Goal: Task Accomplishment & Management: Manage account settings

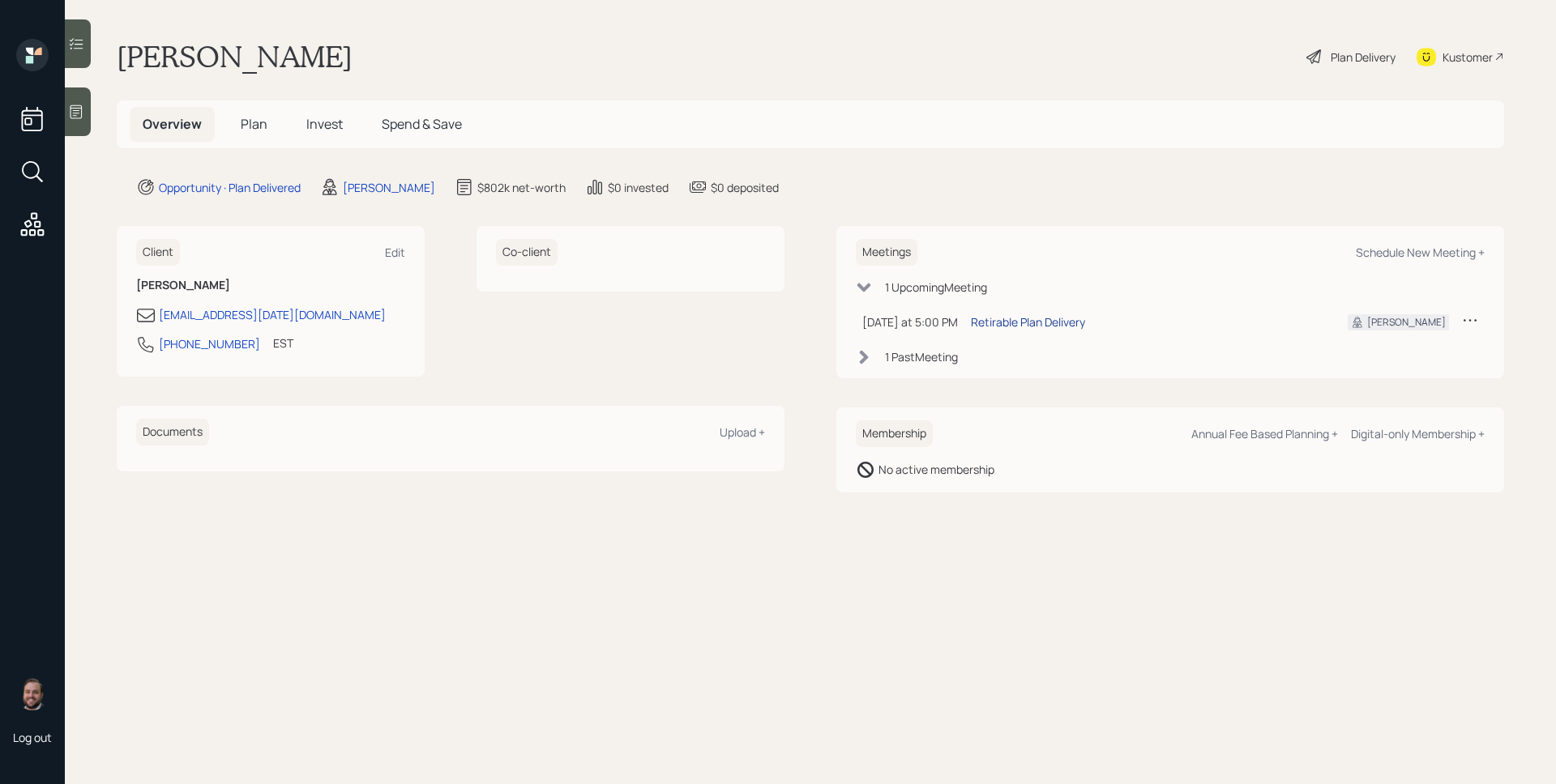
click at [1037, 323] on div "Retirable Plan Delivery" at bounding box center [1028, 321] width 114 height 17
click at [924, 356] on div "1 Past Meeting" at bounding box center [921, 356] width 73 height 17
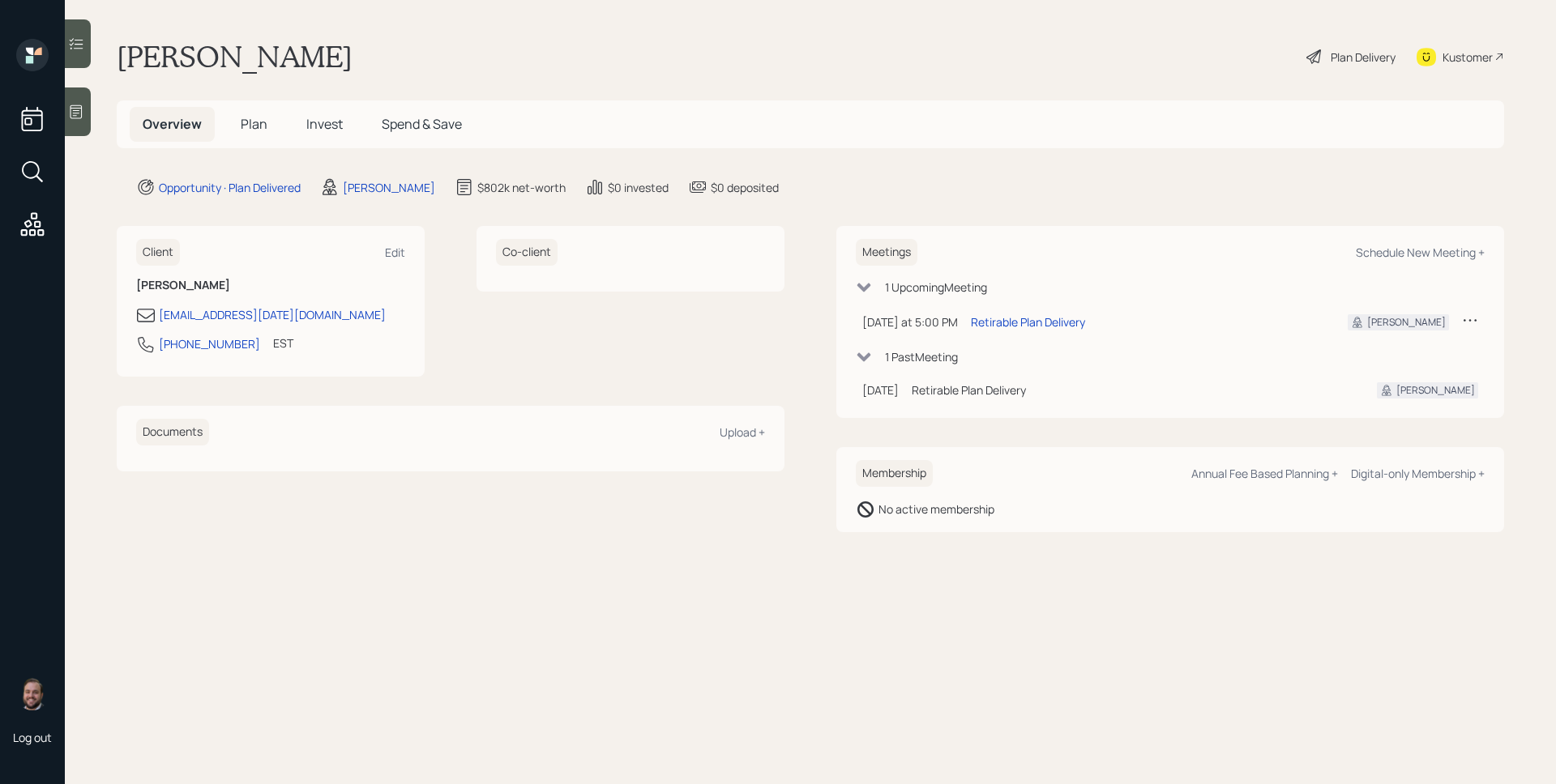
click at [250, 126] on span "Plan" at bounding box center [254, 124] width 27 height 18
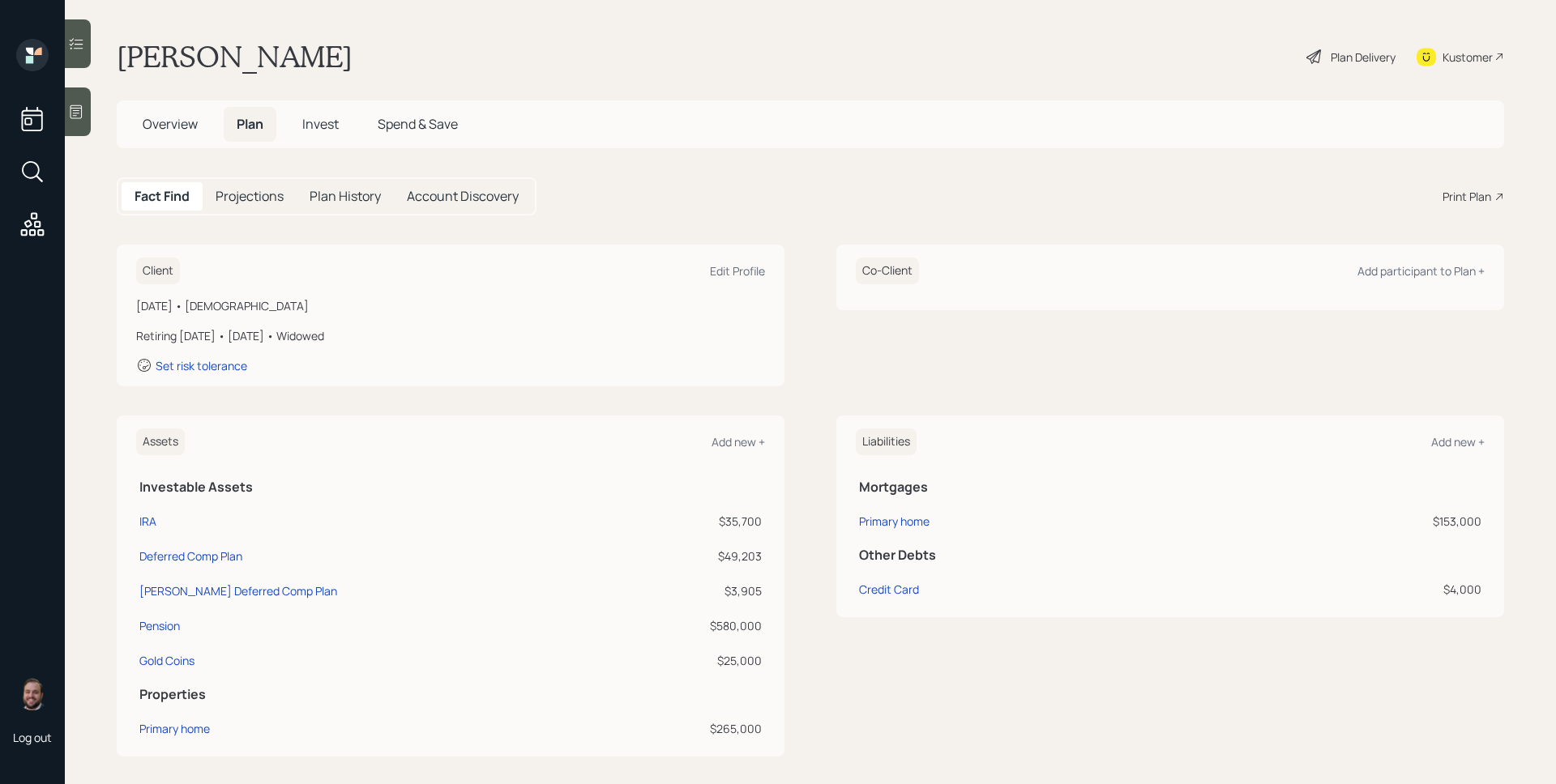
click at [1342, 55] on div "Plan Delivery" at bounding box center [1363, 57] width 65 height 17
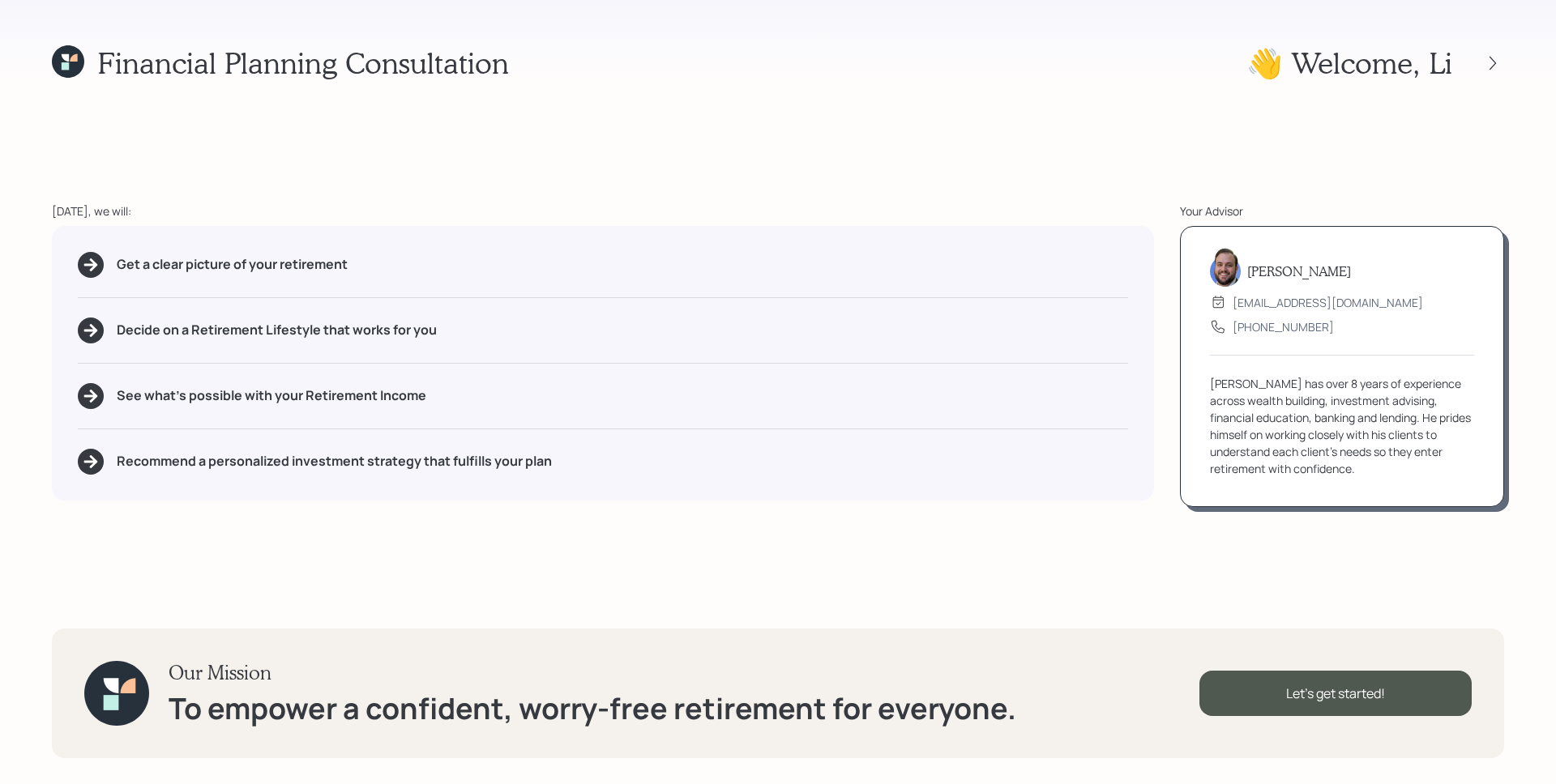
click at [1310, 209] on div "Your Advisor" at bounding box center [1342, 211] width 324 height 17
drag, startPoint x: 1418, startPoint y: 112, endPoint x: 1489, endPoint y: 80, distance: 77.9
click at [1419, 112] on div "Financial Planning Consultation 👋 Welcome , Li [DATE], we will: Get a clear pic…" at bounding box center [778, 392] width 1556 height 784
click at [1482, 66] on div at bounding box center [1493, 63] width 23 height 23
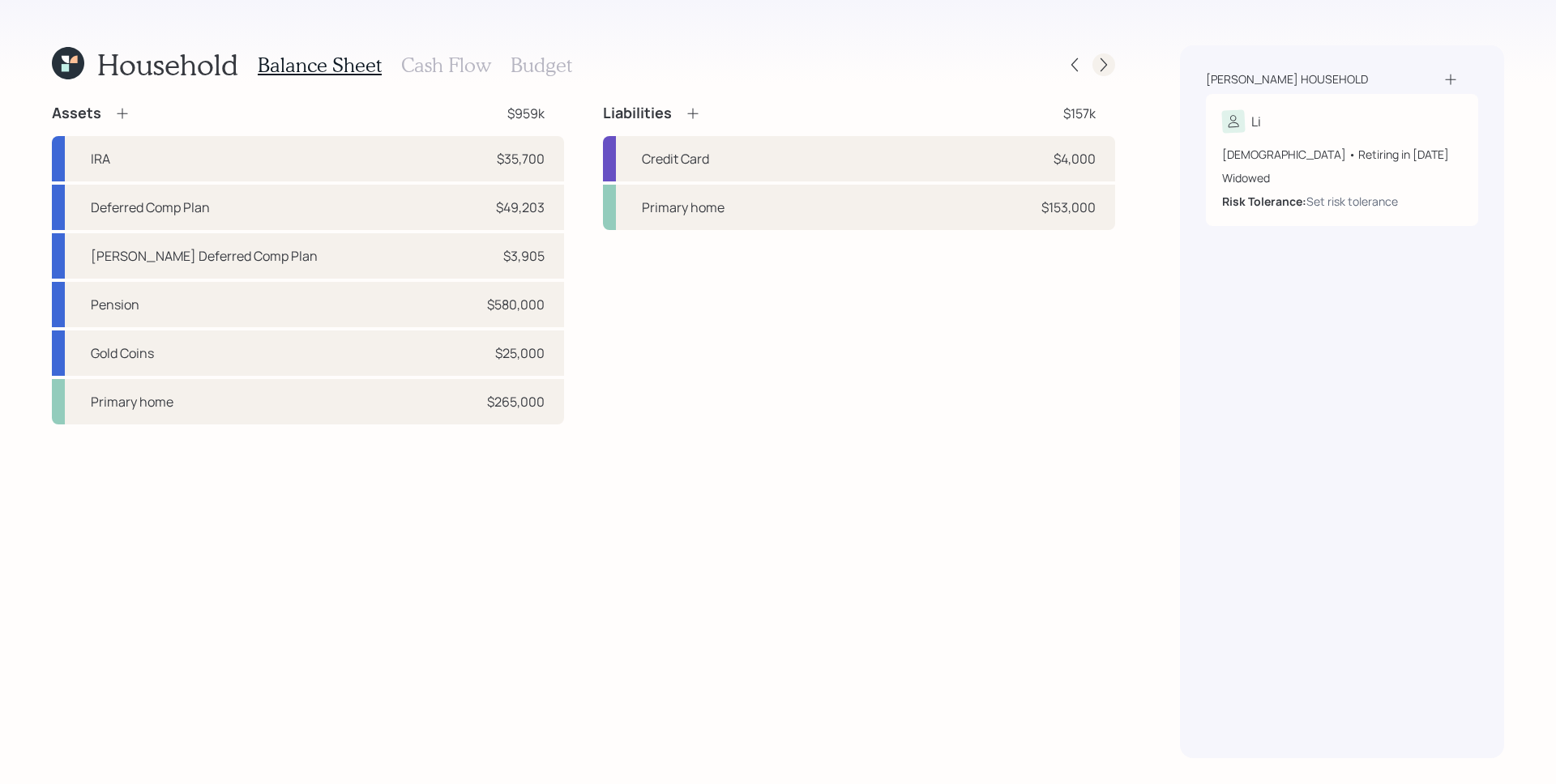
click at [1106, 69] on icon at bounding box center [1104, 65] width 16 height 16
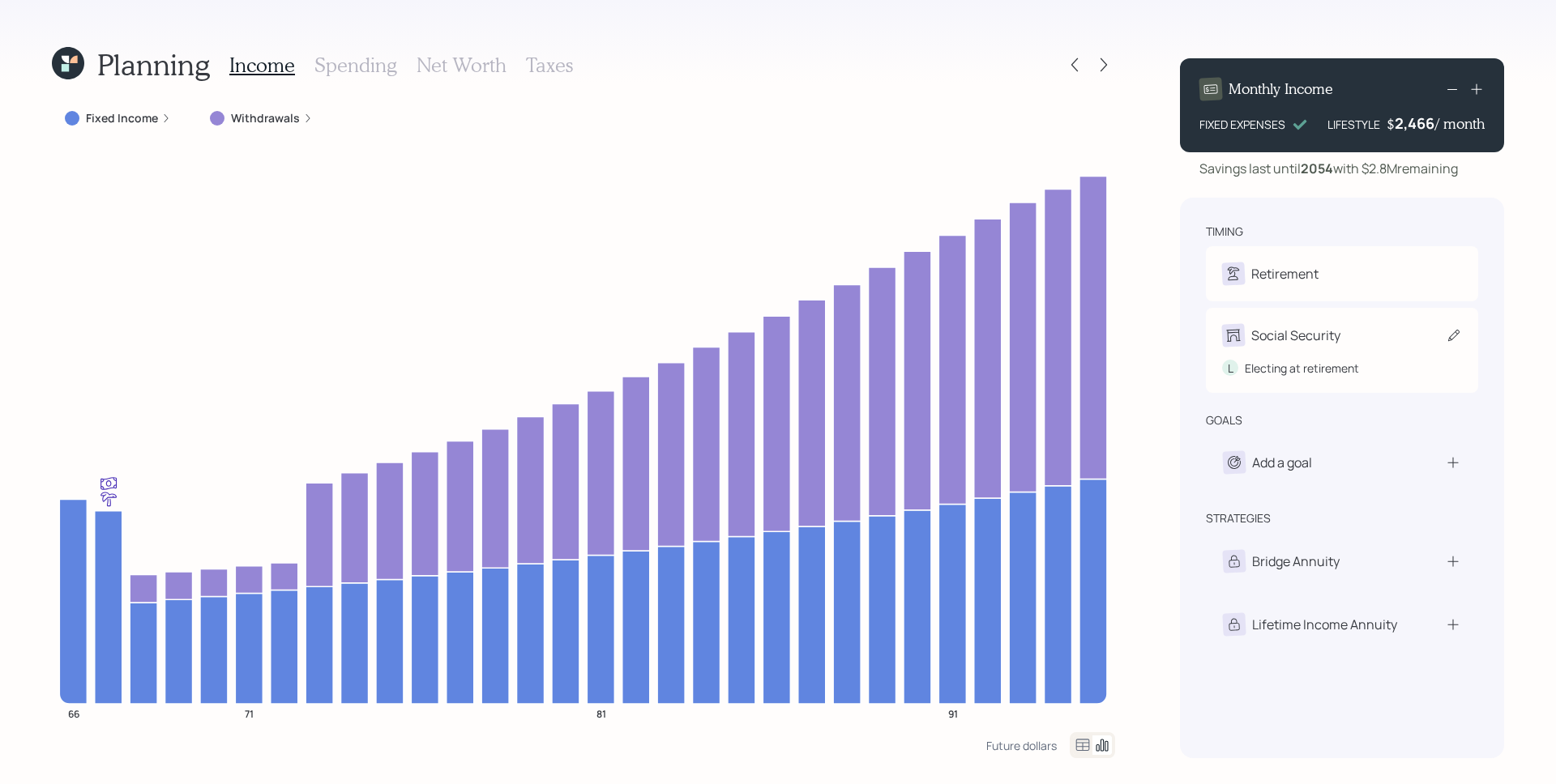
click at [1346, 347] on div "L Electing at retirement" at bounding box center [1343, 361] width 240 height 30
select select "12"
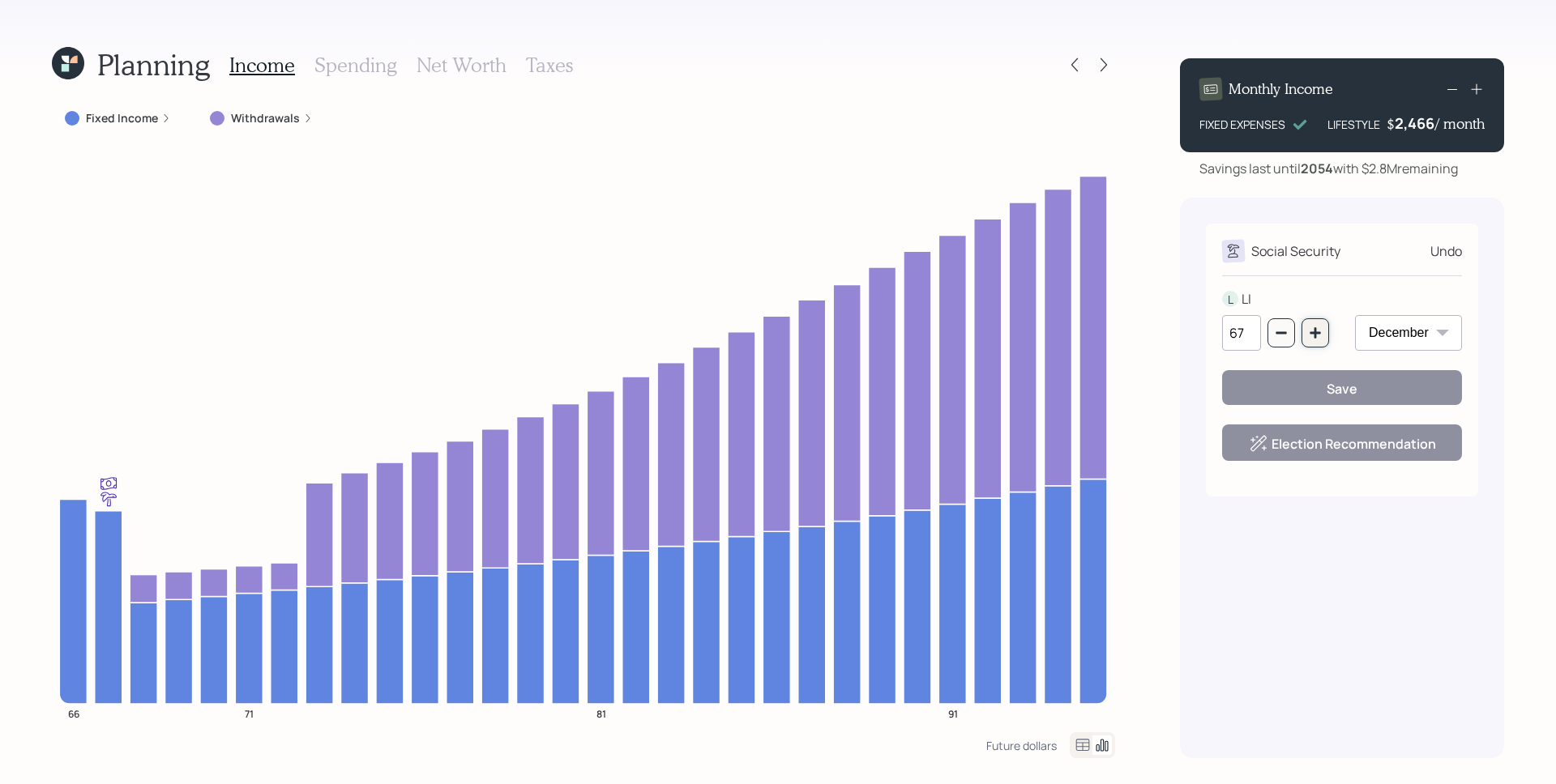
click at [1325, 335] on button "button" at bounding box center [1315, 333] width 28 height 29
type input "70"
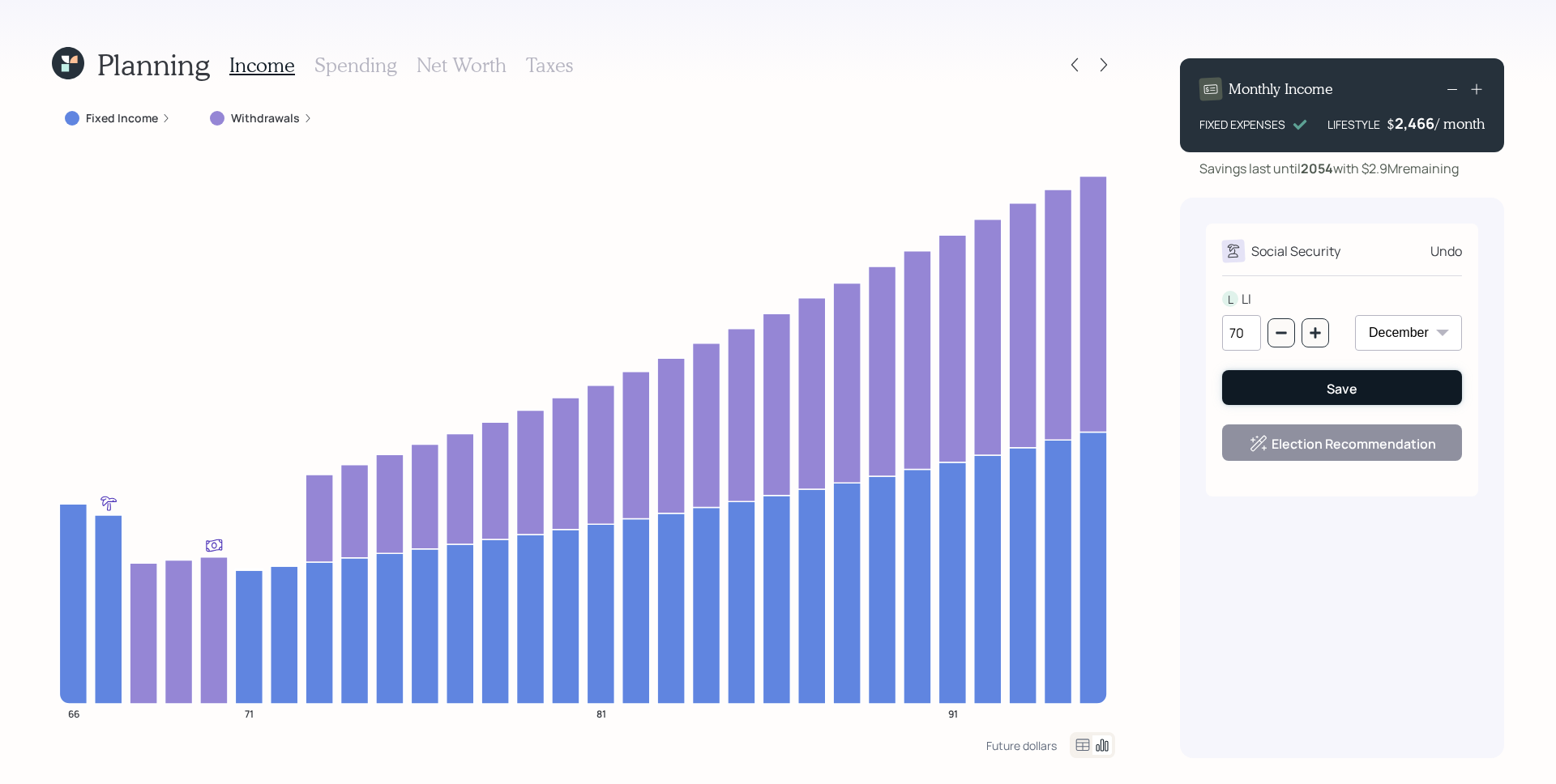
click at [1345, 394] on div "Save" at bounding box center [1342, 389] width 31 height 18
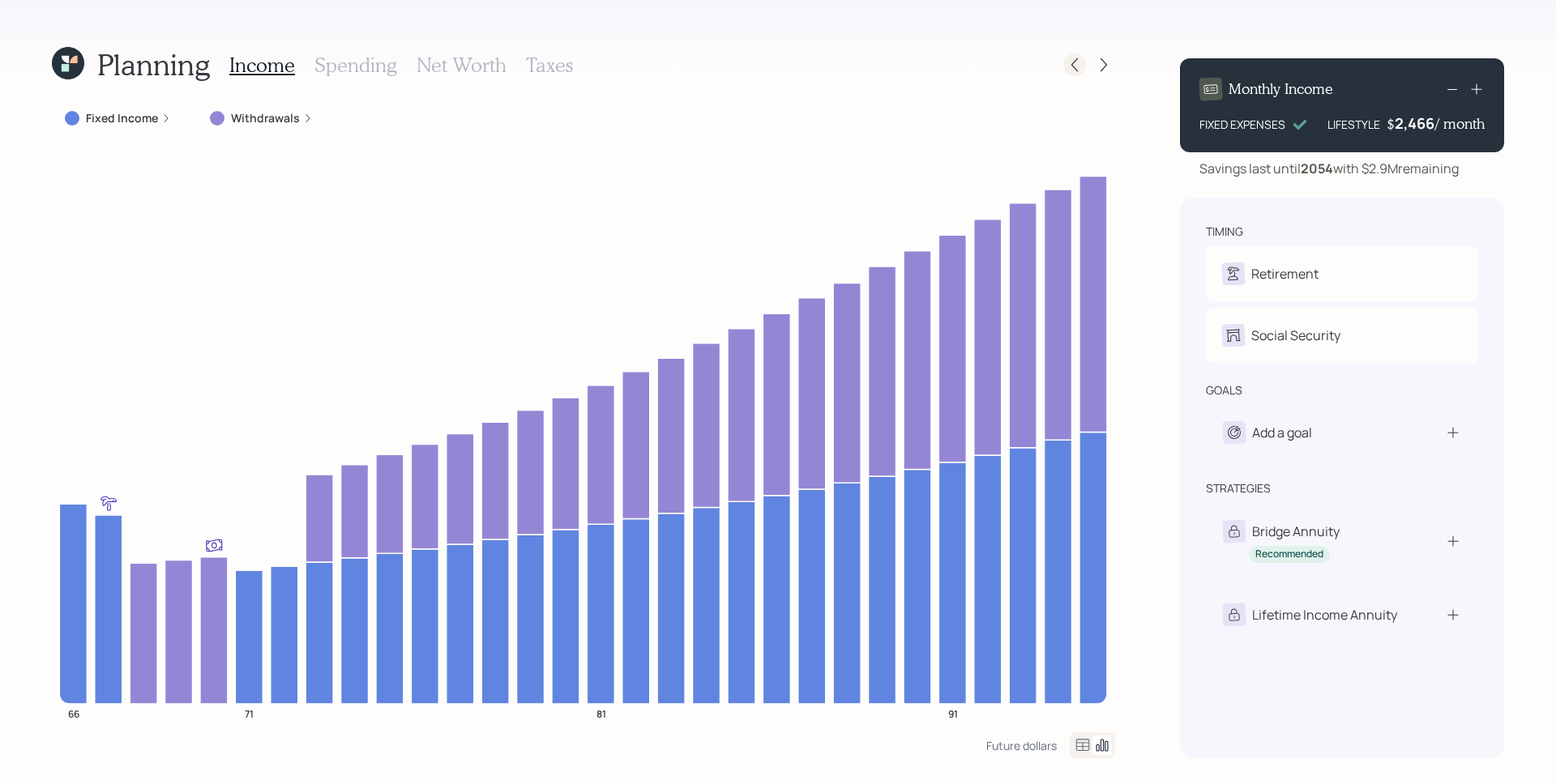
click at [1076, 58] on icon at bounding box center [1075, 65] width 16 height 16
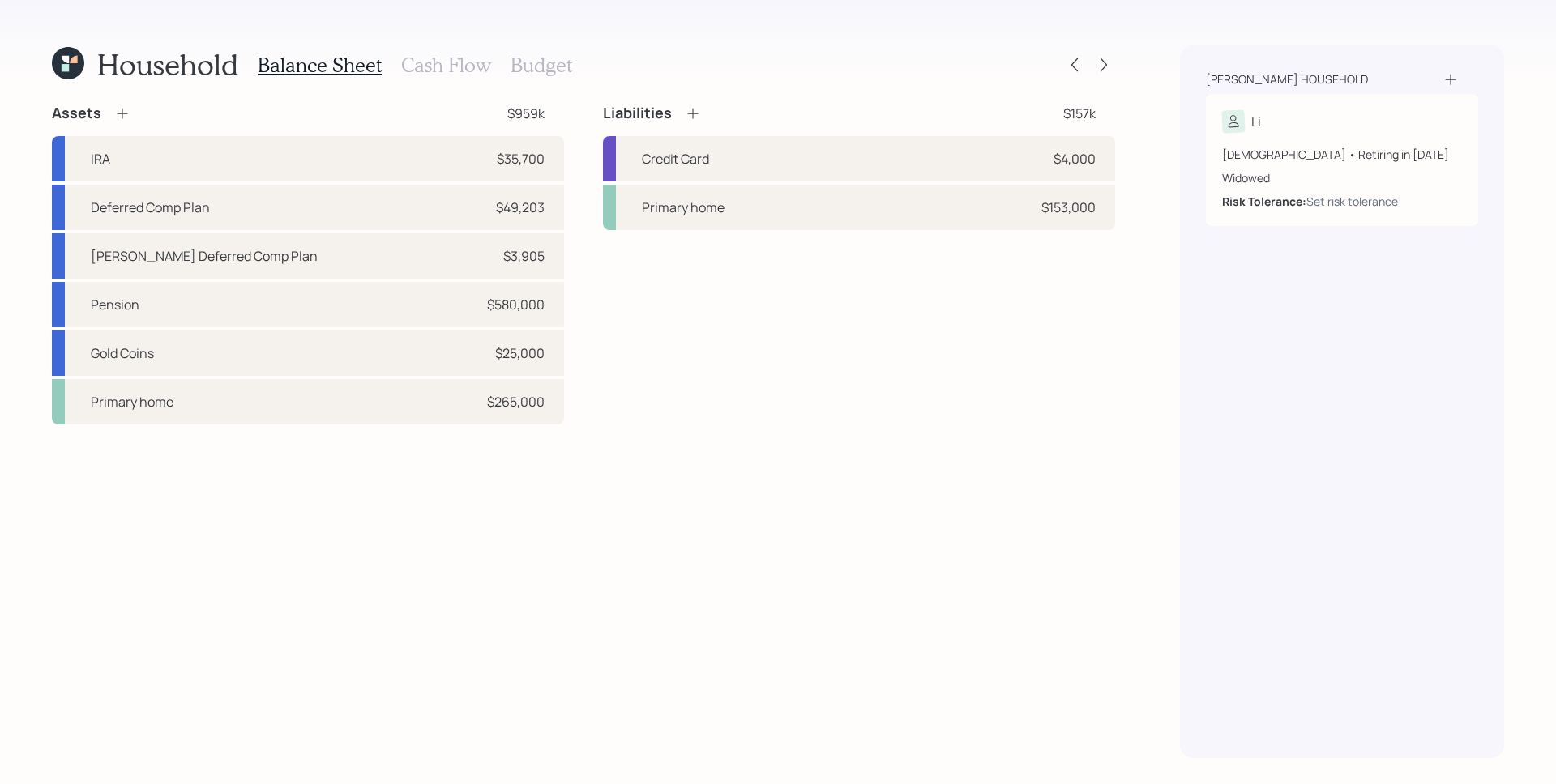
click at [442, 75] on h3 "Cash Flow" at bounding box center [446, 65] width 90 height 24
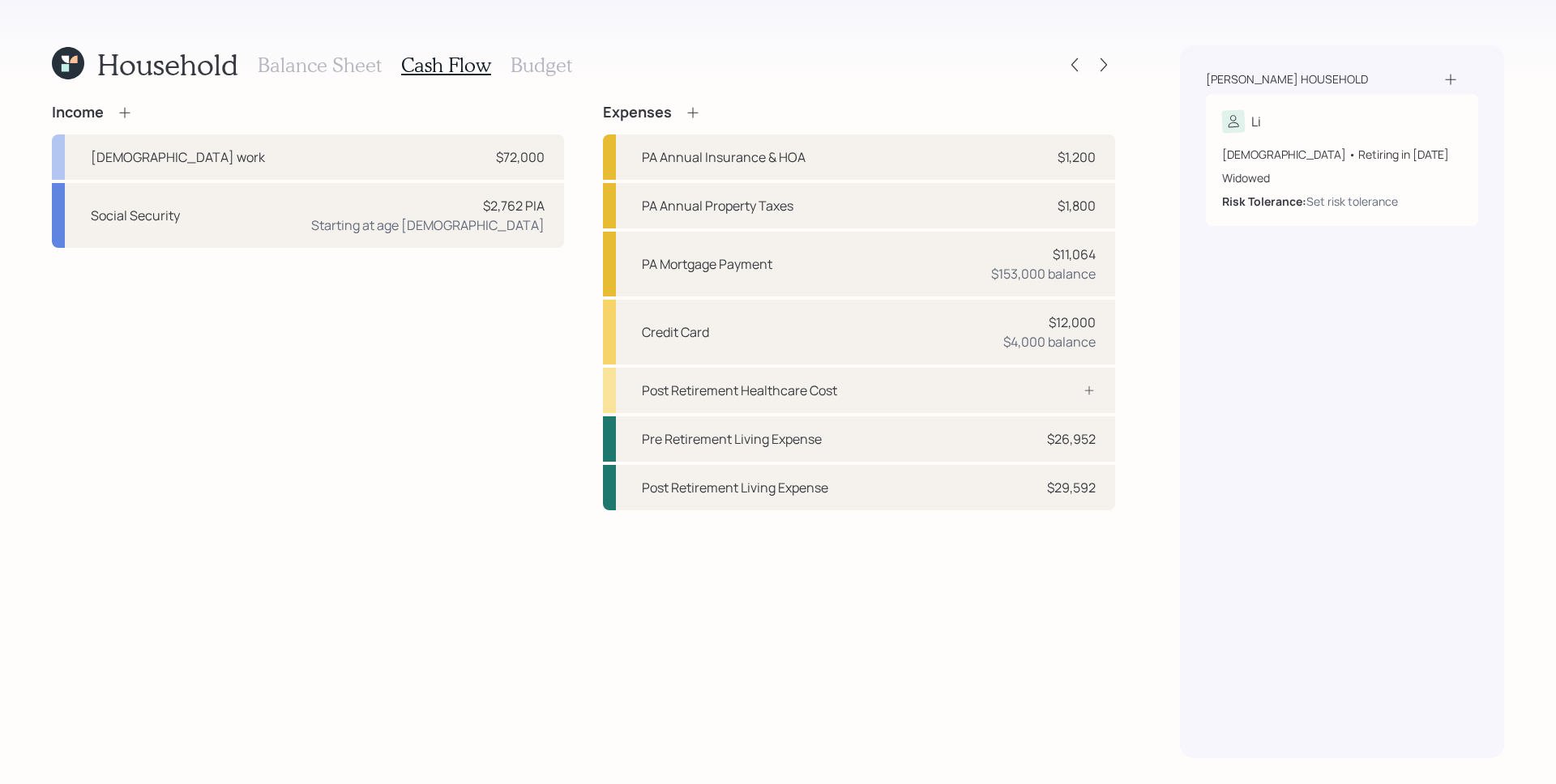
click at [132, 114] on icon at bounding box center [125, 113] width 16 height 16
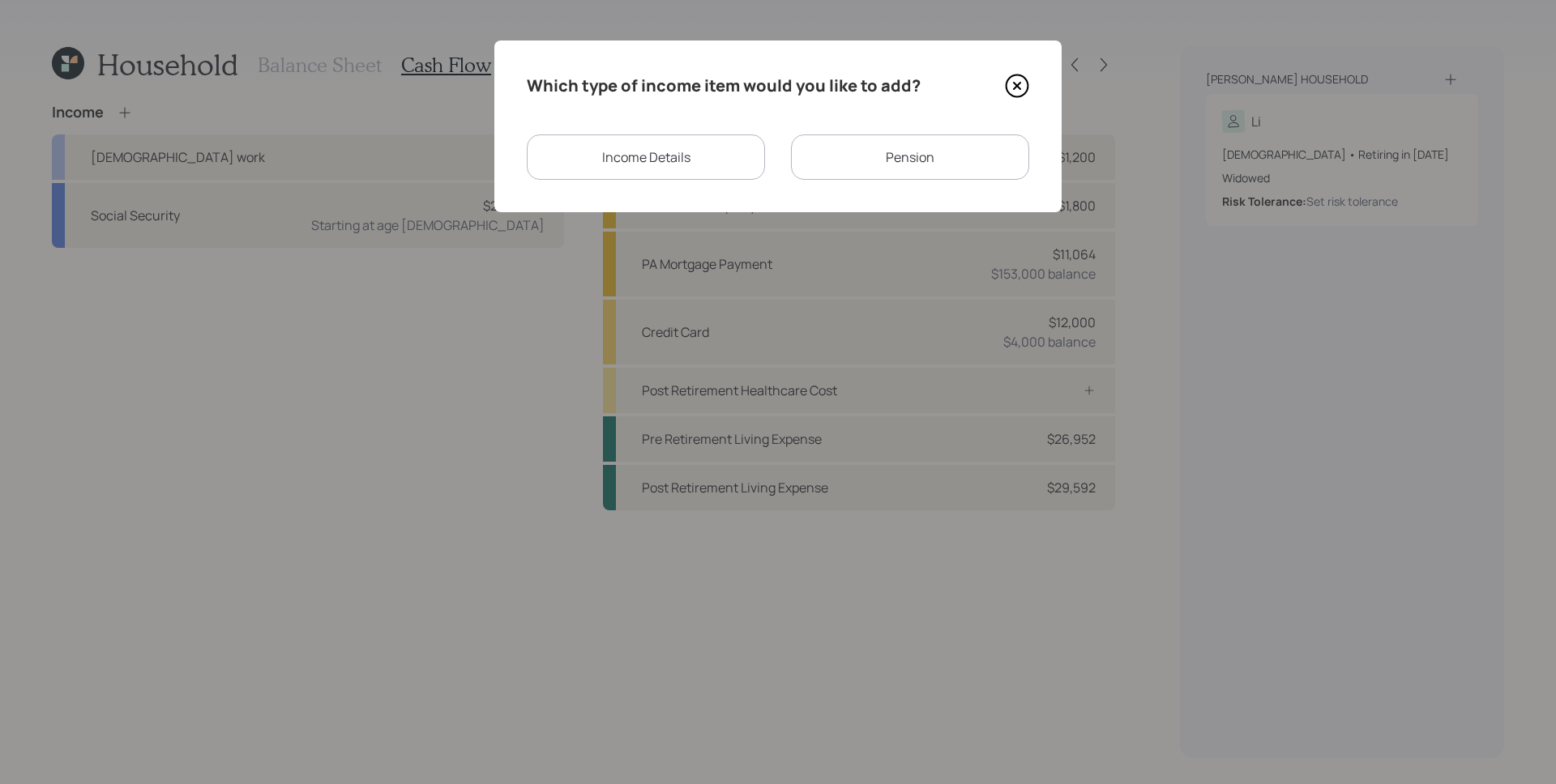
click at [640, 157] on div "Income Details" at bounding box center [646, 157] width 239 height 45
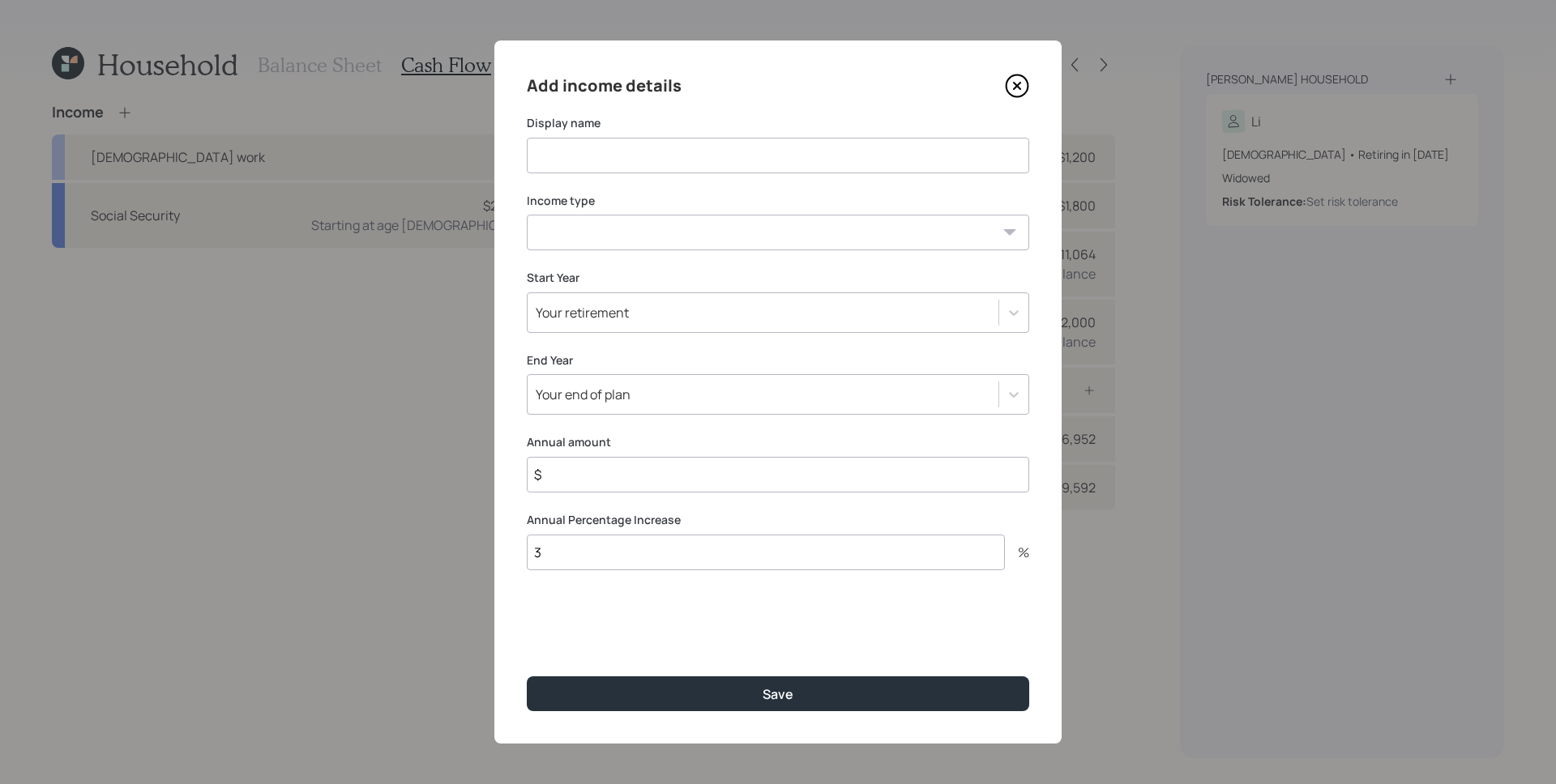
click at [640, 157] on input at bounding box center [778, 156] width 502 height 36
type input "Spousal Benefits"
click at [649, 222] on select "[DEMOGRAPHIC_DATA] work [DEMOGRAPHIC_DATA] work Self employment Other" at bounding box center [778, 233] width 502 height 36
select select "other"
click at [527, 215] on select "[DEMOGRAPHIC_DATA] work [DEMOGRAPHIC_DATA] work Self employment Other" at bounding box center [778, 233] width 502 height 36
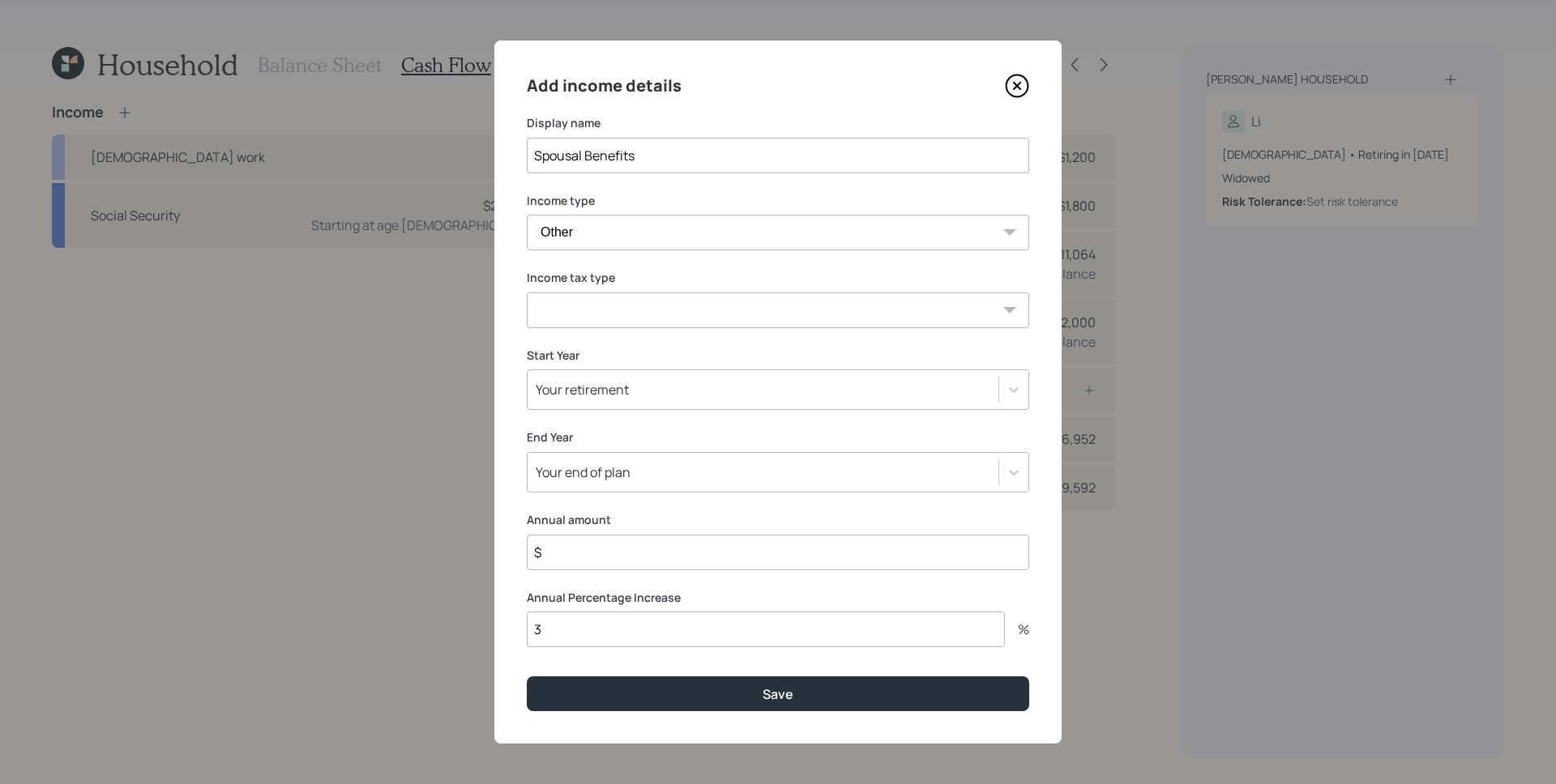
click at [621, 308] on select "Tax-free Earned Self Employment Alimony Royalties Pension / Annuity Interest Di…" at bounding box center [778, 310] width 502 height 36
select select "social_security"
click at [527, 292] on select "Tax-free Earned Self Employment Alimony Royalties Pension / Annuity Interest Di…" at bounding box center [778, 310] width 502 height 36
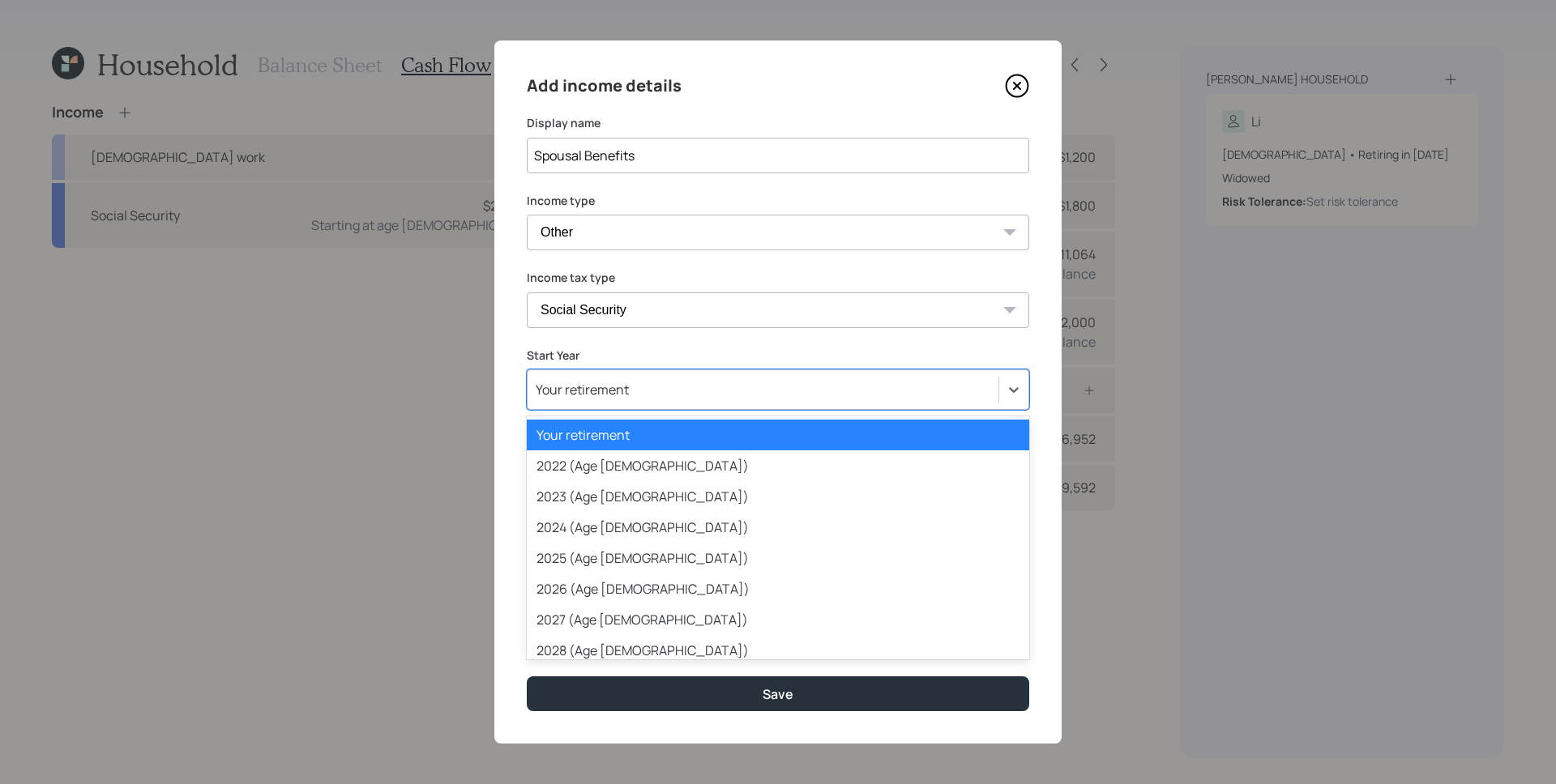
click at [597, 391] on div "Your retirement" at bounding box center [582, 390] width 93 height 18
click at [640, 562] on div "2025 (Age [DEMOGRAPHIC_DATA])" at bounding box center [778, 558] width 502 height 31
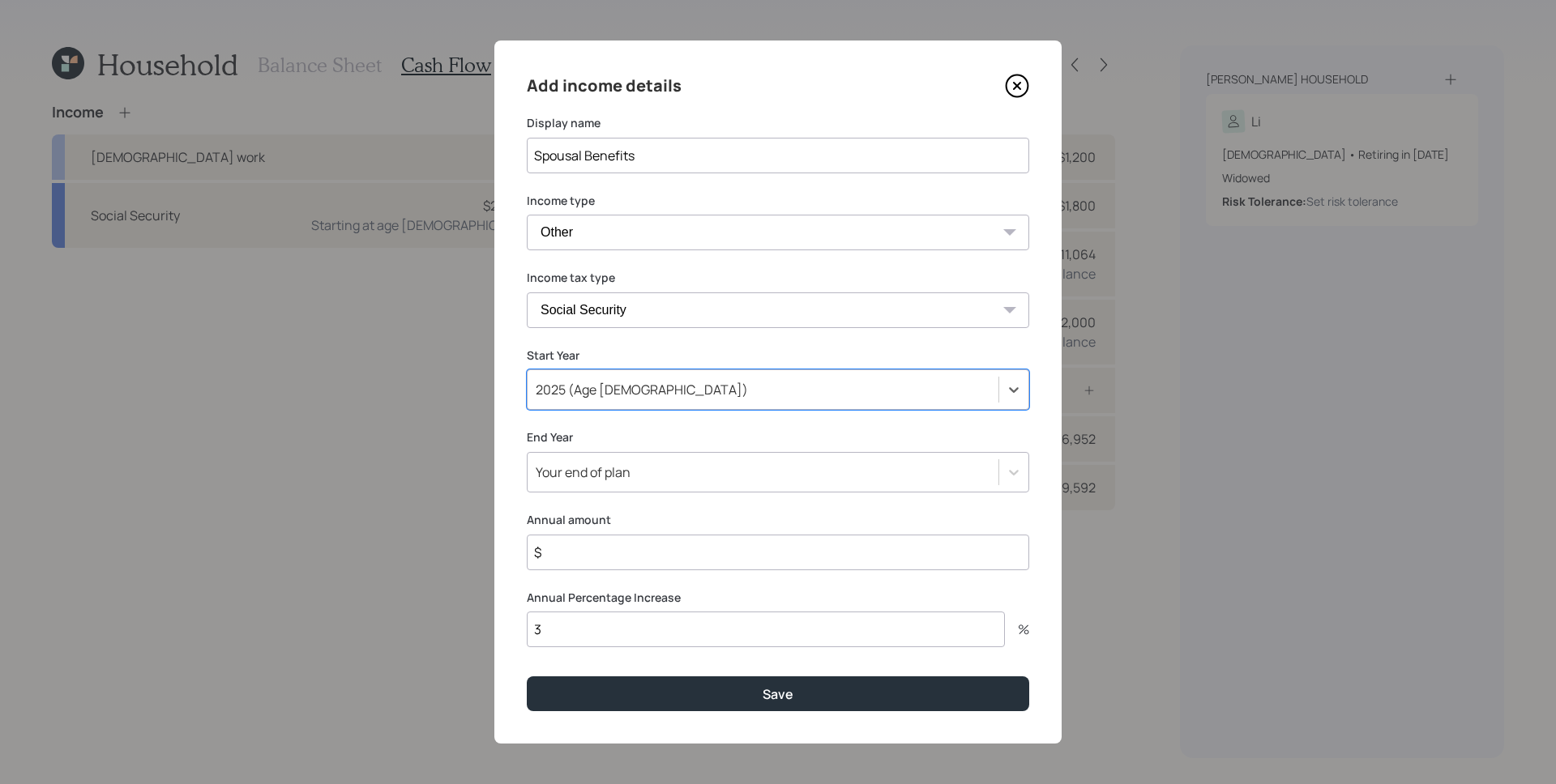
click at [607, 476] on div "Your end of plan" at bounding box center [583, 472] width 95 height 18
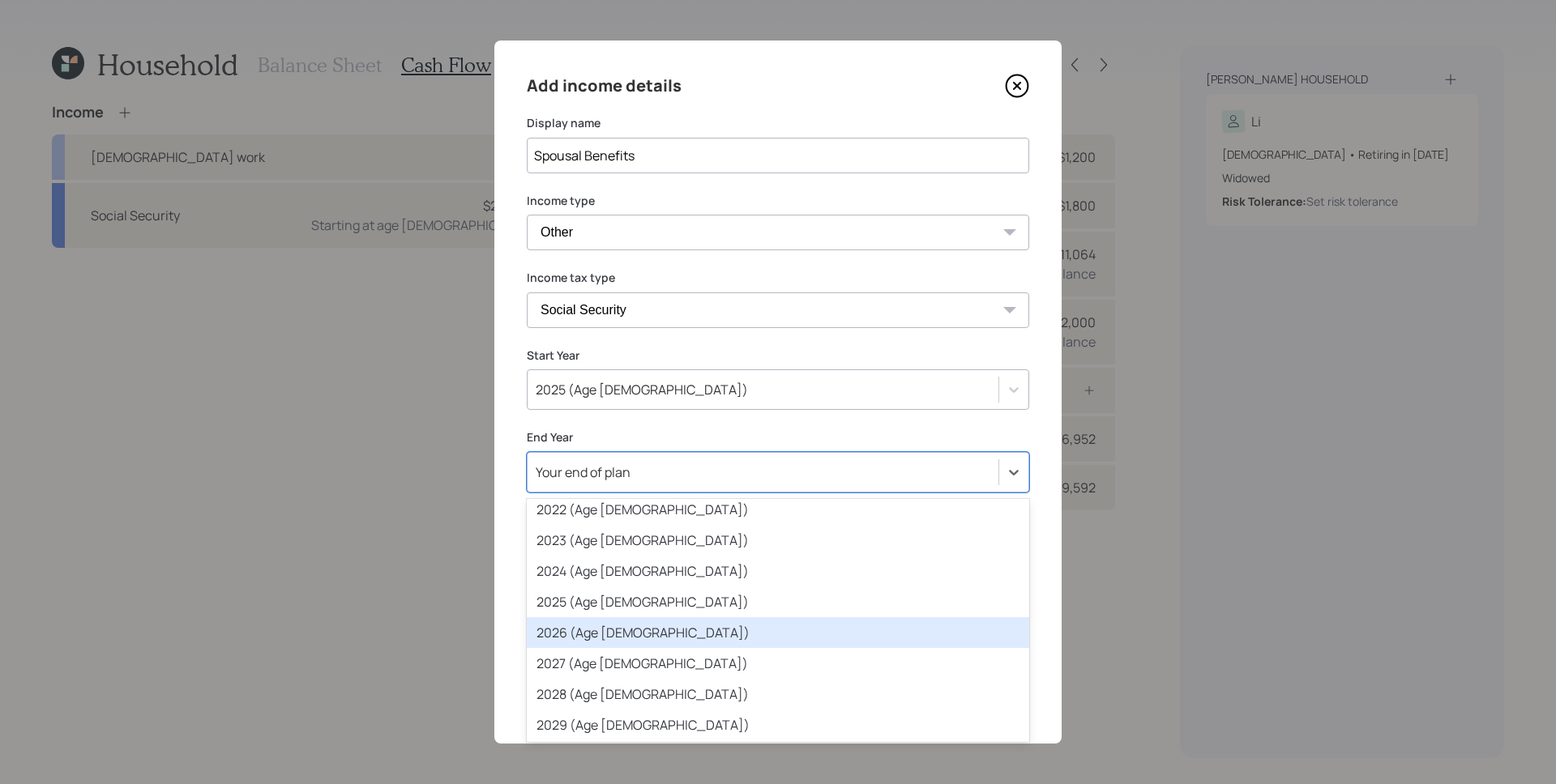
scroll to position [101, 0]
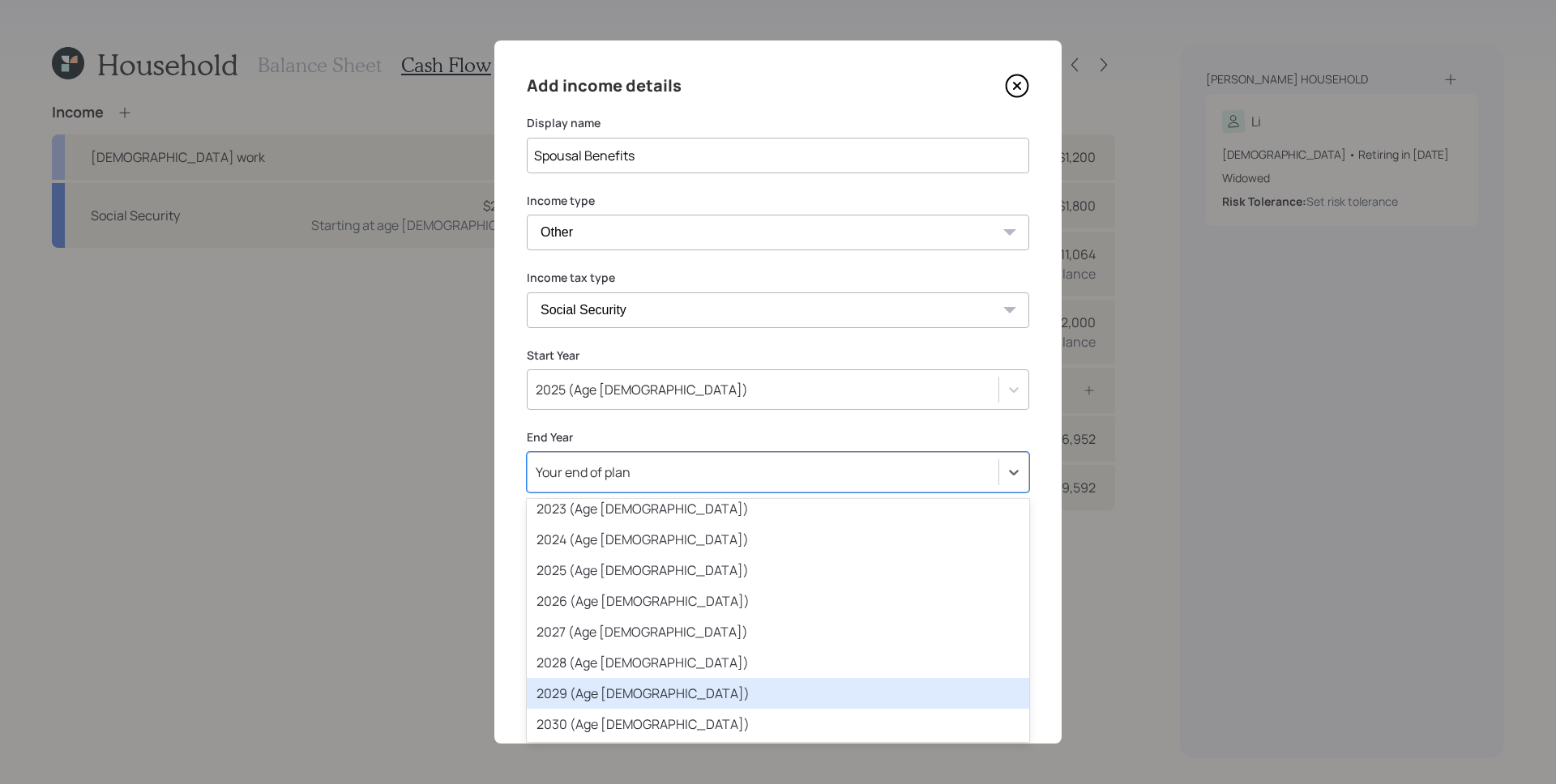
click at [618, 689] on div "2029 (Age [DEMOGRAPHIC_DATA])" at bounding box center [778, 694] width 502 height 31
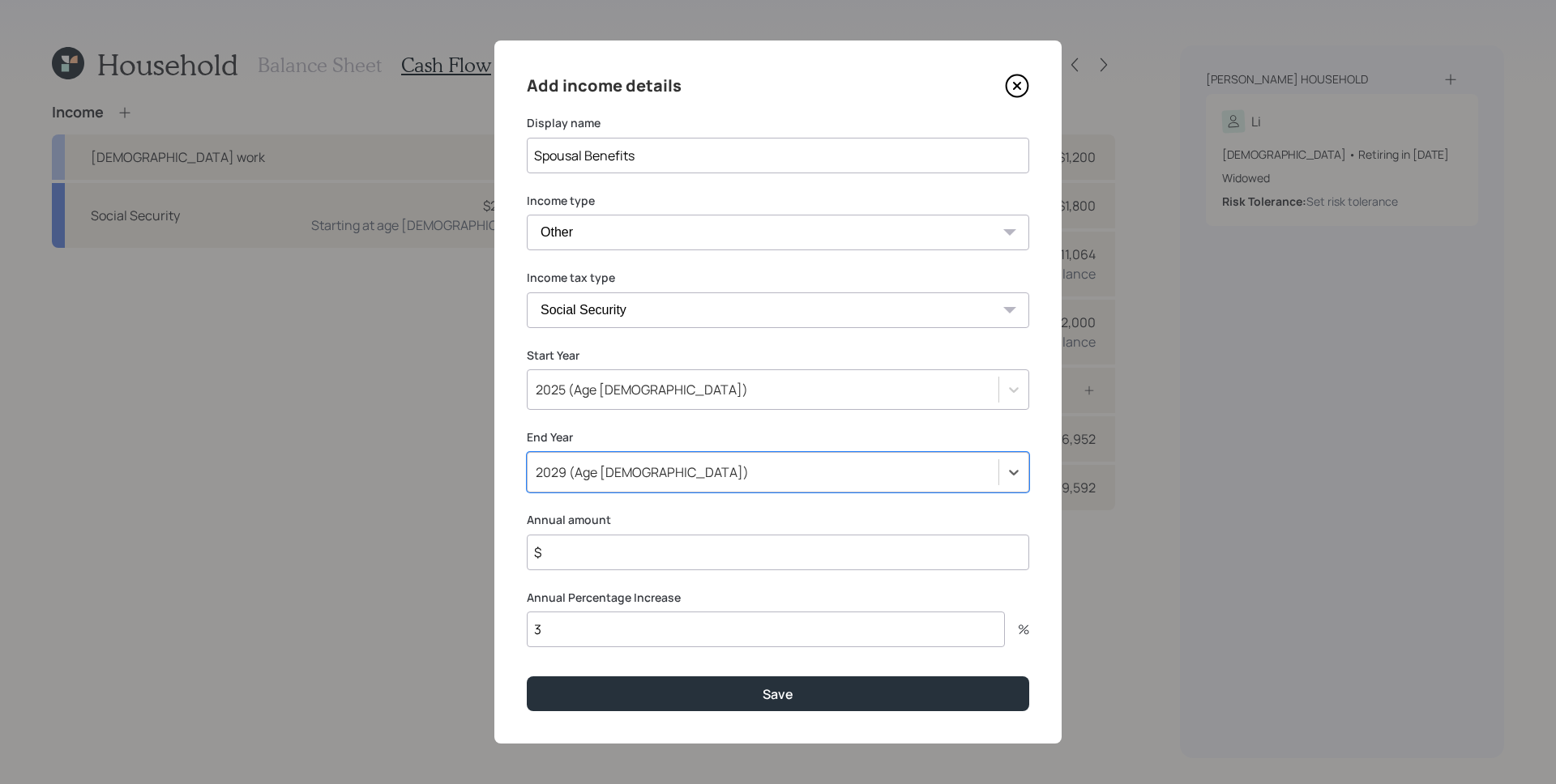
click at [612, 560] on input "$" at bounding box center [778, 553] width 502 height 36
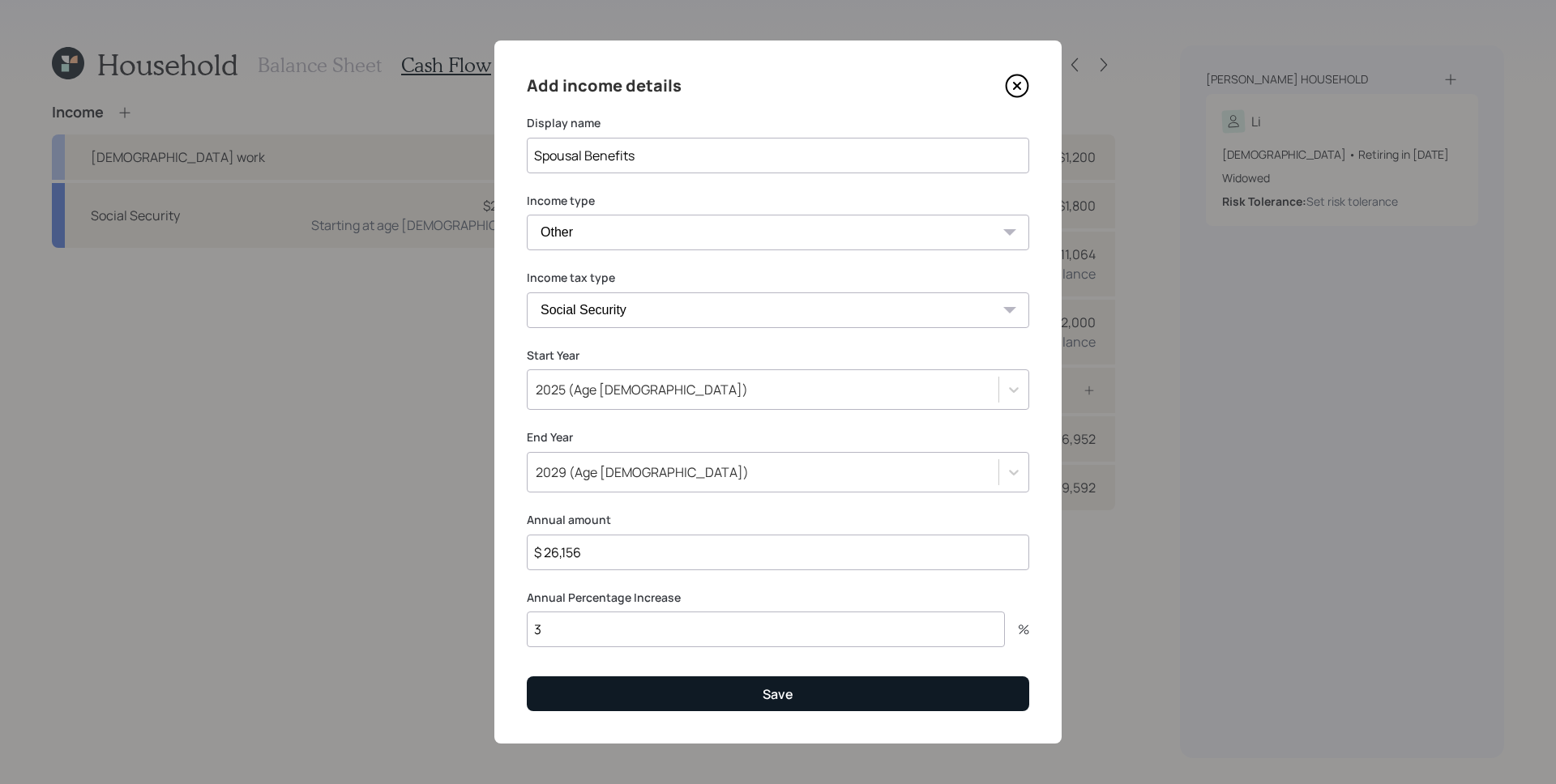
type input "$ 26,156"
click at [737, 699] on button "Save" at bounding box center [778, 694] width 502 height 35
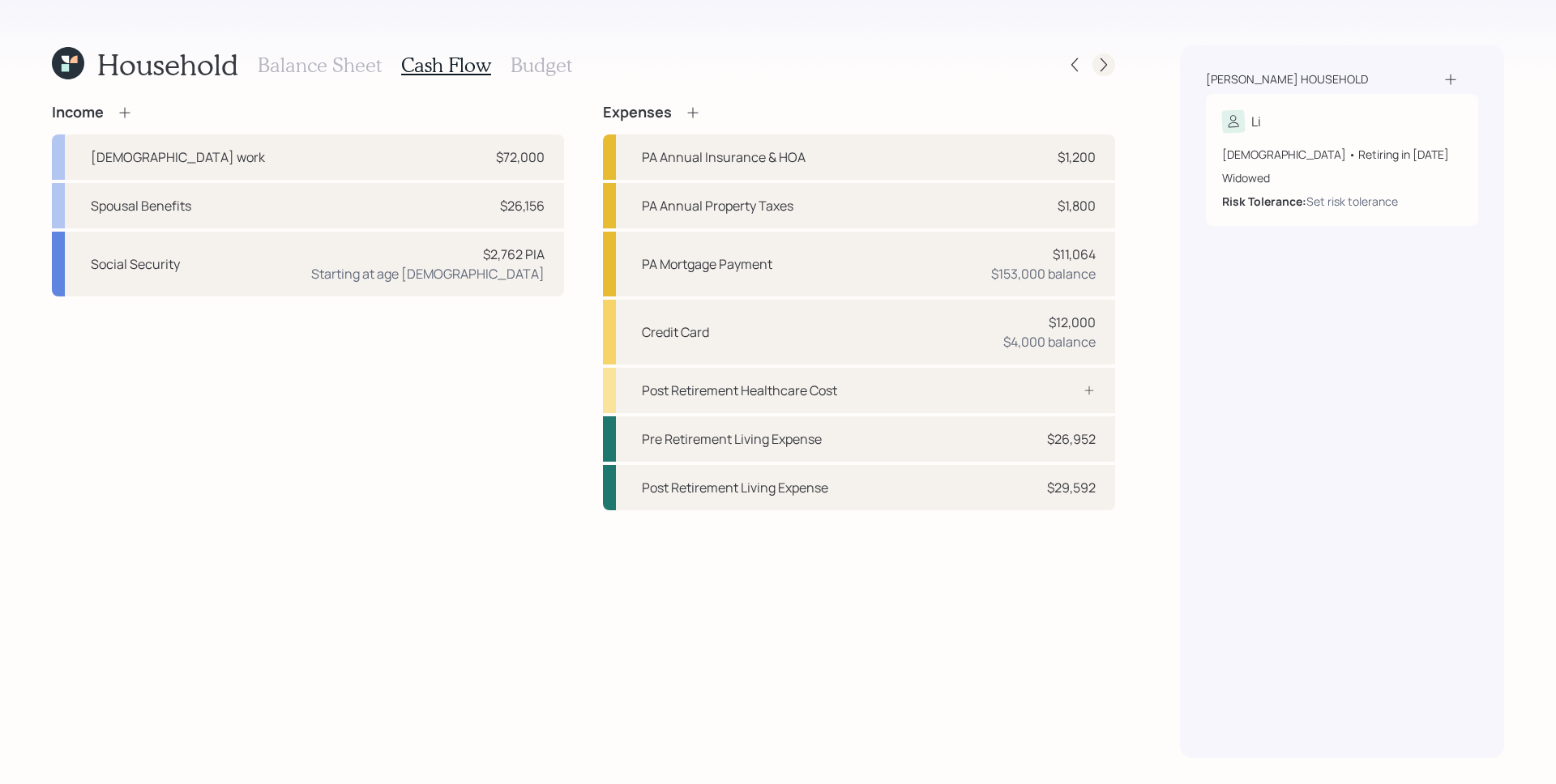
click at [1105, 60] on icon at bounding box center [1104, 65] width 16 height 16
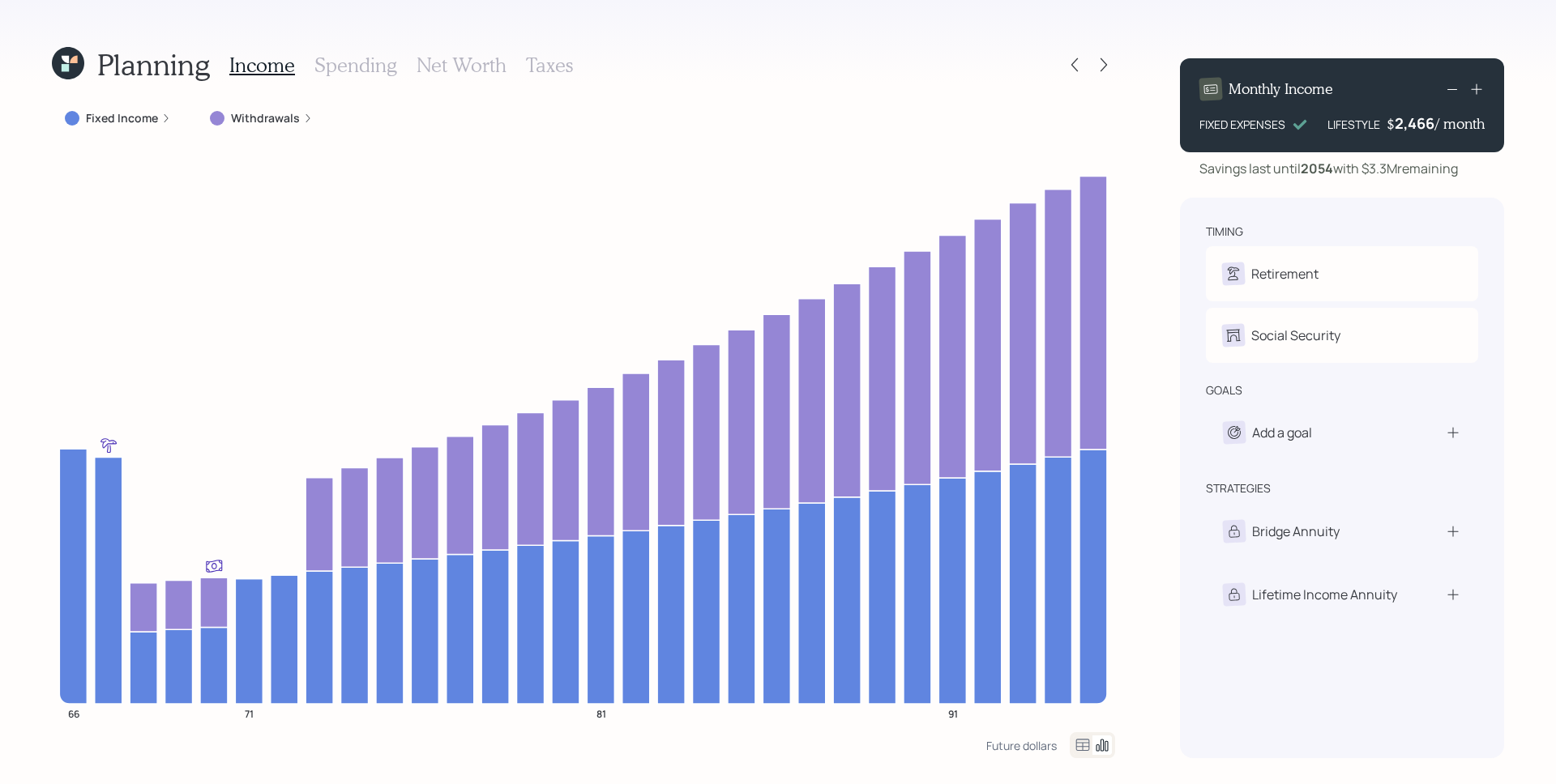
click at [162, 120] on icon at bounding box center [166, 118] width 10 height 10
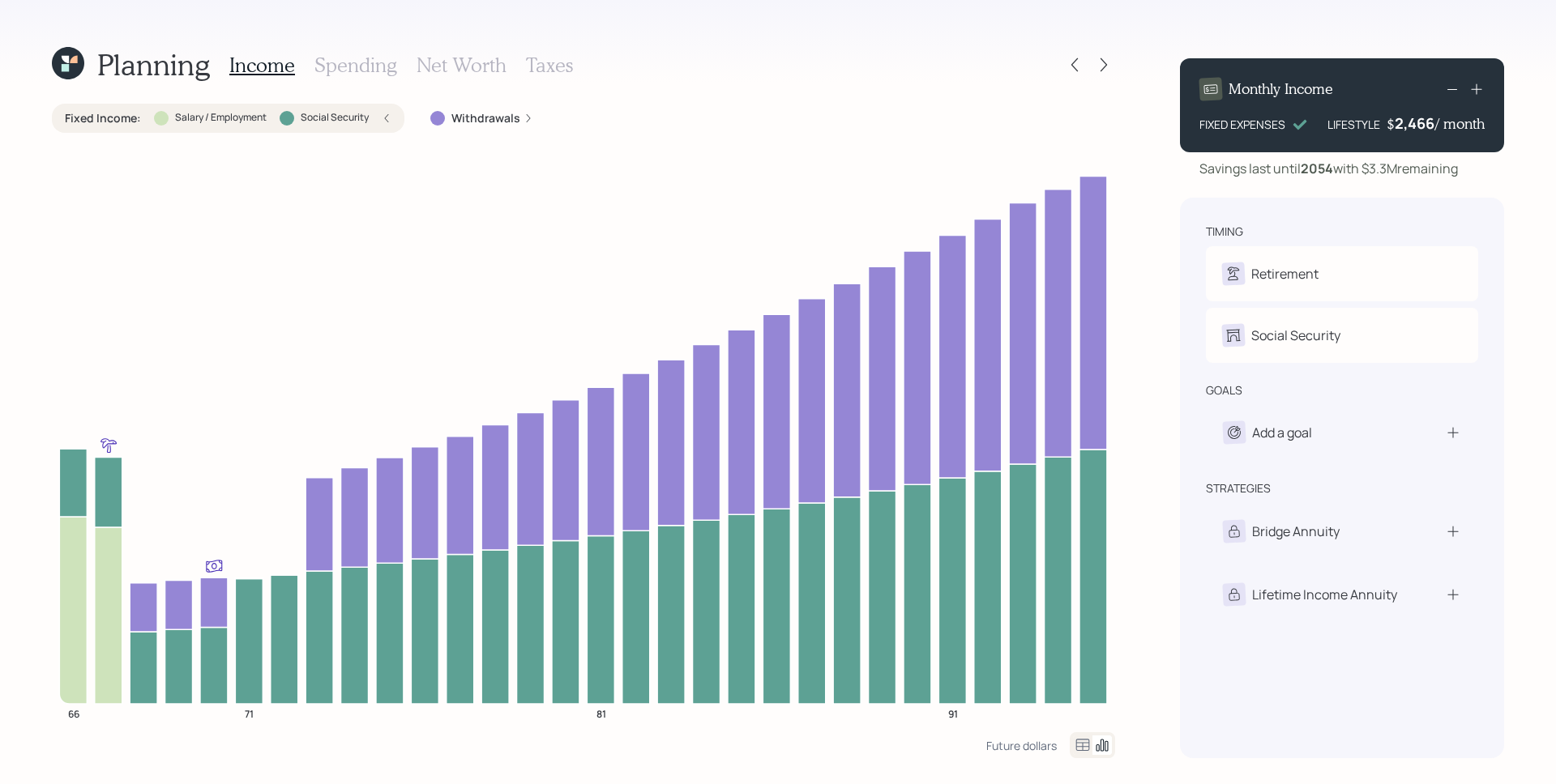
click at [381, 74] on h3 "Spending" at bounding box center [356, 65] width 83 height 24
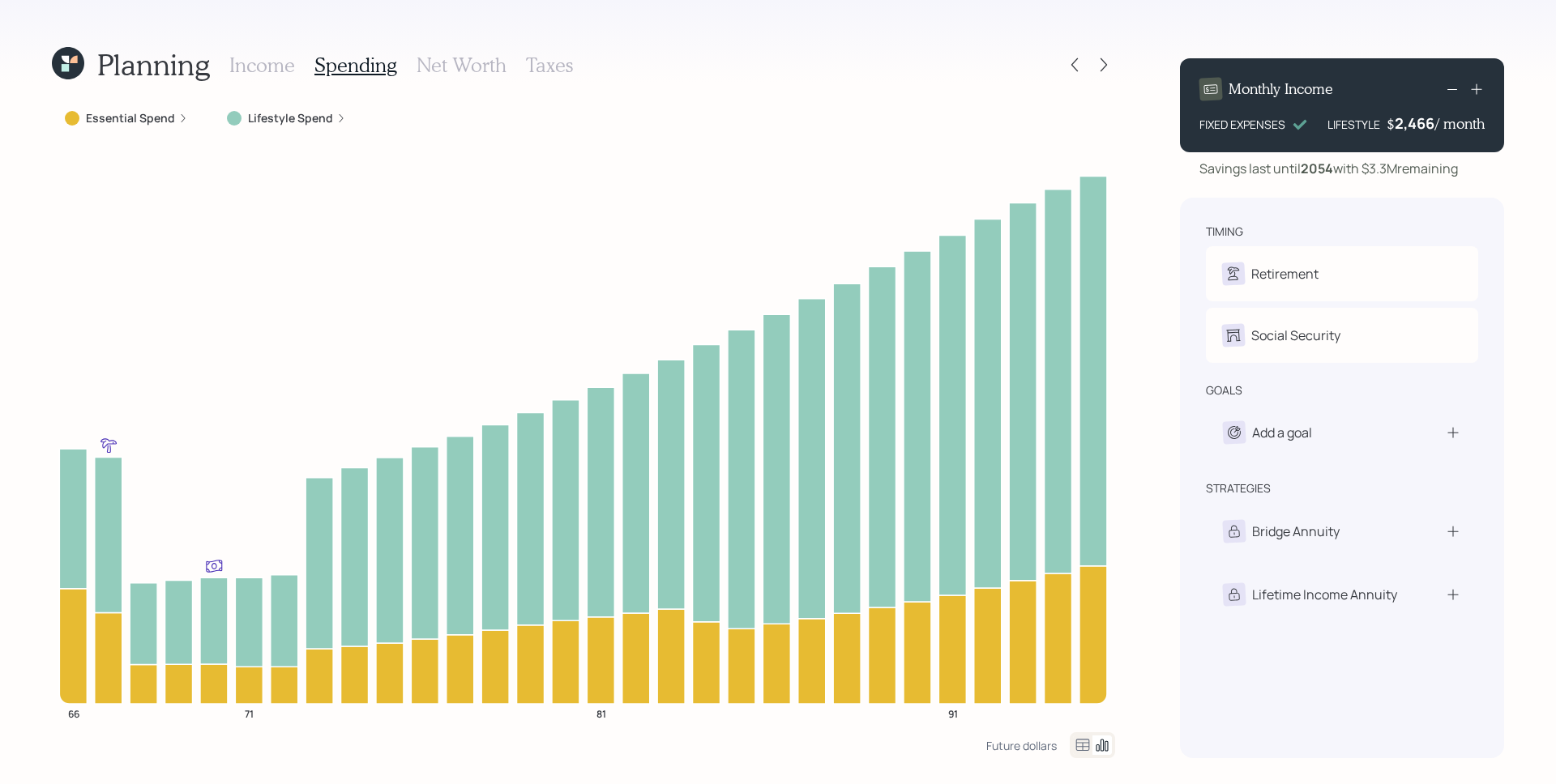
click at [179, 118] on icon at bounding box center [183, 118] width 10 height 10
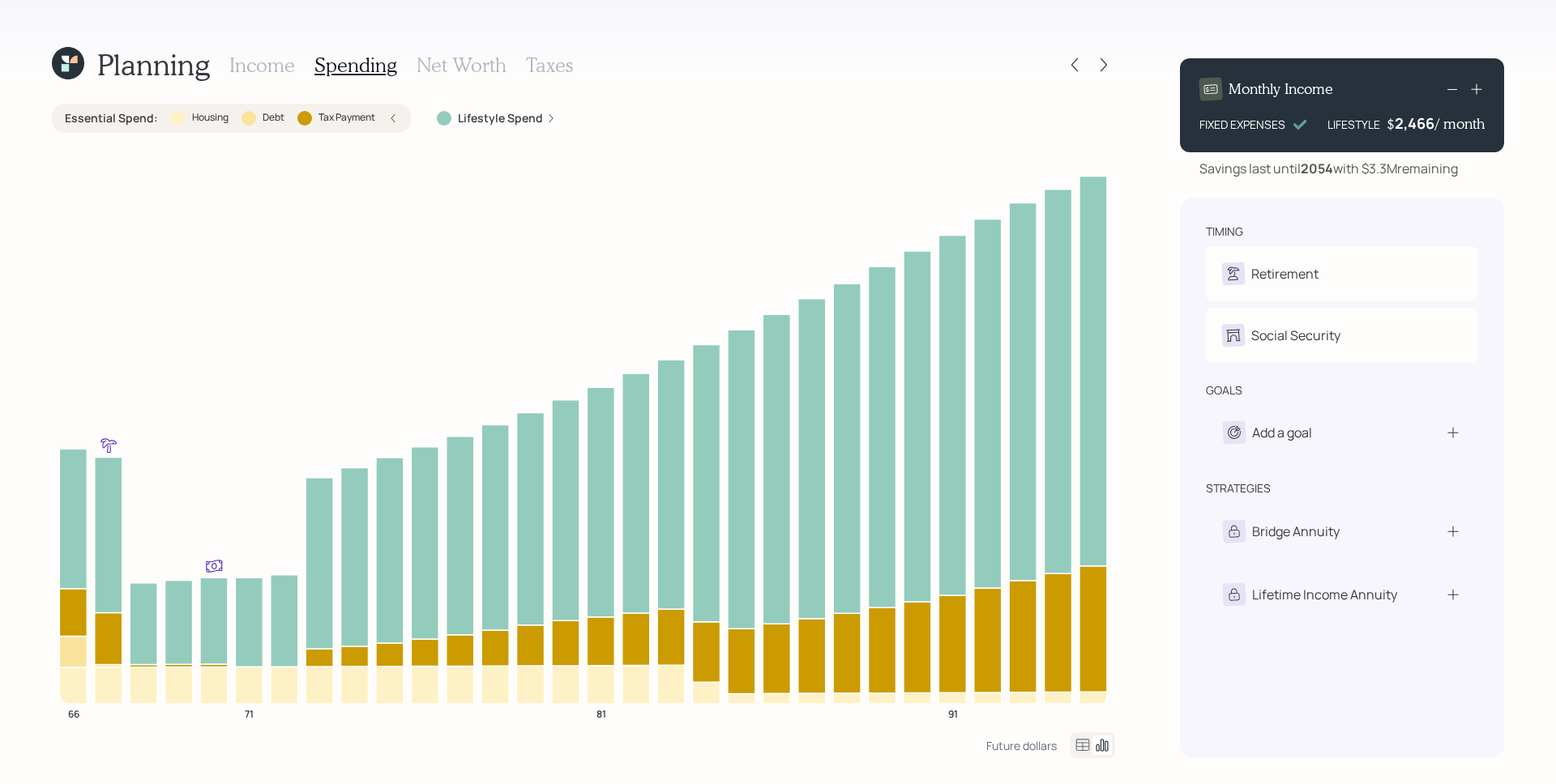
click at [253, 69] on h3 "Income" at bounding box center [262, 65] width 66 height 24
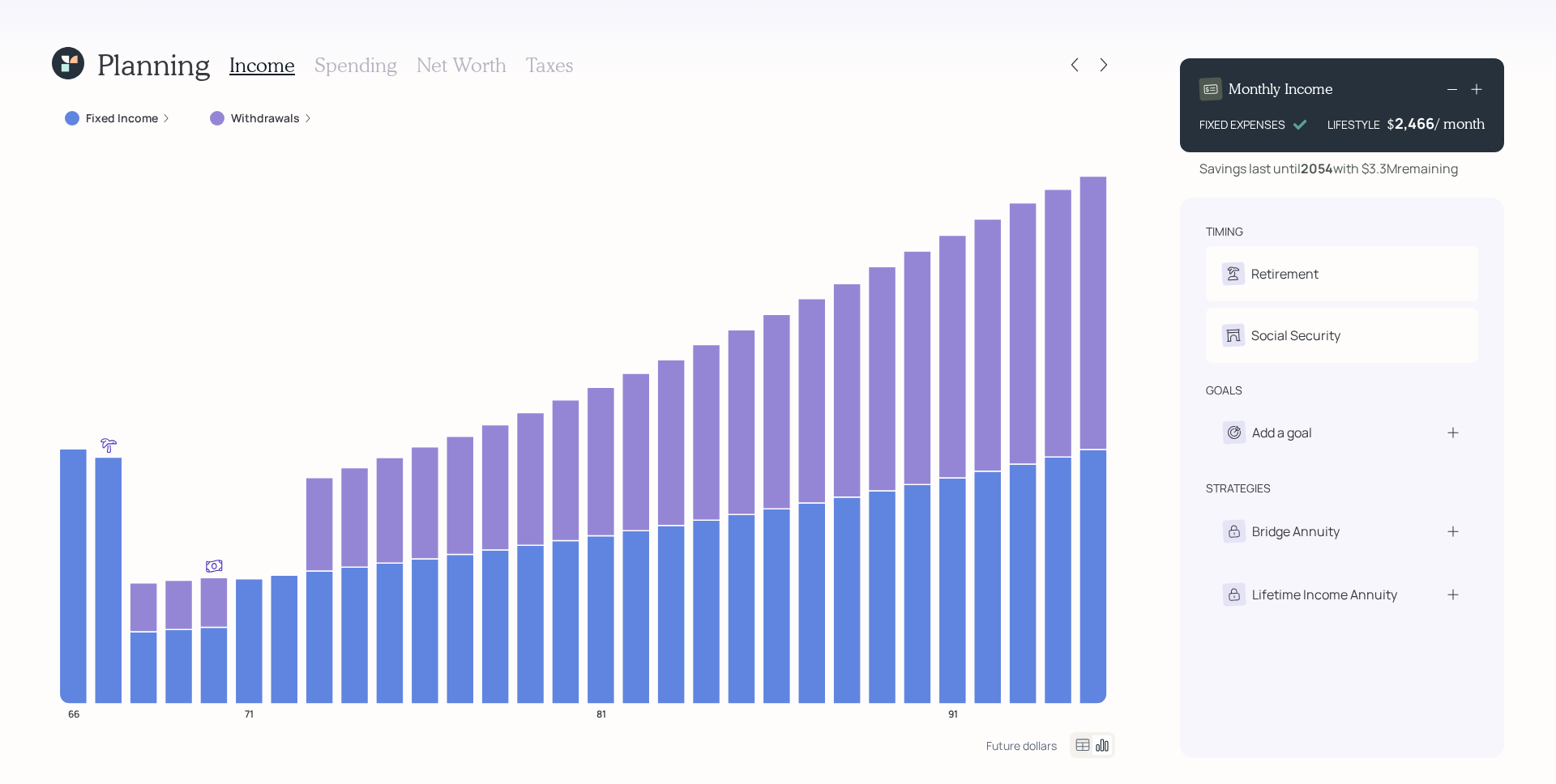
click at [352, 62] on h3 "Spending" at bounding box center [356, 65] width 83 height 24
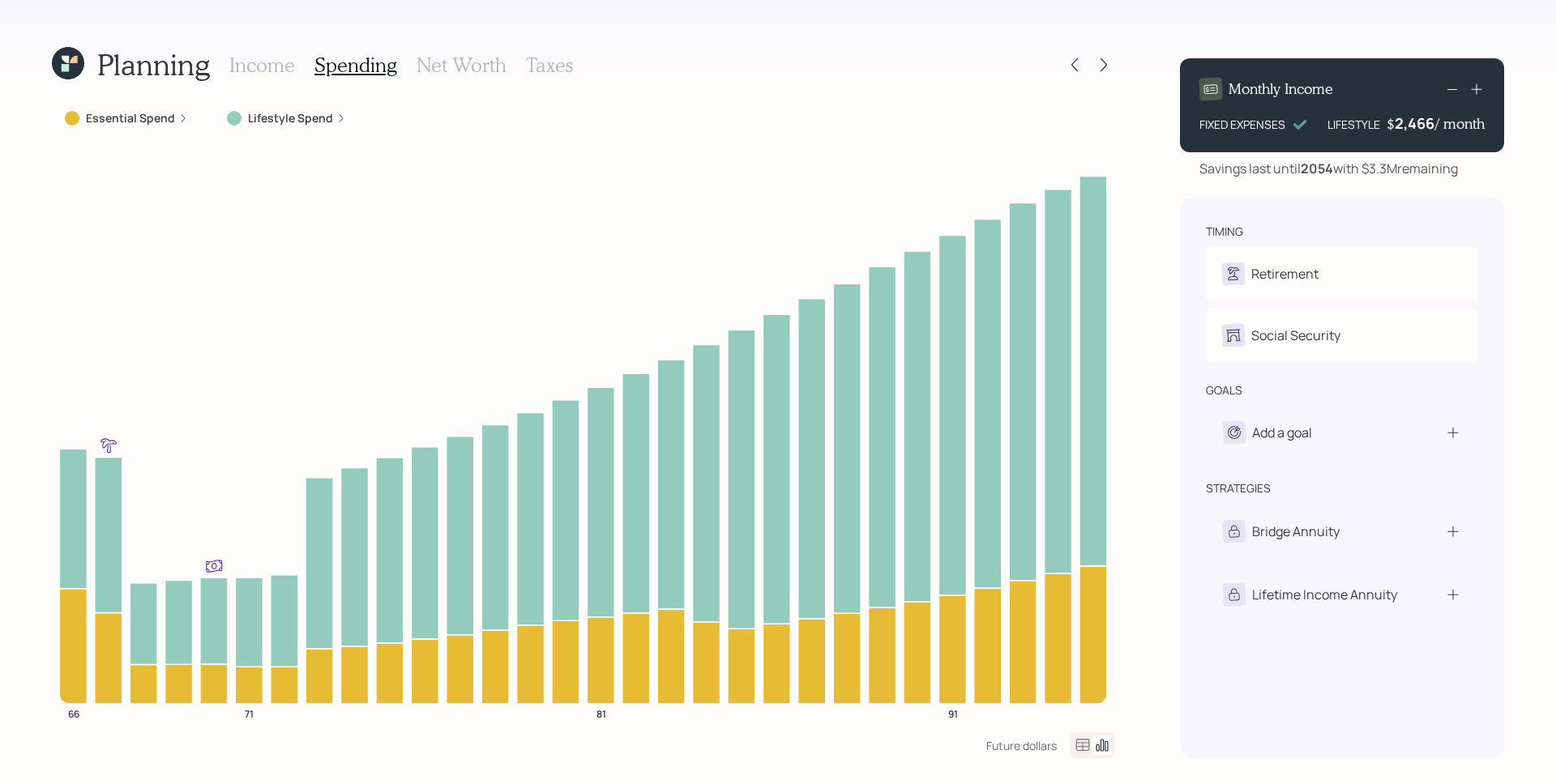
click at [183, 120] on icon at bounding box center [183, 118] width 10 height 10
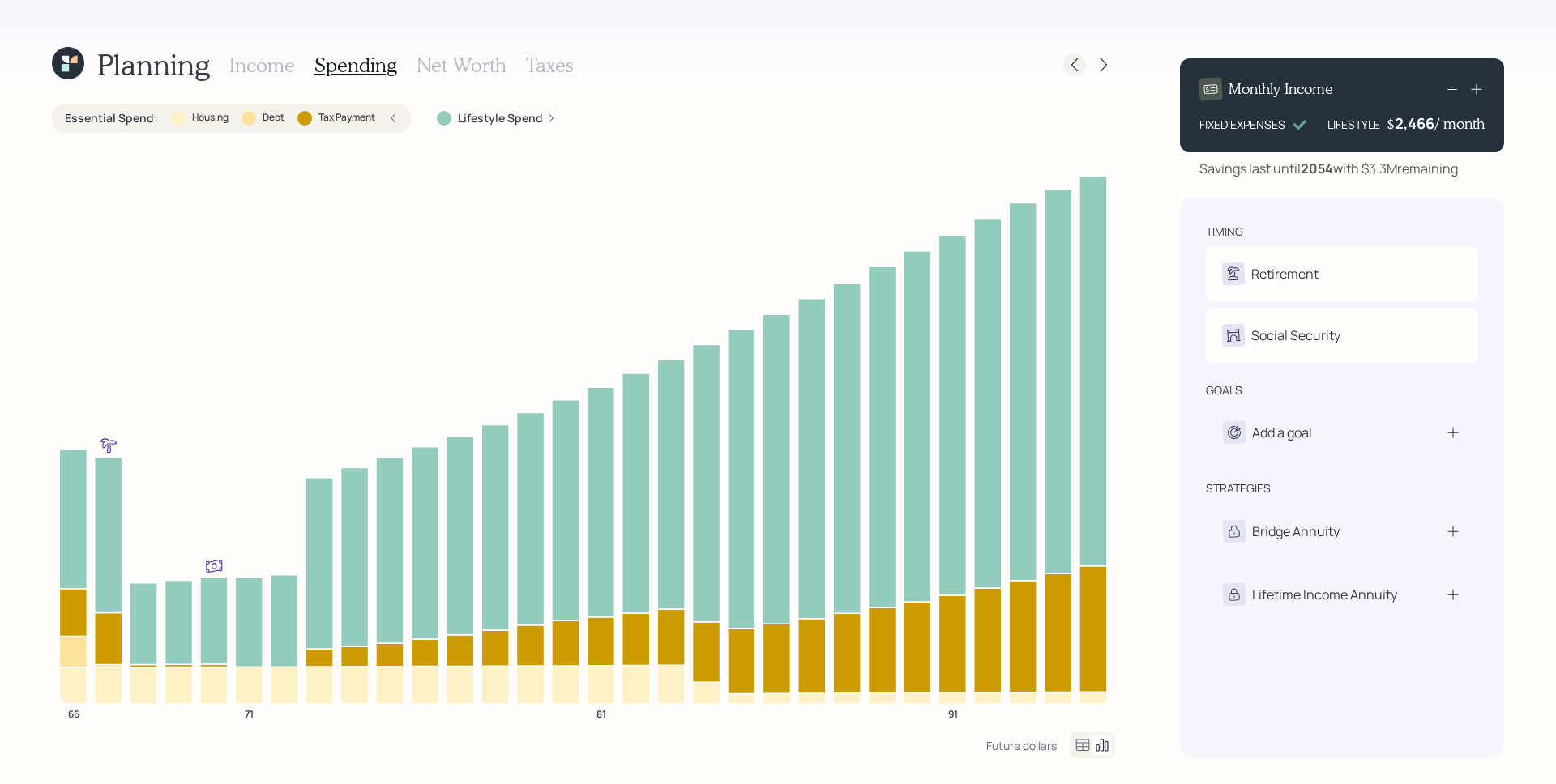
click at [1070, 64] on icon at bounding box center [1075, 65] width 16 height 16
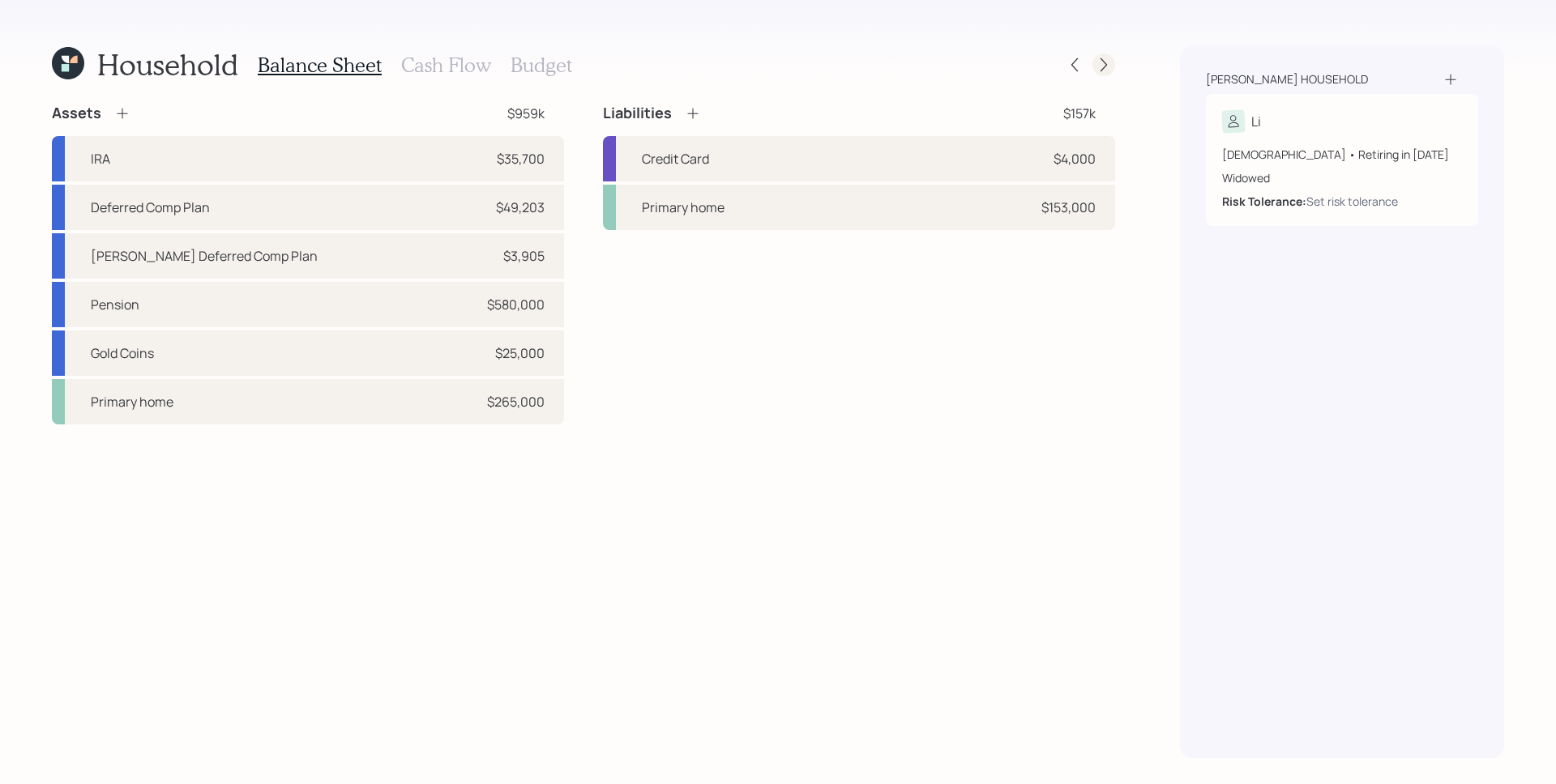
click at [1112, 66] on div at bounding box center [1104, 65] width 23 height 23
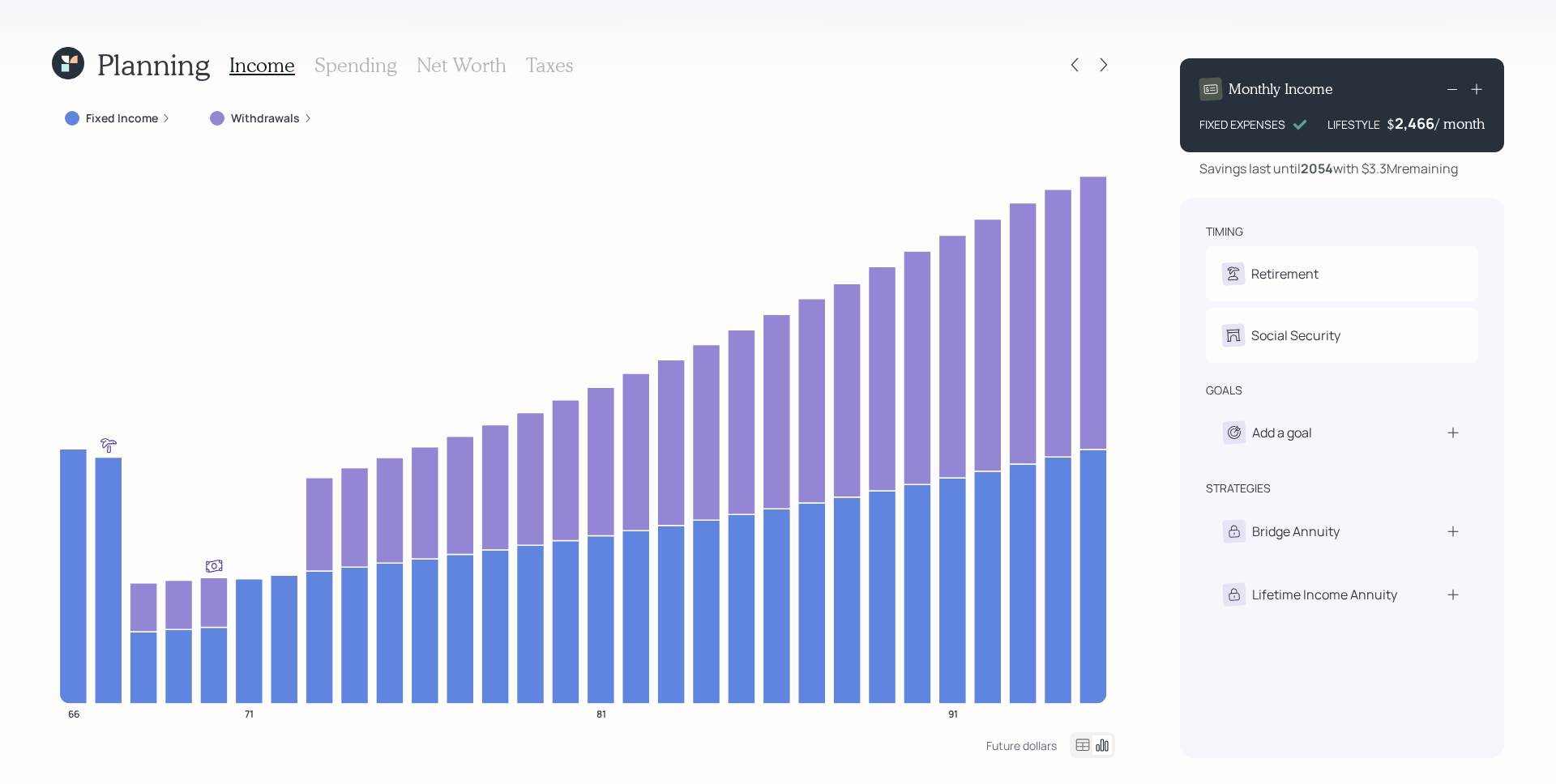
click at [368, 72] on h3 "Spending" at bounding box center [356, 65] width 83 height 24
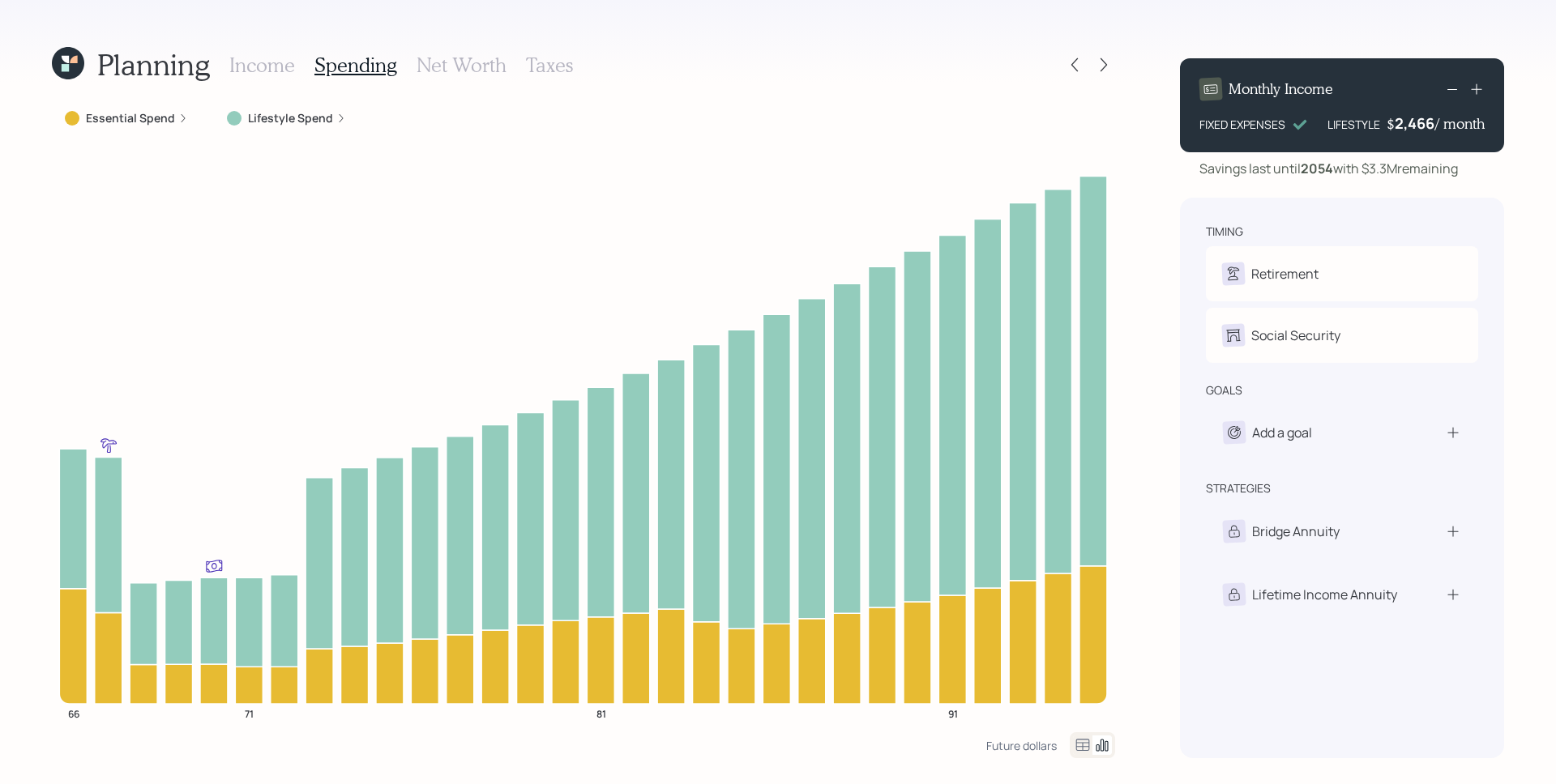
click at [319, 115] on label "Lifestyle Spend" at bounding box center [290, 118] width 85 height 16
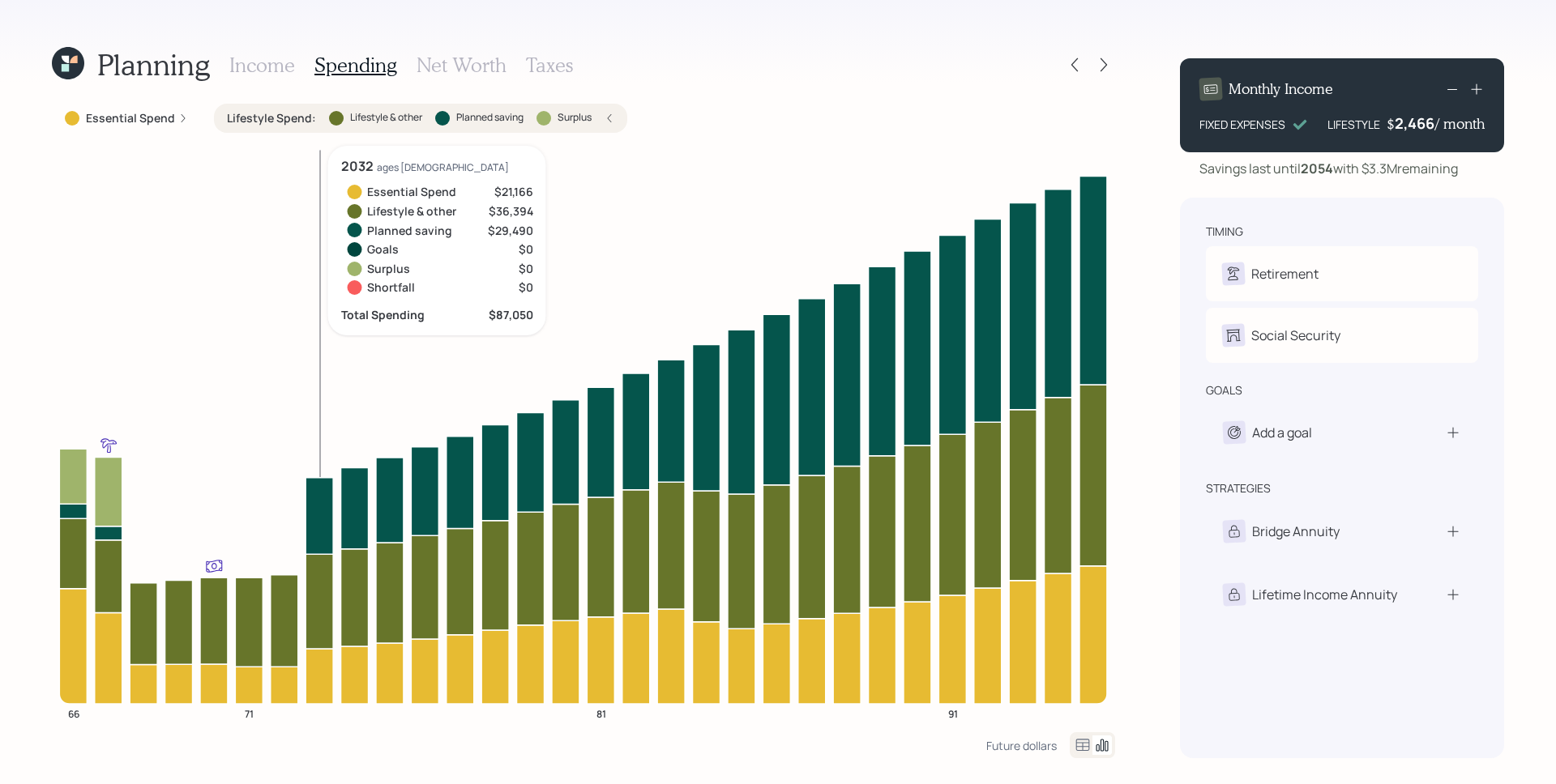
click at [325, 531] on icon at bounding box center [319, 515] width 28 height 77
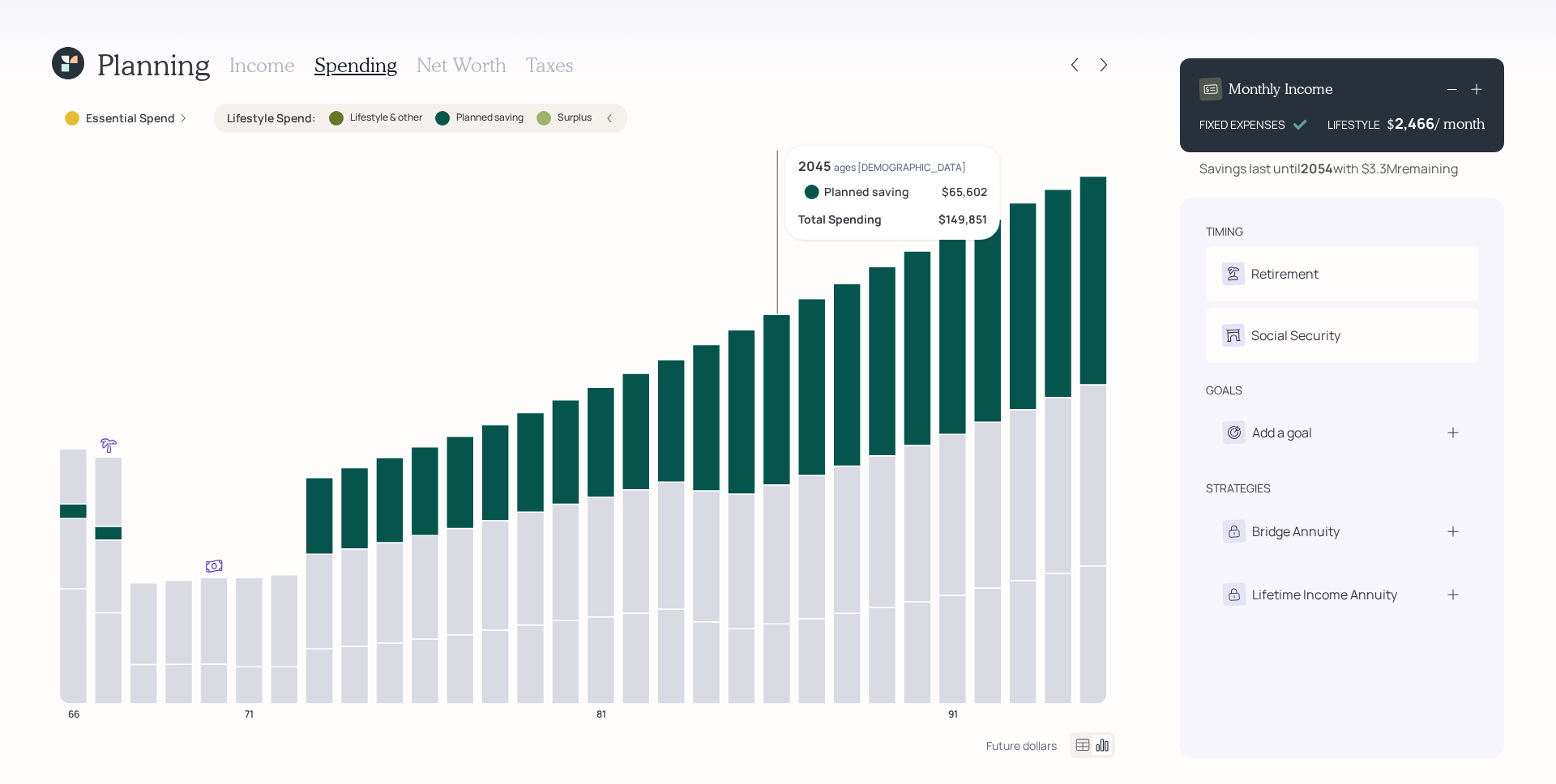
click at [782, 428] on icon at bounding box center [776, 399] width 28 height 170
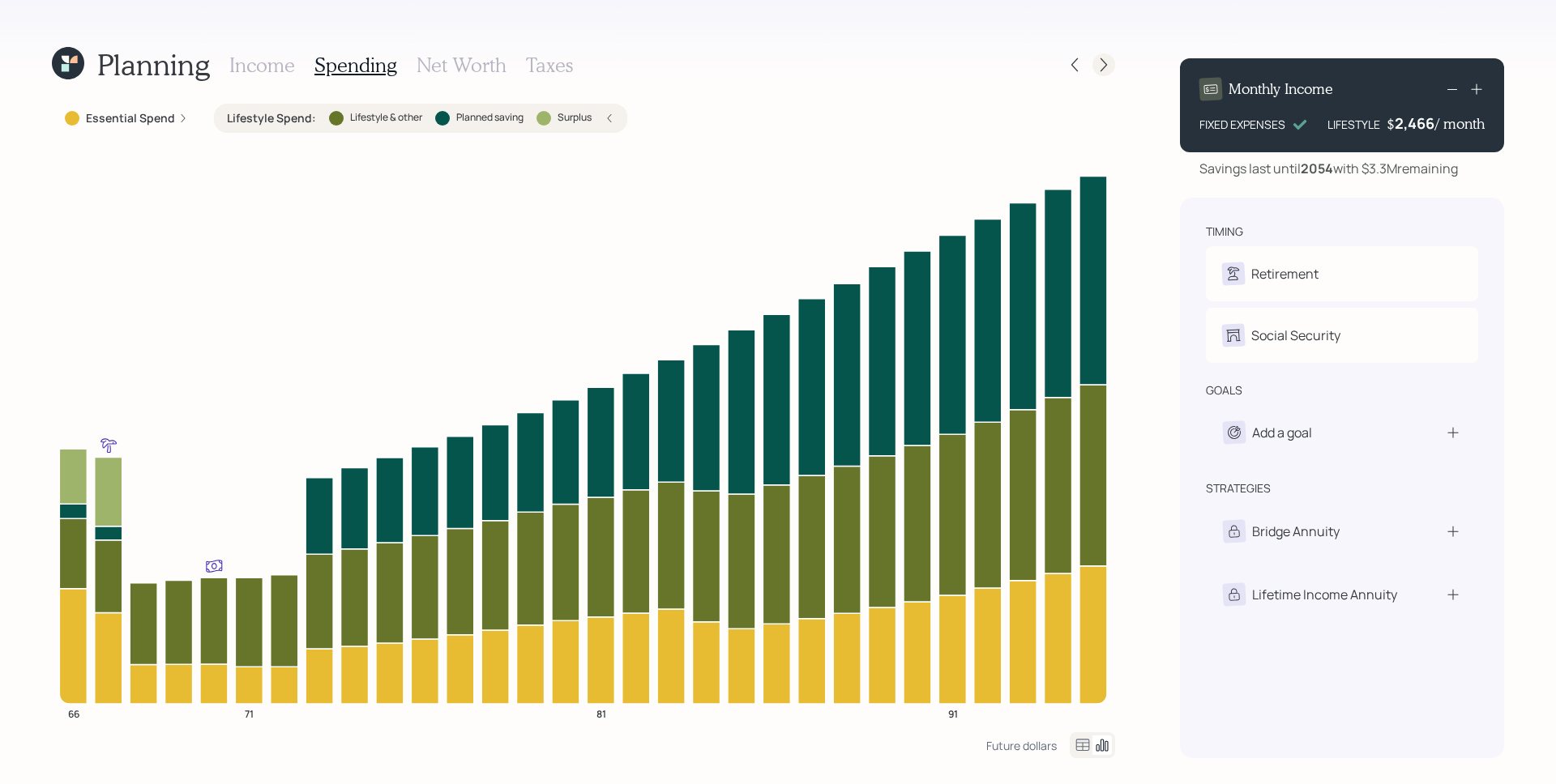
click at [1108, 67] on icon at bounding box center [1104, 65] width 16 height 16
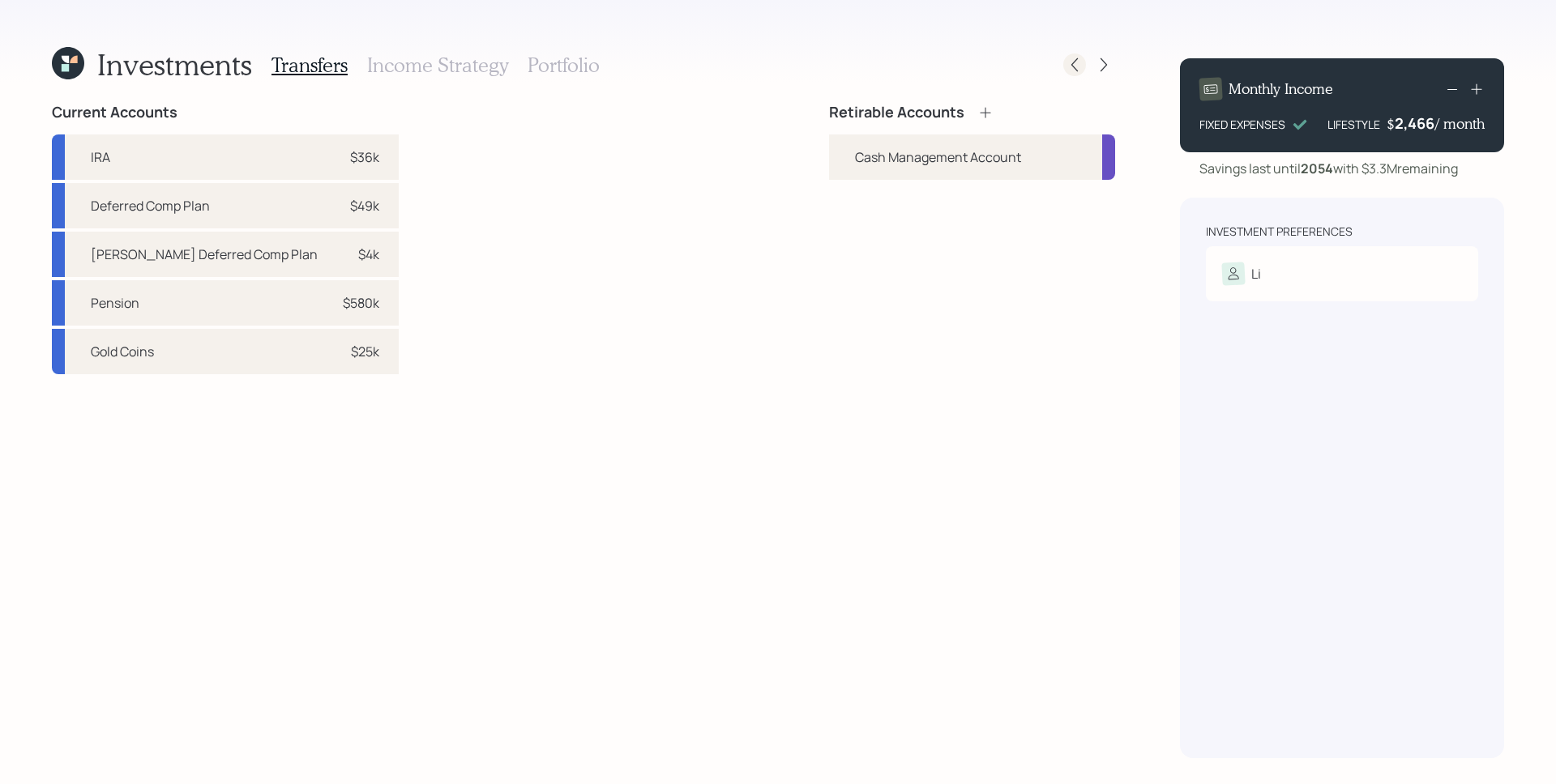
click at [1068, 71] on icon at bounding box center [1075, 65] width 16 height 16
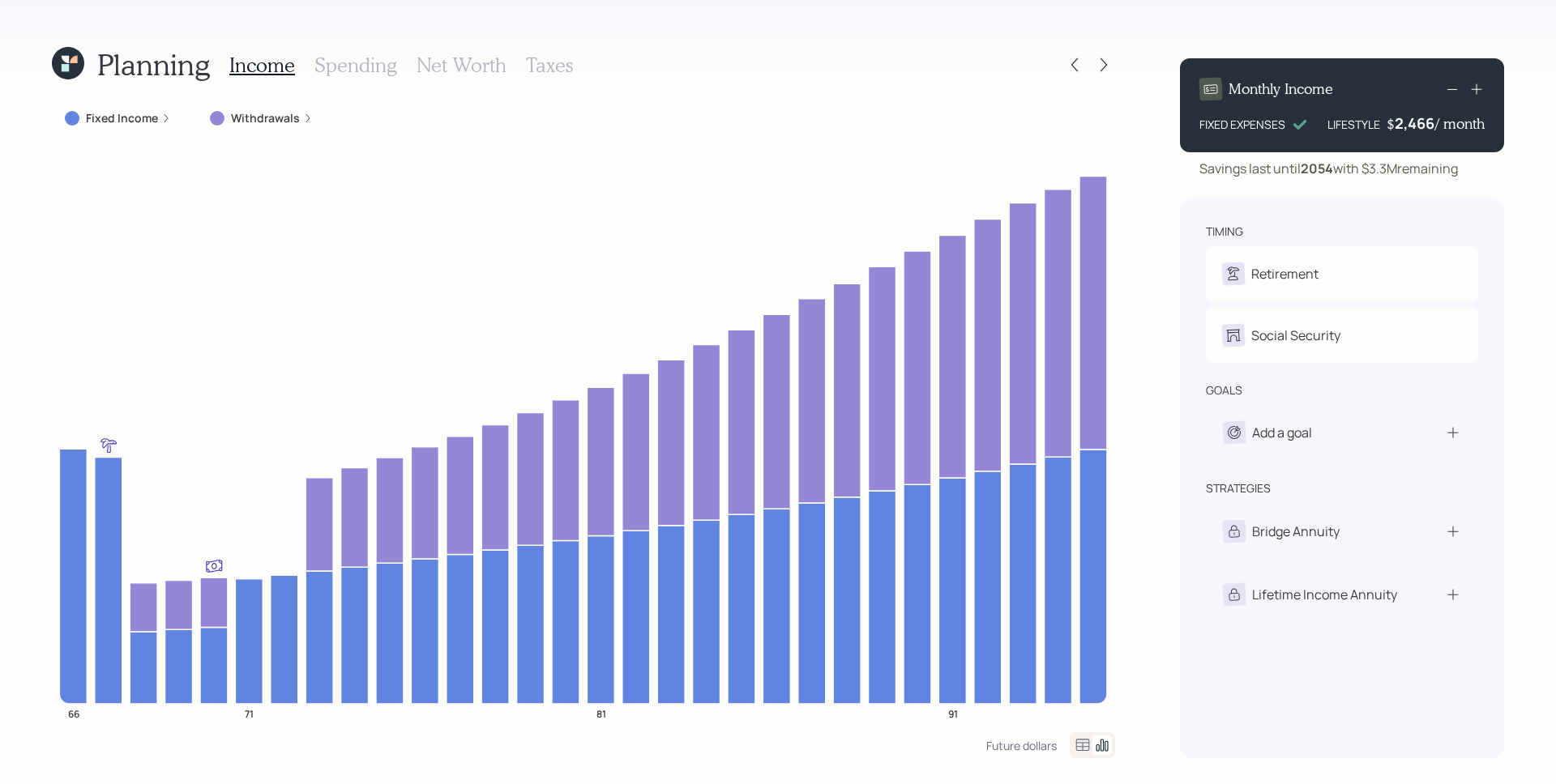
click at [1068, 71] on icon at bounding box center [1075, 65] width 16 height 16
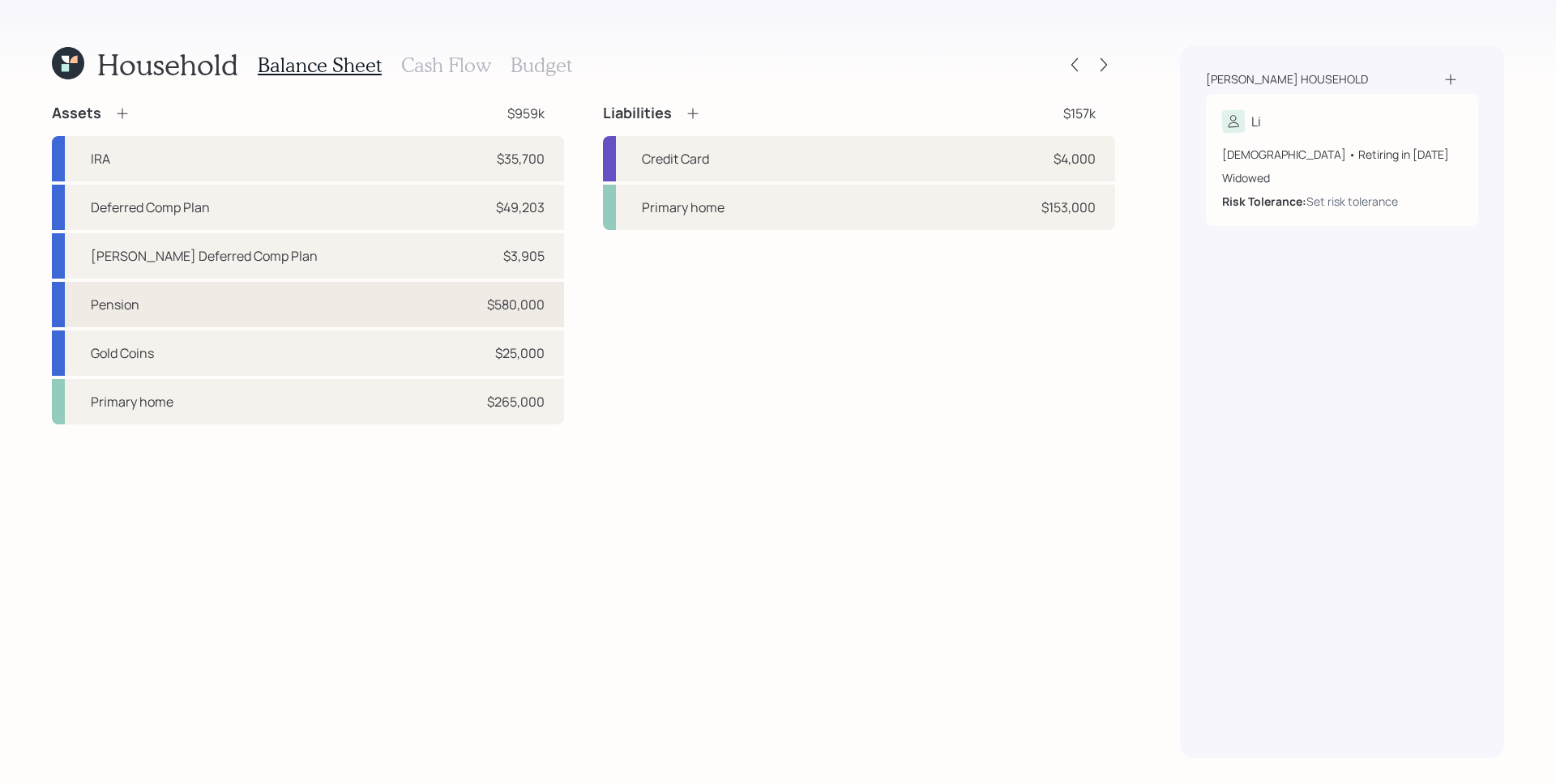
click at [342, 301] on div "Pension $580,000" at bounding box center [308, 304] width 512 height 45
select select "company_sponsored"
select select "balanced"
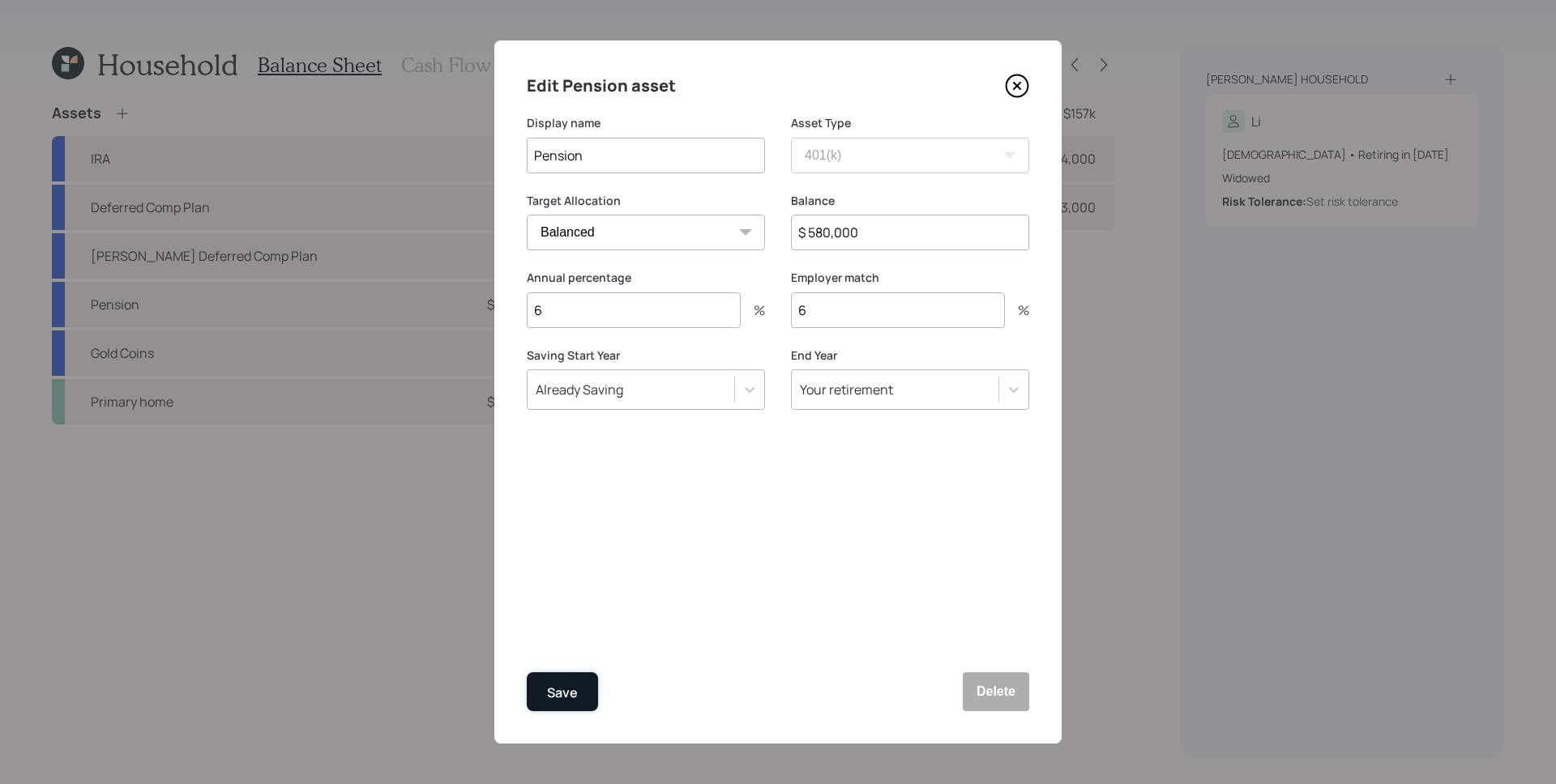
click at [584, 679] on button "Save" at bounding box center [562, 692] width 71 height 39
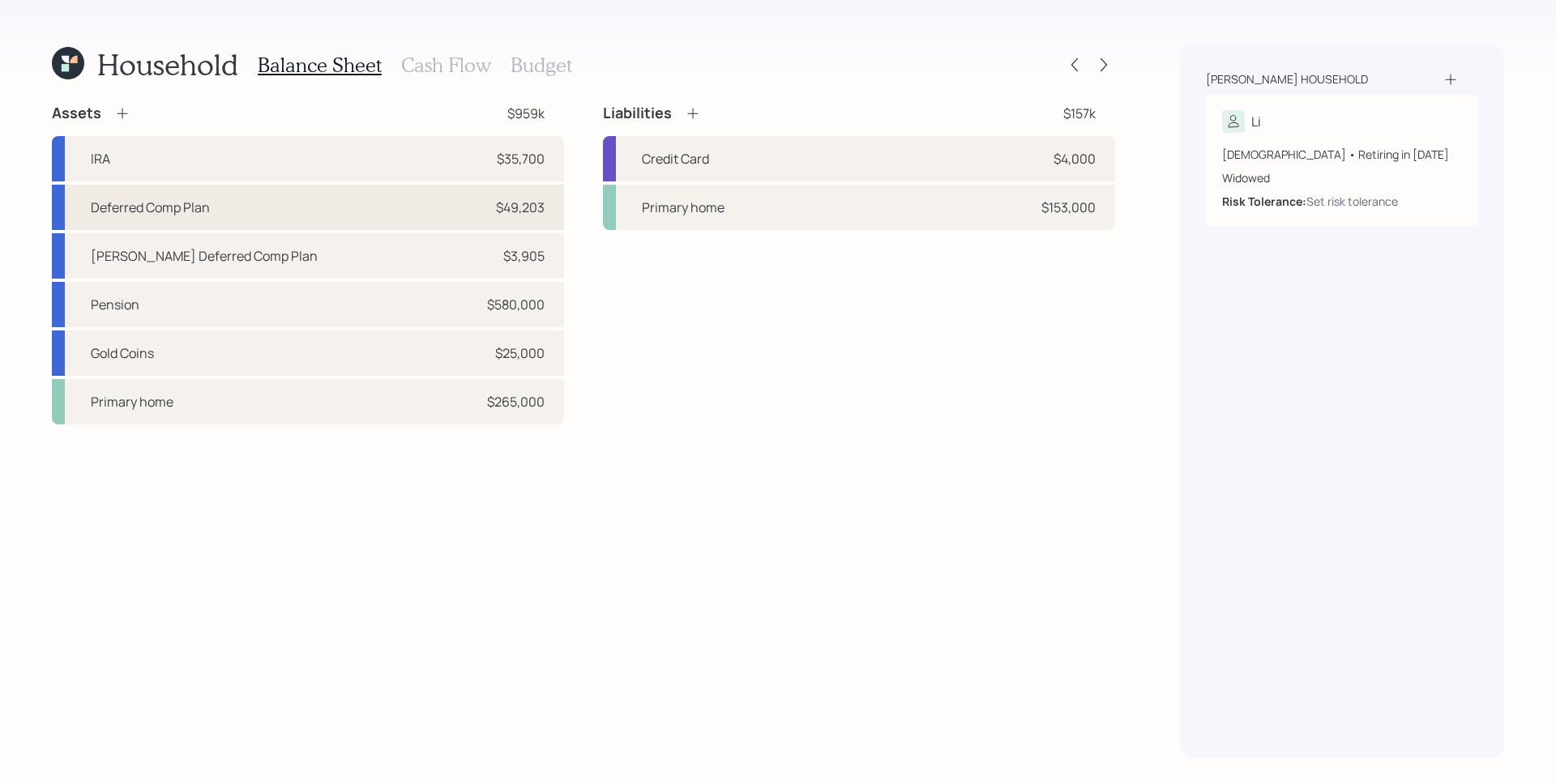
click at [361, 216] on div "Deferred Comp Plan $49,203" at bounding box center [308, 208] width 512 height 45
select select "ira"
select select "balanced"
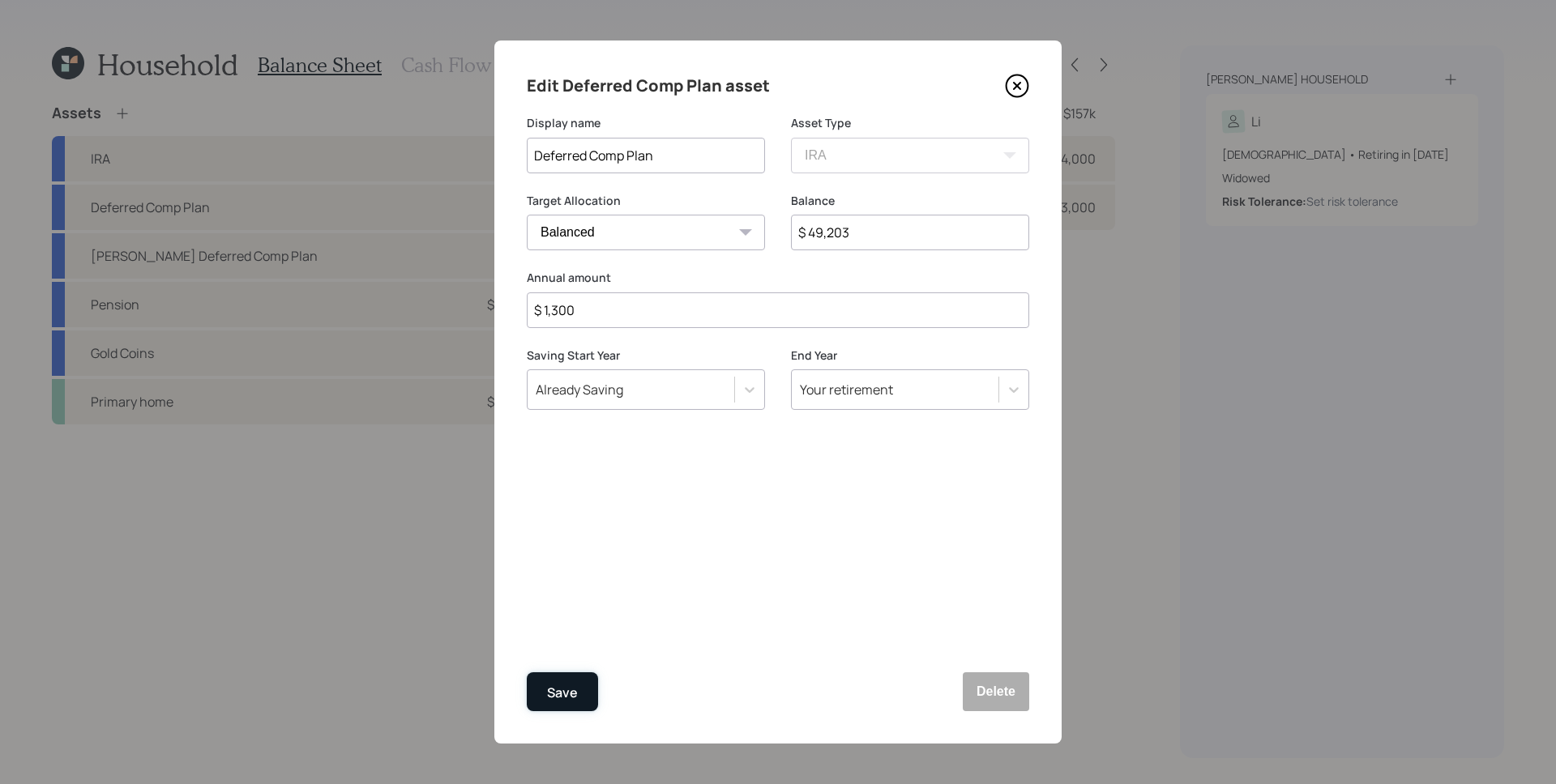
click at [567, 700] on div "Save" at bounding box center [562, 693] width 31 height 22
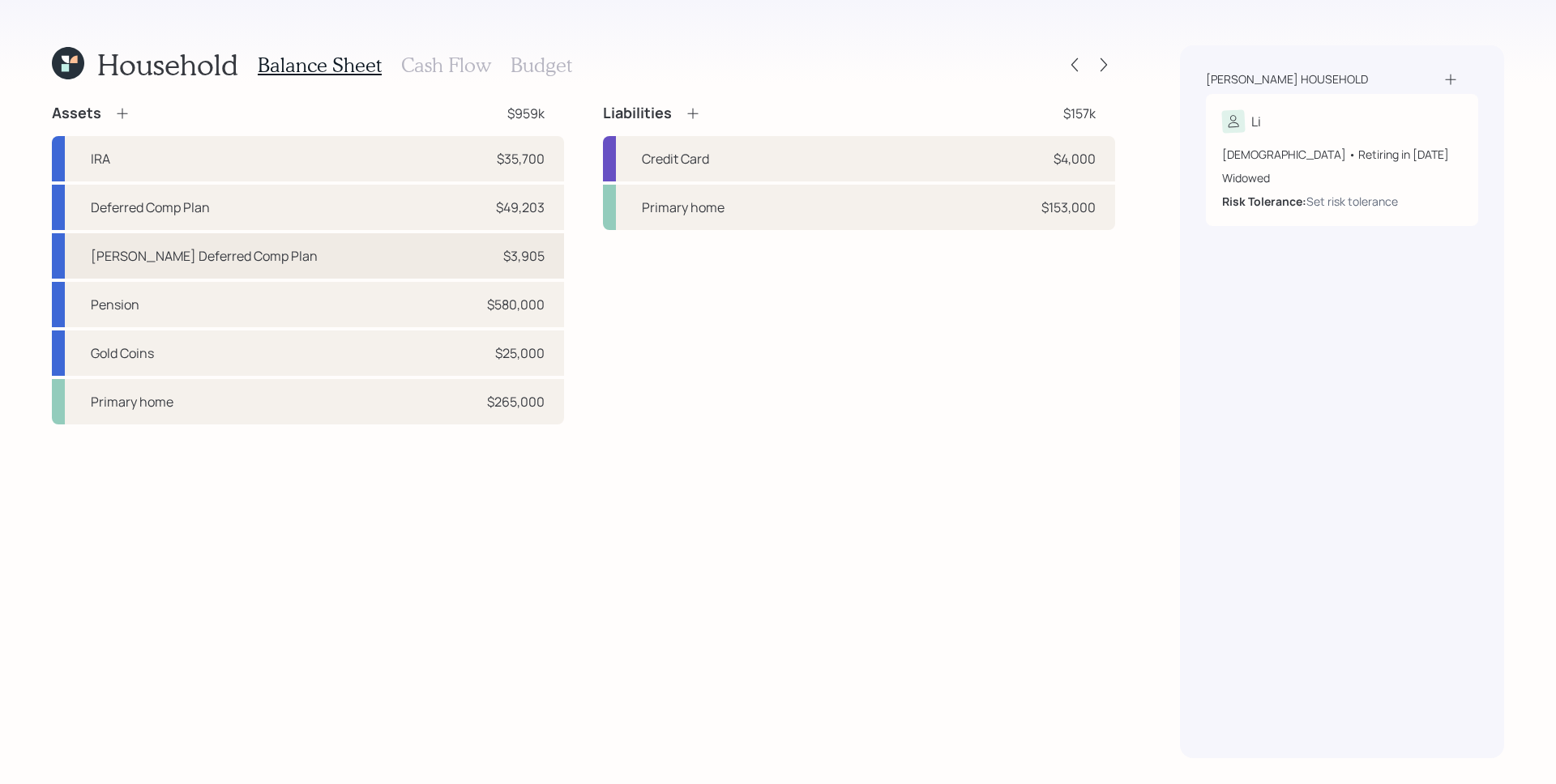
click at [217, 261] on div "[PERSON_NAME] Deferred Comp Plan" at bounding box center [205, 256] width 227 height 19
select select "roth_ira"
select select "balanced"
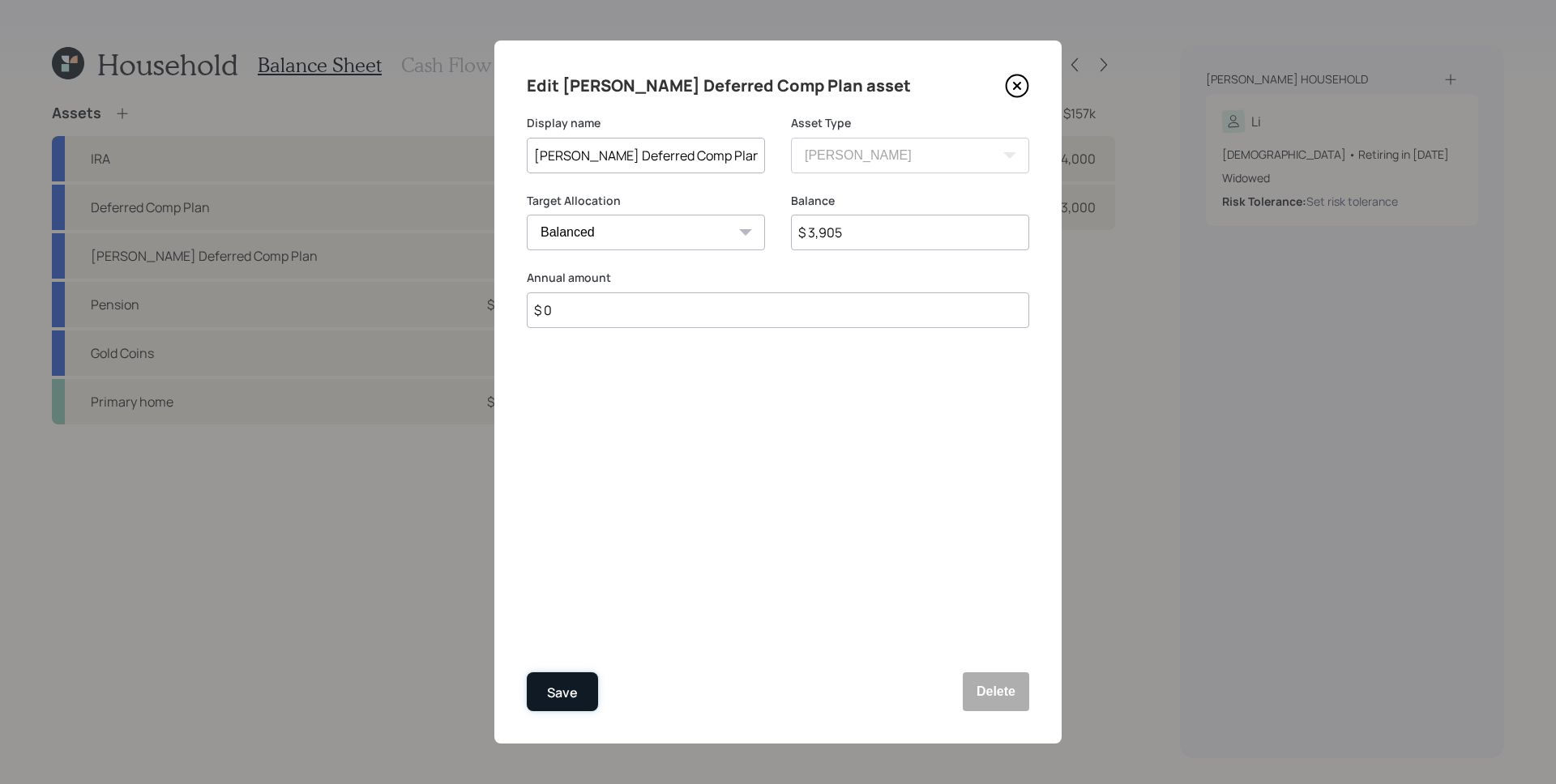
click at [575, 699] on div "Save" at bounding box center [562, 693] width 31 height 22
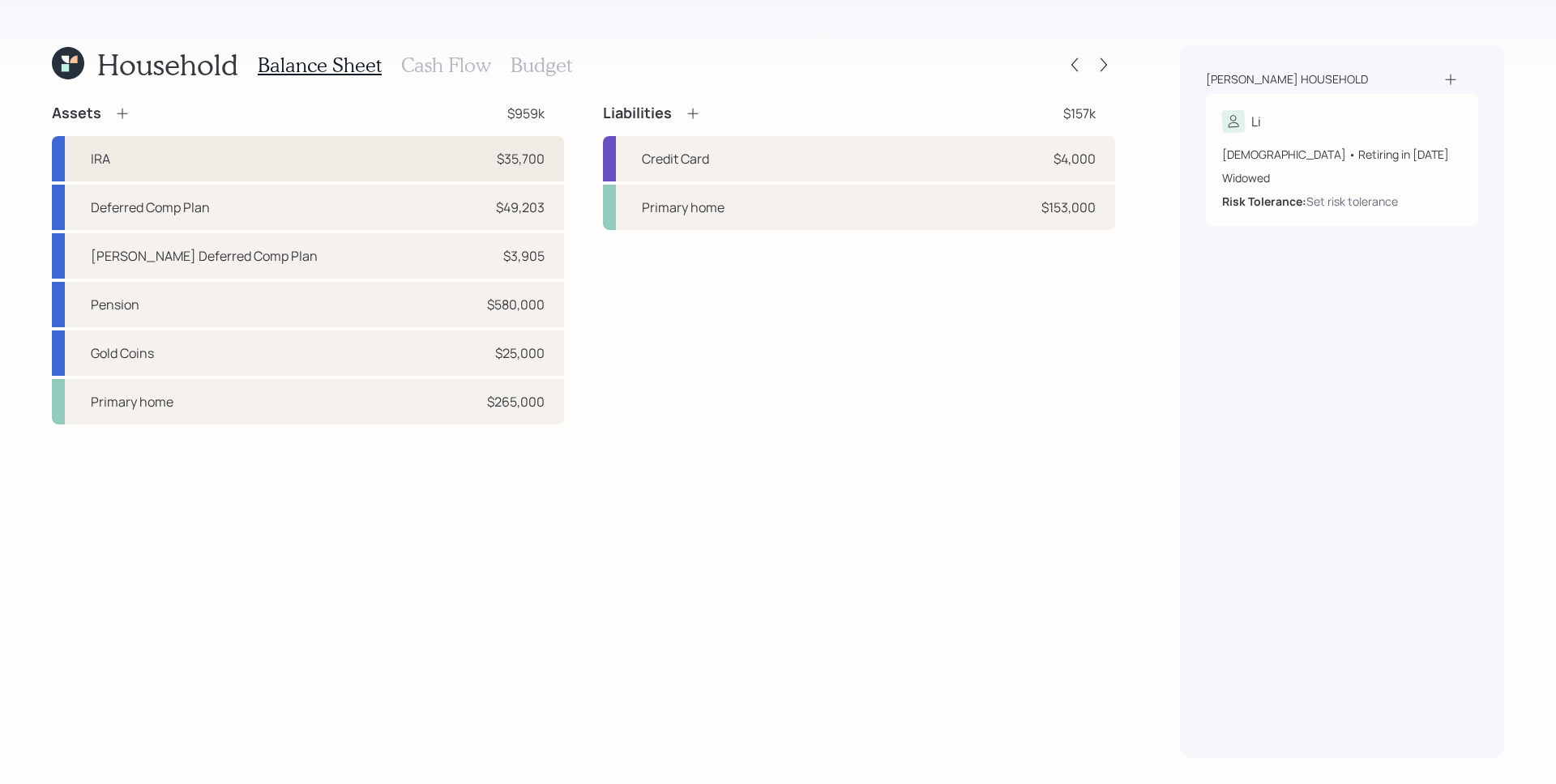
click at [495, 169] on div "IRA $35,700" at bounding box center [308, 159] width 512 height 45
select select "ira"
select select "balanced"
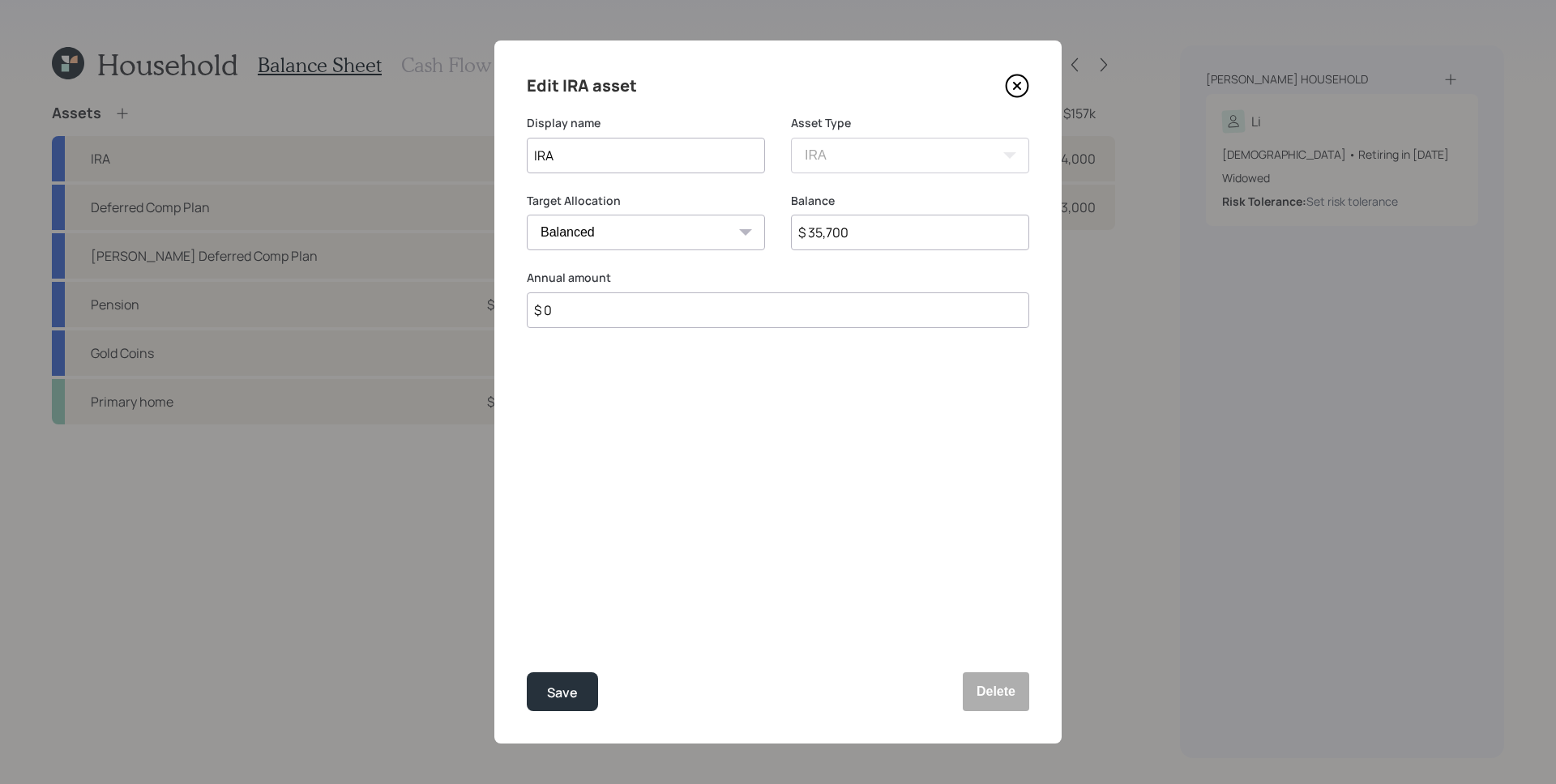
click at [1020, 86] on icon at bounding box center [1017, 86] width 24 height 24
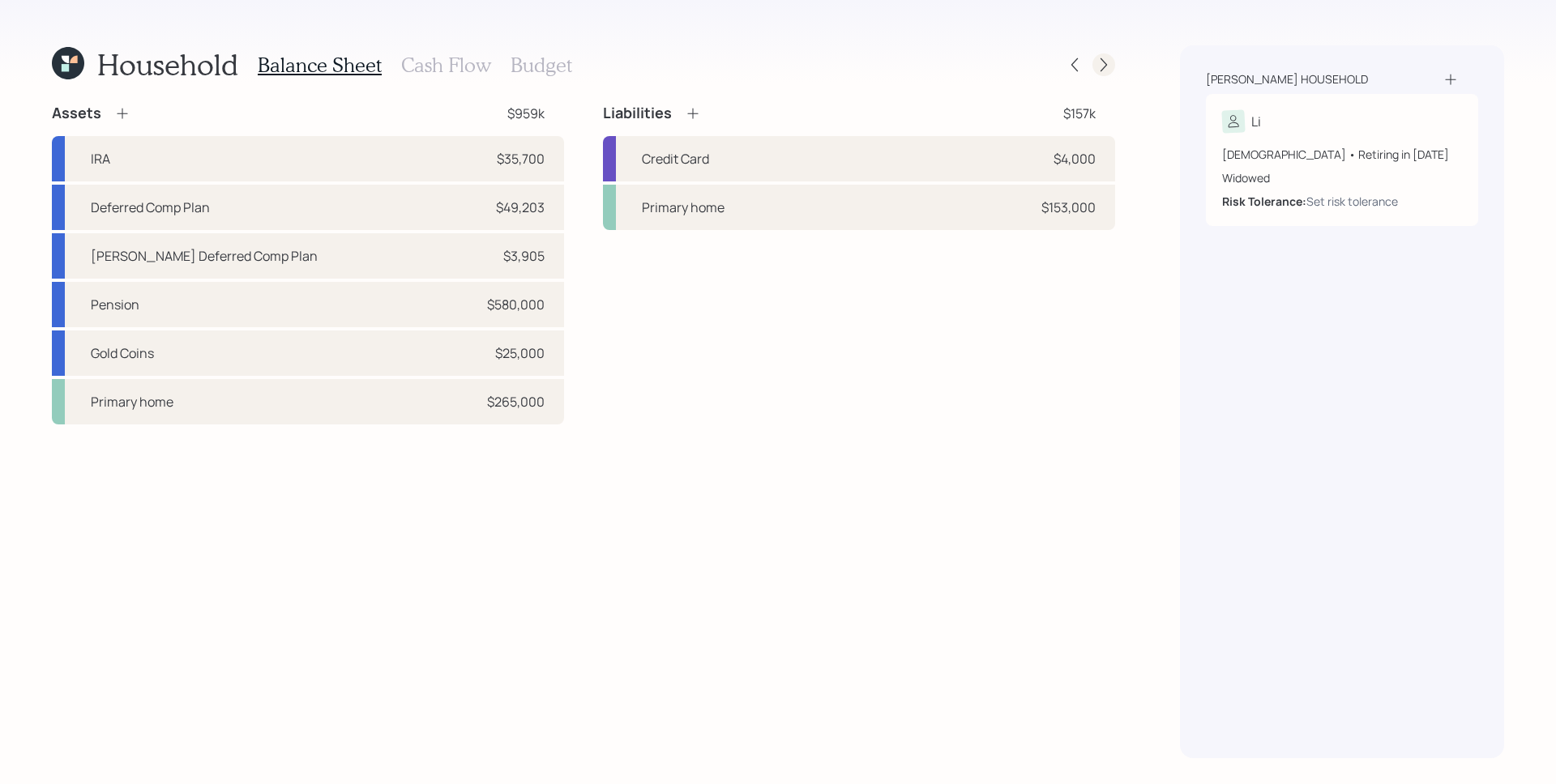
click at [1111, 64] on icon at bounding box center [1104, 65] width 16 height 16
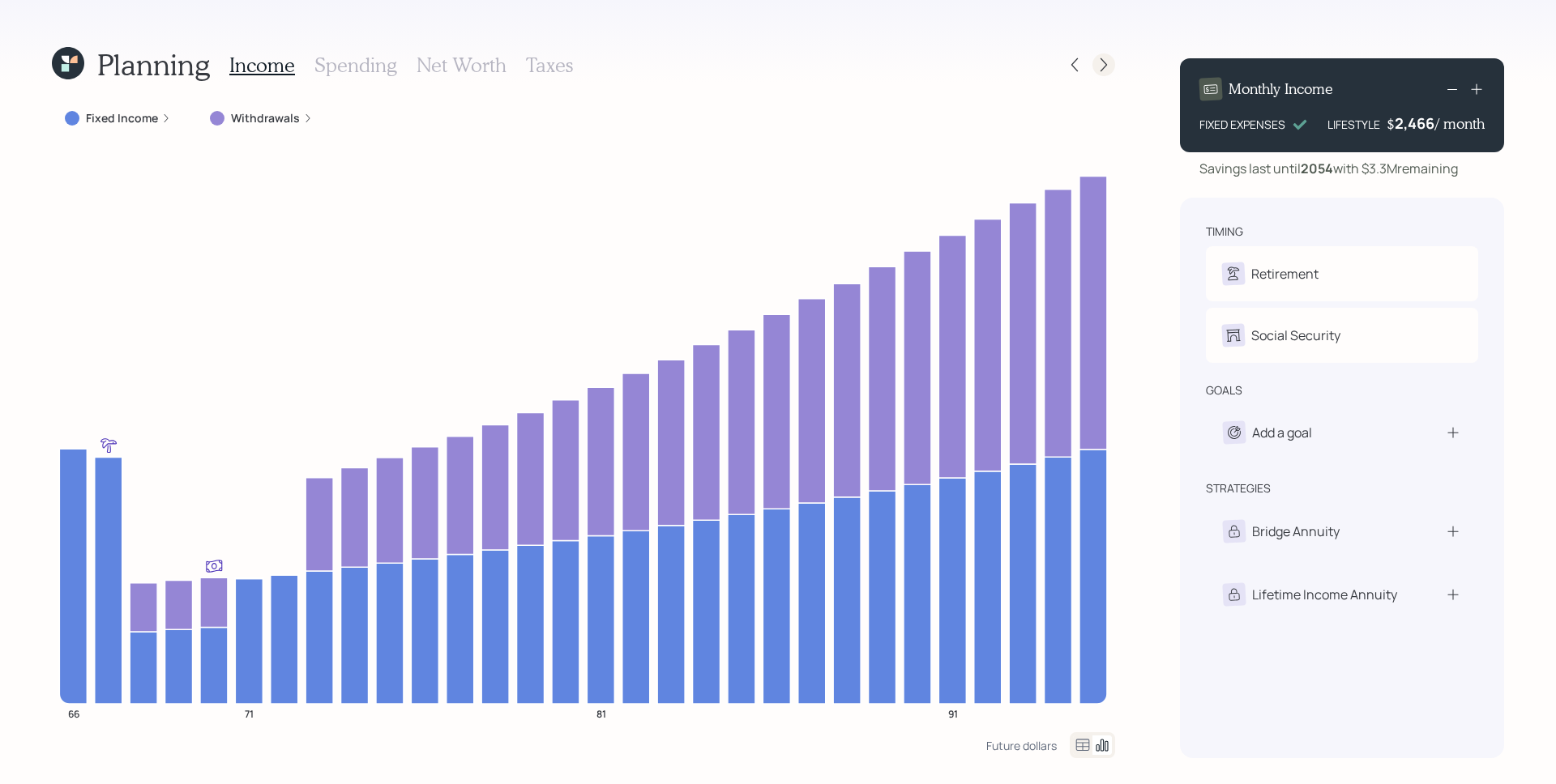
click at [1107, 63] on icon at bounding box center [1104, 65] width 16 height 16
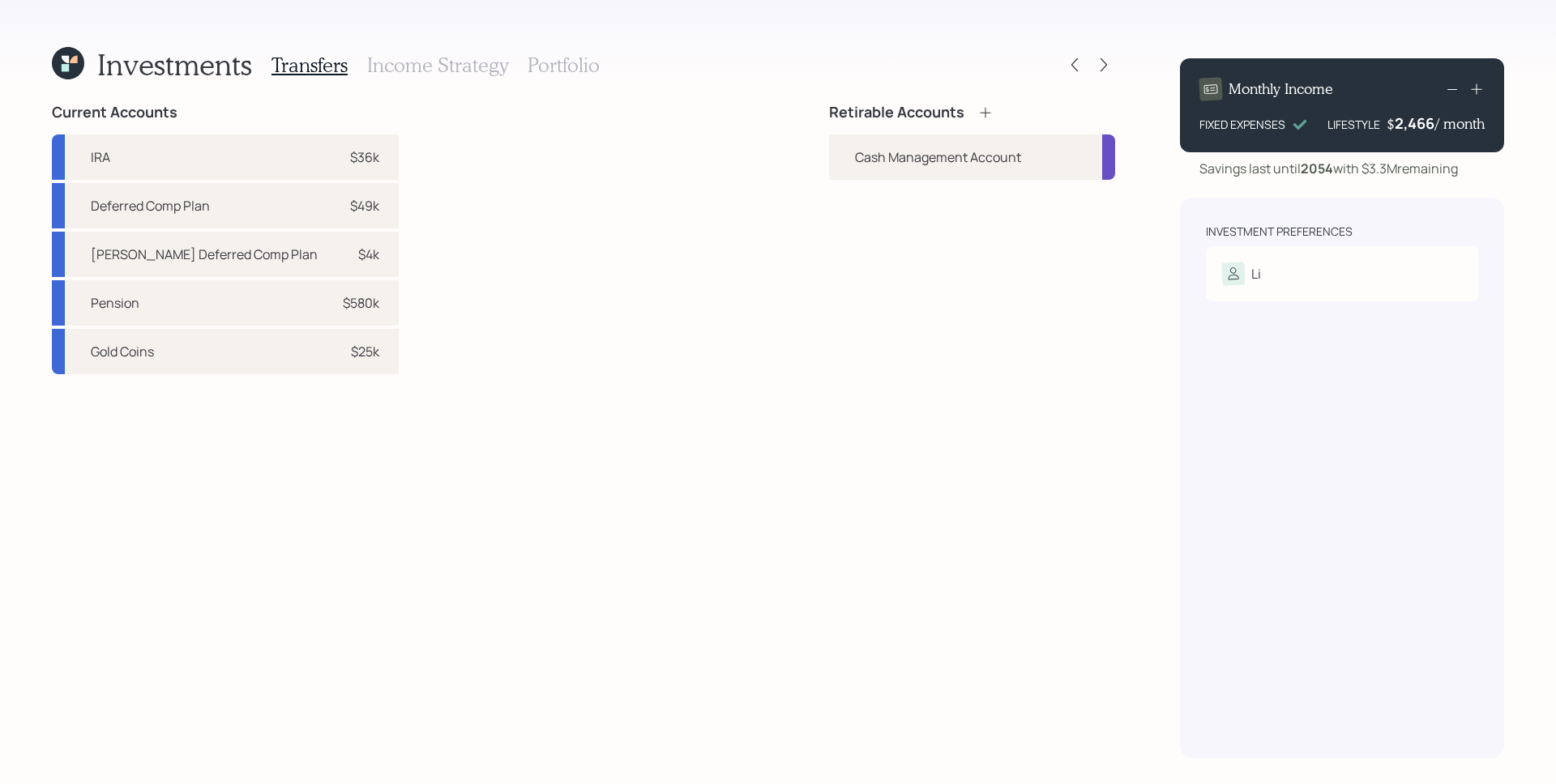
click at [1107, 63] on icon at bounding box center [1104, 65] width 16 height 16
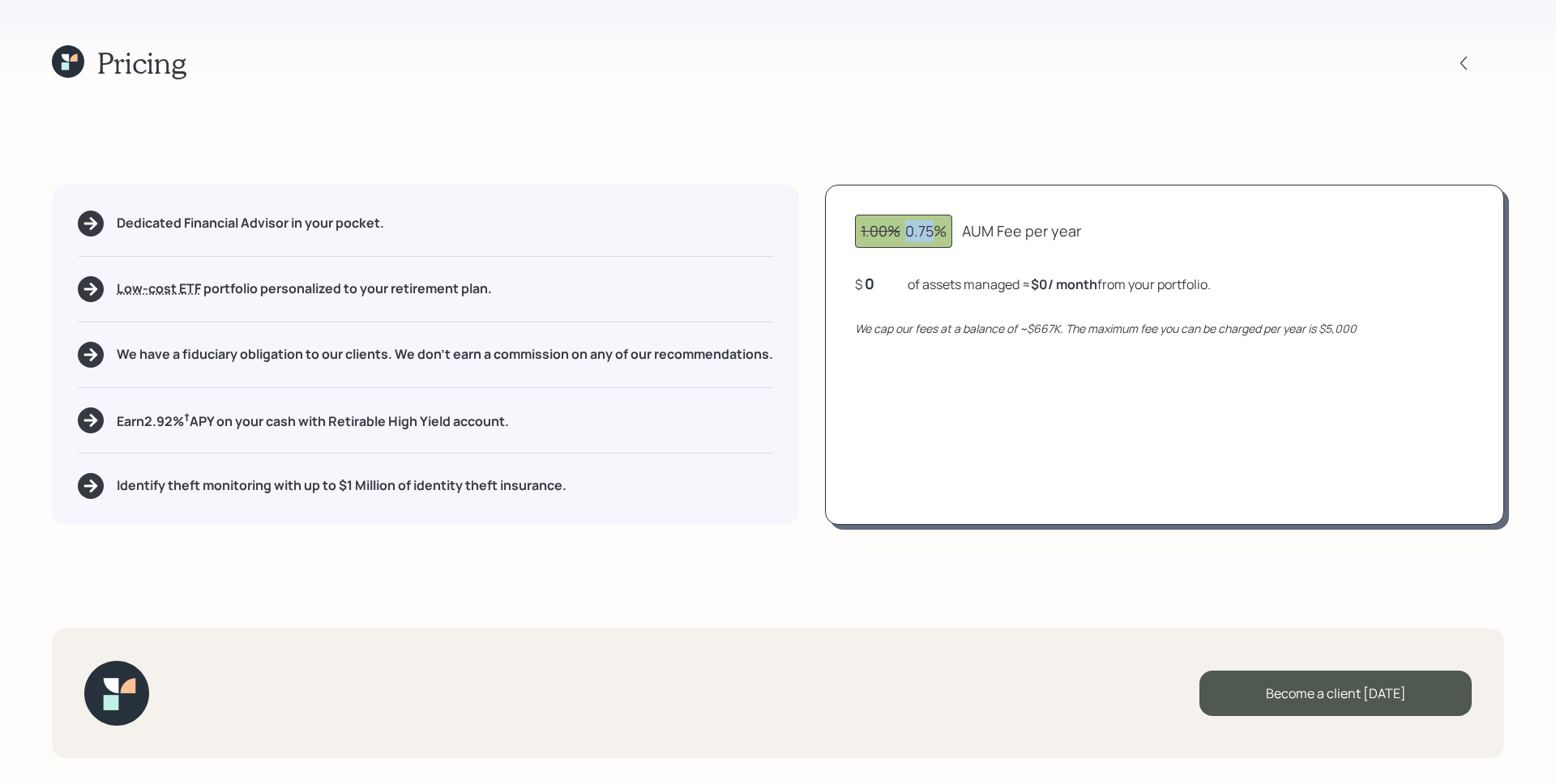
drag, startPoint x: 910, startPoint y: 231, endPoint x: 938, endPoint y: 233, distance: 28.1
click at [938, 233] on div "1.00% 0.75%" at bounding box center [903, 231] width 86 height 22
click at [893, 283] on div "0" at bounding box center [885, 283] width 41 height 19
click at [925, 335] on div "We cap our fees at a balance of ~$667K. The maximum fee you can be charged per …" at bounding box center [1164, 328] width 619 height 17
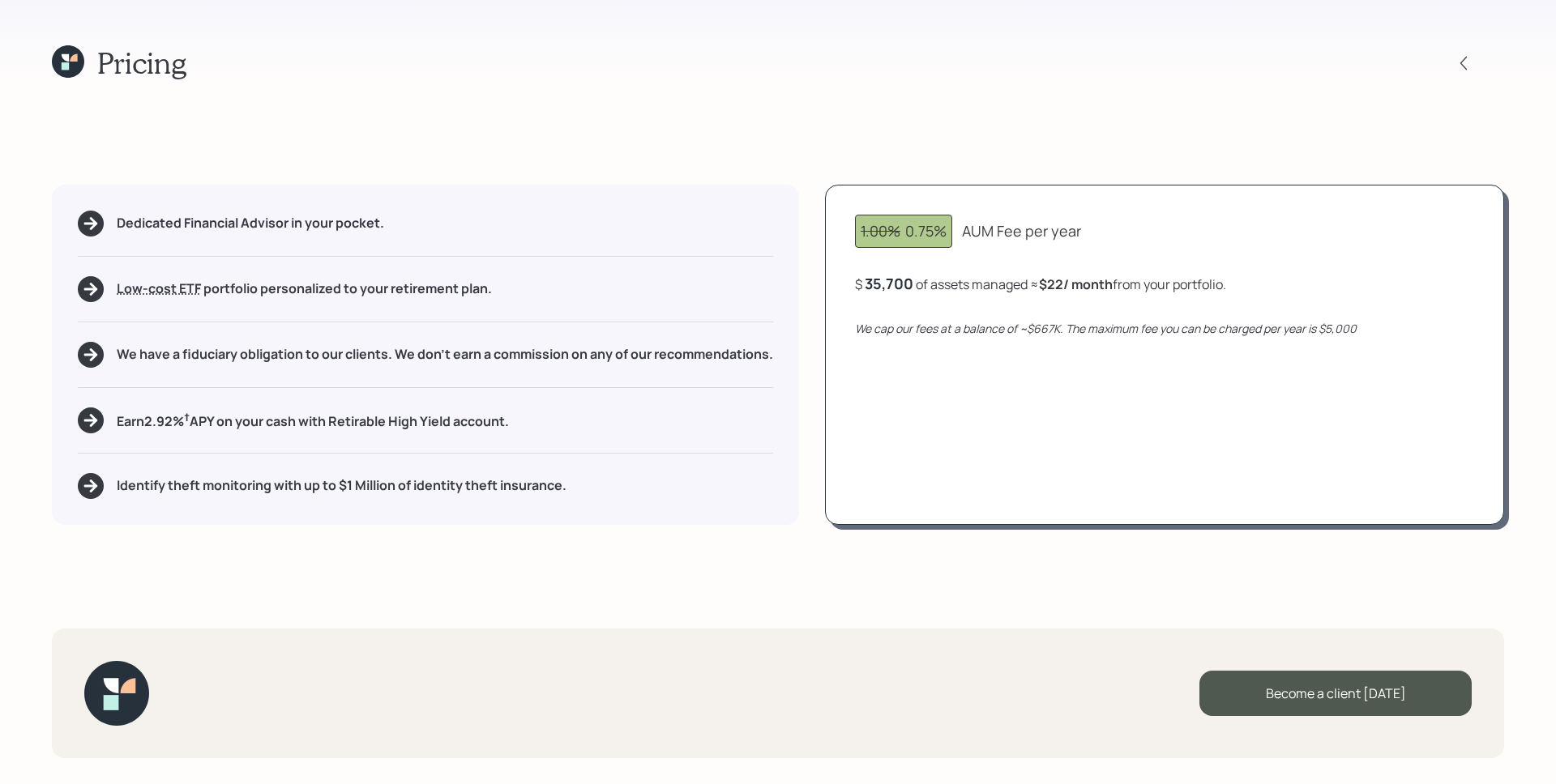
click at [899, 282] on div "35,700" at bounding box center [889, 283] width 49 height 19
click at [899, 282] on div "35700" at bounding box center [886, 283] width 45 height 19
click at [1136, 394] on div "1.00% 0.75% AUM Fee per year $ 50000 of assets managed ≈ $22 / month from your …" at bounding box center [1164, 355] width 679 height 340
drag, startPoint x: 1057, startPoint y: 289, endPoint x: 1067, endPoint y: 292, distance: 10.4
click at [1067, 292] on div "$ 50,000 of assets managed ≈ $31 / month from your portfolio ." at bounding box center [1040, 283] width 371 height 20
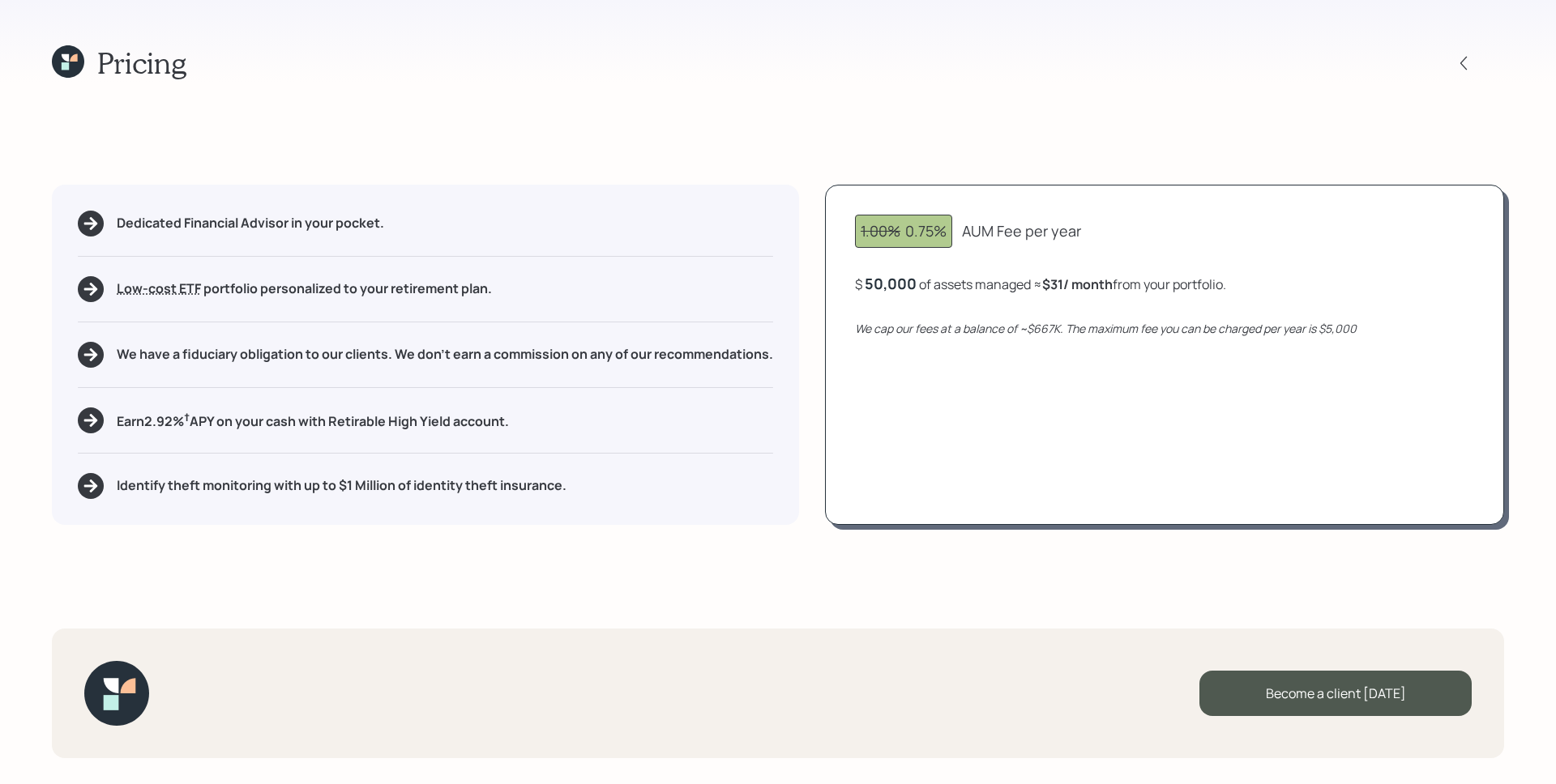
click at [1082, 334] on icon "We cap our fees at a balance of ~$667K. The maximum fee you can be charged per …" at bounding box center [1106, 328] width 502 height 15
click at [897, 283] on div "50,000" at bounding box center [890, 283] width 52 height 19
click at [895, 283] on div "50000" at bounding box center [888, 283] width 48 height 19
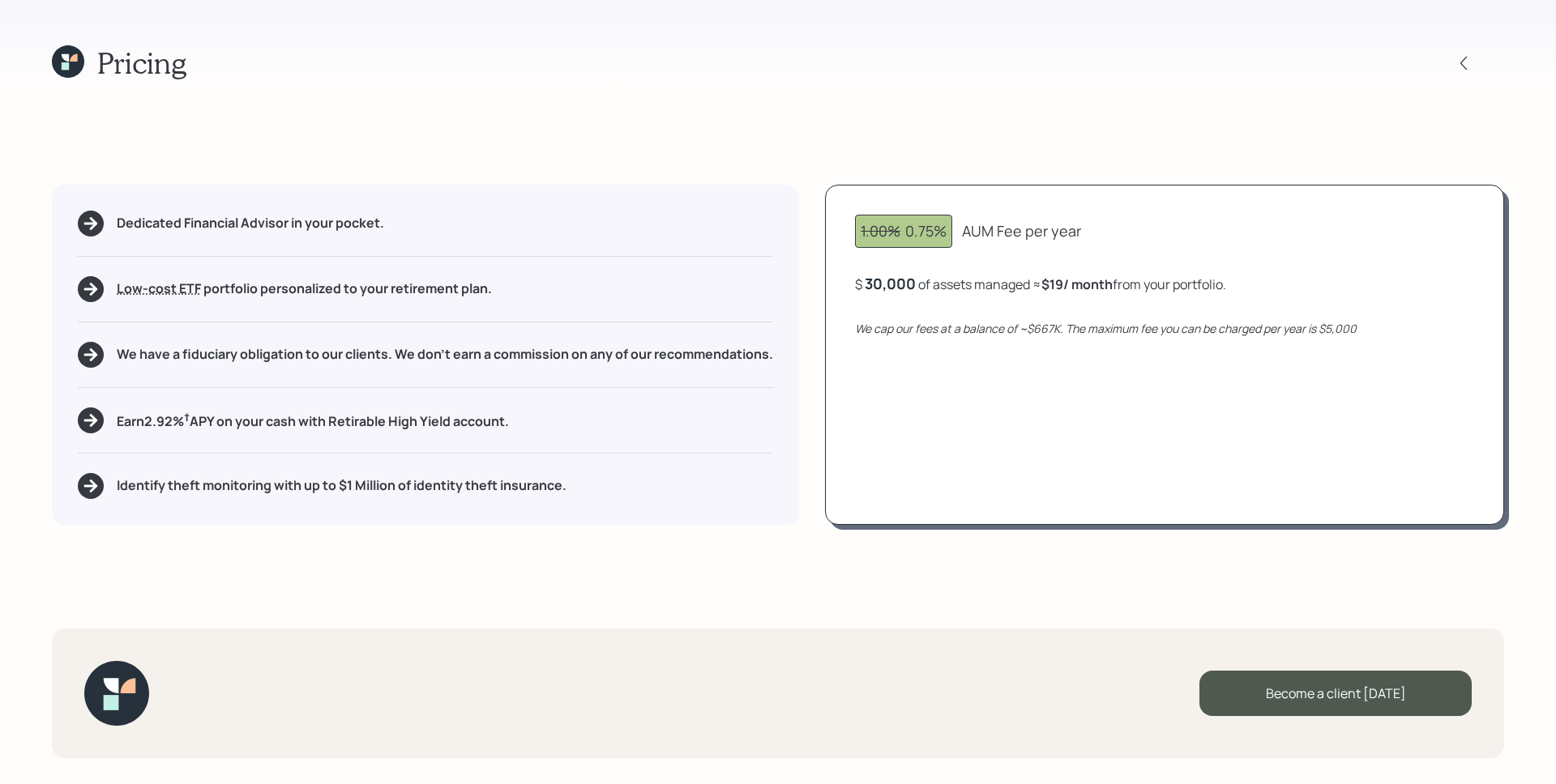
click at [1042, 376] on div "1.00% 0.75% AUM Fee per year $ 30,000 of assets managed ≈ $19 / month from your…" at bounding box center [1164, 355] width 679 height 340
drag, startPoint x: 1054, startPoint y: 288, endPoint x: 1067, endPoint y: 288, distance: 13.0
click at [1067, 288] on b "$19 / month" at bounding box center [1077, 284] width 71 height 18
click at [913, 283] on div "$ 30,000 of assets managed ≈ $19 / month from your portfolio ." at bounding box center [1040, 283] width 371 height 20
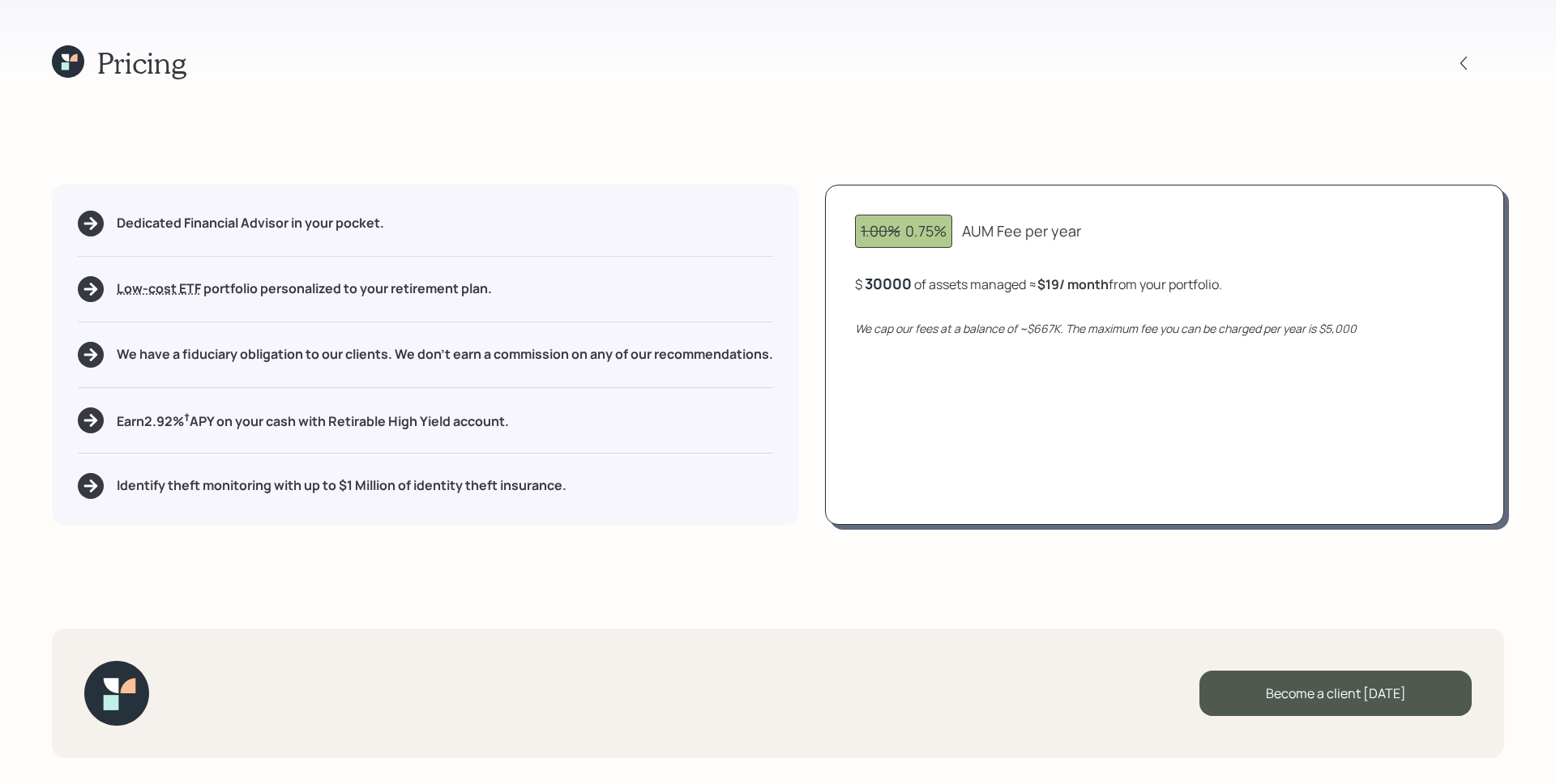
click at [913, 283] on div "$ 30000 of assets managed ≈ $19 / month from your portfolio ." at bounding box center [1038, 283] width 367 height 20
click at [879, 282] on div "30000" at bounding box center [888, 283] width 47 height 19
click at [1056, 430] on div "1.00% 0.75% AUM Fee per year $ 35700 of assets managed ≈ $19 / month from your …" at bounding box center [1164, 355] width 679 height 340
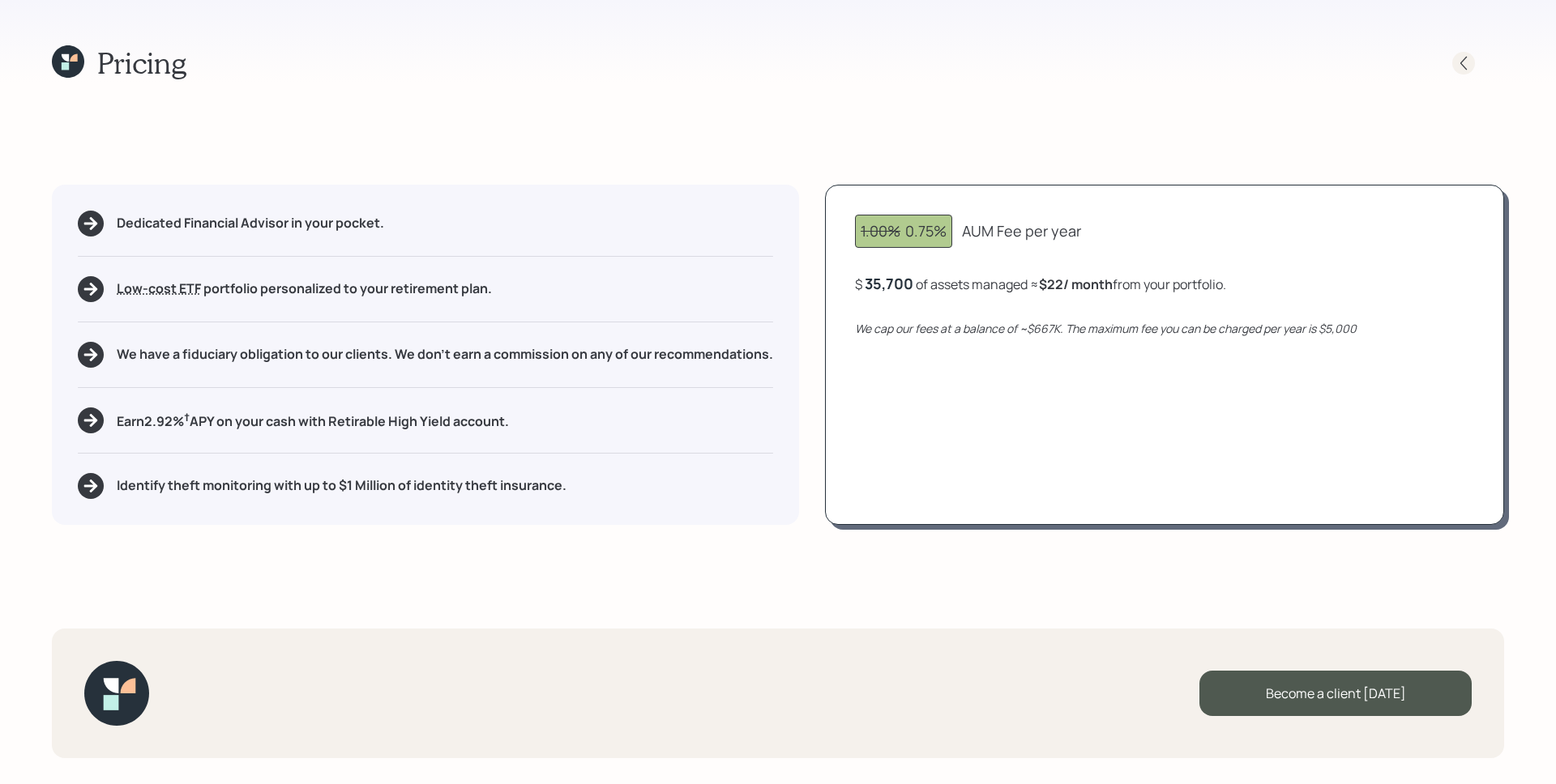
click at [1457, 62] on icon at bounding box center [1463, 63] width 16 height 16
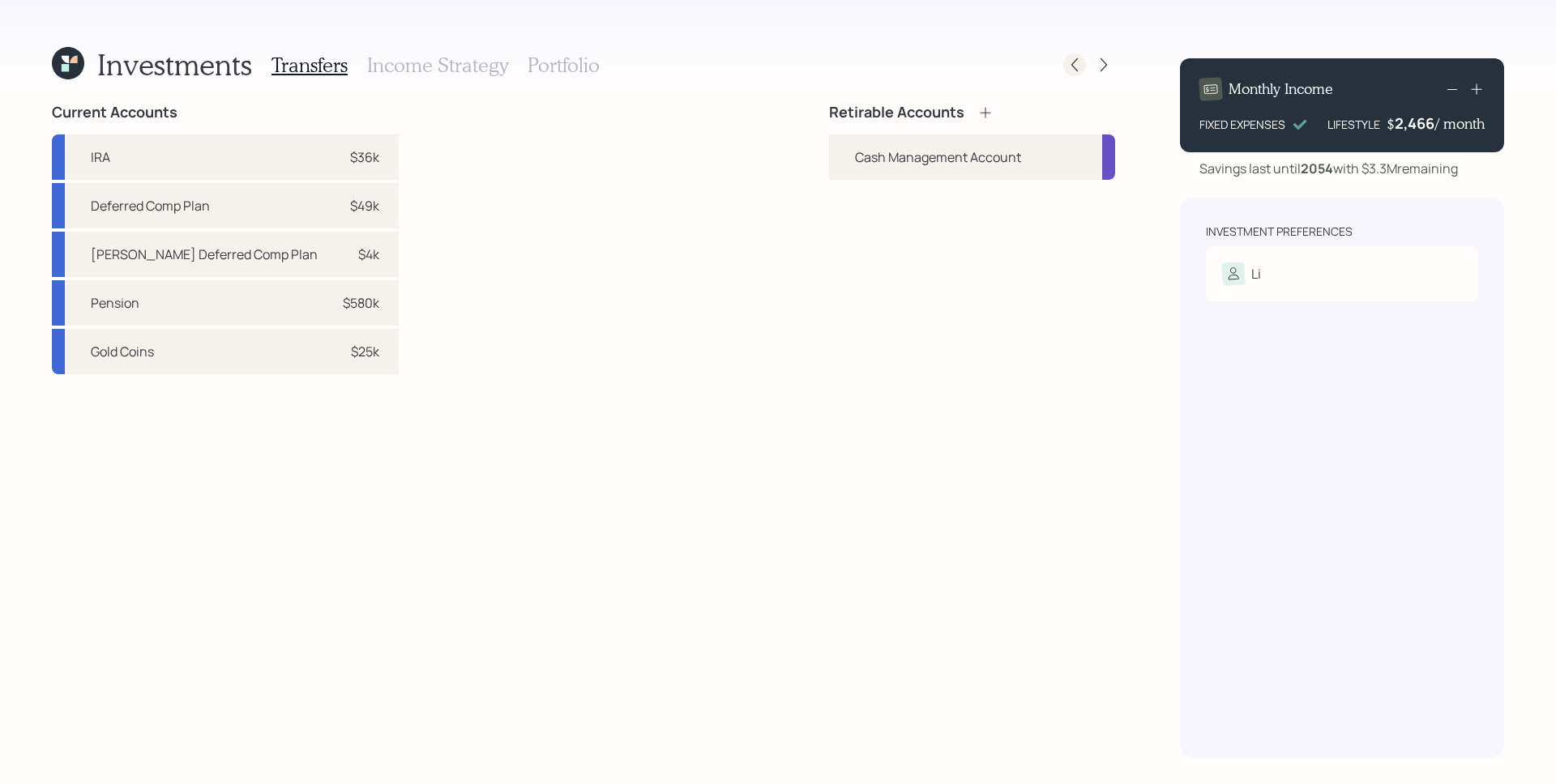
click at [1075, 58] on icon at bounding box center [1075, 65] width 16 height 16
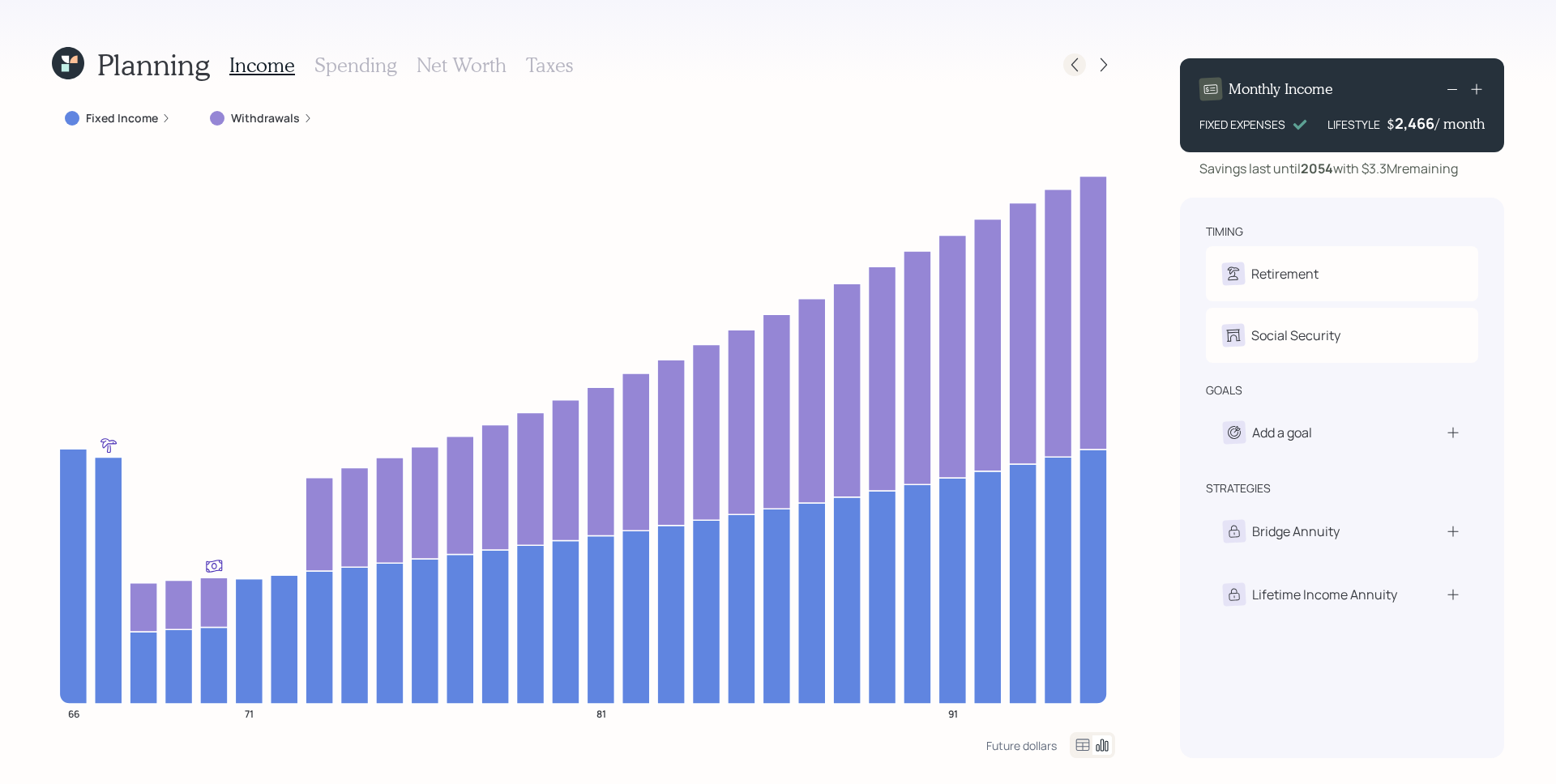
click at [1078, 61] on icon at bounding box center [1075, 65] width 16 height 16
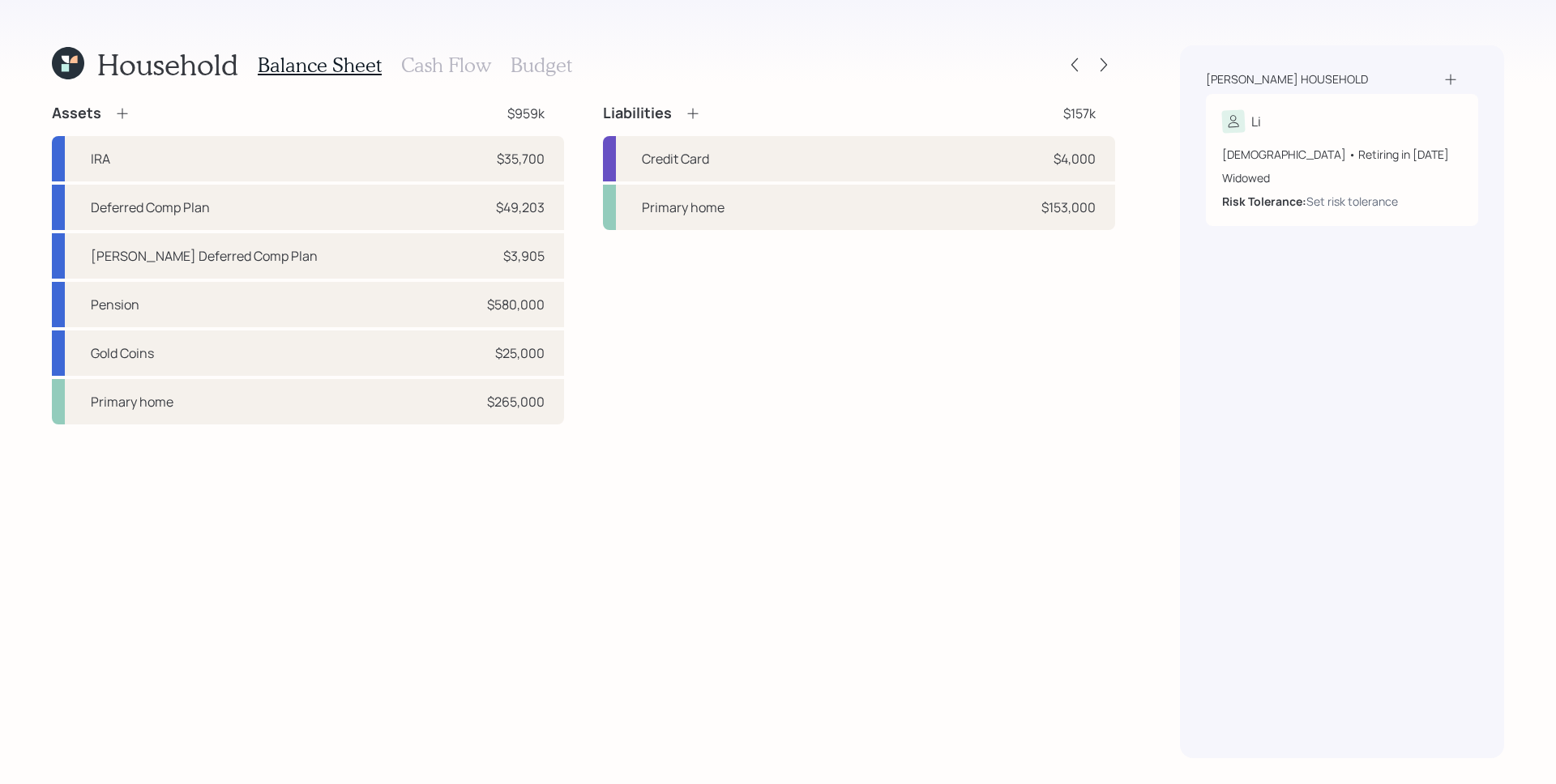
click at [1106, 53] on div "Household Balance Sheet Cash Flow Budget" at bounding box center [584, 65] width 1063 height 39
click at [1106, 62] on icon at bounding box center [1104, 65] width 16 height 16
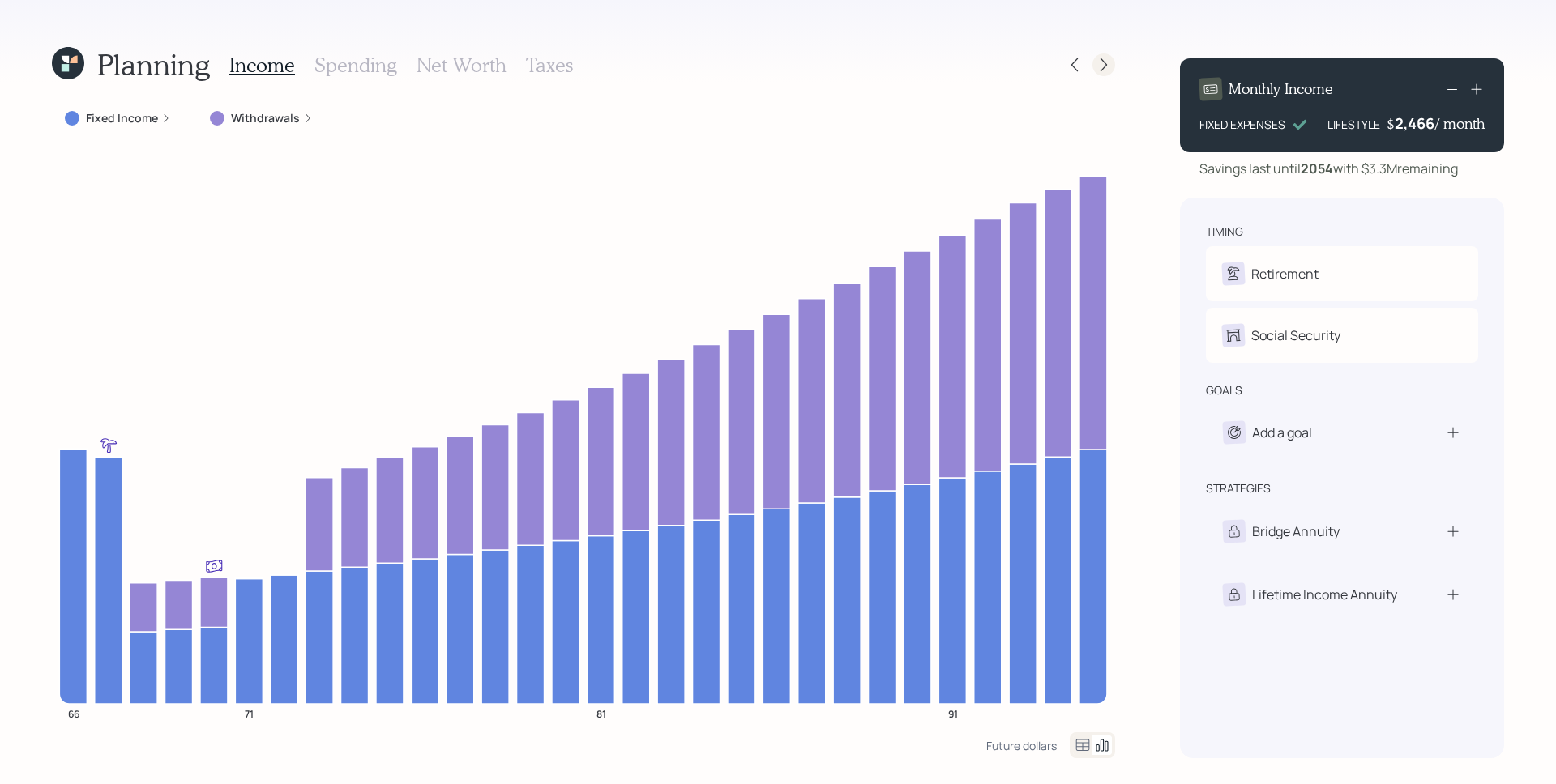
click at [1112, 63] on div at bounding box center [1104, 65] width 23 height 23
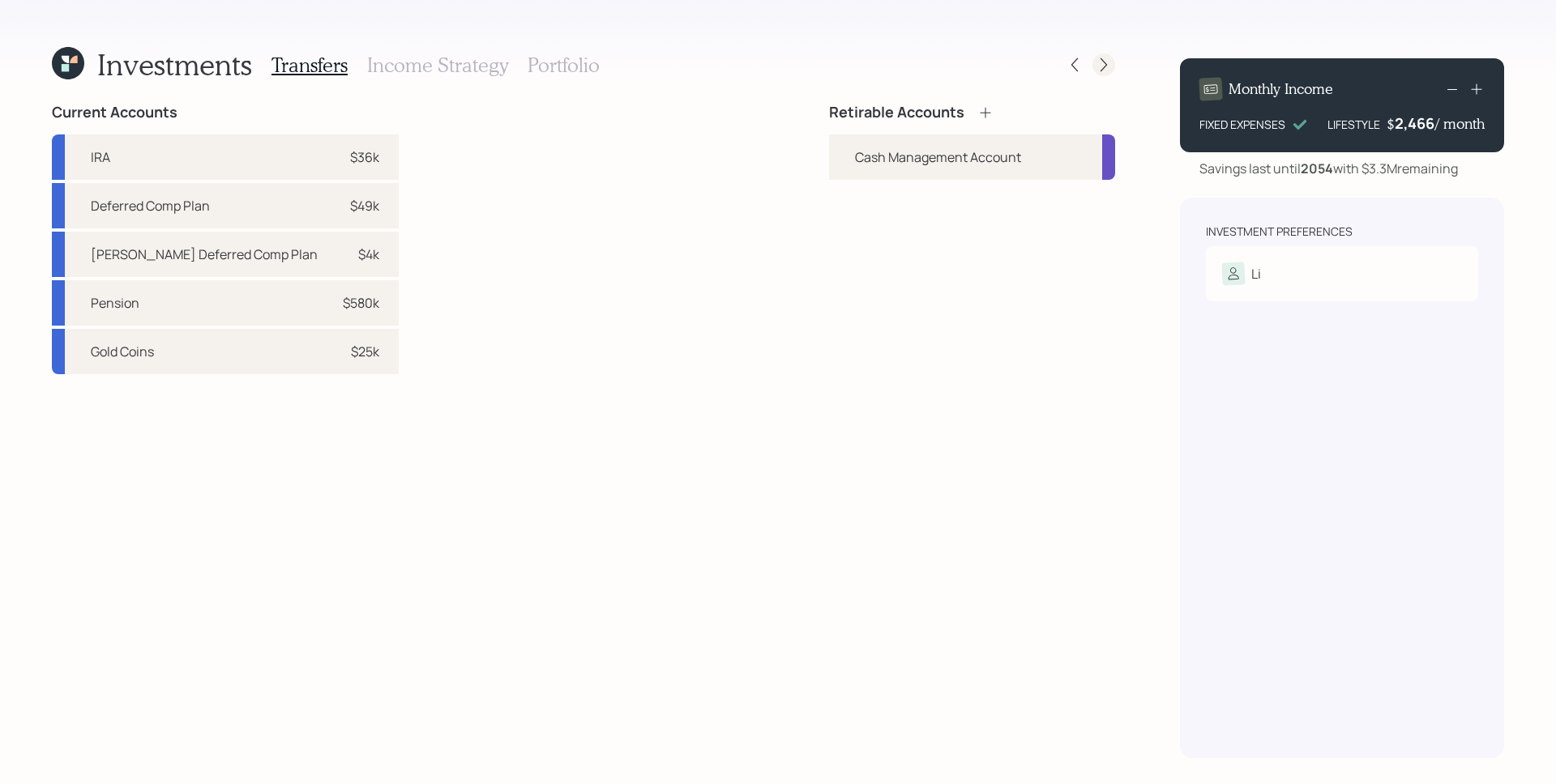
click at [1101, 67] on icon at bounding box center [1104, 65] width 16 height 16
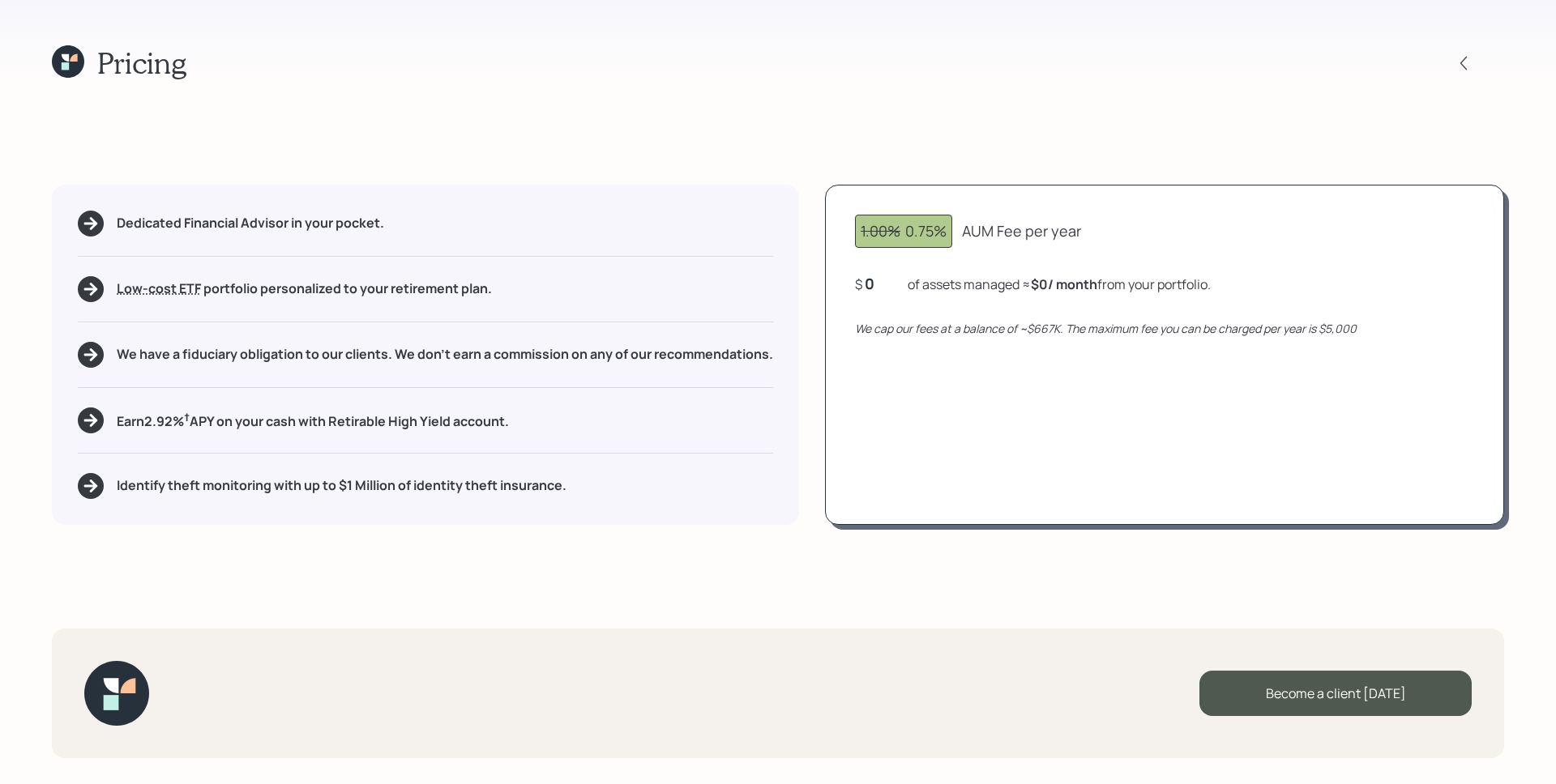
click at [881, 278] on div "0" at bounding box center [885, 283] width 41 height 19
click at [970, 340] on div "1.00% 0.75% AUM Fee per year $ 668808 of assets managed ≈ $0 / month from your …" at bounding box center [1164, 355] width 679 height 340
drag, startPoint x: 1037, startPoint y: 331, endPoint x: 1063, endPoint y: 330, distance: 26.0
click at [1063, 330] on icon "We cap our fees at a balance of ~$667K. The maximum fee you can be charged per …" at bounding box center [1106, 328] width 502 height 15
click at [1321, 347] on div "1.00% 0.75% AUM Fee per year $ 668,808 of assets managed ≈ $417 / month from yo…" at bounding box center [1164, 355] width 679 height 340
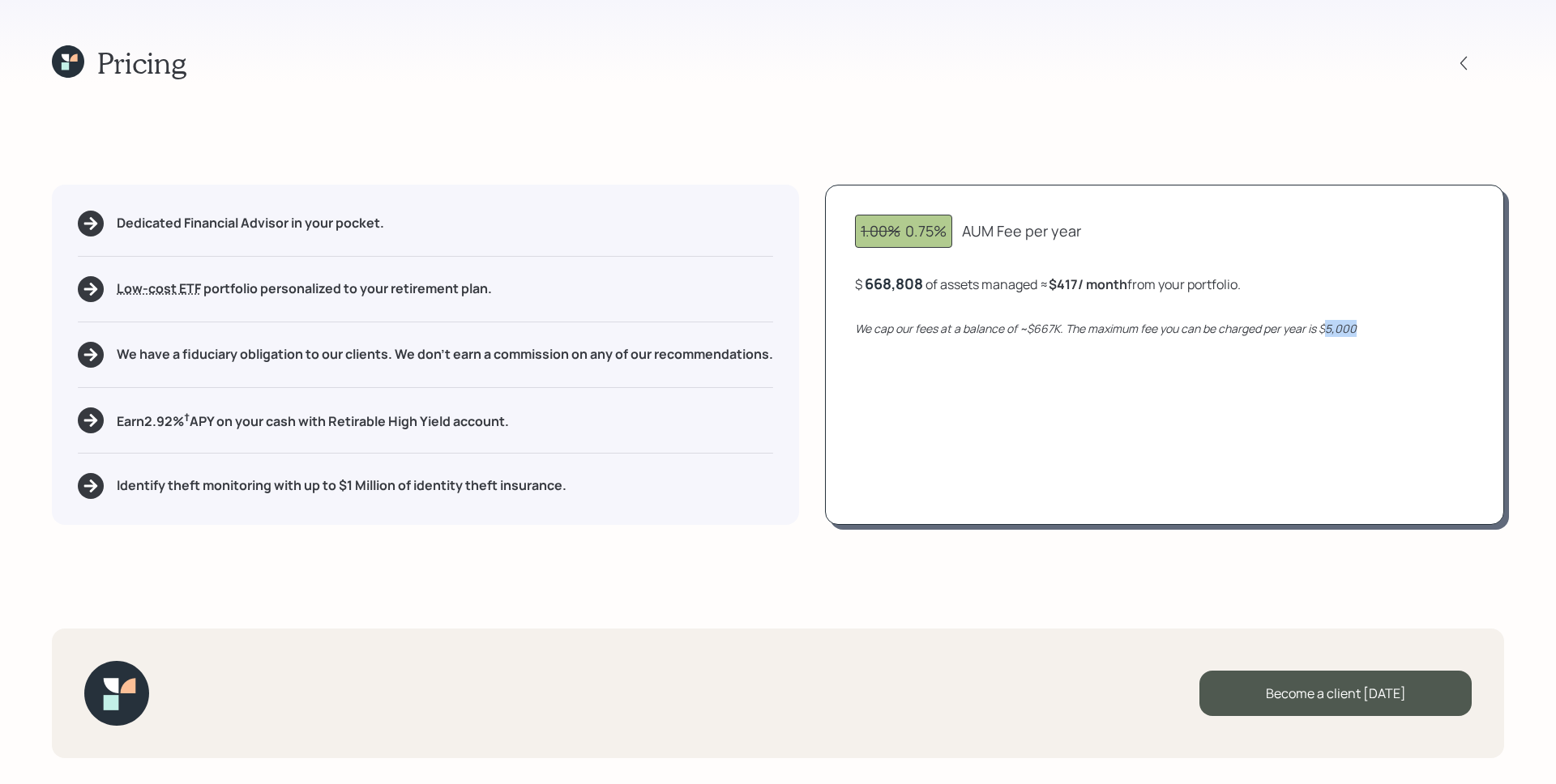
drag, startPoint x: 1326, startPoint y: 331, endPoint x: 1358, endPoint y: 338, distance: 32.8
click at [1358, 338] on div "1.00% 0.75% AUM Fee per year $ 668,808 of assets managed ≈ $417 / month from yo…" at bounding box center [1164, 355] width 679 height 340
click at [923, 282] on div "$ 668,808 of assets managed ≈ $417 / month from your portfolio ." at bounding box center [1047, 283] width 386 height 20
click at [917, 282] on div "668808" at bounding box center [891, 283] width 54 height 19
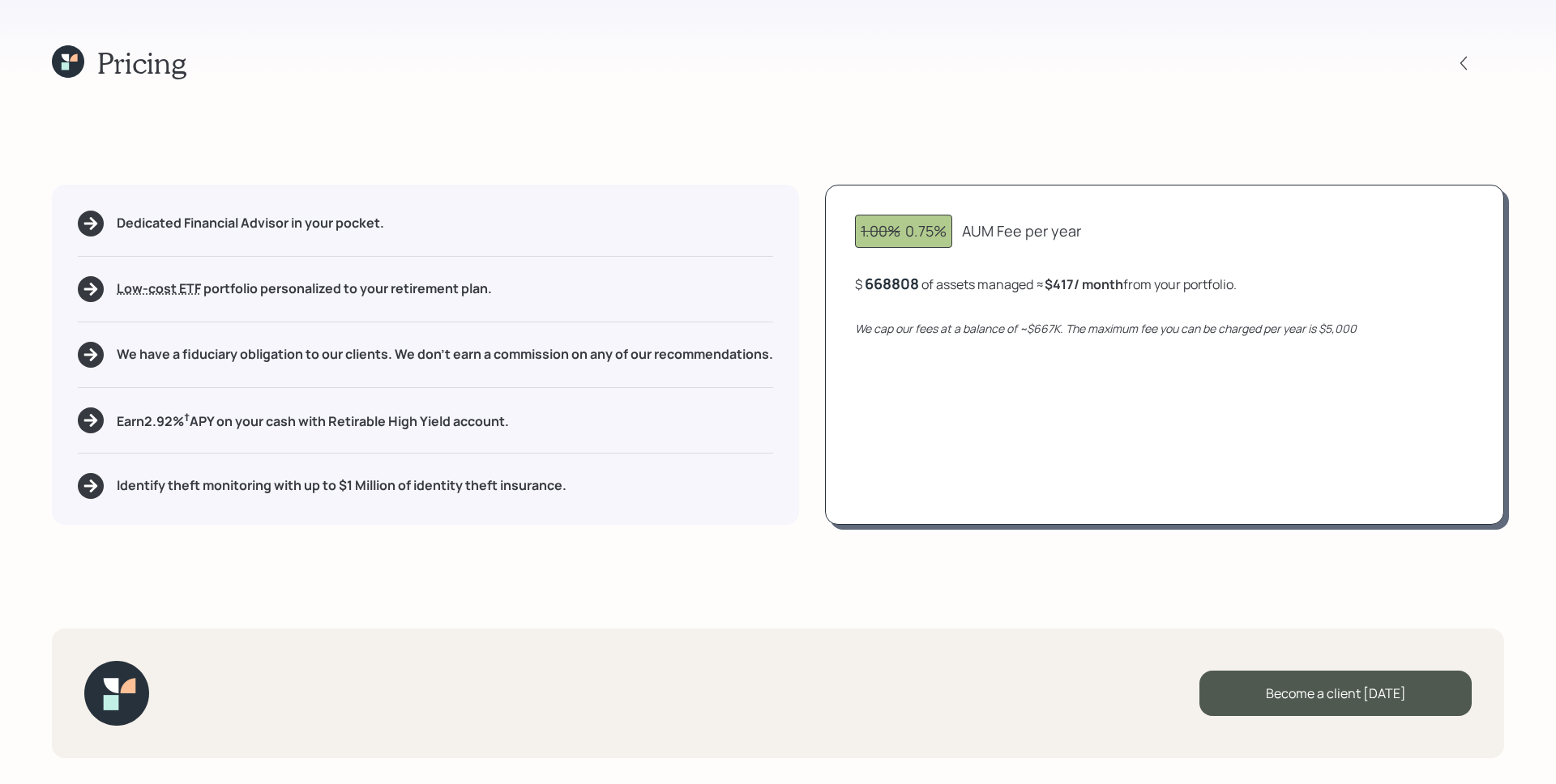
click at [908, 286] on div "668808" at bounding box center [891, 283] width 54 height 19
click at [1081, 428] on div "1.00% 0.75% AUM Fee per year $ 750000 of assets managed ≈ $417 / month from you…" at bounding box center [1164, 355] width 679 height 340
drag, startPoint x: 1065, startPoint y: 285, endPoint x: 1081, endPoint y: 285, distance: 16.0
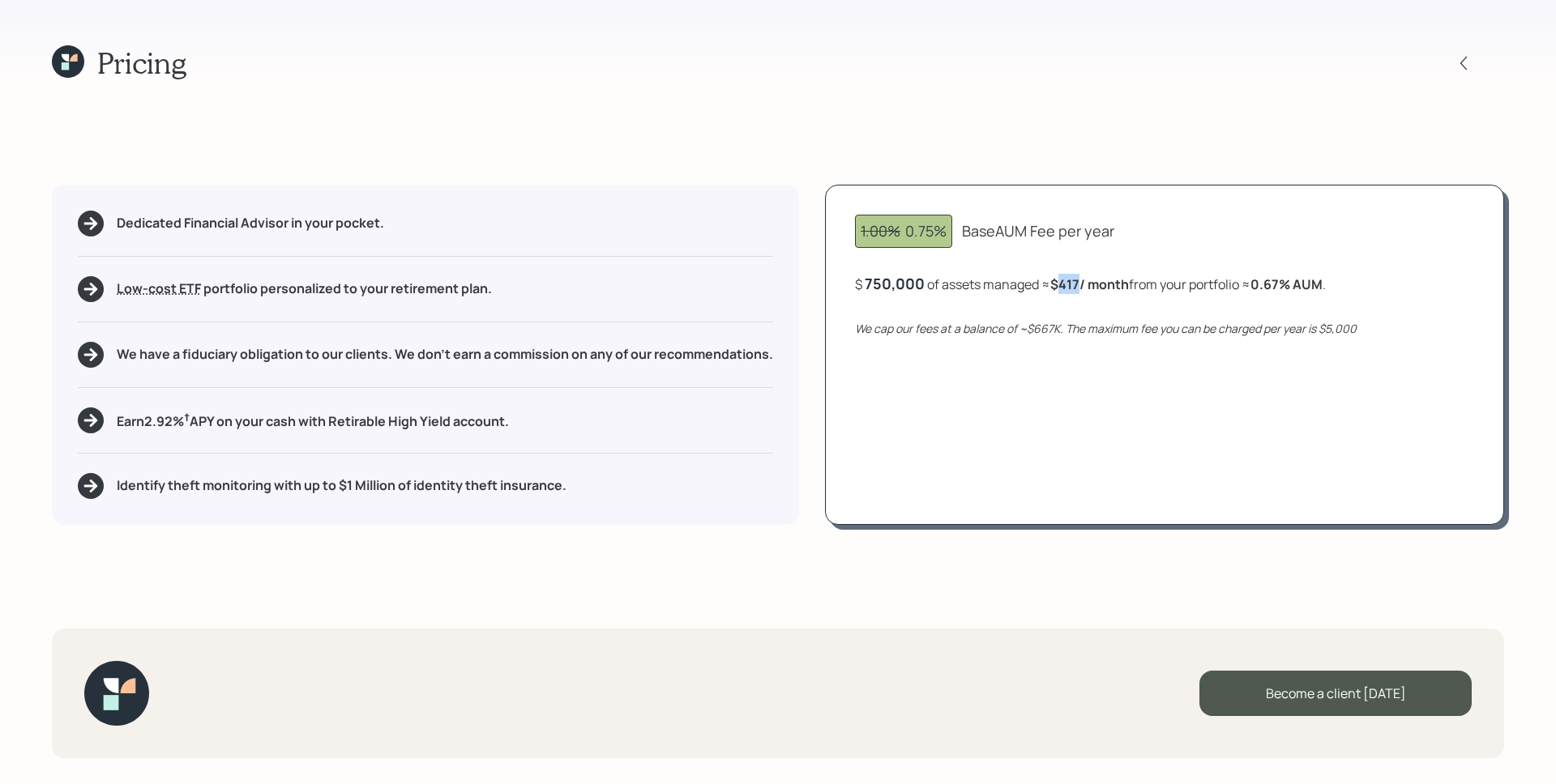
click at [1081, 285] on b "$417 / month" at bounding box center [1089, 284] width 79 height 18
click at [1168, 403] on div "1.00% 0.75% Base AUM Fee per year $ 750,000 of assets managed ≈ $417 / month fr…" at bounding box center [1164, 355] width 679 height 340
drag, startPoint x: 1323, startPoint y: 325, endPoint x: 1393, endPoint y: 331, distance: 70.3
click at [1393, 331] on div "We cap our fees at a balance of ~$667K. The maximum fee you can be charged per …" at bounding box center [1164, 328] width 619 height 17
click at [1346, 407] on div "1.00% 0.75% Base AUM Fee per year $ 750,000 of assets managed ≈ $417 / month fr…" at bounding box center [1164, 355] width 679 height 340
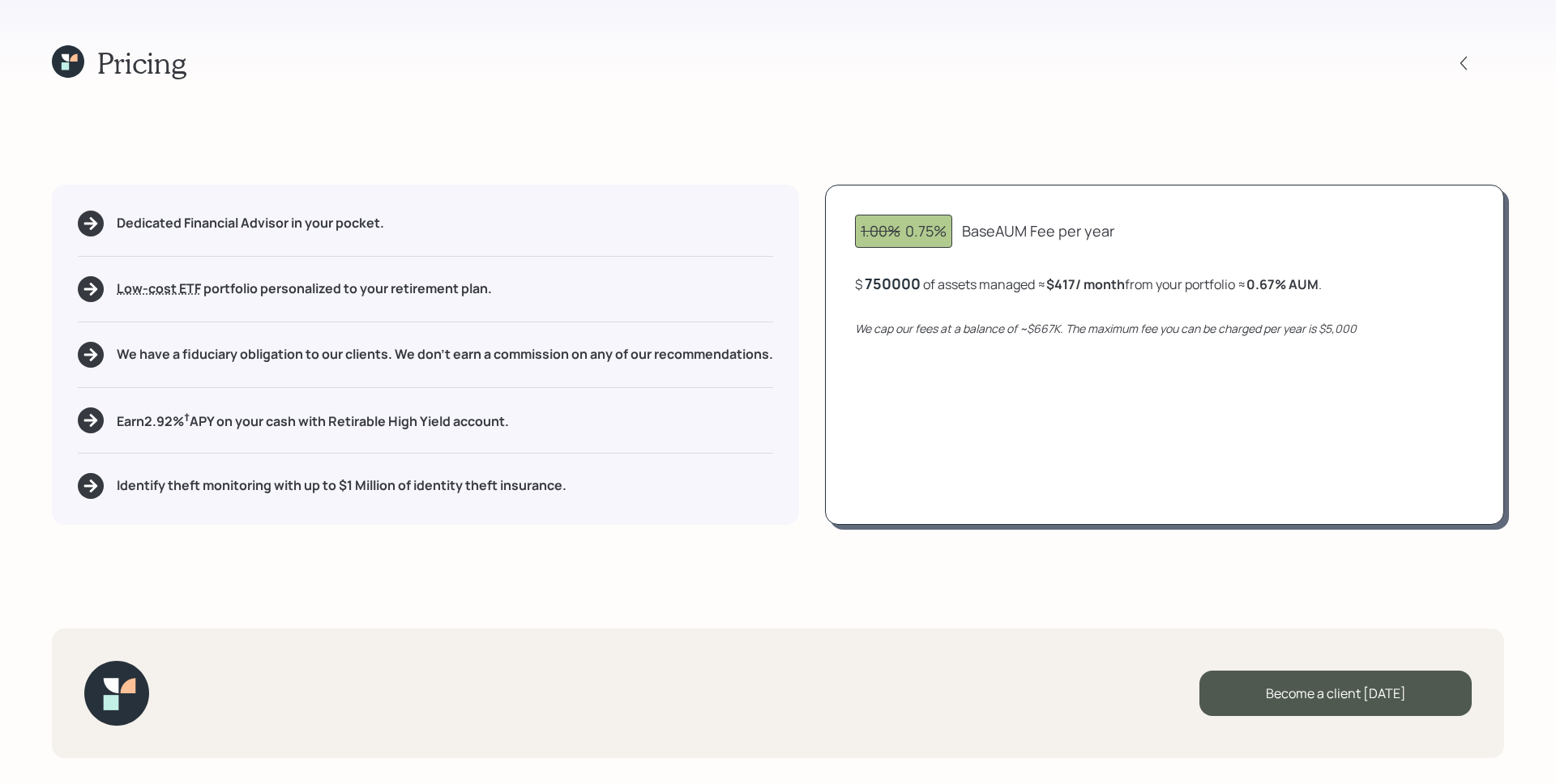
click at [917, 282] on div "750000" at bounding box center [892, 283] width 56 height 19
click at [970, 385] on div "1.00% 0.75% AUM Fee per year $ 35,700 of assets managed ≈ $22 / month from your…" at bounding box center [1164, 355] width 679 height 340
drag, startPoint x: 905, startPoint y: 229, endPoint x: 944, endPoint y: 231, distance: 39.1
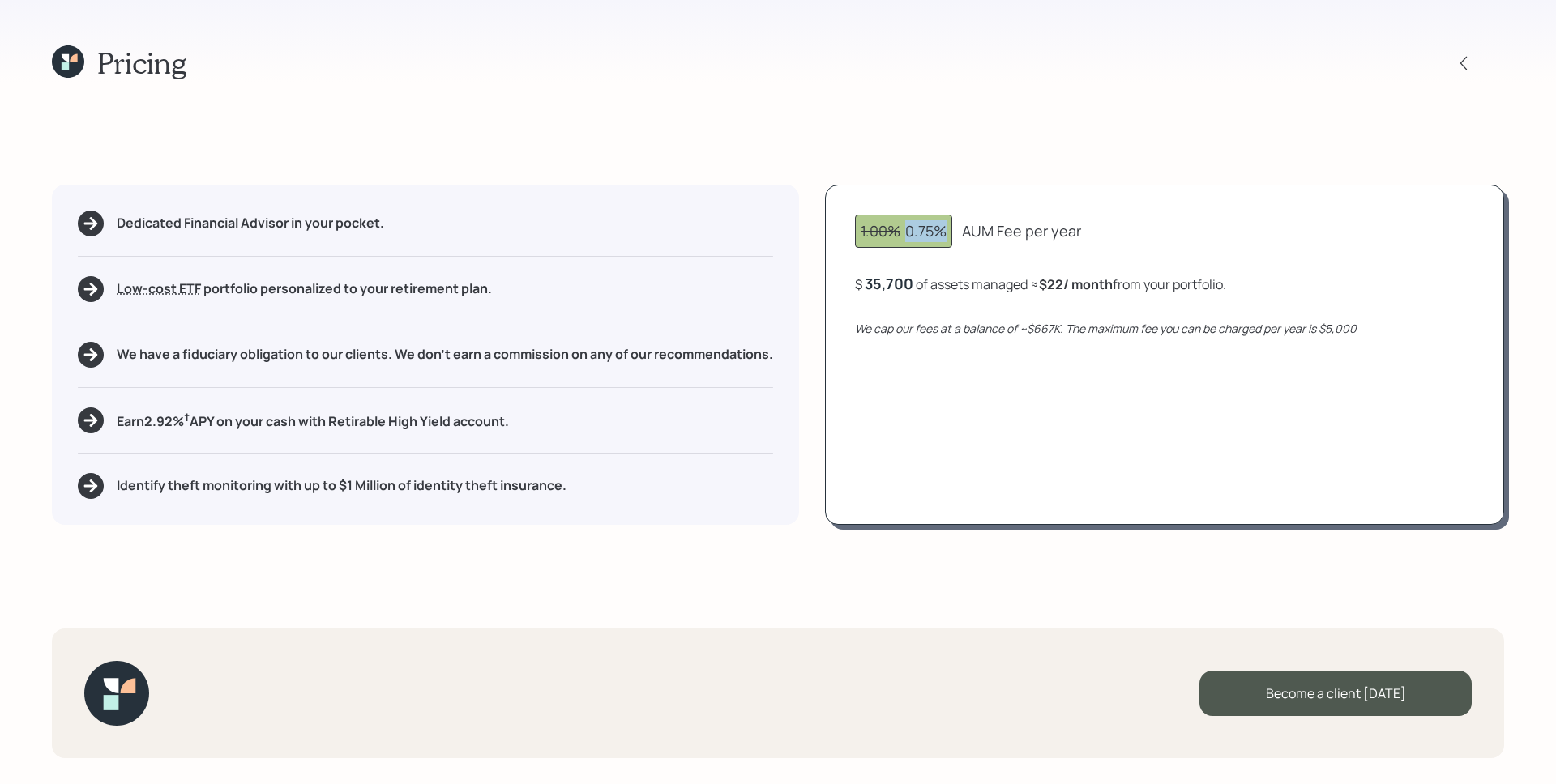
click at [944, 231] on div "1.00% 0.75%" at bounding box center [903, 231] width 86 height 22
click at [1054, 224] on div "AUM Fee per year" at bounding box center [1021, 231] width 119 height 22
click at [1231, 437] on div "1.00% 0.75% AUM Fee per year $ 35,700 of assets managed ≈ $22 / month from your…" at bounding box center [1164, 355] width 679 height 340
click at [1468, 55] on icon at bounding box center [1463, 63] width 16 height 16
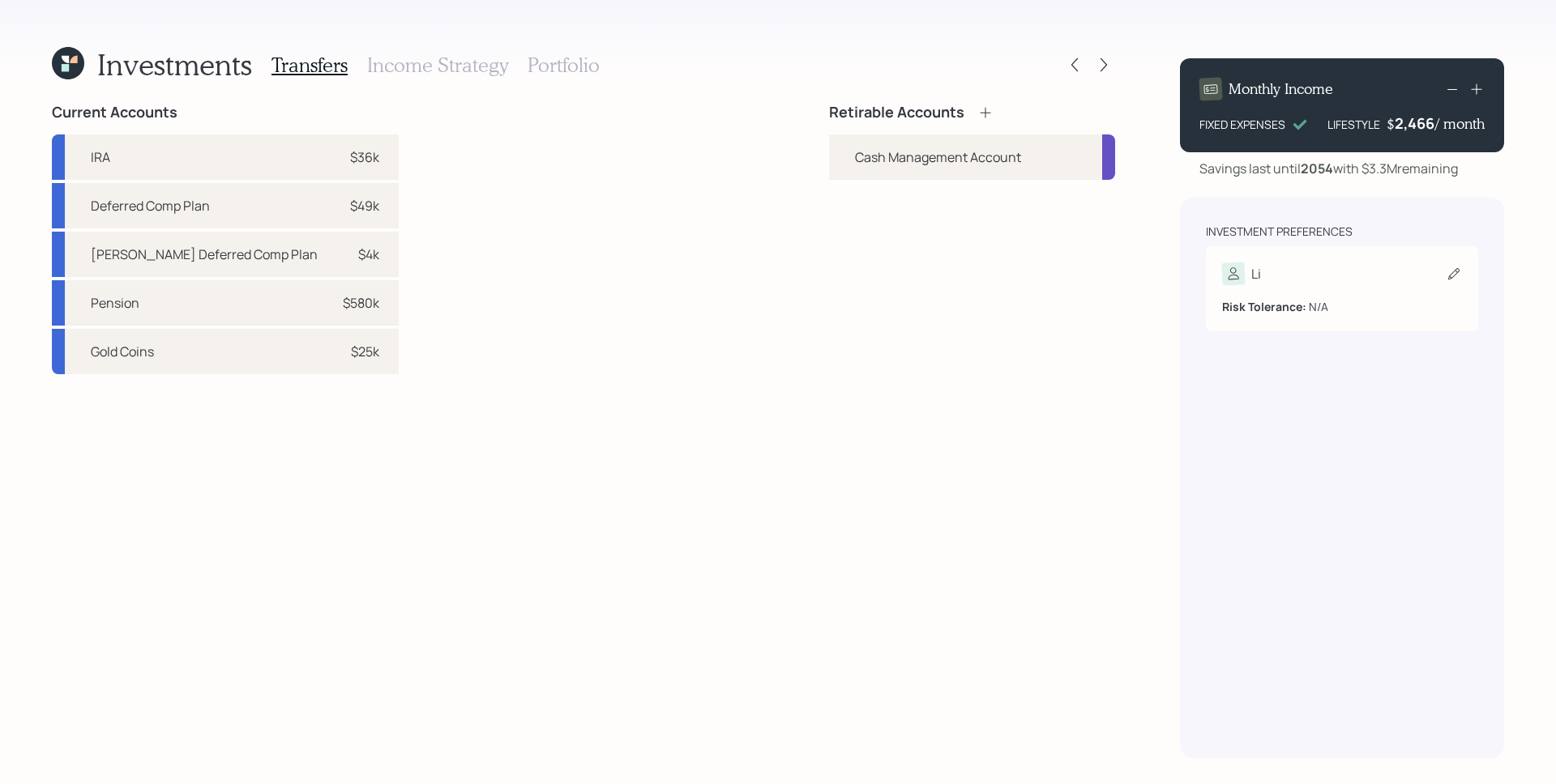
click at [1269, 282] on div "Li" at bounding box center [1343, 274] width 240 height 23
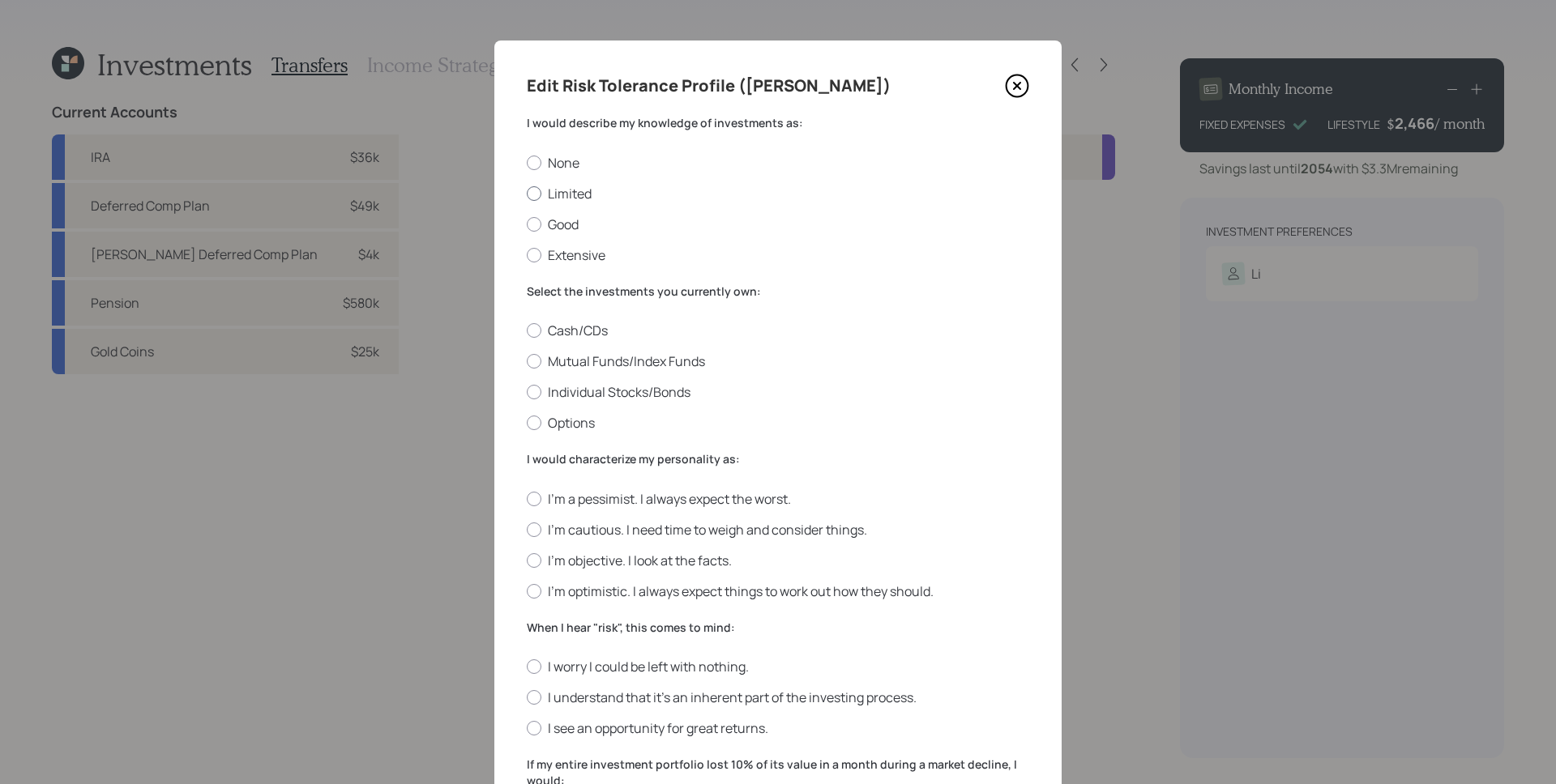
click at [553, 200] on label "Limited" at bounding box center [778, 194] width 502 height 18
click at [527, 194] on input "Limited" at bounding box center [526, 193] width 1 height 1
radio input "true"
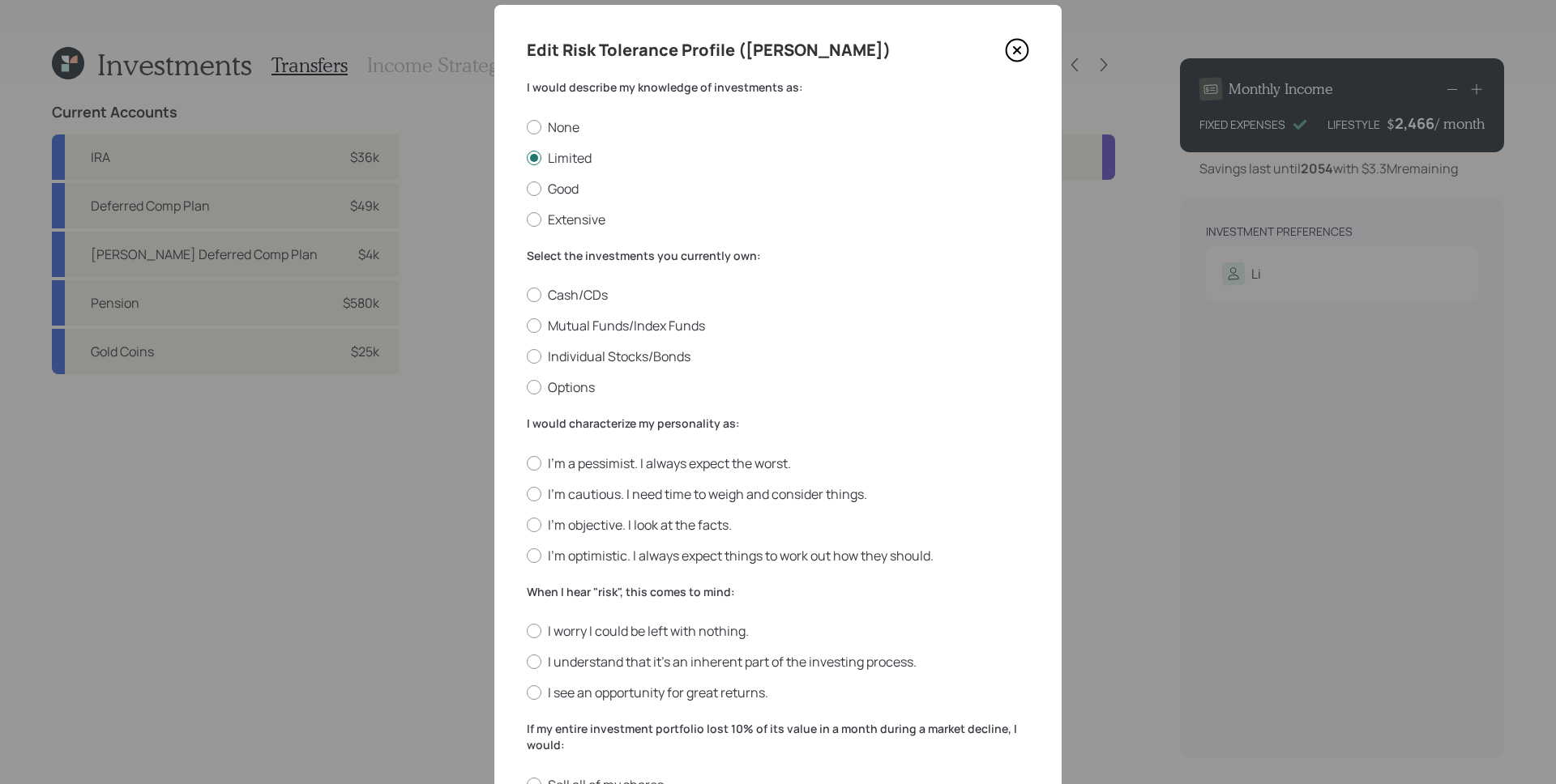
scroll to position [51, 0]
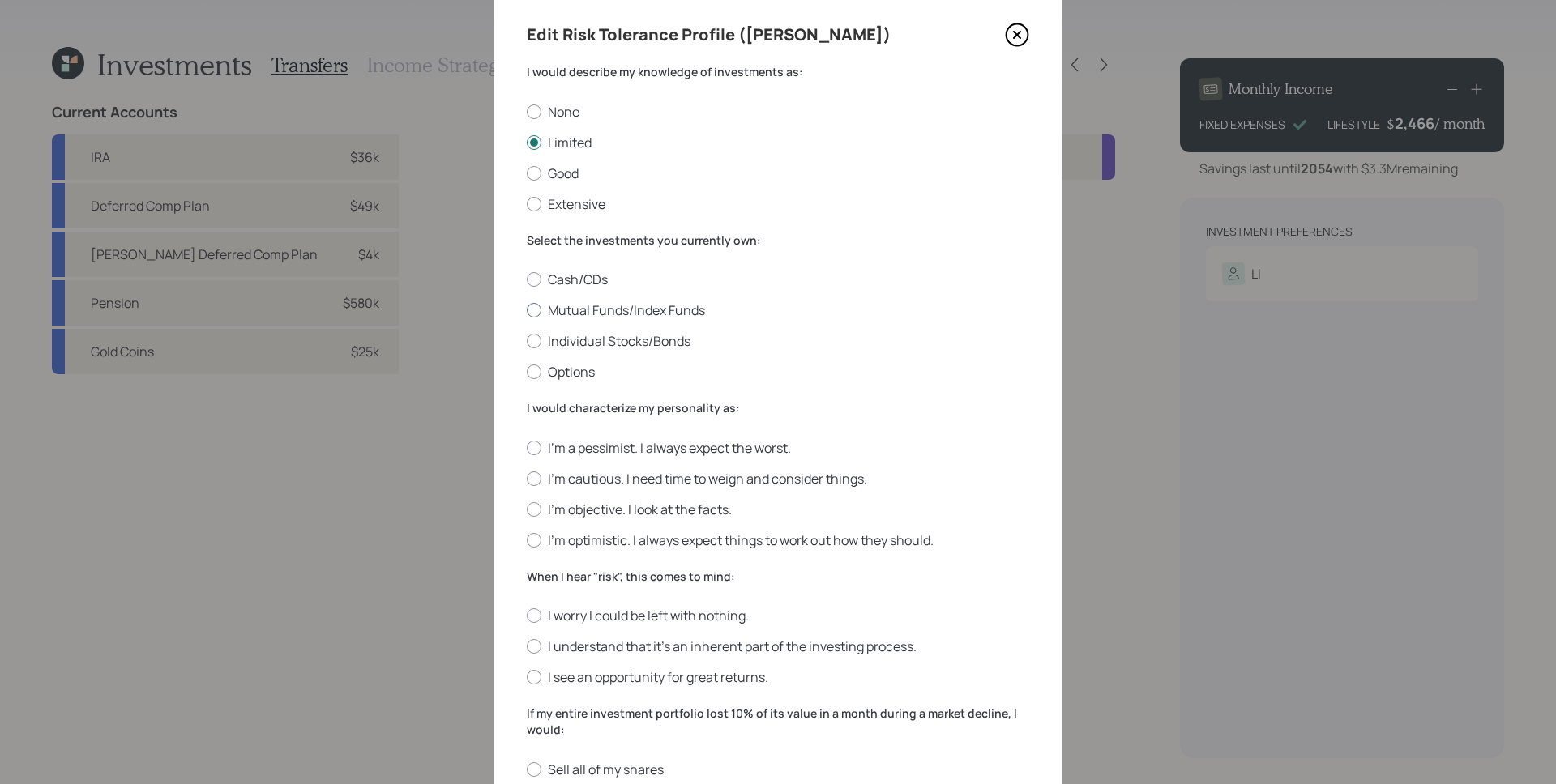
click at [662, 312] on label "Mutual Funds/Index Funds" at bounding box center [778, 310] width 502 height 18
click at [527, 311] on input "Mutual Funds/Index Funds" at bounding box center [526, 310] width 1 height 1
radio input "true"
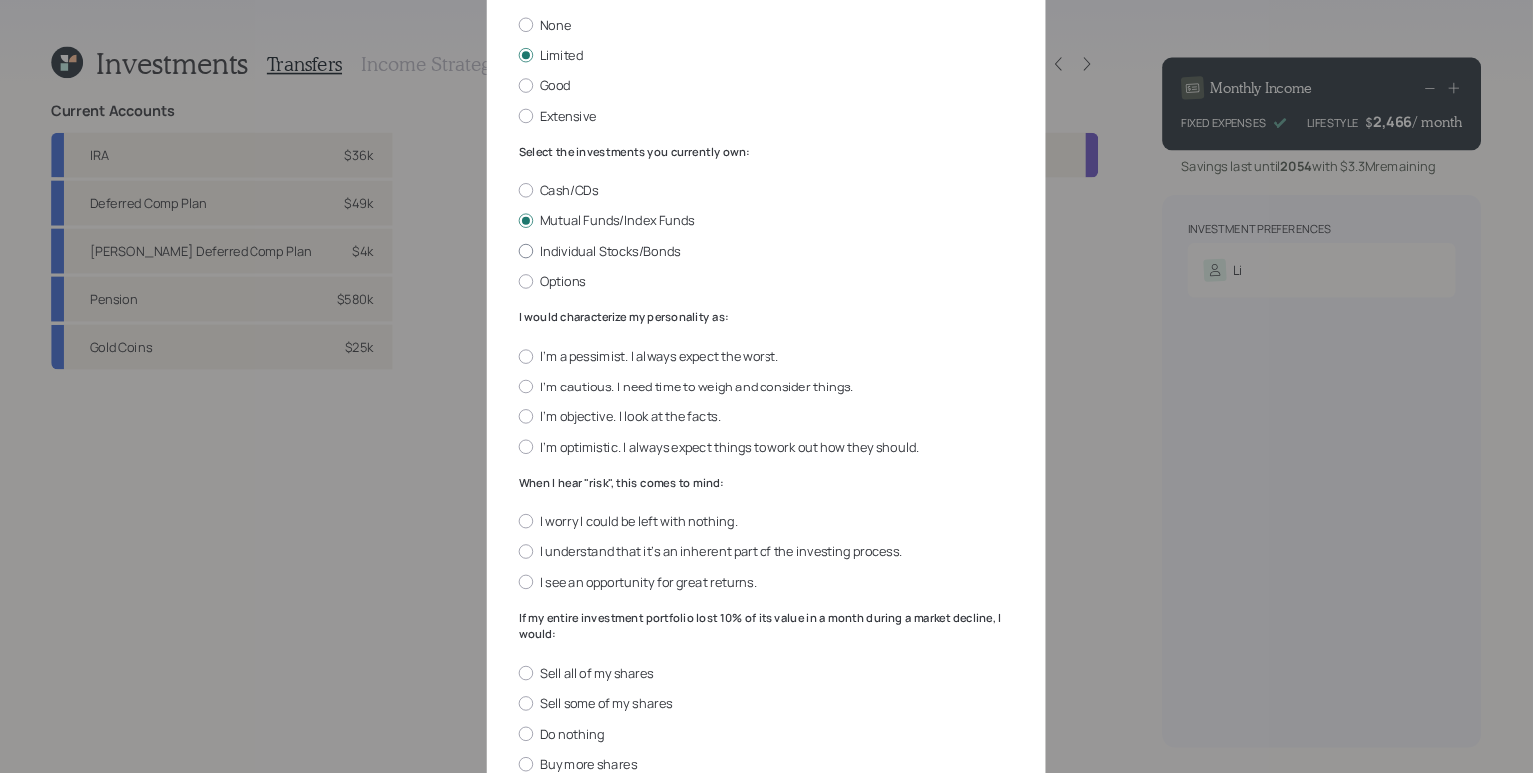
scroll to position [170, 0]
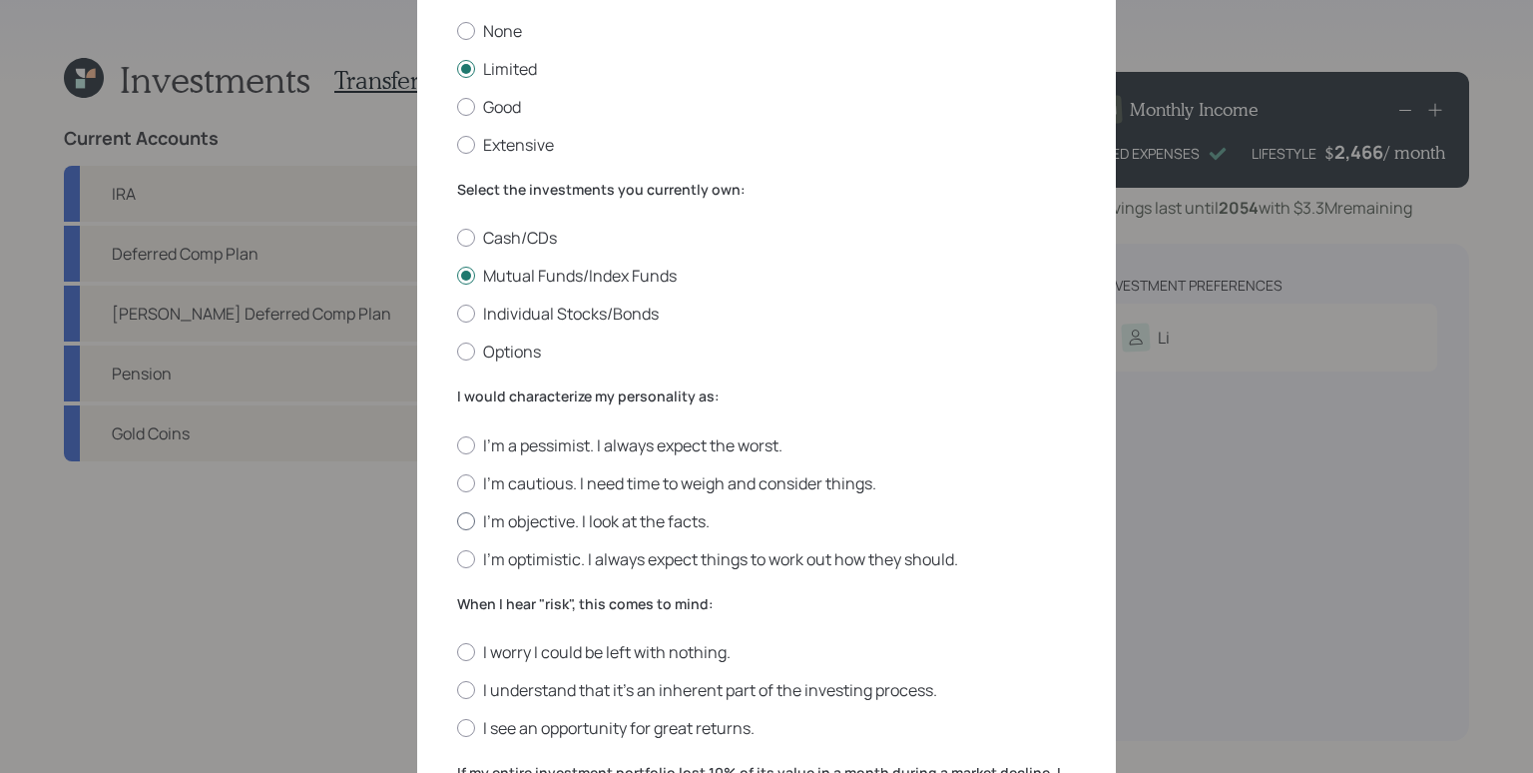
click at [570, 525] on label "I'm objective. I look at the facts." at bounding box center [766, 521] width 619 height 22
click at [457, 521] on input "I'm objective. I look at the facts." at bounding box center [456, 520] width 1 height 1
radio input "true"
click at [558, 553] on label "I'm optimistic. I always expect things to work out how they should." at bounding box center [766, 559] width 619 height 22
click at [457, 558] on input "I'm optimistic. I always expect things to work out how they should." at bounding box center [456, 558] width 1 height 1
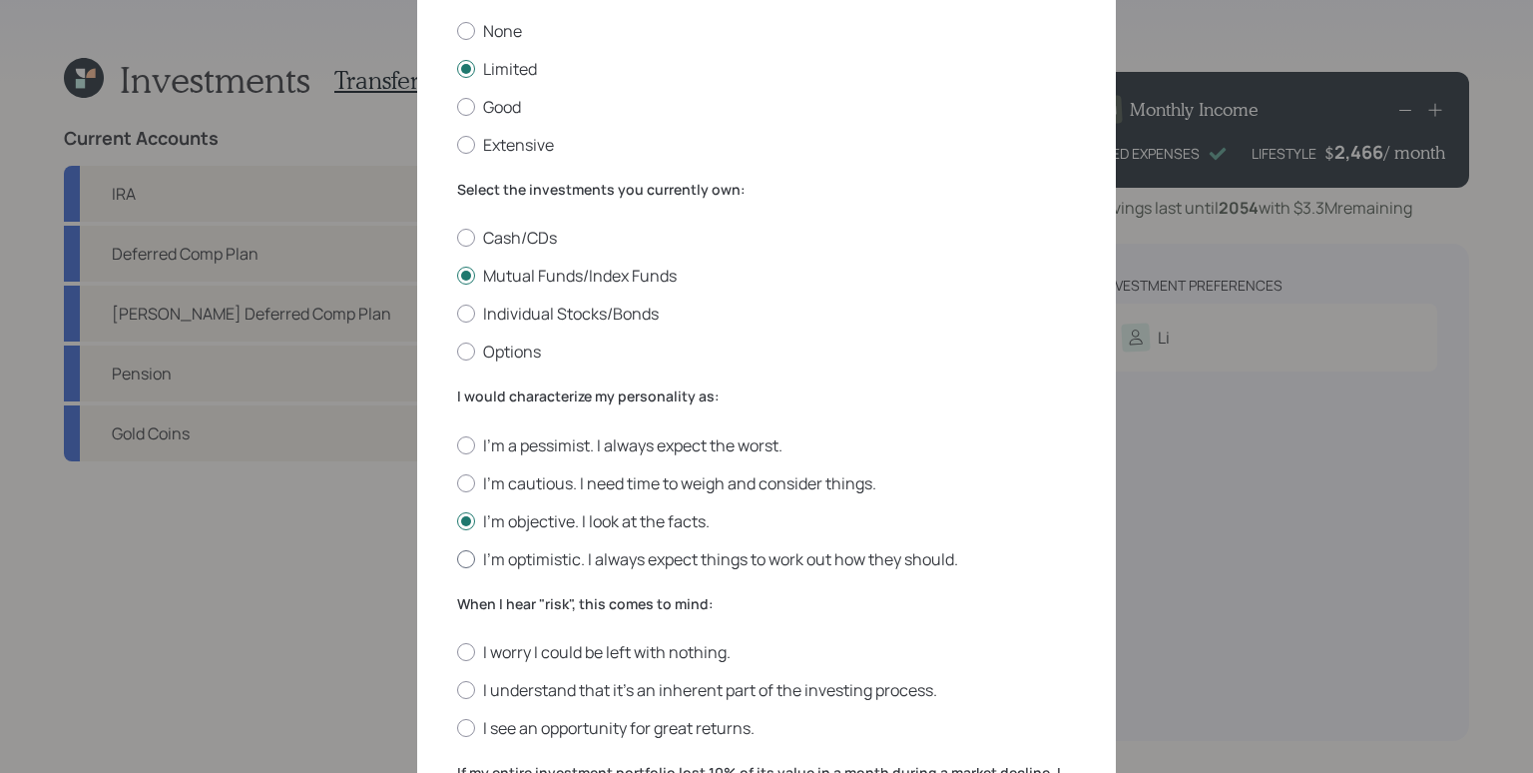
radio input "true"
click at [564, 526] on label "I'm objective. I look at the facts." at bounding box center [766, 521] width 619 height 22
click at [457, 521] on input "I'm objective. I look at the facts." at bounding box center [456, 520] width 1 height 1
radio input "true"
click at [563, 554] on label "I'm optimistic. I always expect things to work out how they should." at bounding box center [766, 559] width 619 height 22
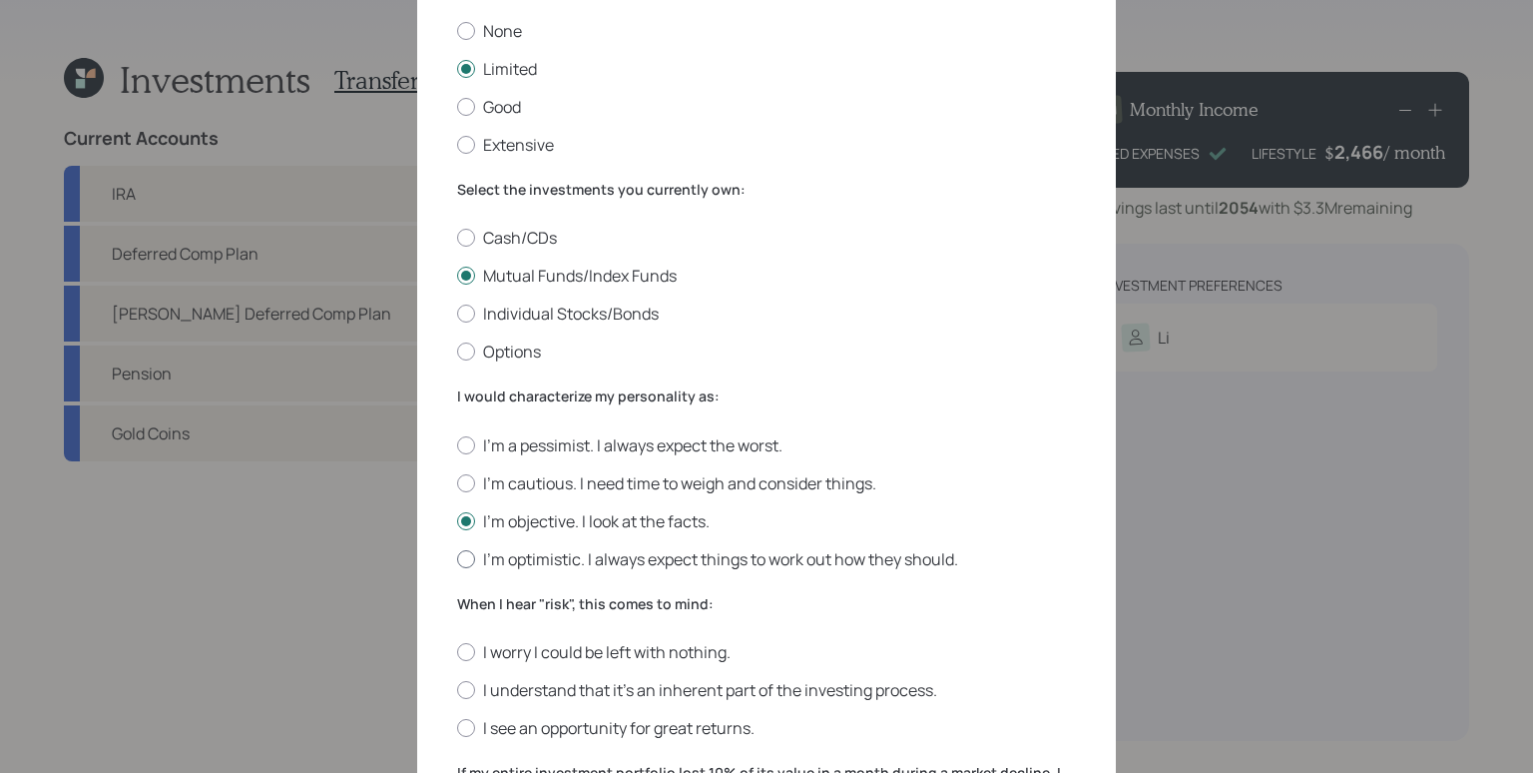
click at [457, 558] on input "I'm optimistic. I always expect things to work out how they should." at bounding box center [456, 558] width 1 height 1
radio input "true"
click at [569, 516] on label "I'm objective. I look at the facts." at bounding box center [766, 521] width 619 height 22
click at [457, 520] on input "I'm objective. I look at the facts." at bounding box center [456, 520] width 1 height 1
radio input "true"
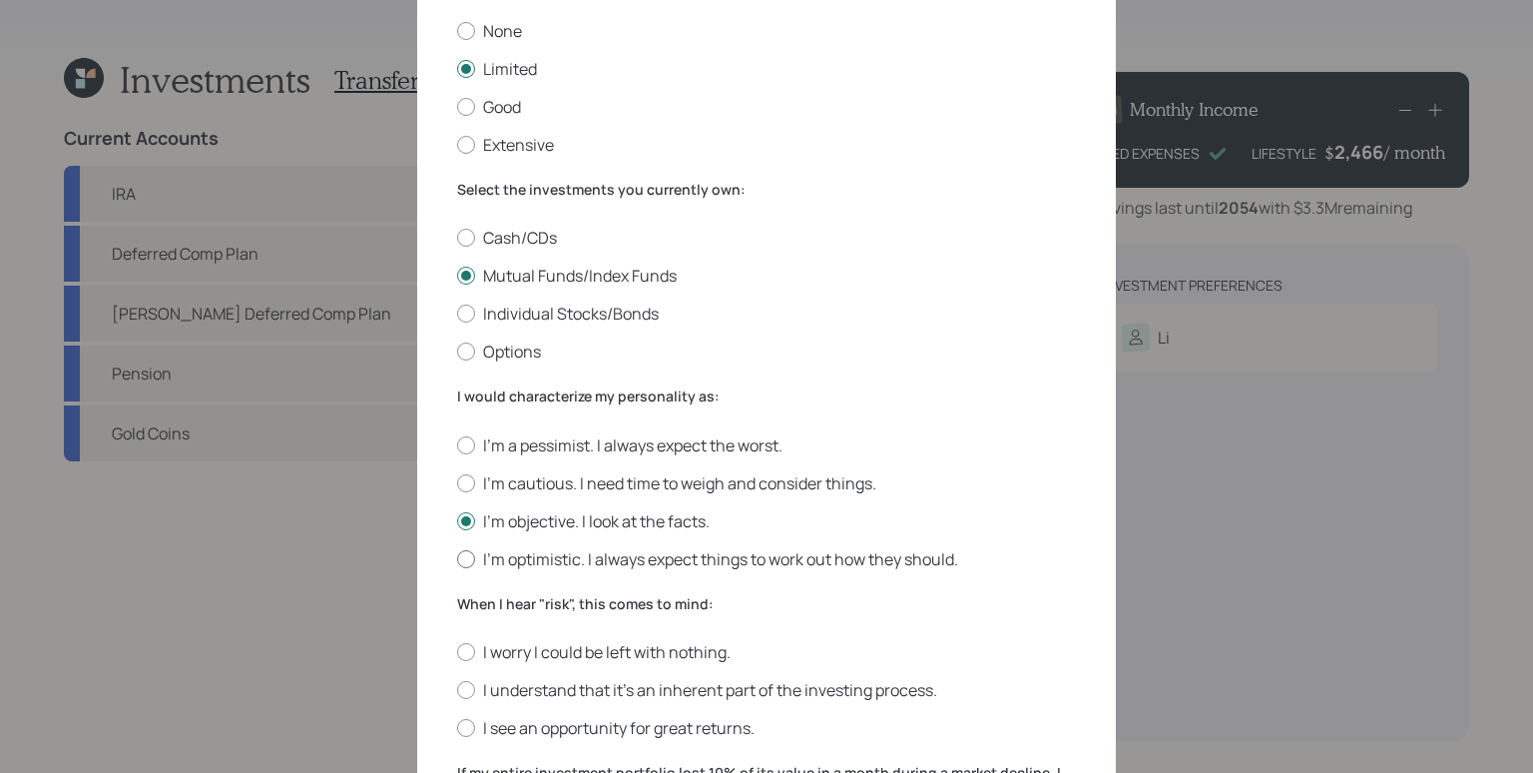
click at [571, 561] on label "I'm optimistic. I always expect things to work out how they should." at bounding box center [766, 559] width 619 height 22
click at [457, 559] on input "I'm optimistic. I always expect things to work out how they should." at bounding box center [456, 558] width 1 height 1
radio input "true"
click at [578, 516] on label "I'm objective. I look at the facts." at bounding box center [766, 521] width 619 height 22
click at [457, 520] on input "I'm objective. I look at the facts." at bounding box center [456, 520] width 1 height 1
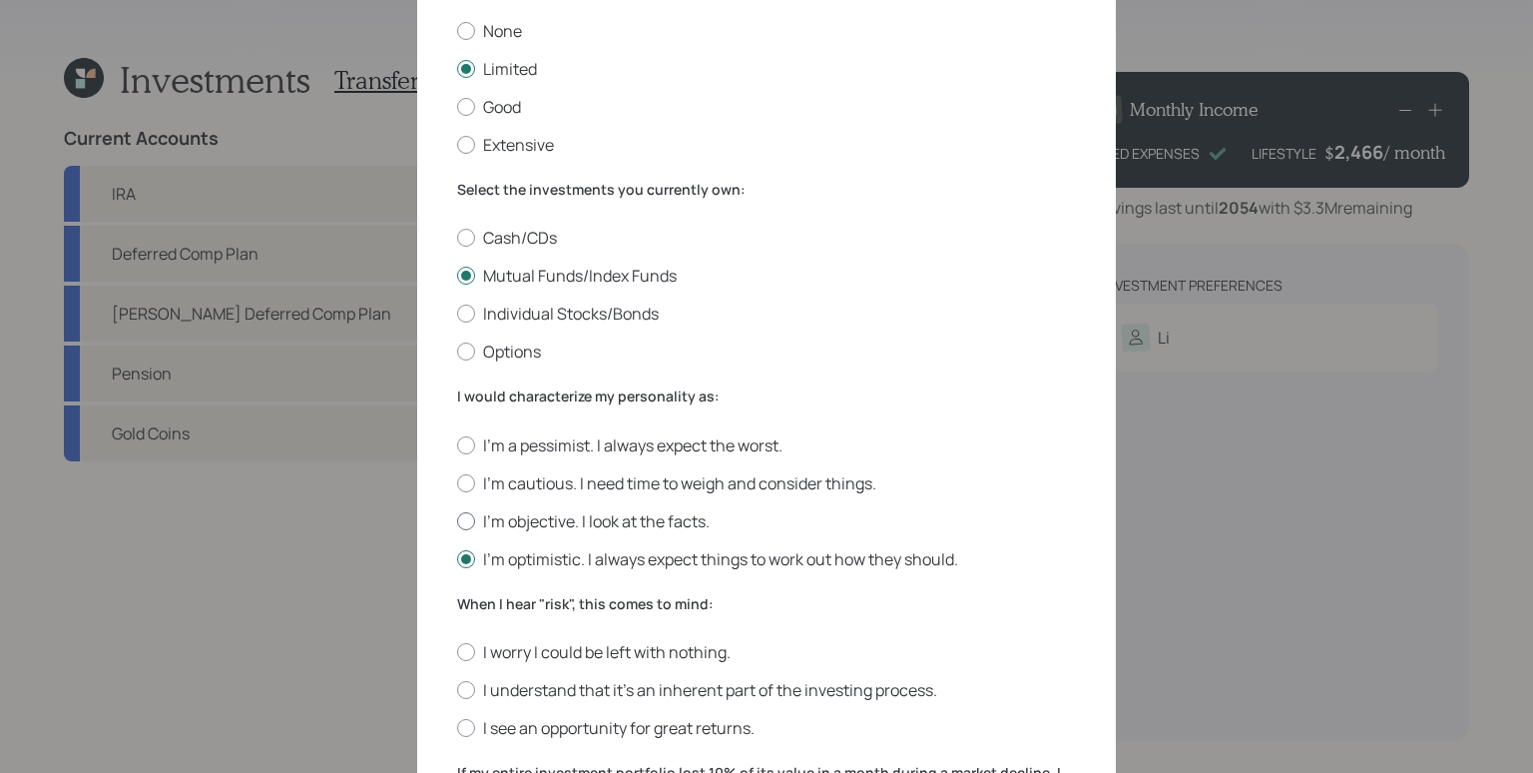
radio input "true"
click at [567, 558] on label "I'm optimistic. I always expect things to work out how they should." at bounding box center [766, 559] width 619 height 22
click at [457, 558] on input "I'm optimistic. I always expect things to work out how they should." at bounding box center [456, 558] width 1 height 1
radio input "true"
click at [527, 519] on label "I'm objective. I look at the facts." at bounding box center [766, 521] width 619 height 22
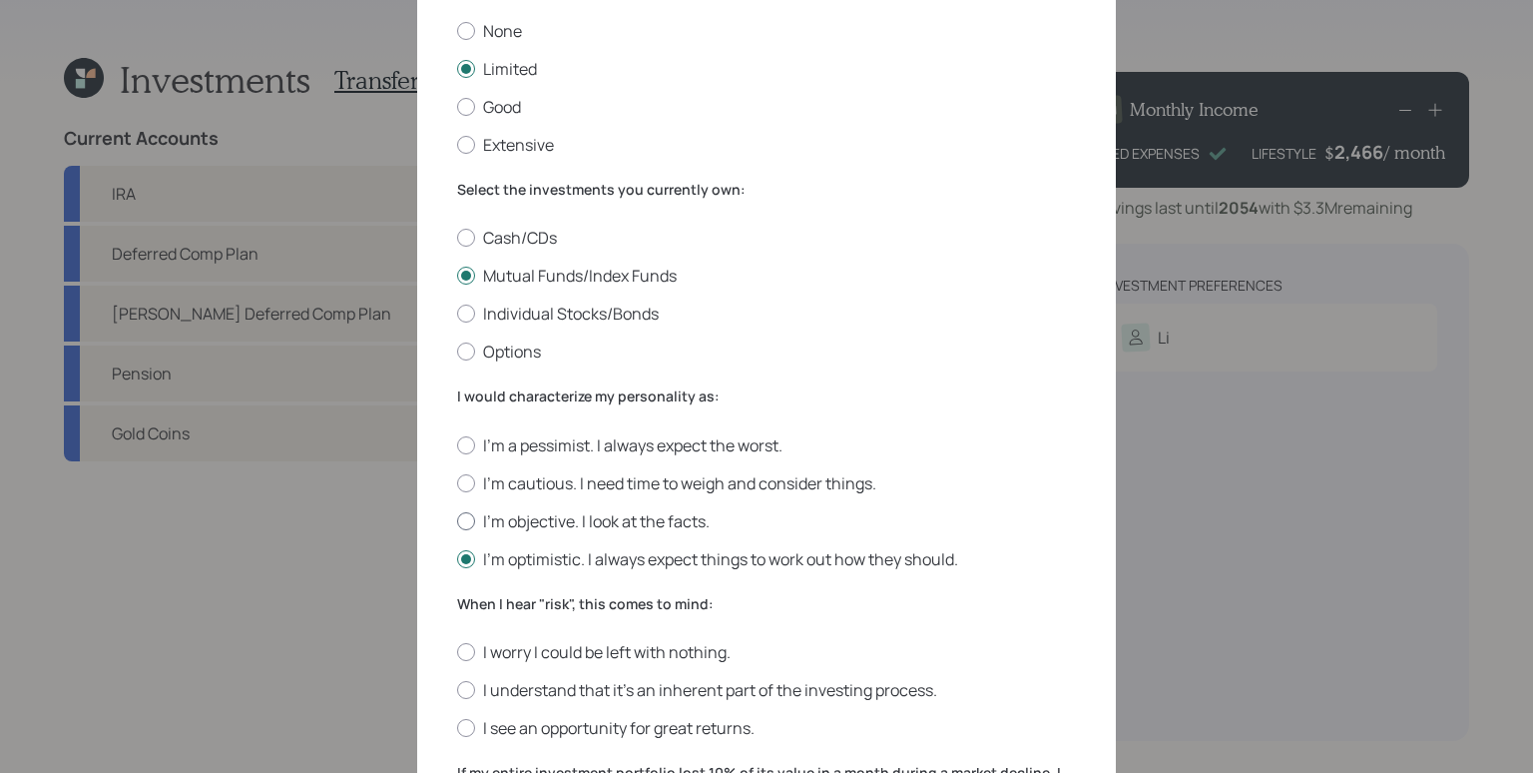
click at [457, 520] on input "I'm objective. I look at the facts." at bounding box center [456, 520] width 1 height 1
radio input "true"
click at [522, 555] on label "I'm optimistic. I always expect things to work out how they should." at bounding box center [766, 559] width 619 height 22
click at [457, 558] on input "I'm optimistic. I always expect things to work out how they should." at bounding box center [456, 558] width 1 height 1
radio input "true"
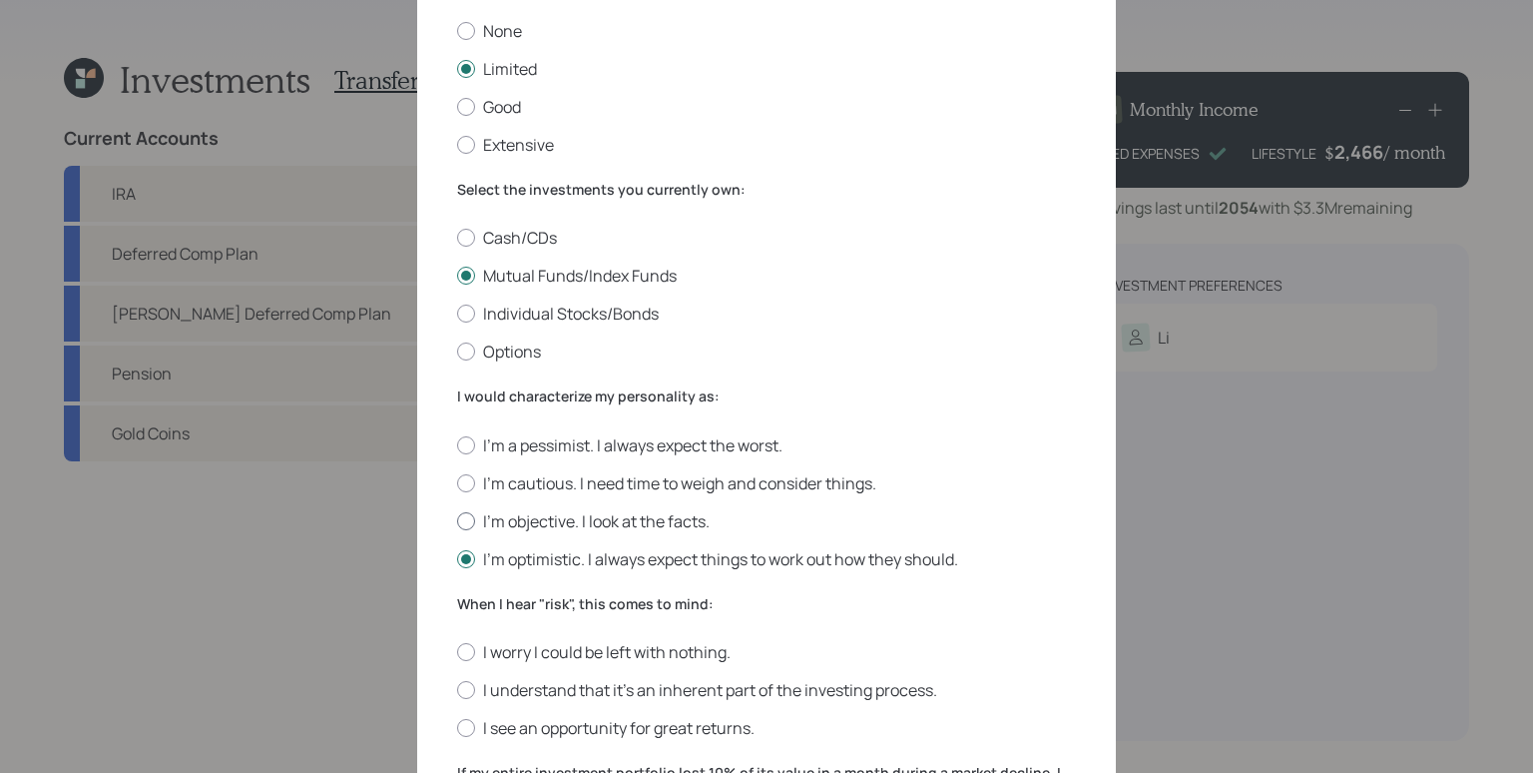
click at [519, 524] on label "I'm objective. I look at the facts." at bounding box center [766, 521] width 619 height 22
click at [457, 521] on input "I'm objective. I look at the facts." at bounding box center [456, 520] width 1 height 1
radio input "true"
click at [519, 555] on label "I'm optimistic. I always expect things to work out how they should." at bounding box center [766, 559] width 619 height 22
click at [457, 558] on input "I'm optimistic. I always expect things to work out how they should." at bounding box center [456, 558] width 1 height 1
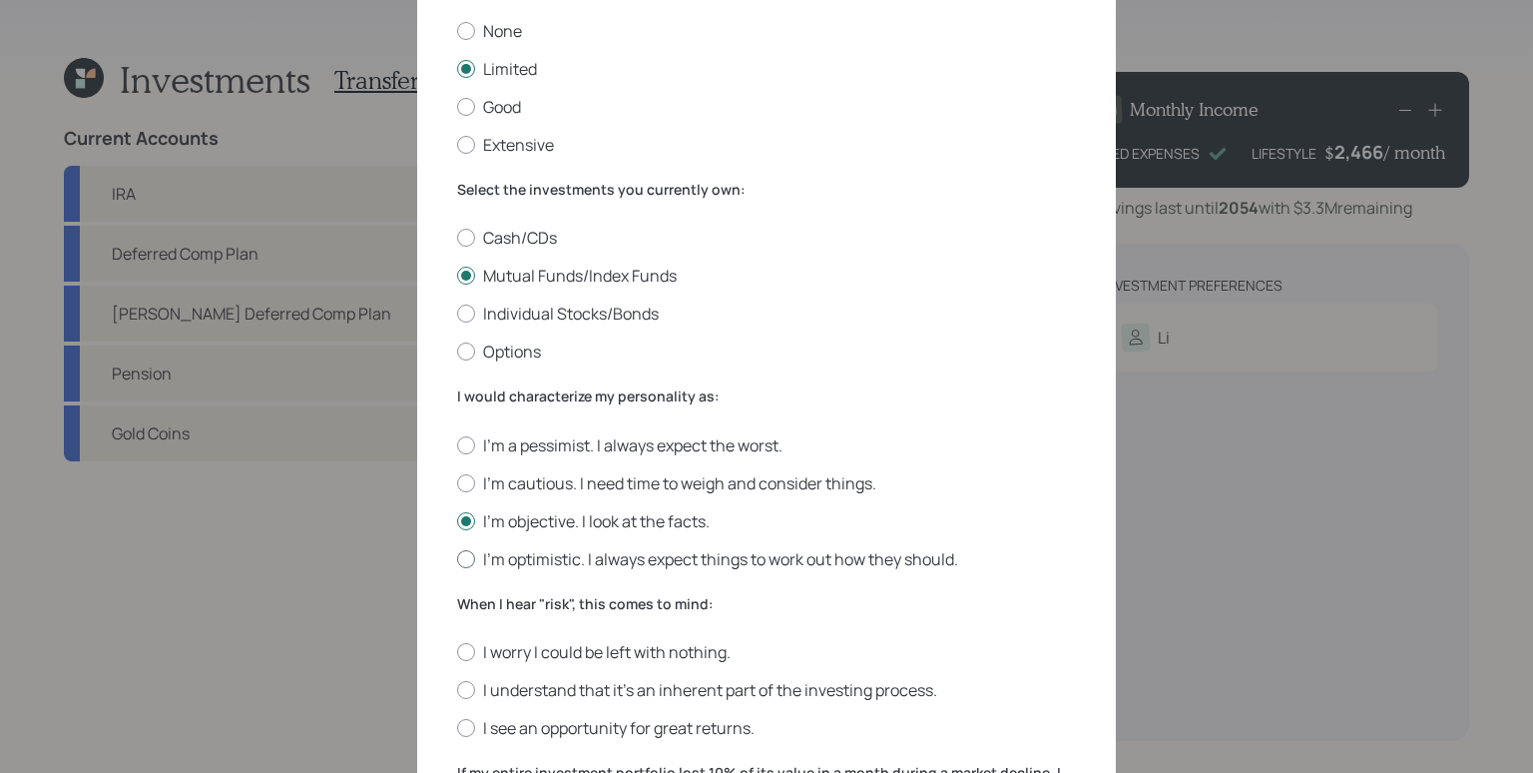
radio input "true"
click at [519, 527] on label "I'm objective. I look at the facts." at bounding box center [766, 521] width 619 height 22
click at [457, 521] on input "I'm objective. I look at the facts." at bounding box center [456, 520] width 1 height 1
radio input "true"
click at [519, 571] on form "I would describe my knowledge of investments as: None Limited Good Extensive Se…" at bounding box center [766, 587] width 619 height 1231
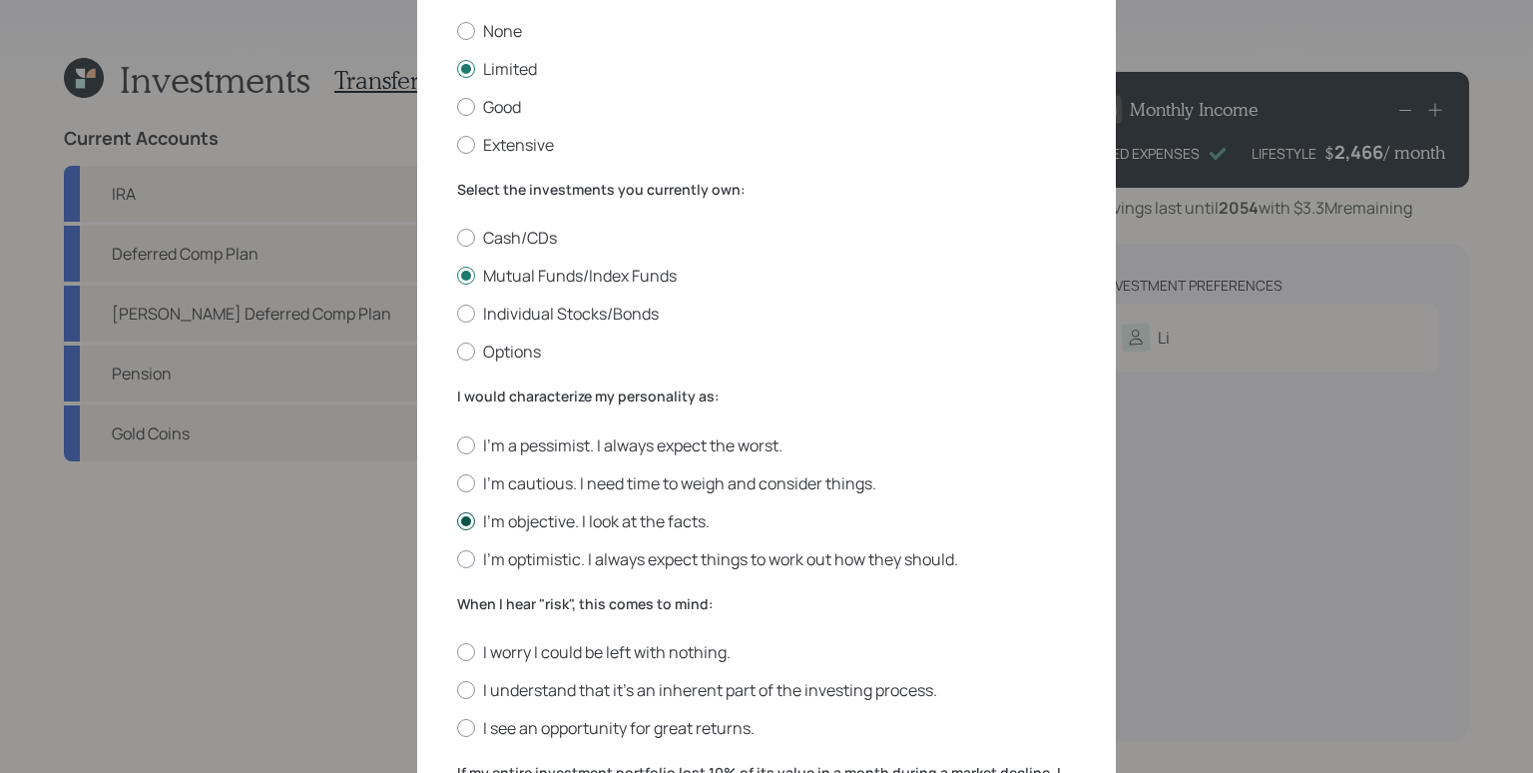
click at [516, 518] on label "I'm objective. I look at the facts." at bounding box center [766, 521] width 619 height 22
click at [457, 520] on input "I'm objective. I look at the facts." at bounding box center [456, 520] width 1 height 1
click at [516, 559] on label "I'm optimistic. I always expect things to work out how they should." at bounding box center [766, 559] width 619 height 22
click at [457, 559] on input "I'm optimistic. I always expect things to work out how they should." at bounding box center [456, 558] width 1 height 1
radio input "true"
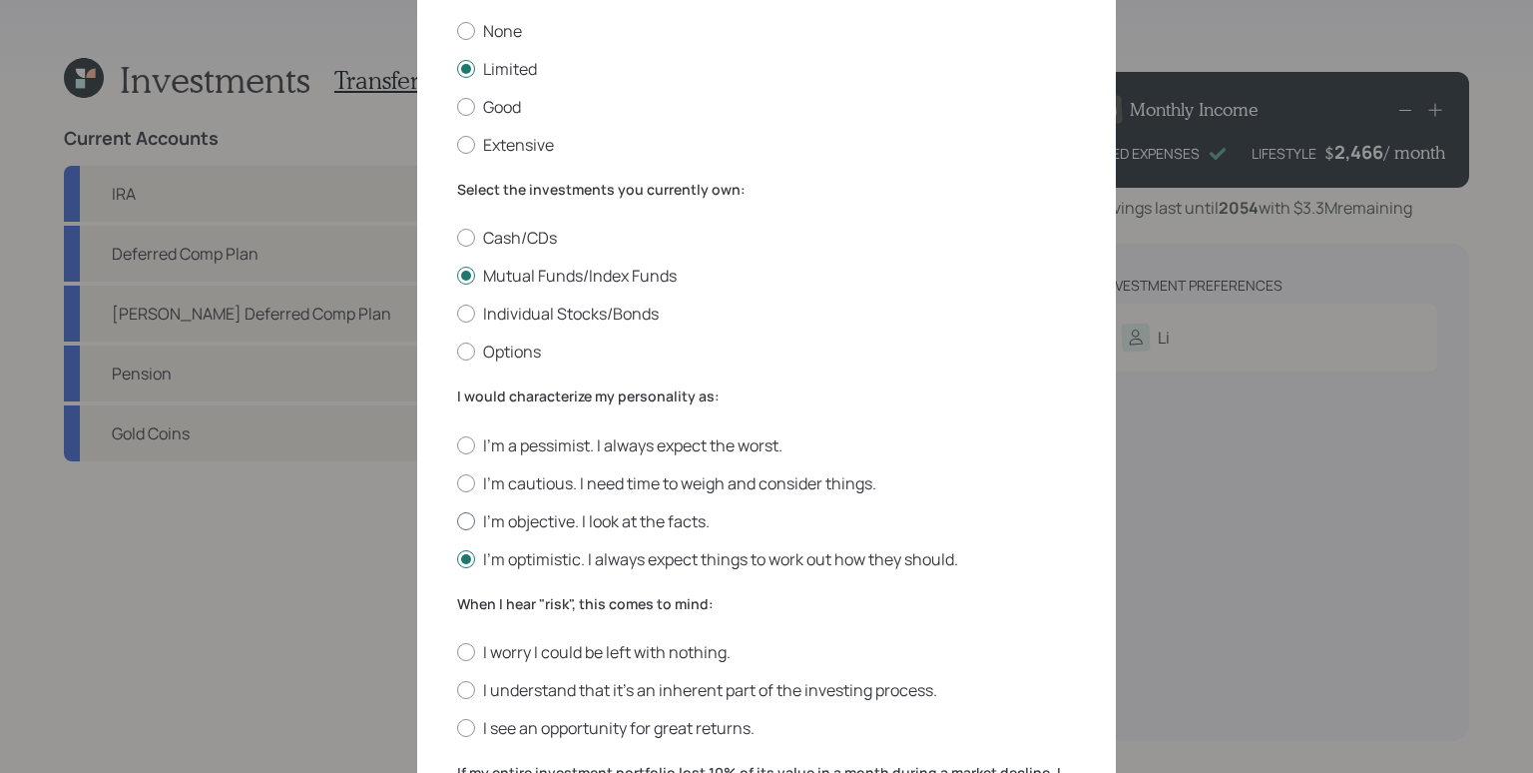
click at [519, 523] on label "I'm objective. I look at the facts." at bounding box center [766, 521] width 619 height 22
click at [457, 521] on input "I'm objective. I look at the facts." at bounding box center [456, 520] width 1 height 1
radio input "true"
drag, startPoint x: 519, startPoint y: 562, endPoint x: 522, endPoint y: 552, distance: 10.4
click at [519, 562] on label "I'm optimistic. I always expect things to work out how they should." at bounding box center [766, 559] width 619 height 22
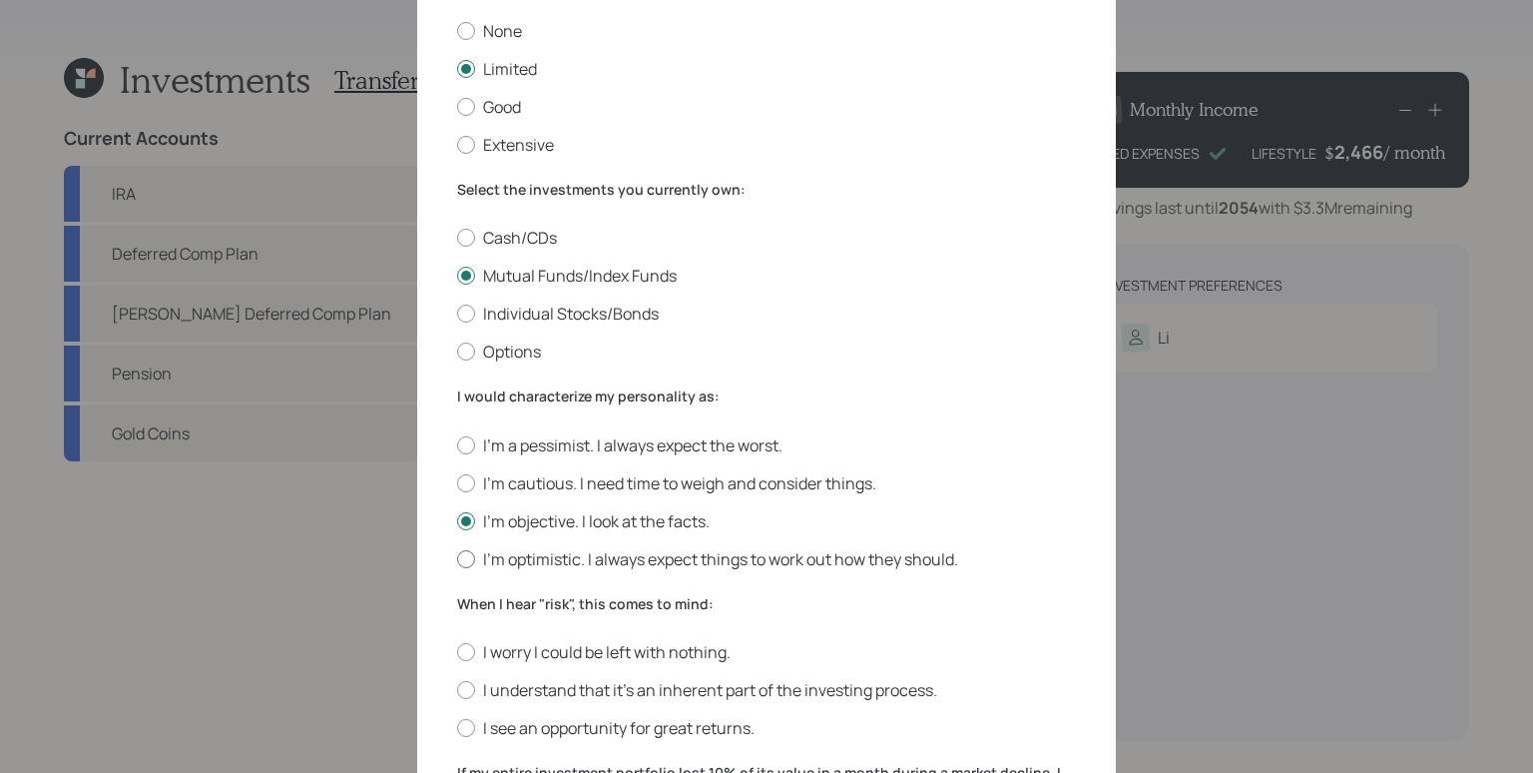
click at [457, 559] on input "I'm optimistic. I always expect things to work out how they should." at bounding box center [456, 558] width 1 height 1
radio input "true"
click at [526, 527] on label "I'm objective. I look at the facts." at bounding box center [766, 521] width 619 height 22
click at [457, 521] on input "I'm objective. I look at the facts." at bounding box center [456, 520] width 1 height 1
radio input "true"
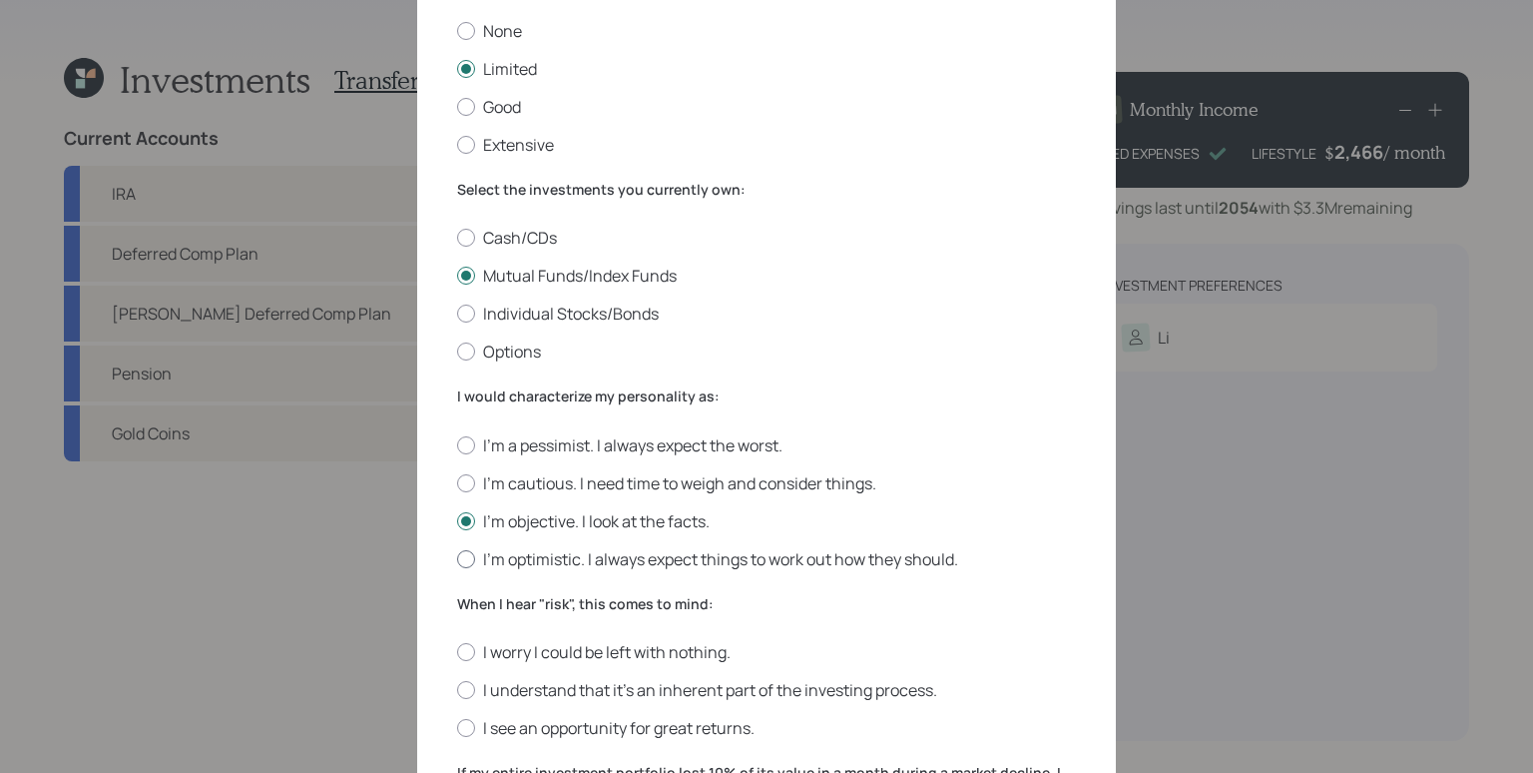
click at [529, 562] on label "I'm optimistic. I always expect things to work out how they should." at bounding box center [766, 559] width 619 height 22
click at [457, 559] on input "I'm optimistic. I always expect things to work out how they should." at bounding box center [456, 558] width 1 height 1
radio input "true"
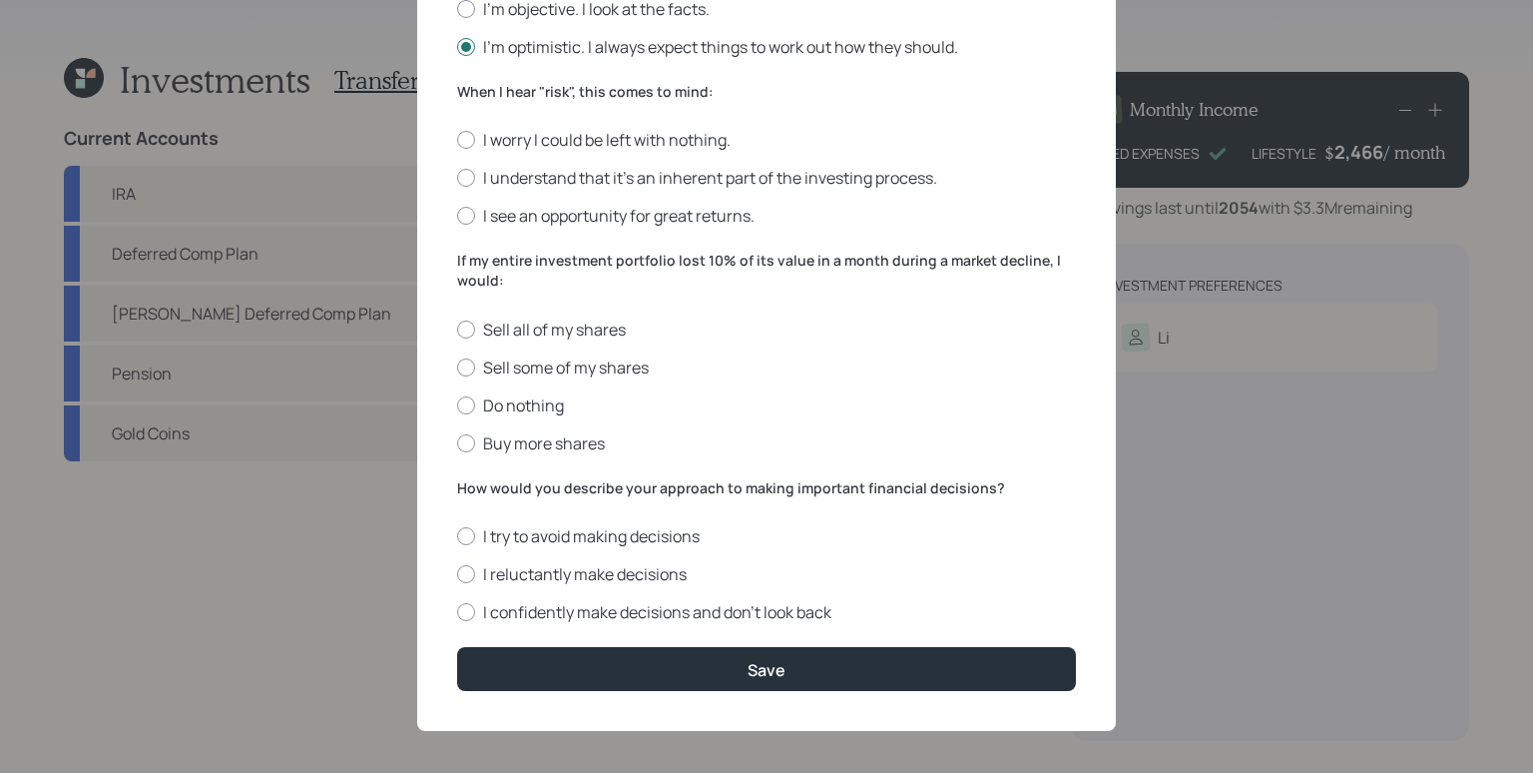
scroll to position [685, 0]
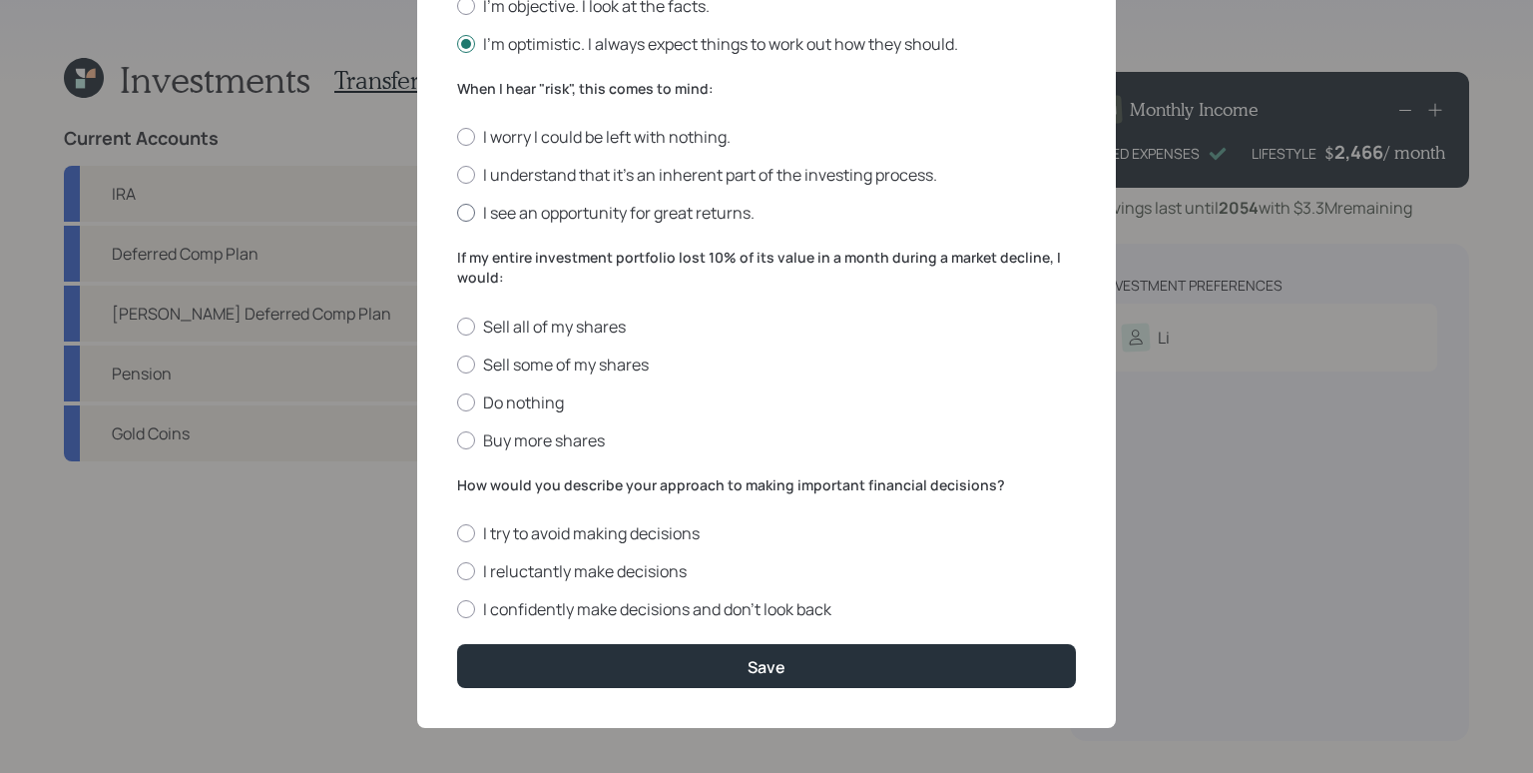
click at [723, 223] on label "I see an opportunity for great returns." at bounding box center [766, 213] width 619 height 22
click at [457, 214] on input "I see an opportunity for great returns." at bounding box center [456, 213] width 1 height 1
radio input "true"
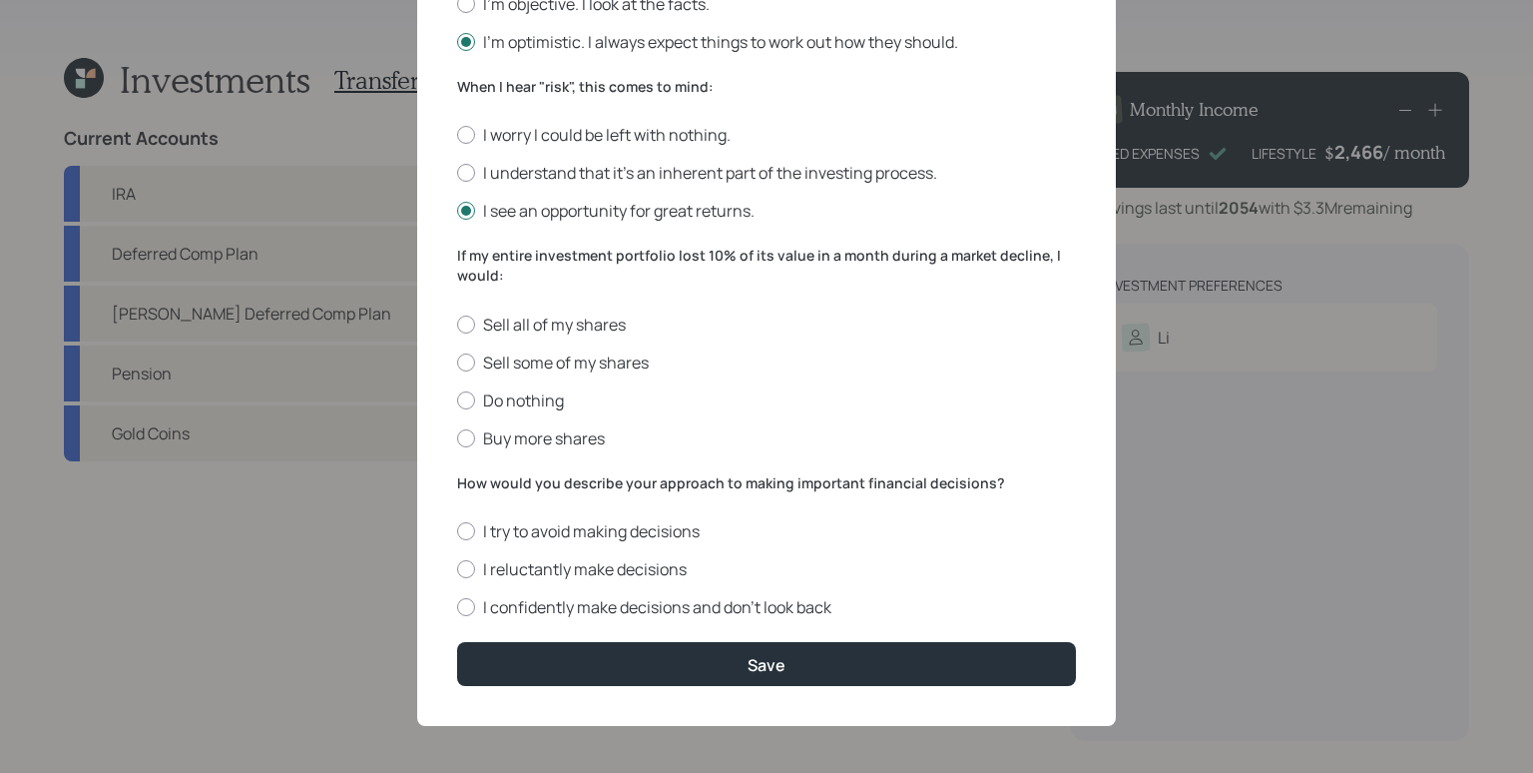
scroll to position [689, 0]
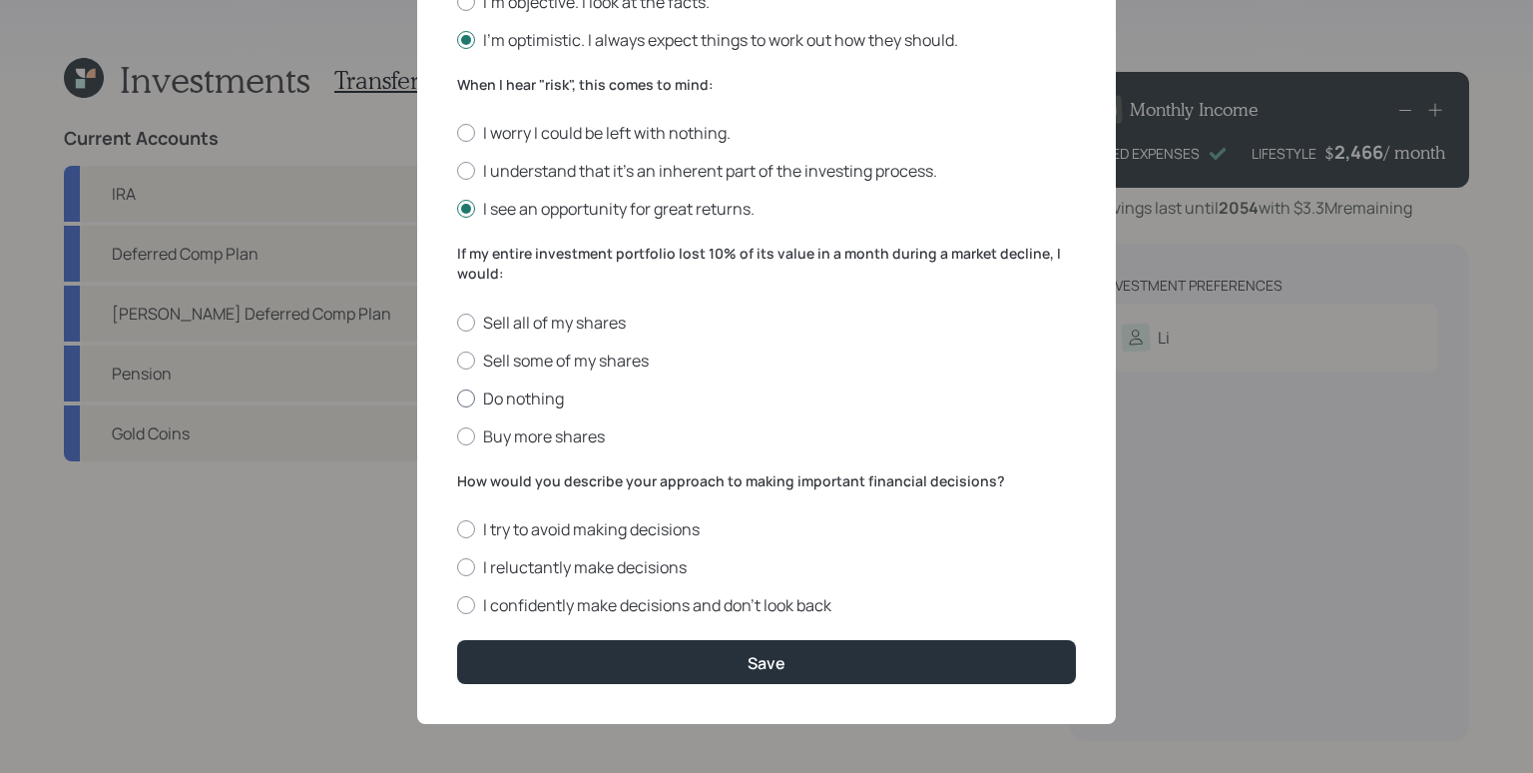
click at [543, 395] on label "Do nothing" at bounding box center [766, 398] width 619 height 22
click at [457, 397] on input "Do nothing" at bounding box center [456, 397] width 1 height 1
radio input "true"
click at [491, 443] on label "Buy more shares" at bounding box center [766, 436] width 619 height 22
click at [457, 436] on input "Buy more shares" at bounding box center [456, 435] width 1 height 1
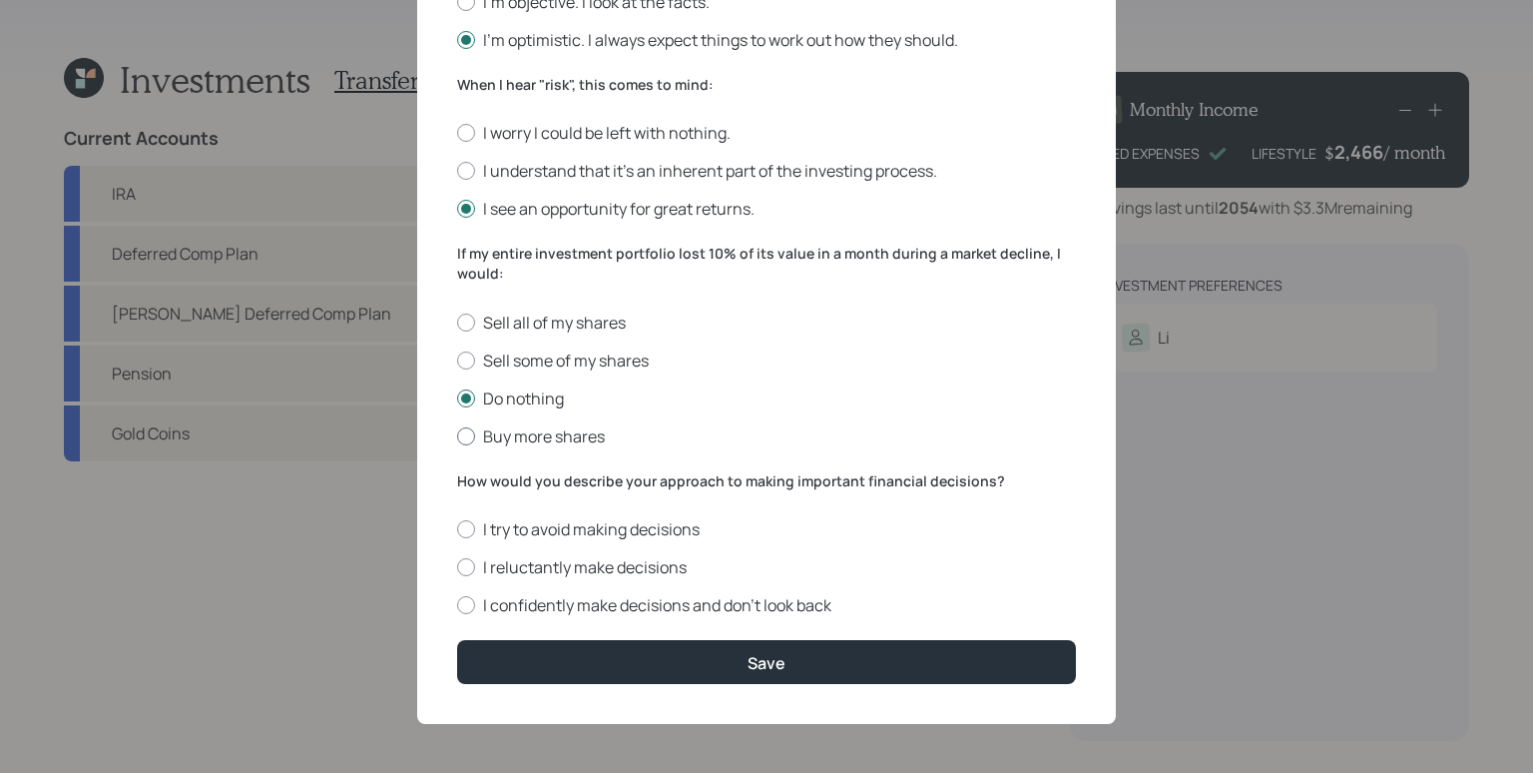
radio input "true"
click at [646, 568] on label "I reluctantly make decisions" at bounding box center [766, 567] width 619 height 22
click at [457, 568] on input "I reluctantly make decisions" at bounding box center [456, 567] width 1 height 1
radio input "true"
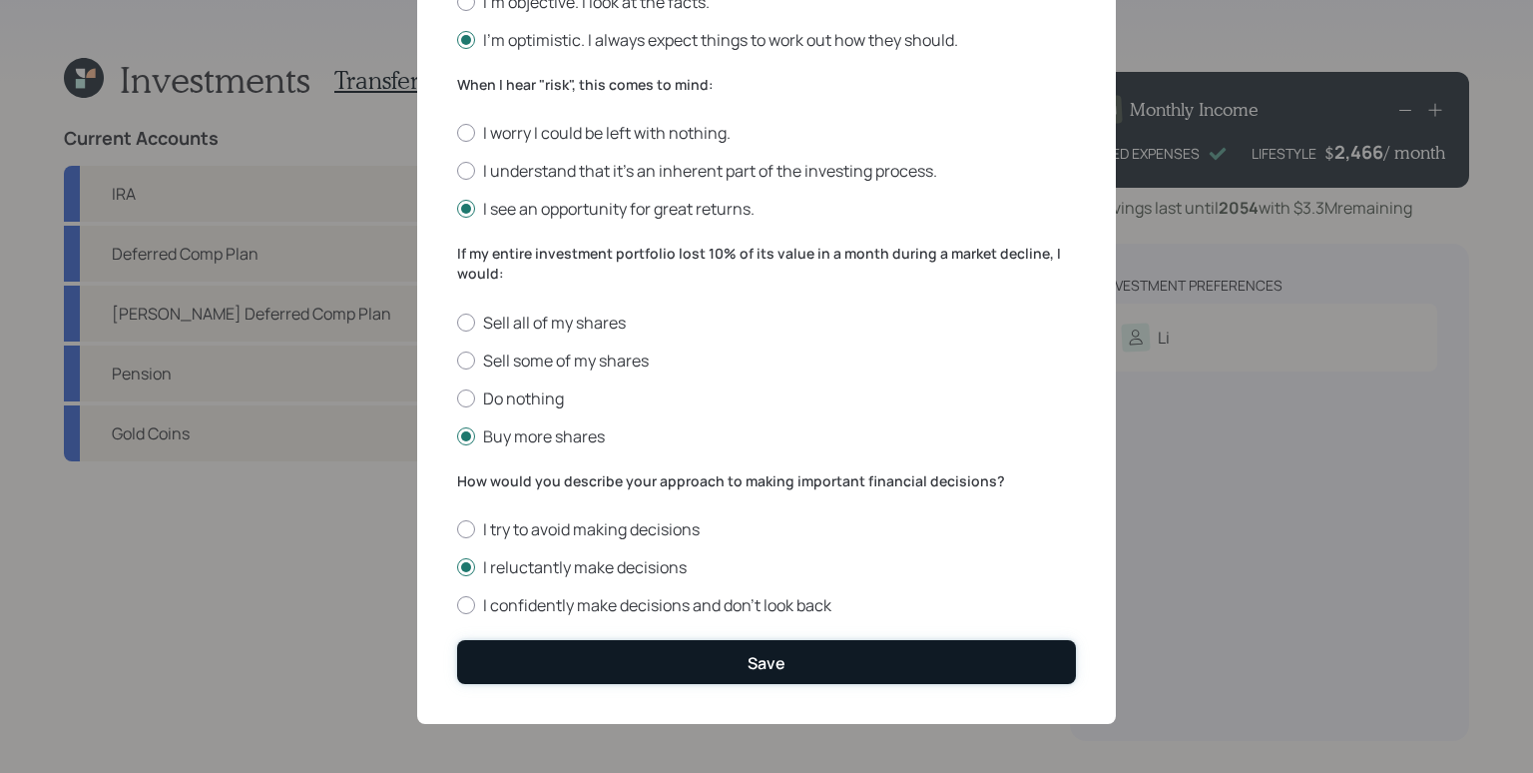
click at [752, 659] on div "Save" at bounding box center [767, 663] width 38 height 22
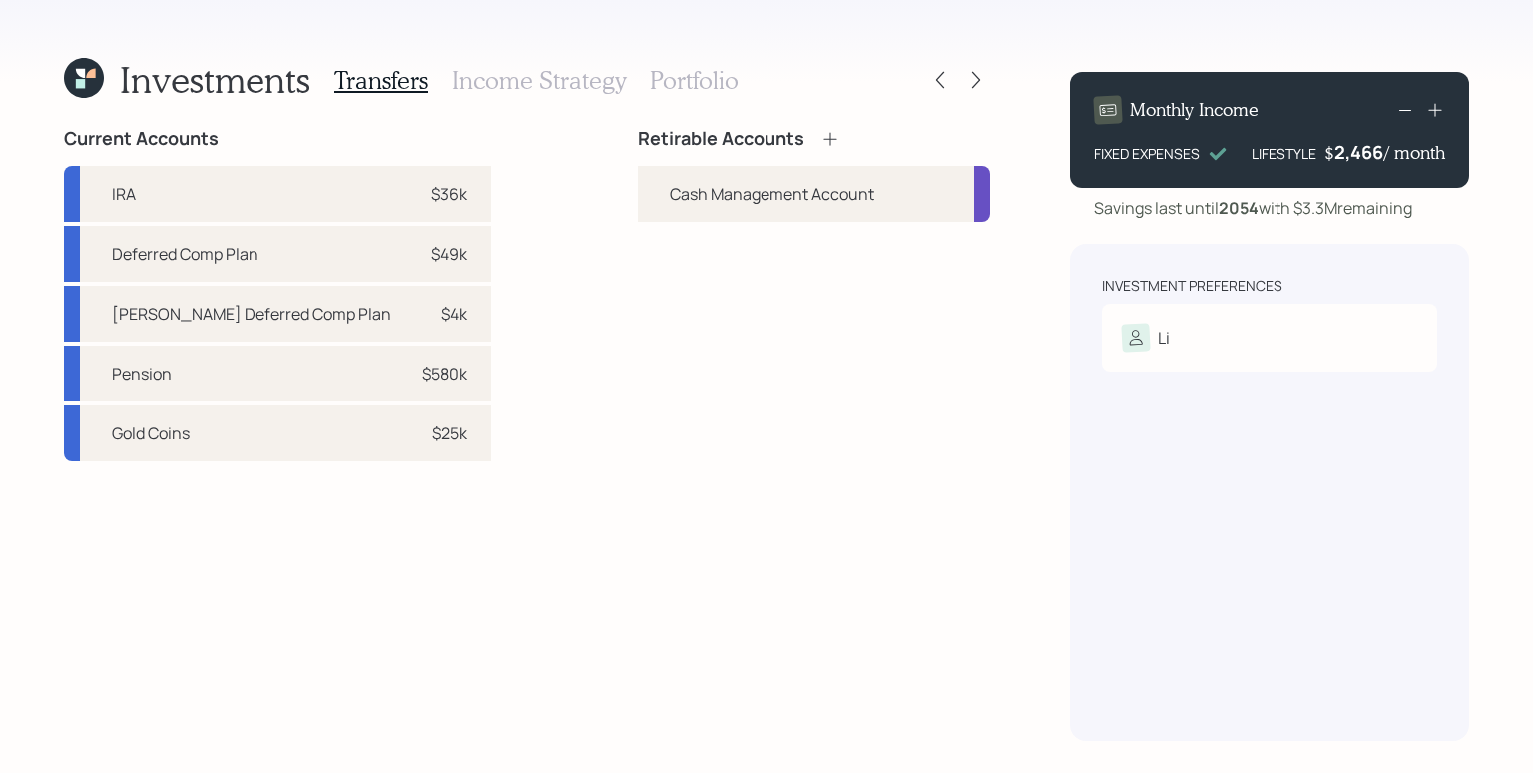
click at [828, 132] on icon at bounding box center [831, 139] width 20 height 20
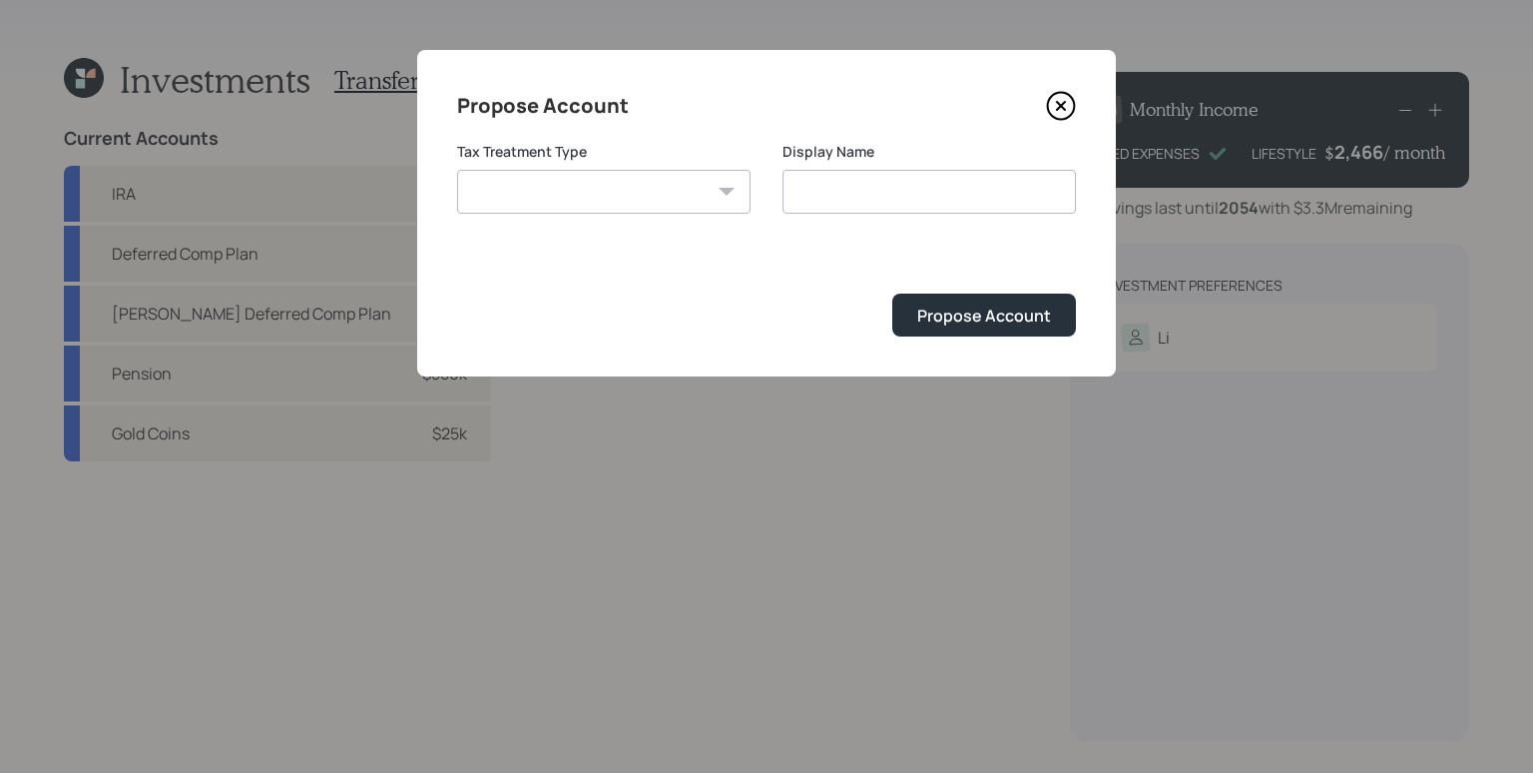
click at [716, 186] on select "[PERSON_NAME] Taxable Traditional" at bounding box center [604, 192] width 294 height 44
select select "traditional"
click at [457, 170] on select "[PERSON_NAME] Taxable Traditional" at bounding box center [604, 192] width 294 height 44
click at [870, 196] on input "Traditional" at bounding box center [930, 192] width 294 height 44
type input "Traditional IRA"
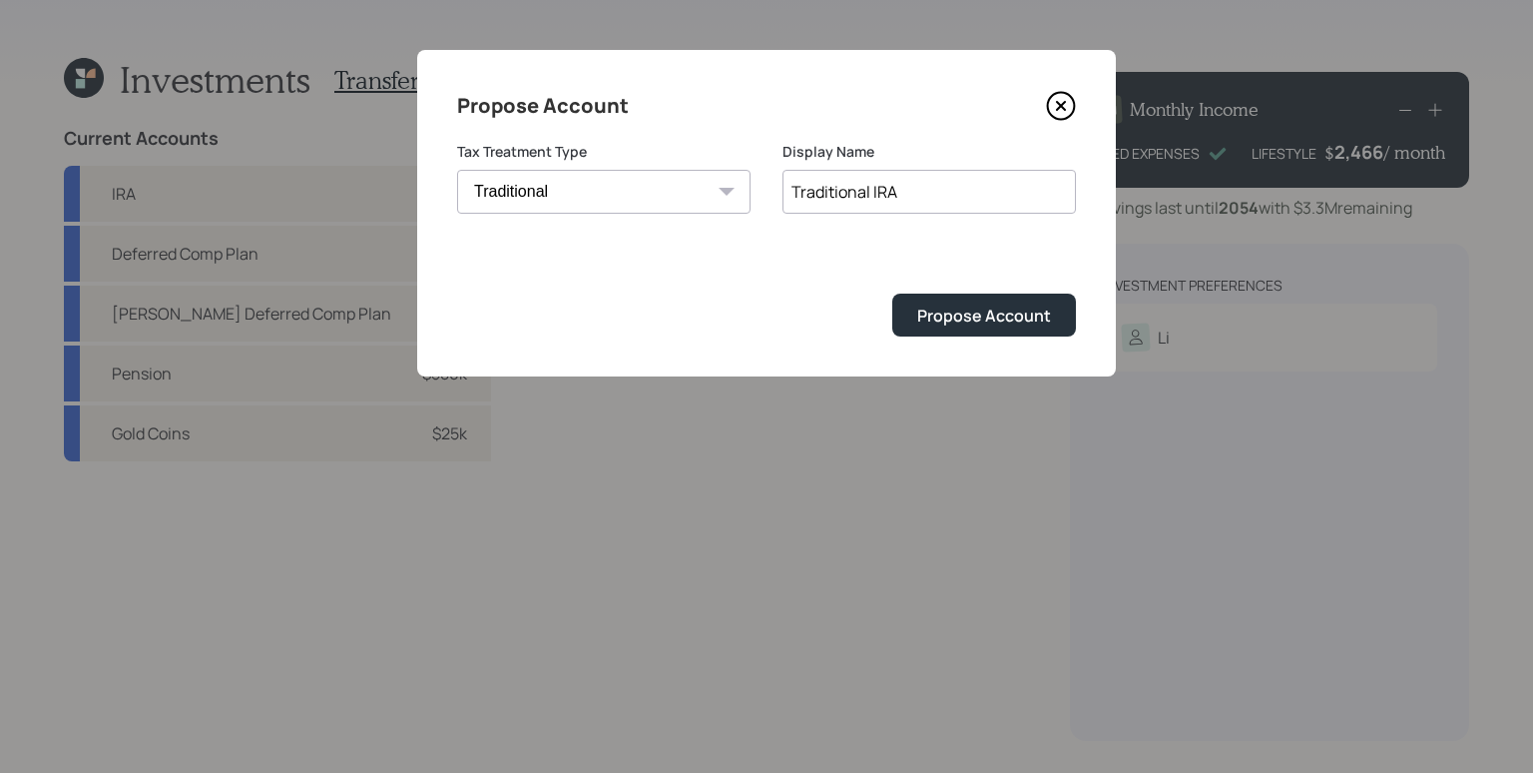
click at [893, 294] on button "Propose Account" at bounding box center [985, 315] width 184 height 43
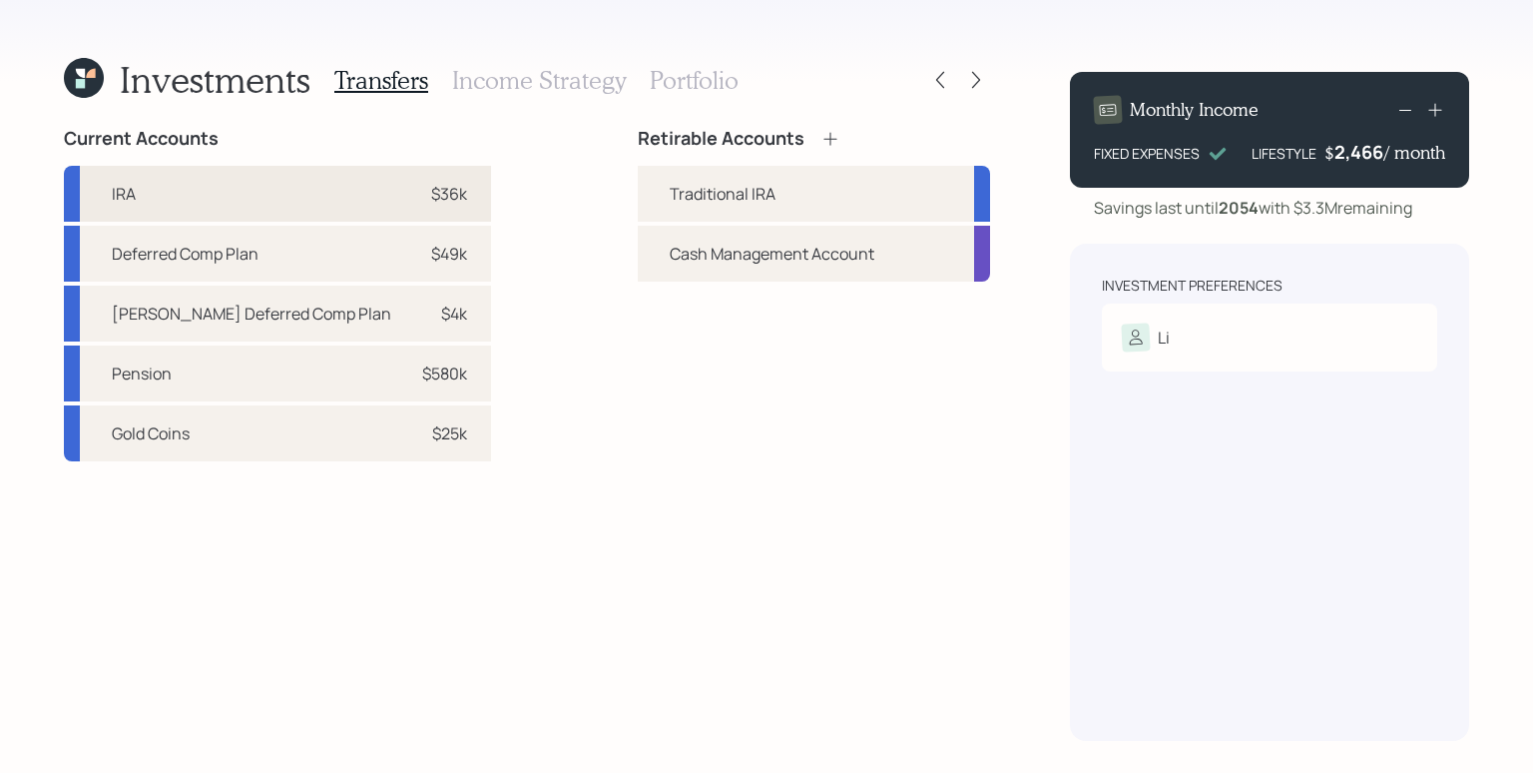
click at [431, 194] on div "$36k" at bounding box center [449, 194] width 36 height 24
click at [754, 195] on div "Traditional IRA" at bounding box center [723, 194] width 106 height 24
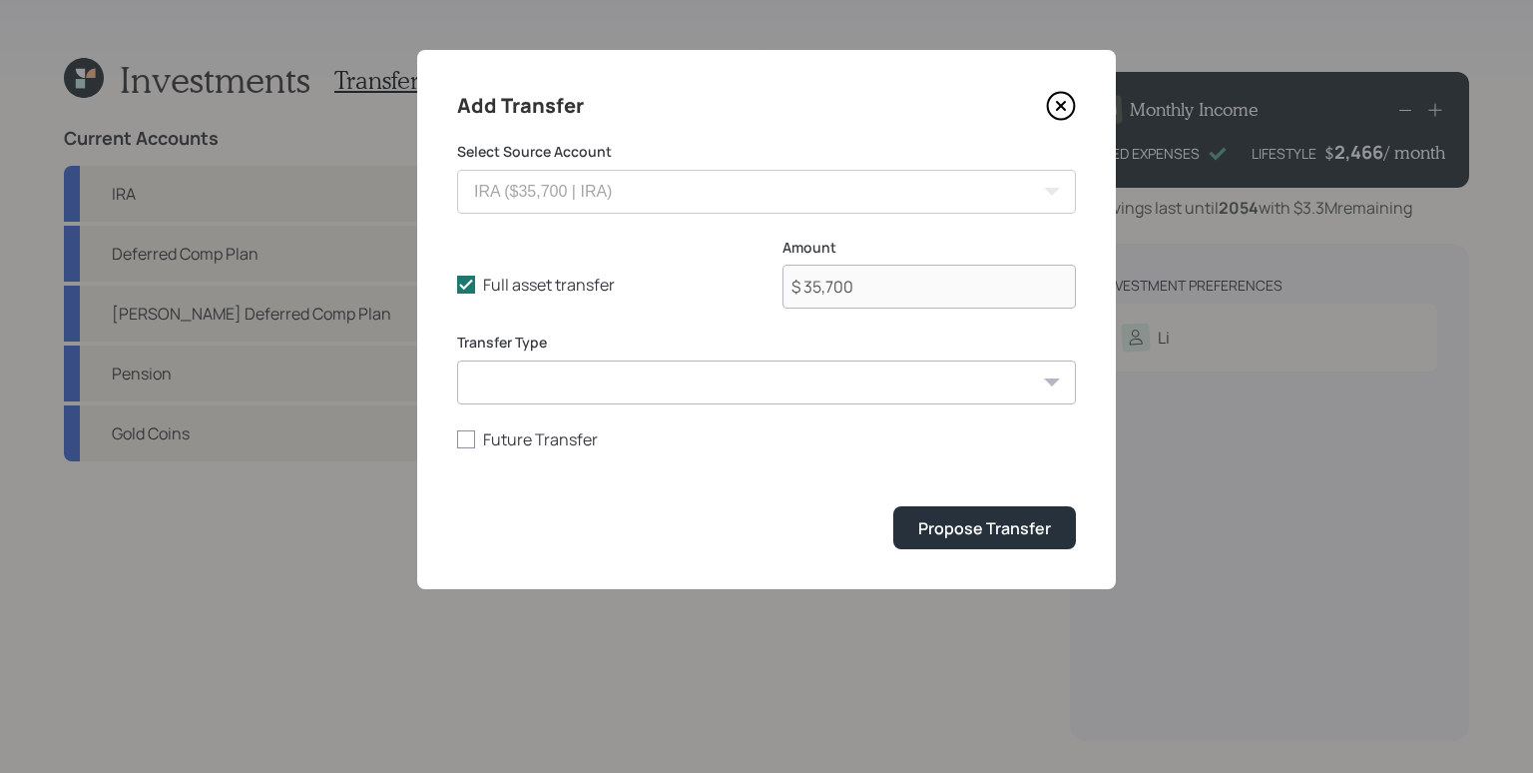
click at [694, 377] on select "ACAT Transfer Non ACAT Transfer Capitalize Rollover Rollover Deposit" at bounding box center [766, 382] width 619 height 44
click at [457, 360] on select "ACAT Transfer Non ACAT Transfer Capitalize Rollover Rollover Deposit" at bounding box center [766, 382] width 619 height 44
click at [750, 399] on select "ACAT Transfer Non ACAT Transfer Capitalize Rollover Rollover Deposit" at bounding box center [766, 382] width 619 height 44
select select "acat_transfer"
click at [457, 360] on select "ACAT Transfer Non ACAT Transfer Capitalize Rollover Rollover Deposit" at bounding box center [766, 382] width 619 height 44
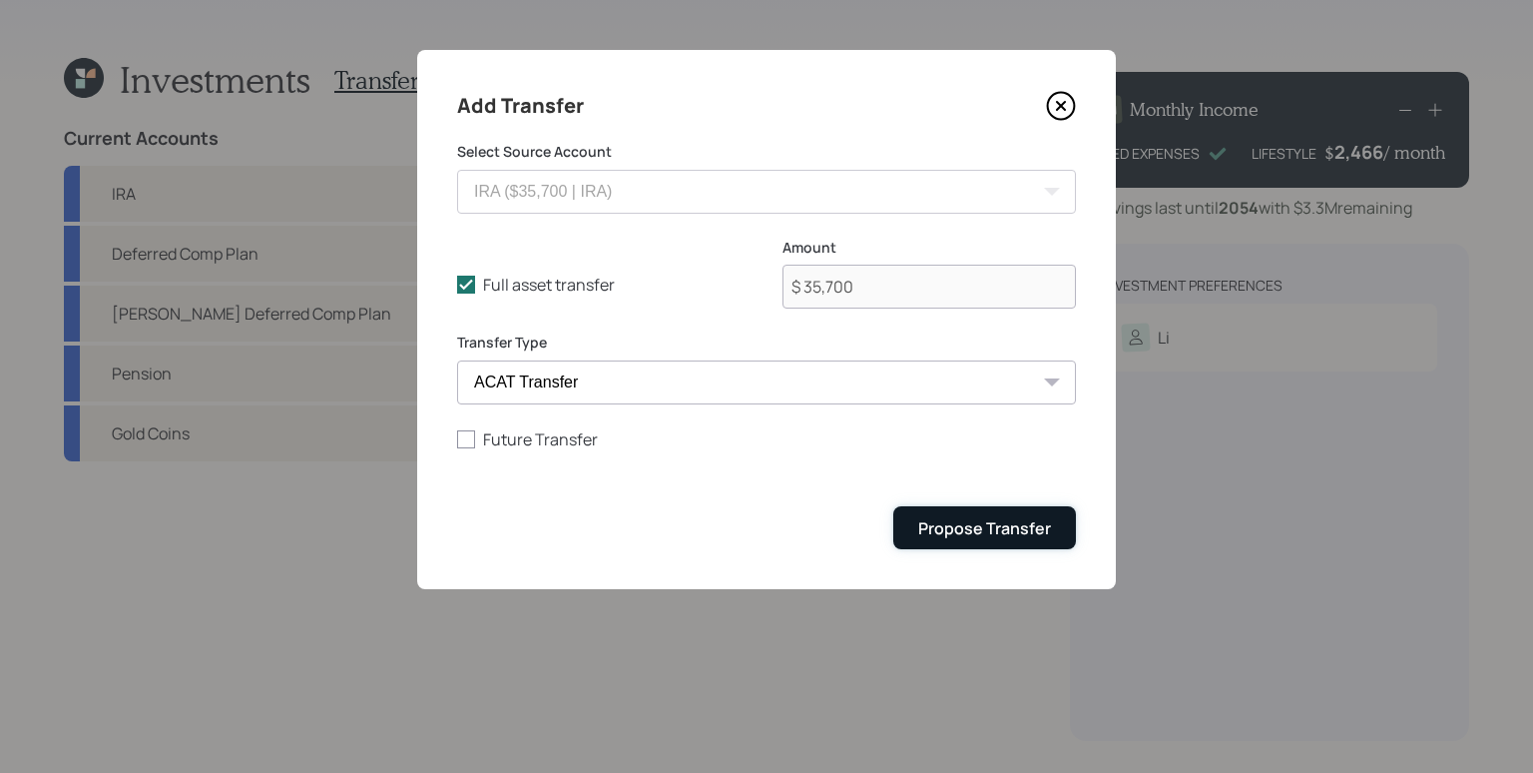
click at [975, 527] on div "Propose Transfer" at bounding box center [984, 528] width 133 height 22
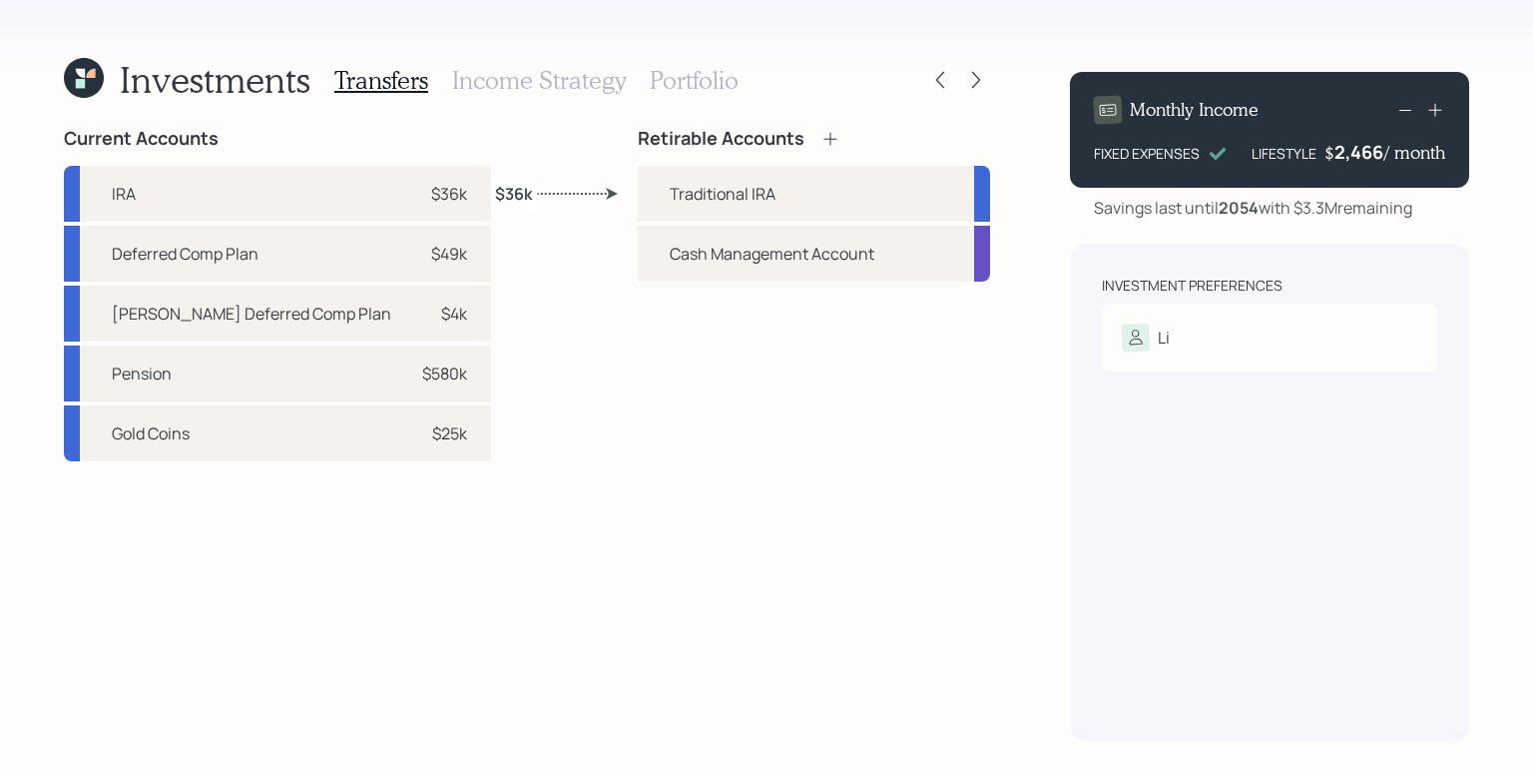
click at [525, 183] on label "$36k" at bounding box center [513, 193] width 37 height 22
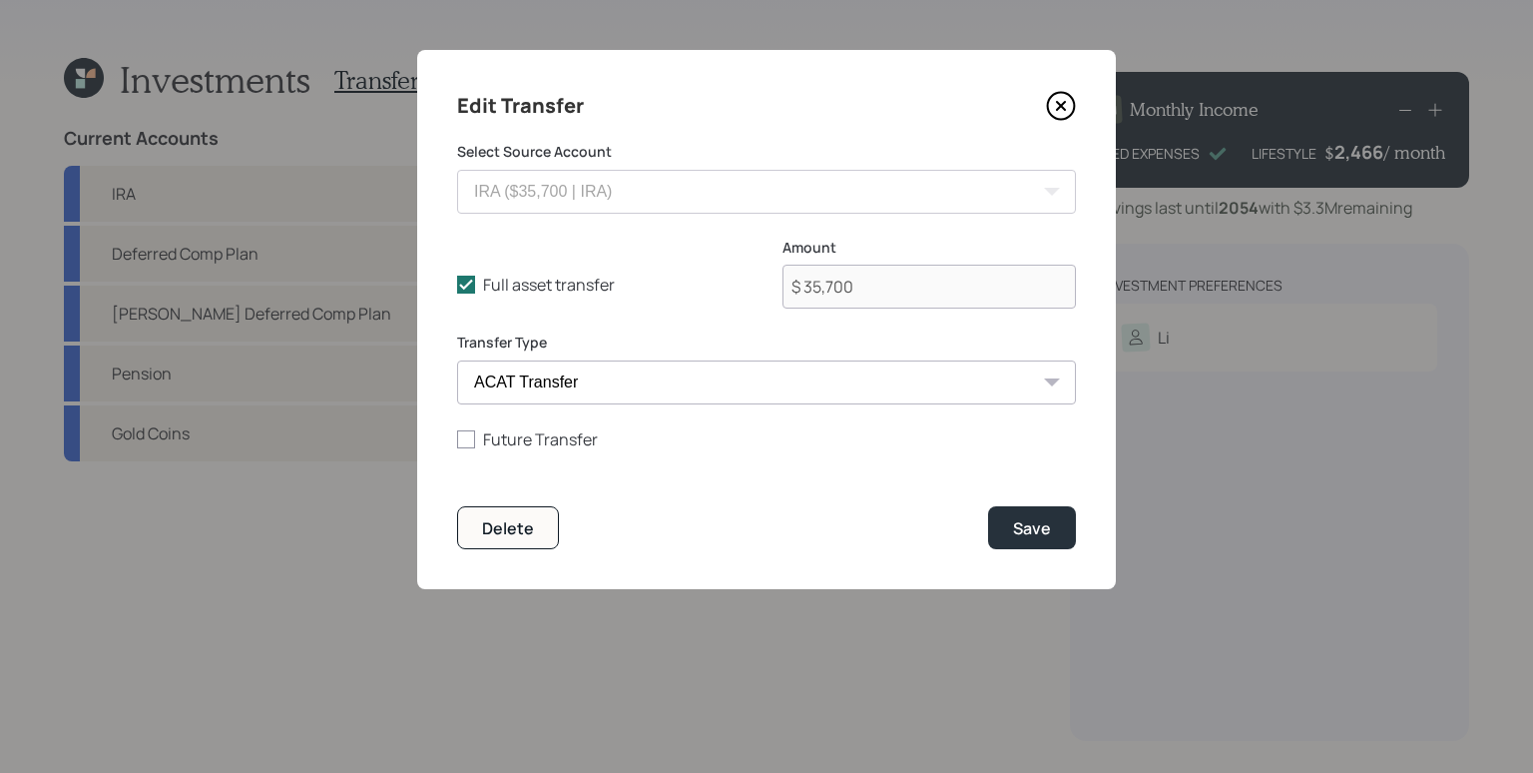
click at [548, 387] on select "ACAT Transfer Non ACAT Transfer Capitalize Rollover Rollover Deposit" at bounding box center [766, 382] width 619 height 44
select select "rollover"
click at [457, 360] on select "ACAT Transfer Non ACAT Transfer Capitalize Rollover Rollover Deposit" at bounding box center [766, 382] width 619 height 44
click at [1048, 532] on div "Save" at bounding box center [1032, 528] width 38 height 22
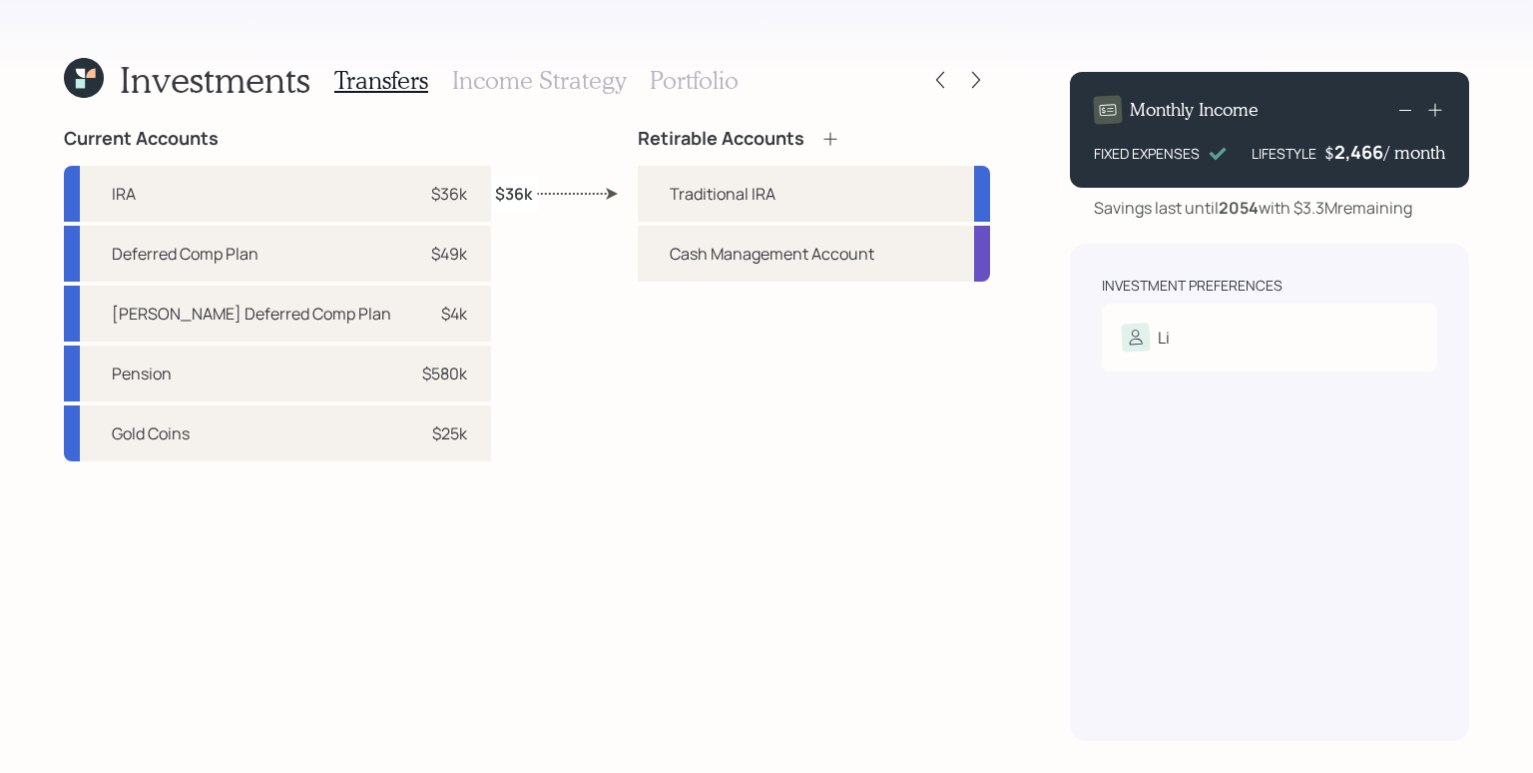
click at [546, 77] on h3 "Income Strategy" at bounding box center [539, 80] width 174 height 29
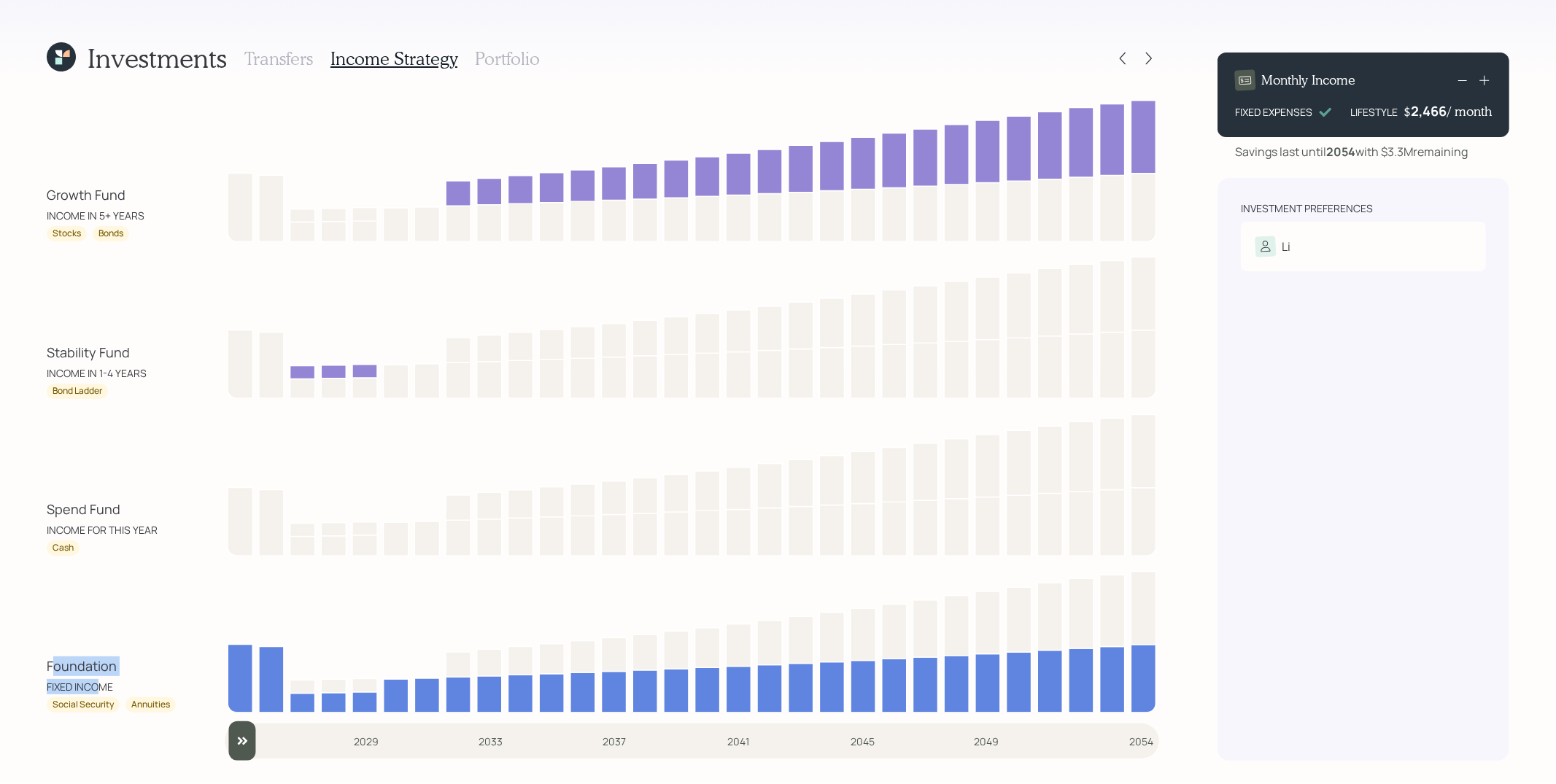
drag, startPoint x: 52, startPoint y: 664, endPoint x: 102, endPoint y: 687, distance: 55.0
click at [102, 687] on div "Foundation FIXED INCOME" at bounding box center [113, 676] width 132 height 38
click at [115, 655] on div "Foundation FIXED INCOME Social Security Annuities" at bounding box center [603, 639] width 1112 height 148
click at [521, 54] on h3 "Portfolio" at bounding box center [507, 58] width 65 height 21
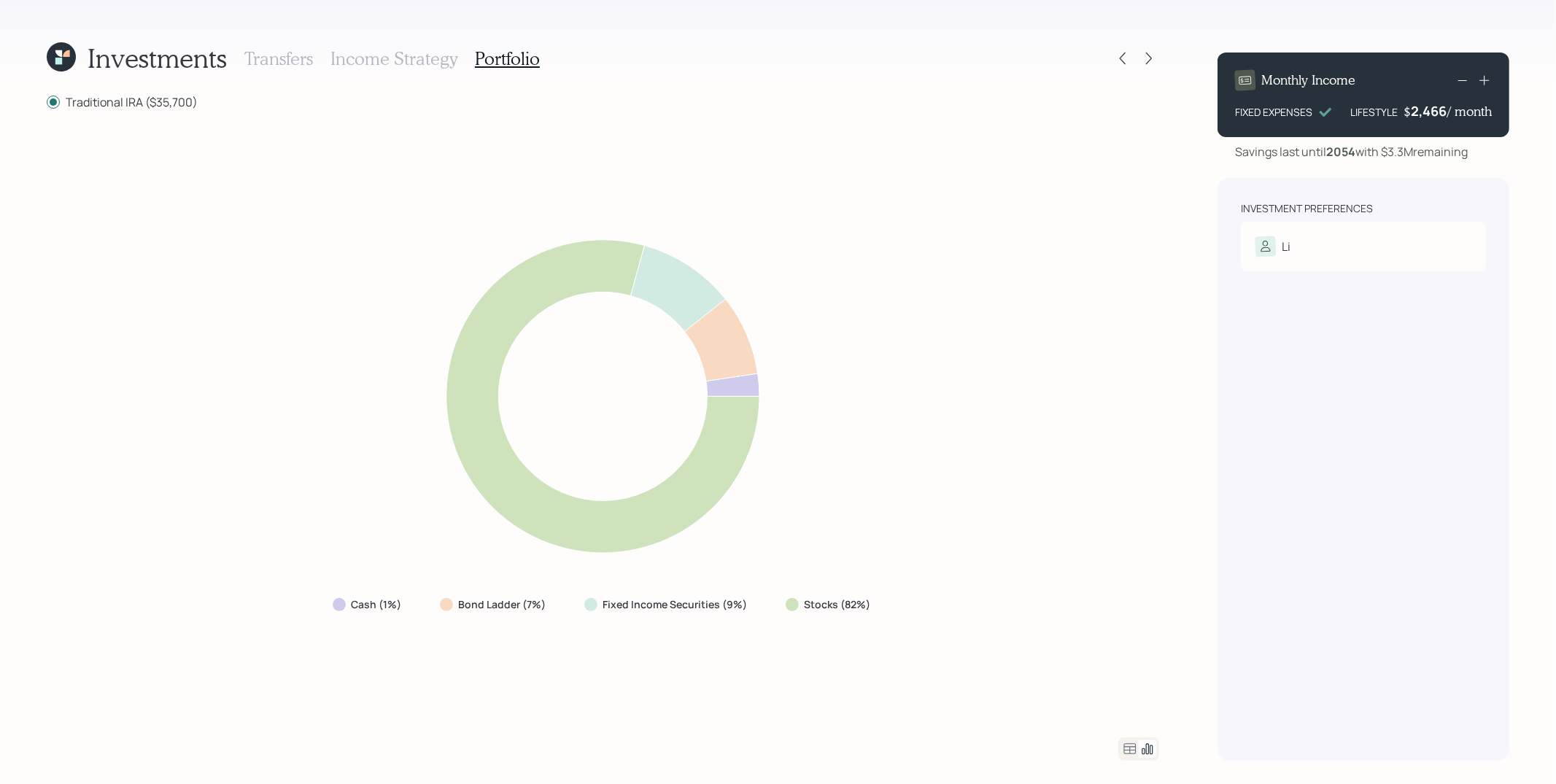
click at [1058, 120] on div "Traditional IRA ($35,700) Cash (1%) Bond Ladder (7%) Fixed Income Securities (9…" at bounding box center [603, 427] width 1112 height 667
click at [1123, 66] on div at bounding box center [1123, 58] width 20 height 20
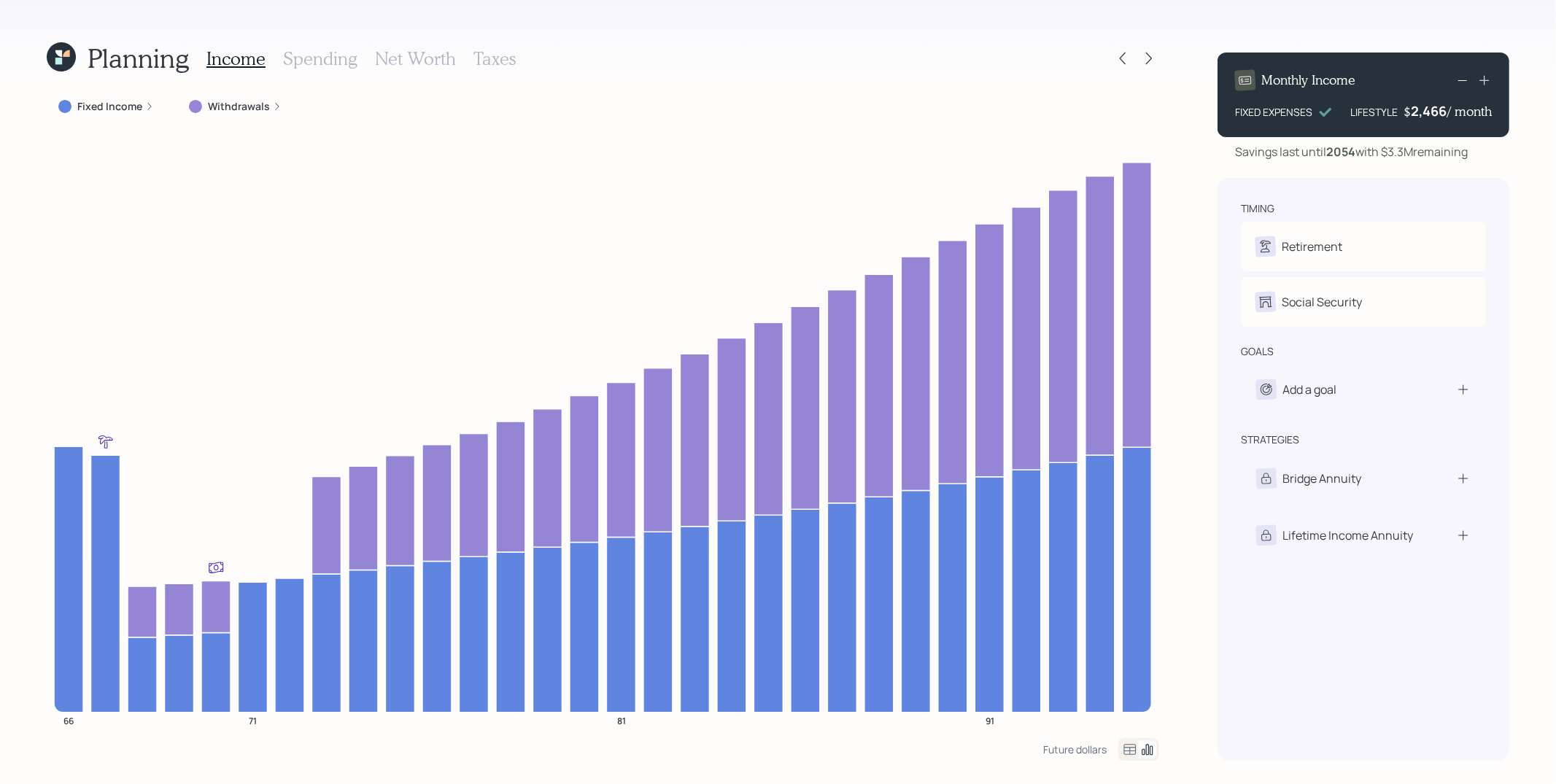
click at [340, 65] on h3 "Spending" at bounding box center [320, 58] width 75 height 21
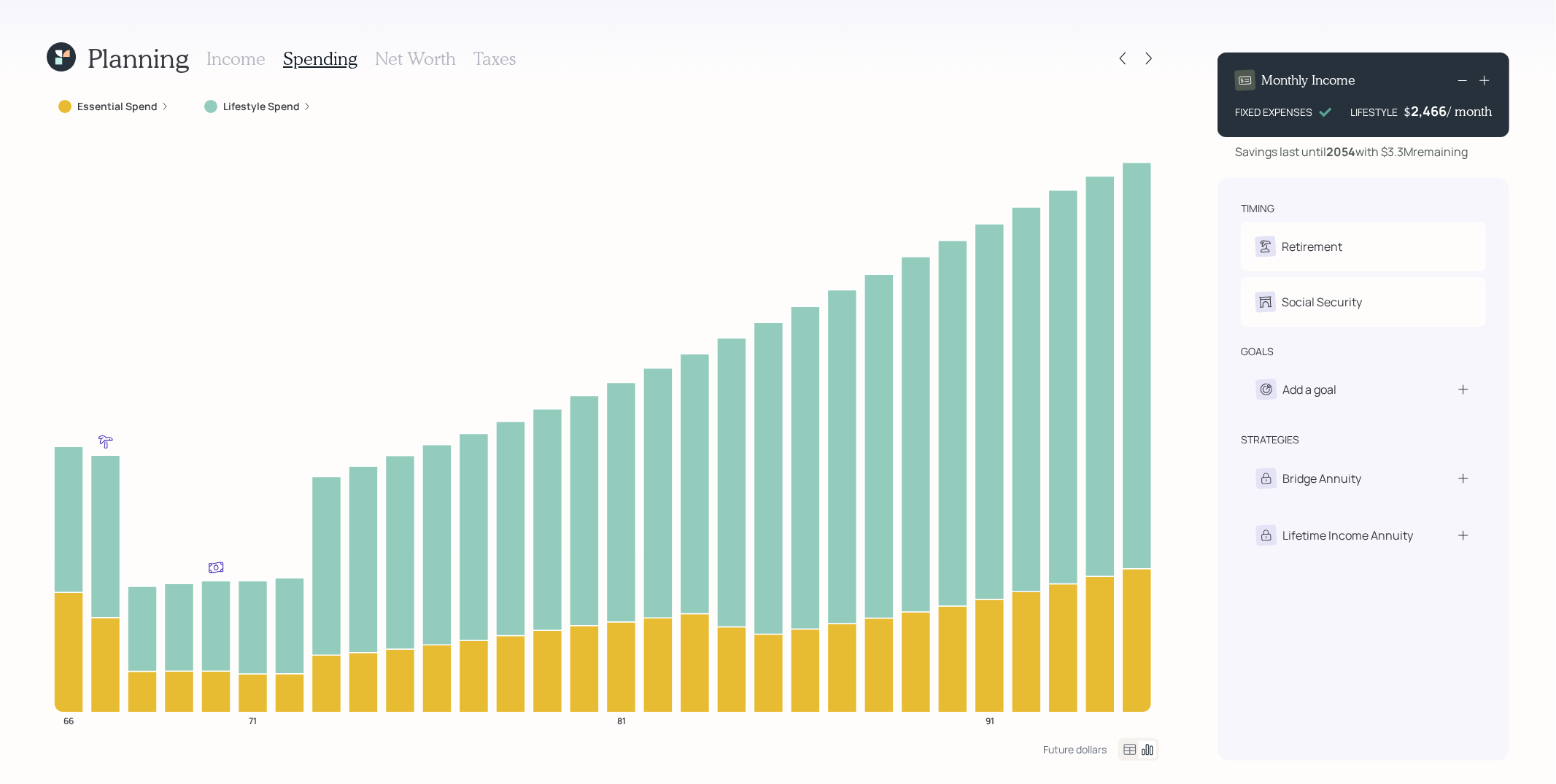
click at [151, 108] on label "Essential Spend" at bounding box center [118, 107] width 80 height 15
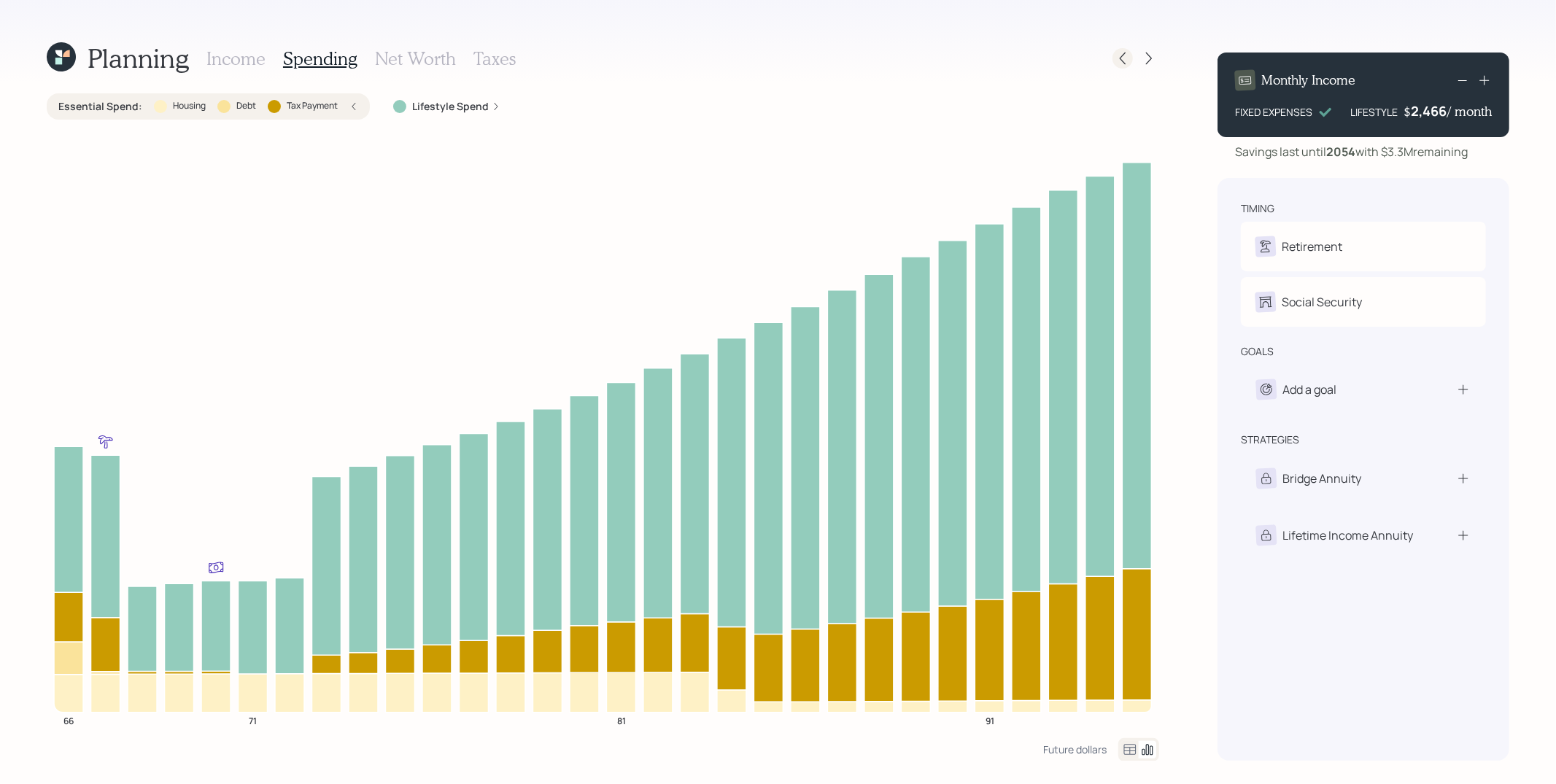
click at [1119, 58] on icon at bounding box center [1123, 58] width 15 height 15
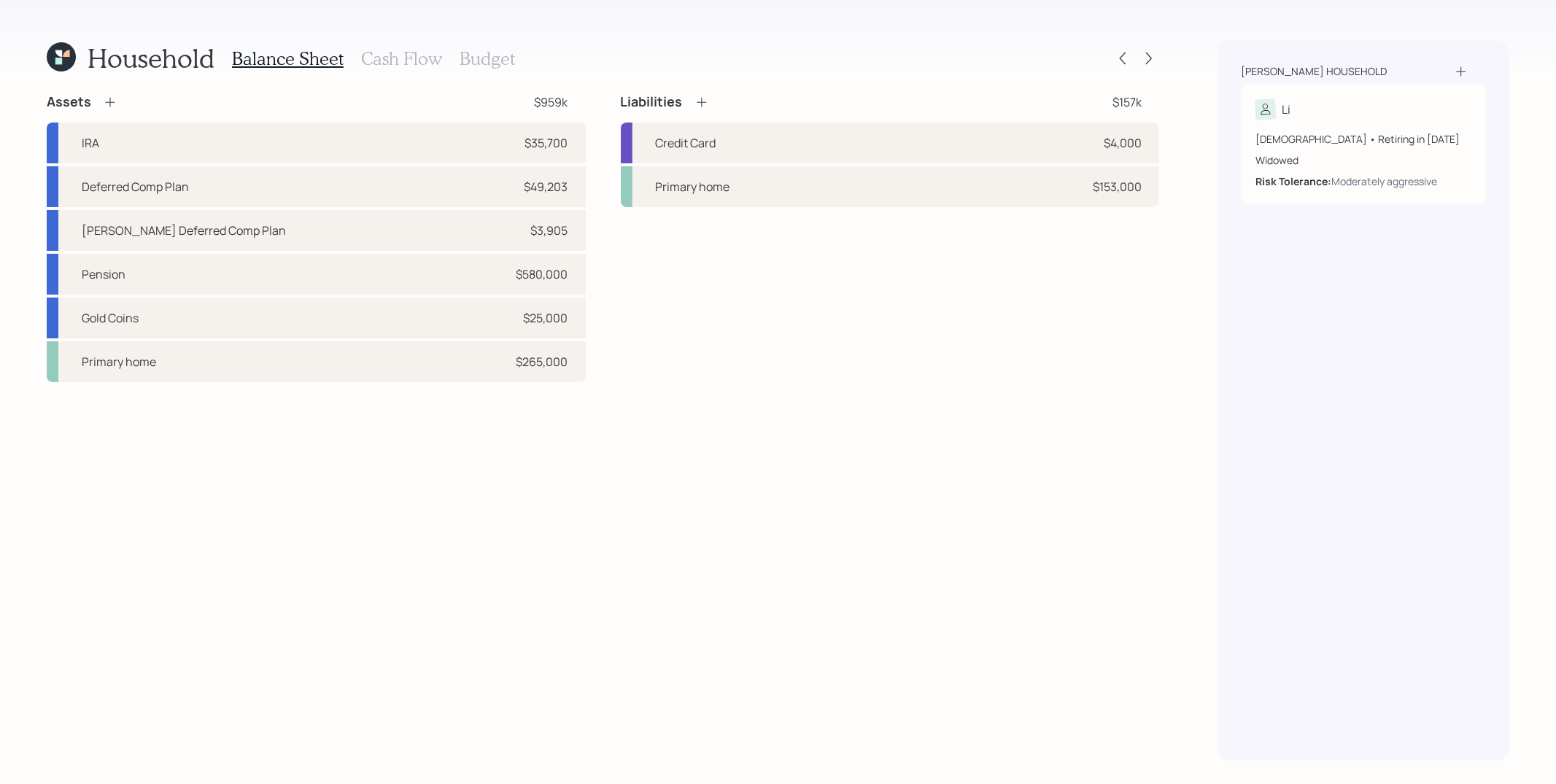
click at [423, 53] on h3 "Cash Flow" at bounding box center [401, 58] width 81 height 21
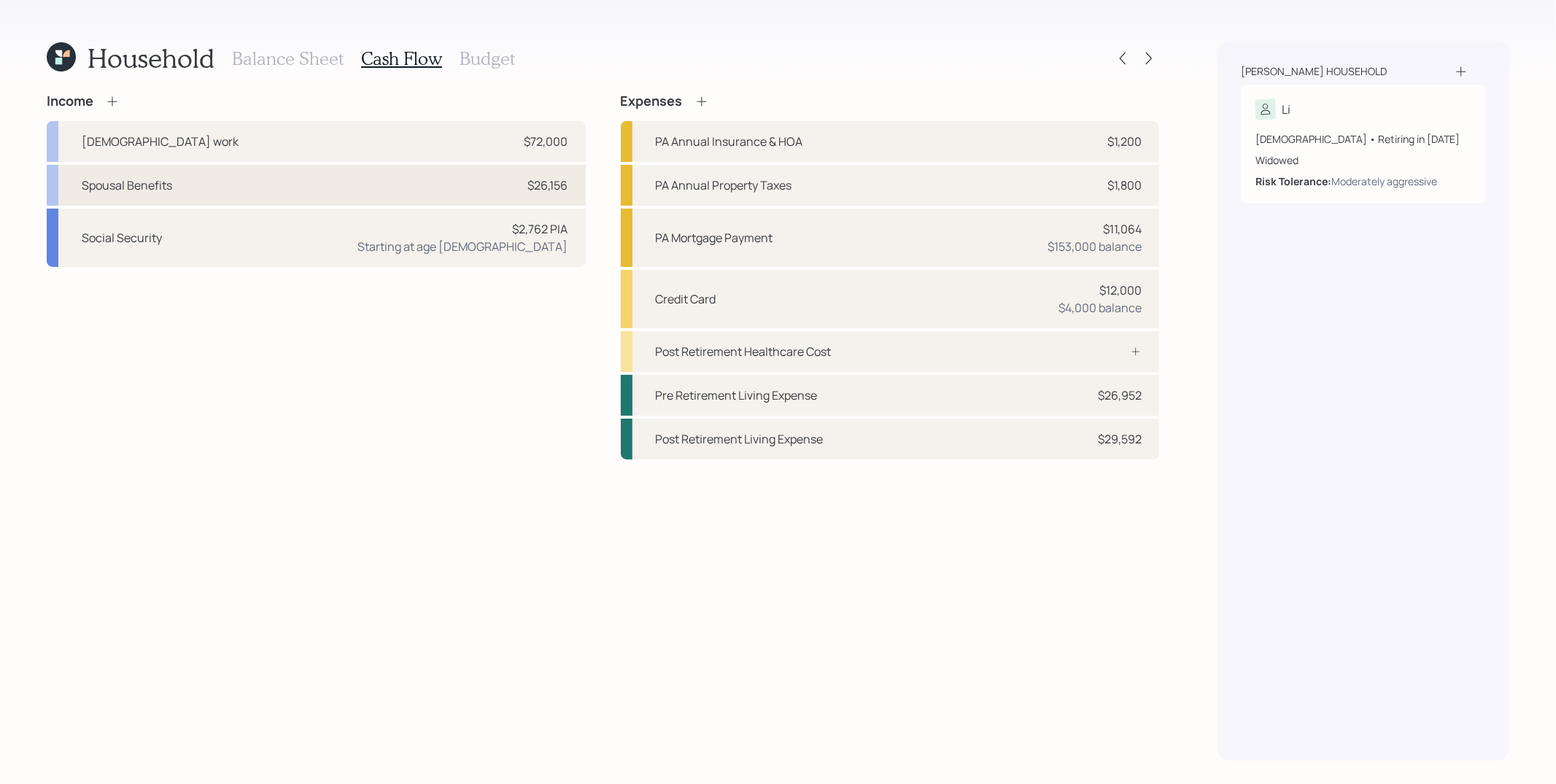
click at [515, 177] on div "Spousal Benefits $26,156" at bounding box center [316, 186] width 539 height 41
select select "other"
select select "social_security"
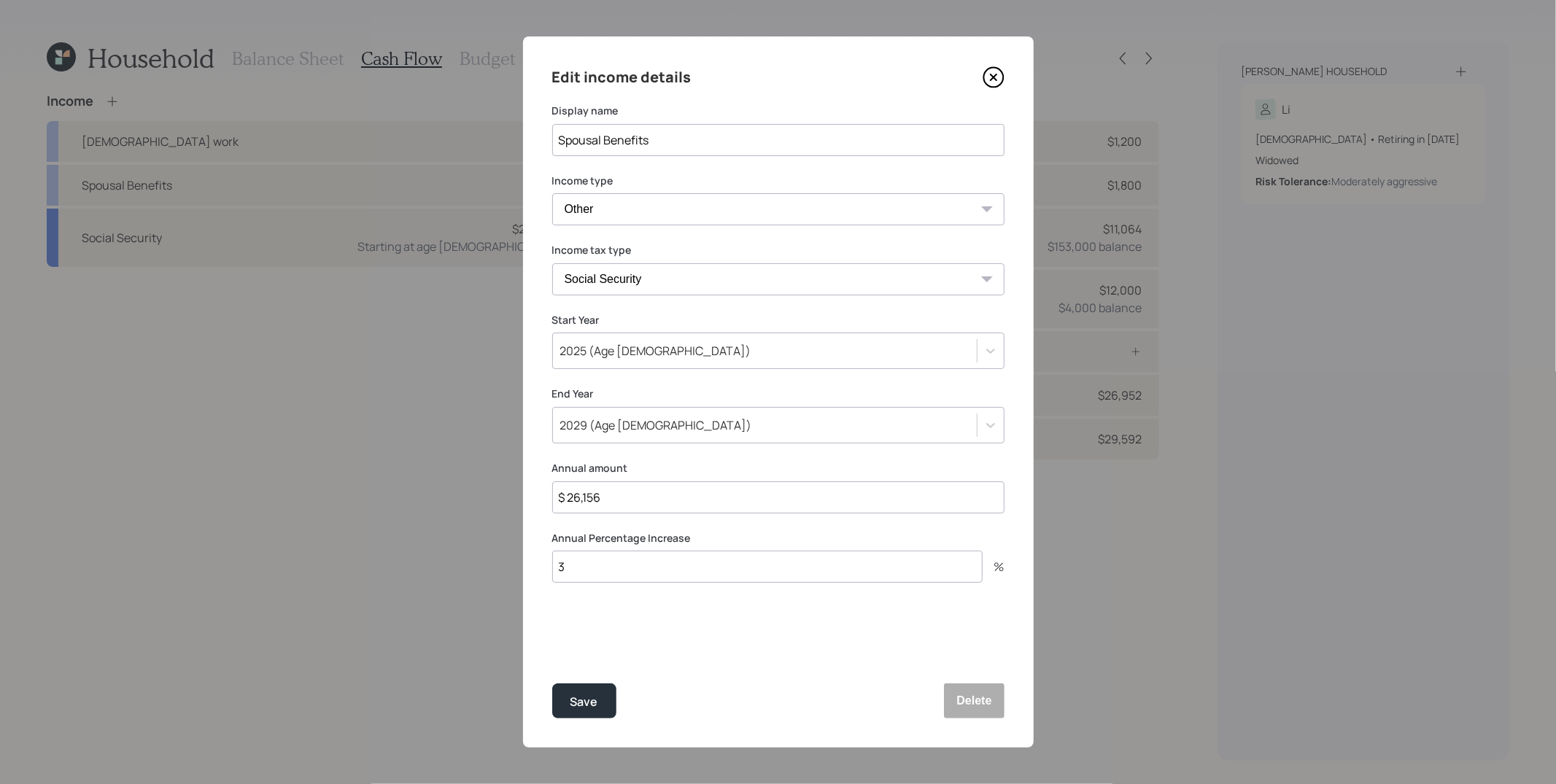
drag, startPoint x: 645, startPoint y: 495, endPoint x: 566, endPoint y: 490, distance: 79.2
click at [566, 490] on input "$ 26,156" at bounding box center [778, 498] width 452 height 32
type input "$ 20,000"
click at [553, 683] on button "Save" at bounding box center [585, 701] width 64 height 35
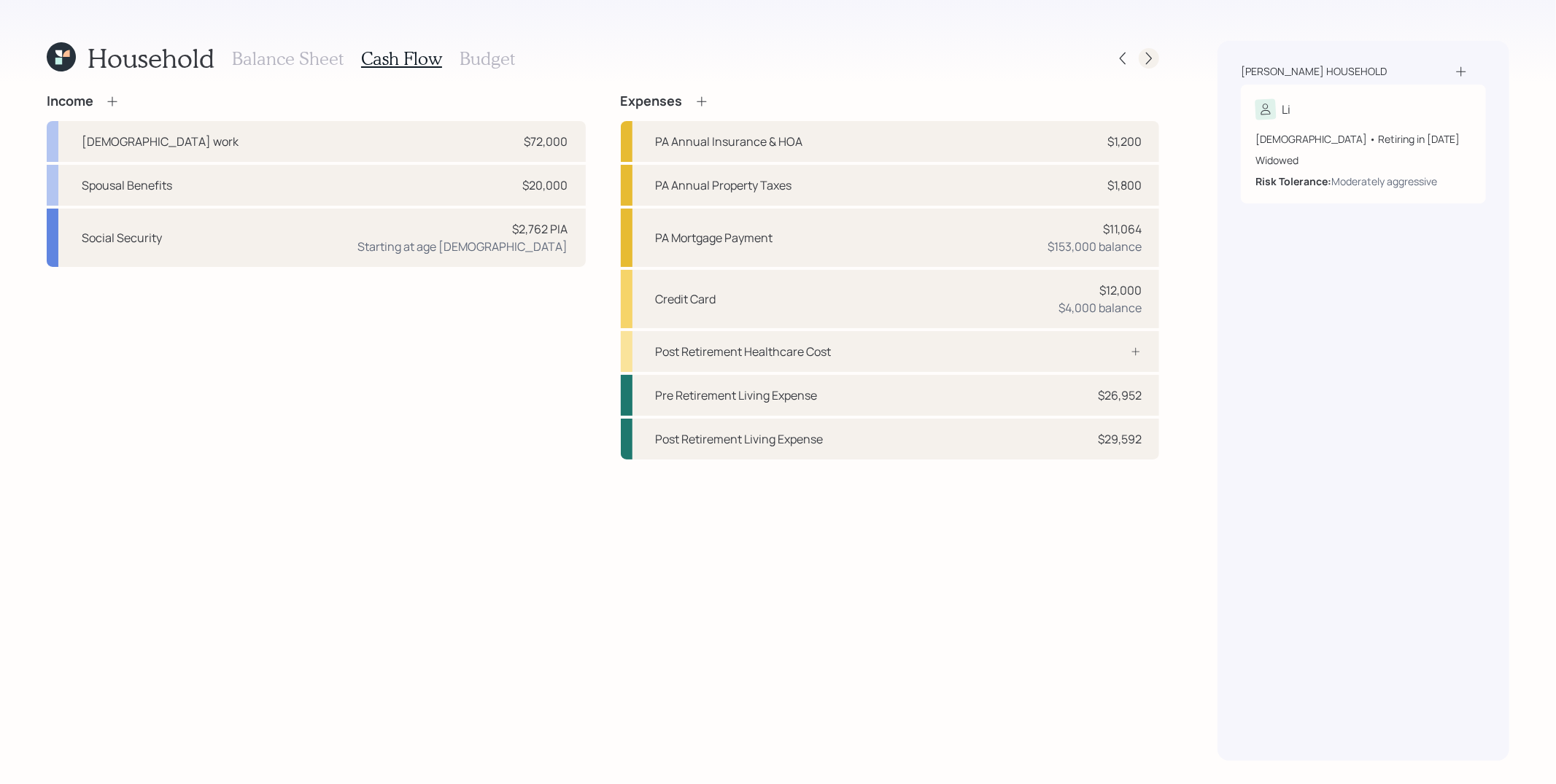
click at [1157, 55] on div at bounding box center [1149, 58] width 20 height 20
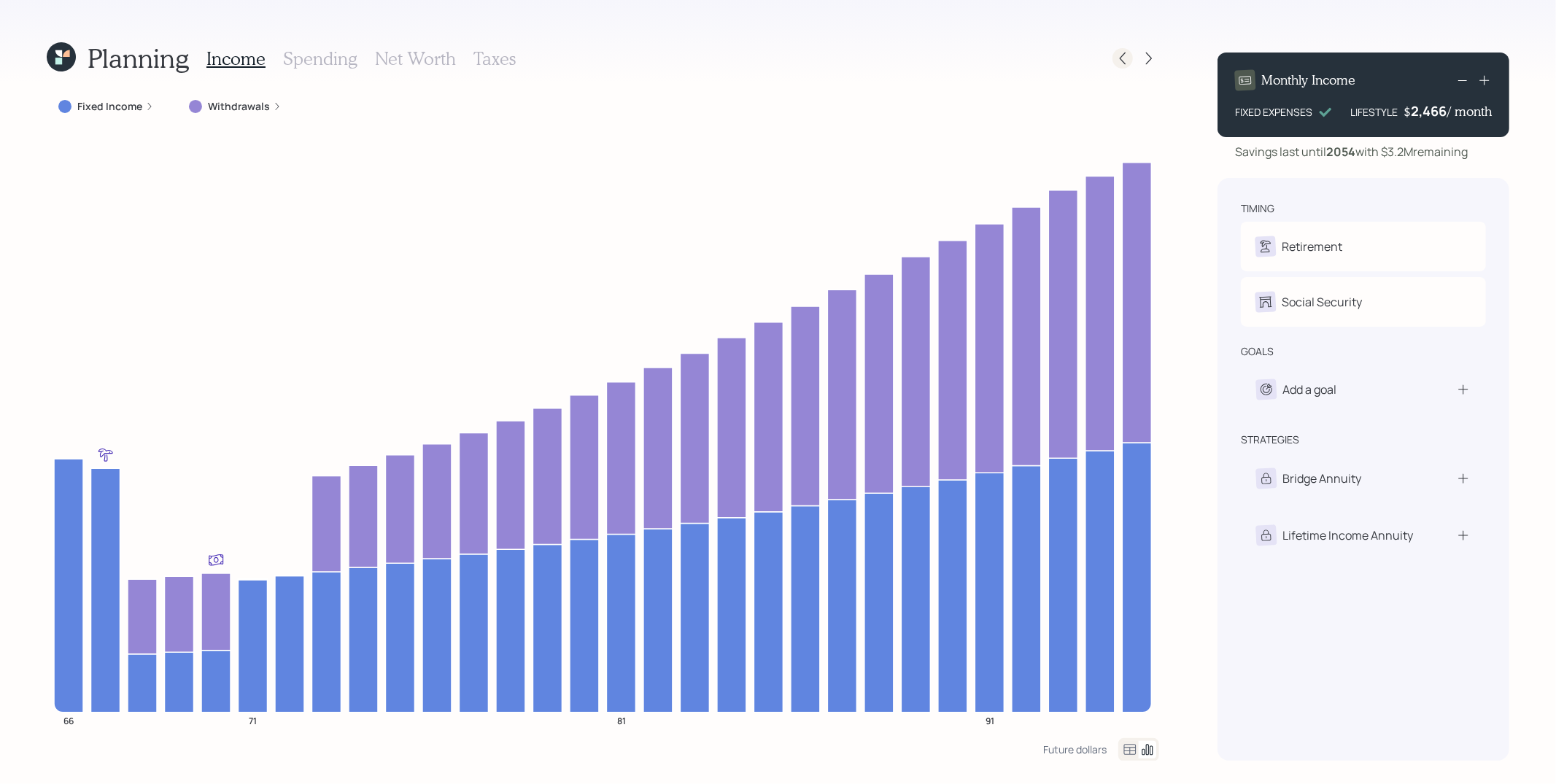
click at [1128, 56] on icon at bounding box center [1123, 58] width 15 height 15
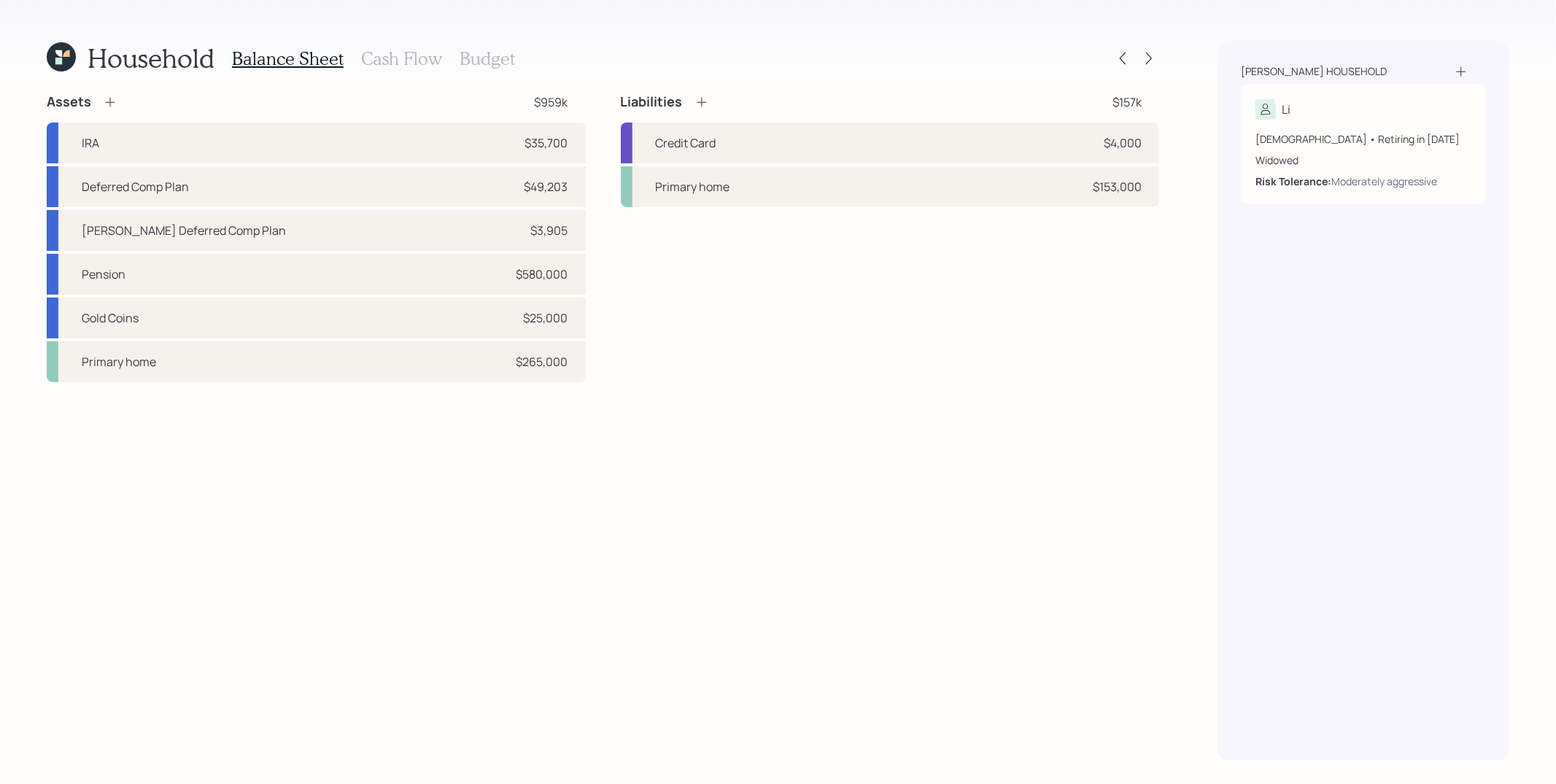
click at [377, 64] on h3 "Cash Flow" at bounding box center [401, 58] width 81 height 21
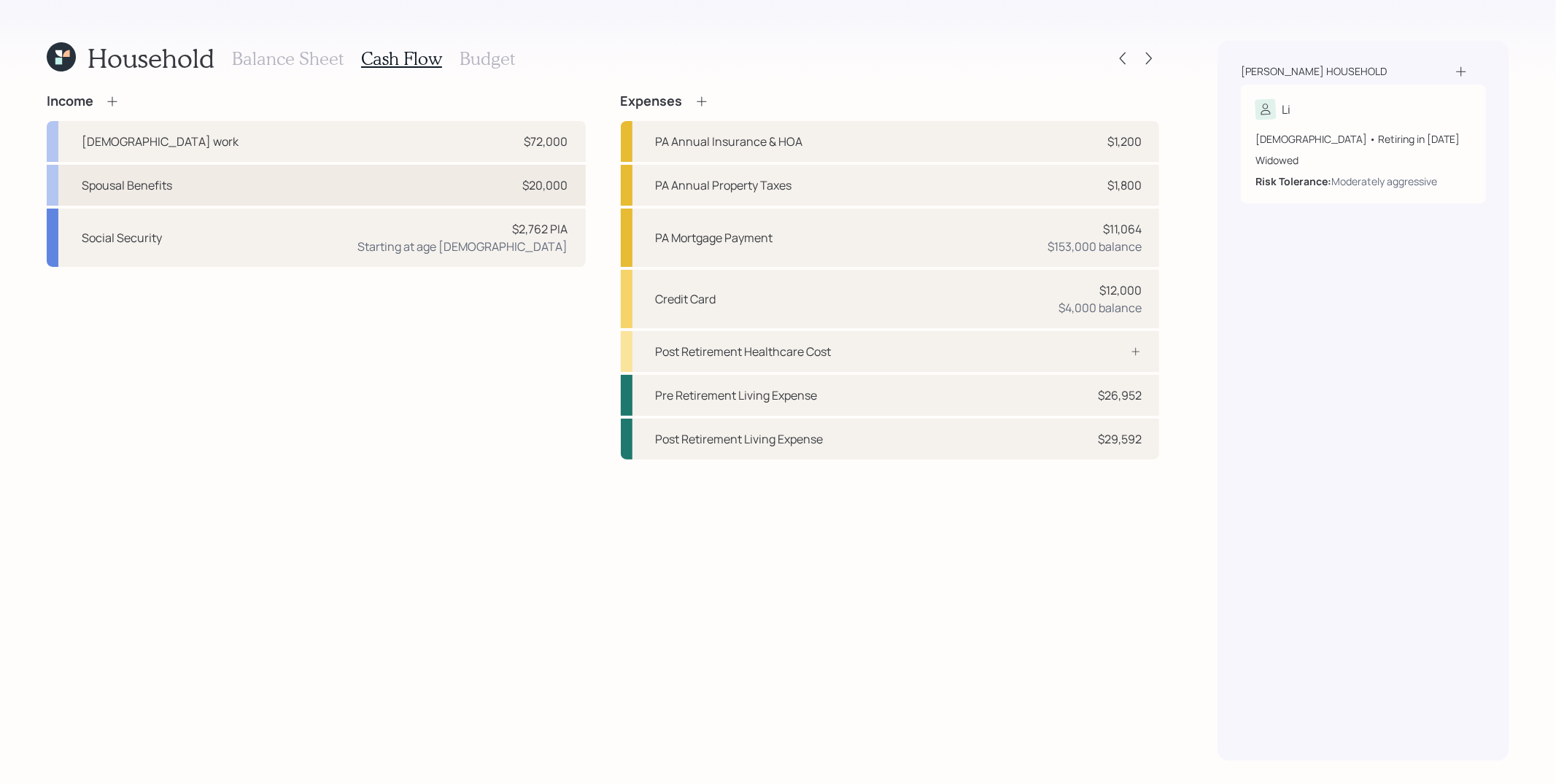
click at [439, 189] on div "Spousal Benefits $20,000" at bounding box center [316, 186] width 539 height 41
select select "other"
select select "social_security"
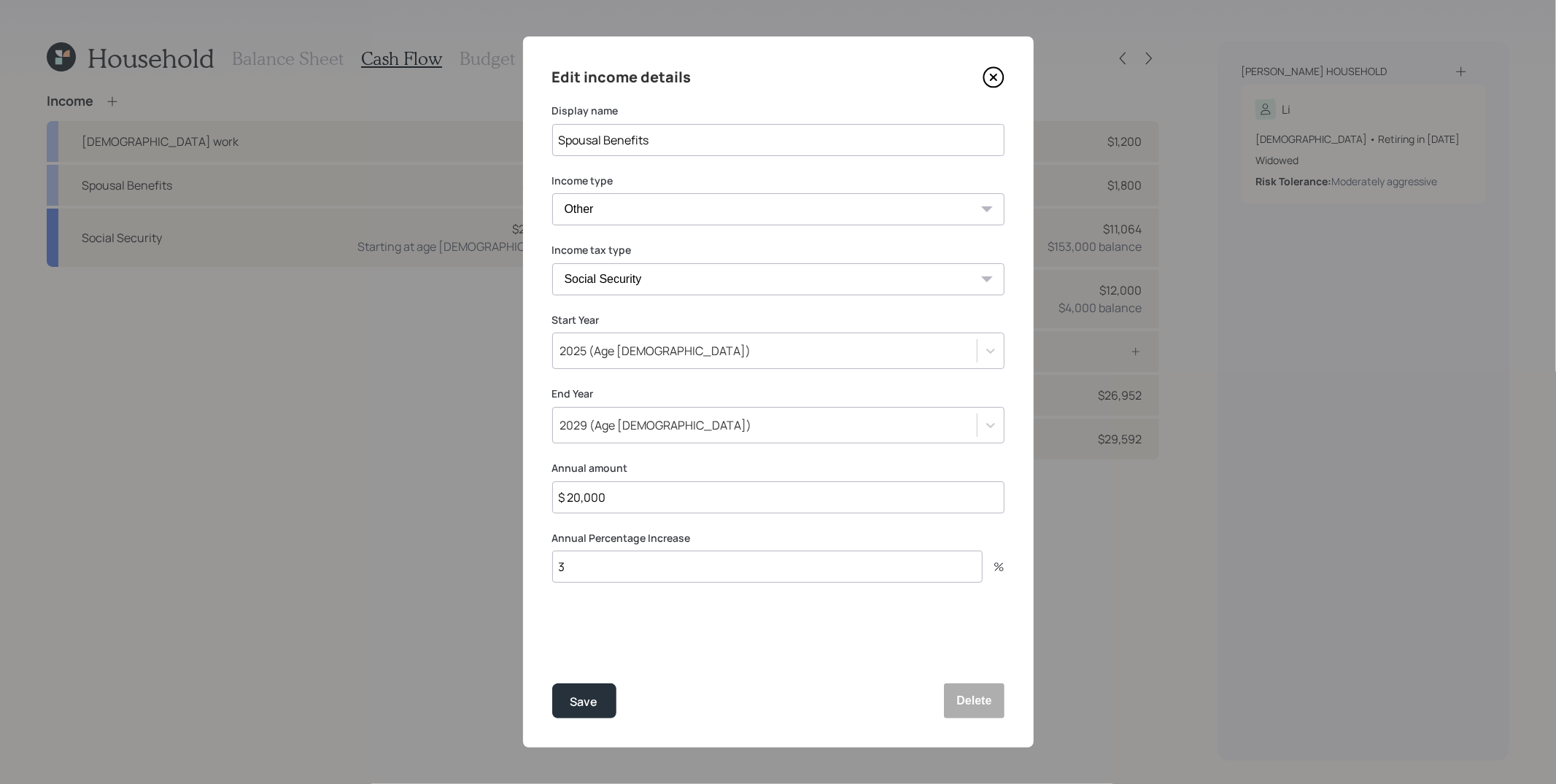
click at [687, 493] on input "$ 20,000" at bounding box center [778, 498] width 452 height 32
paste input "6,156"
type input "$ 26,156"
click at [553, 683] on button "Save" at bounding box center [585, 701] width 64 height 35
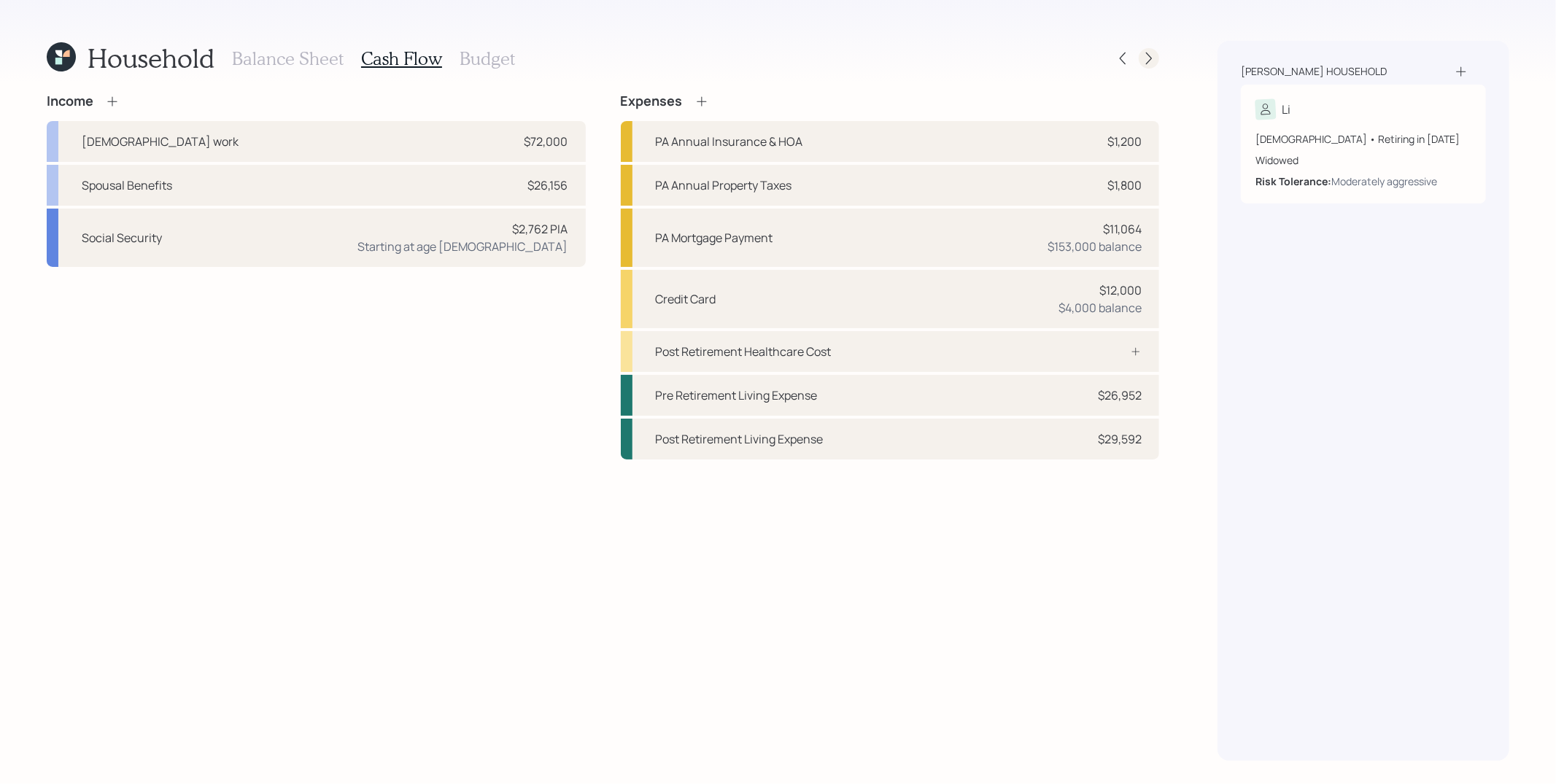
click at [1157, 53] on div at bounding box center [1149, 58] width 20 height 20
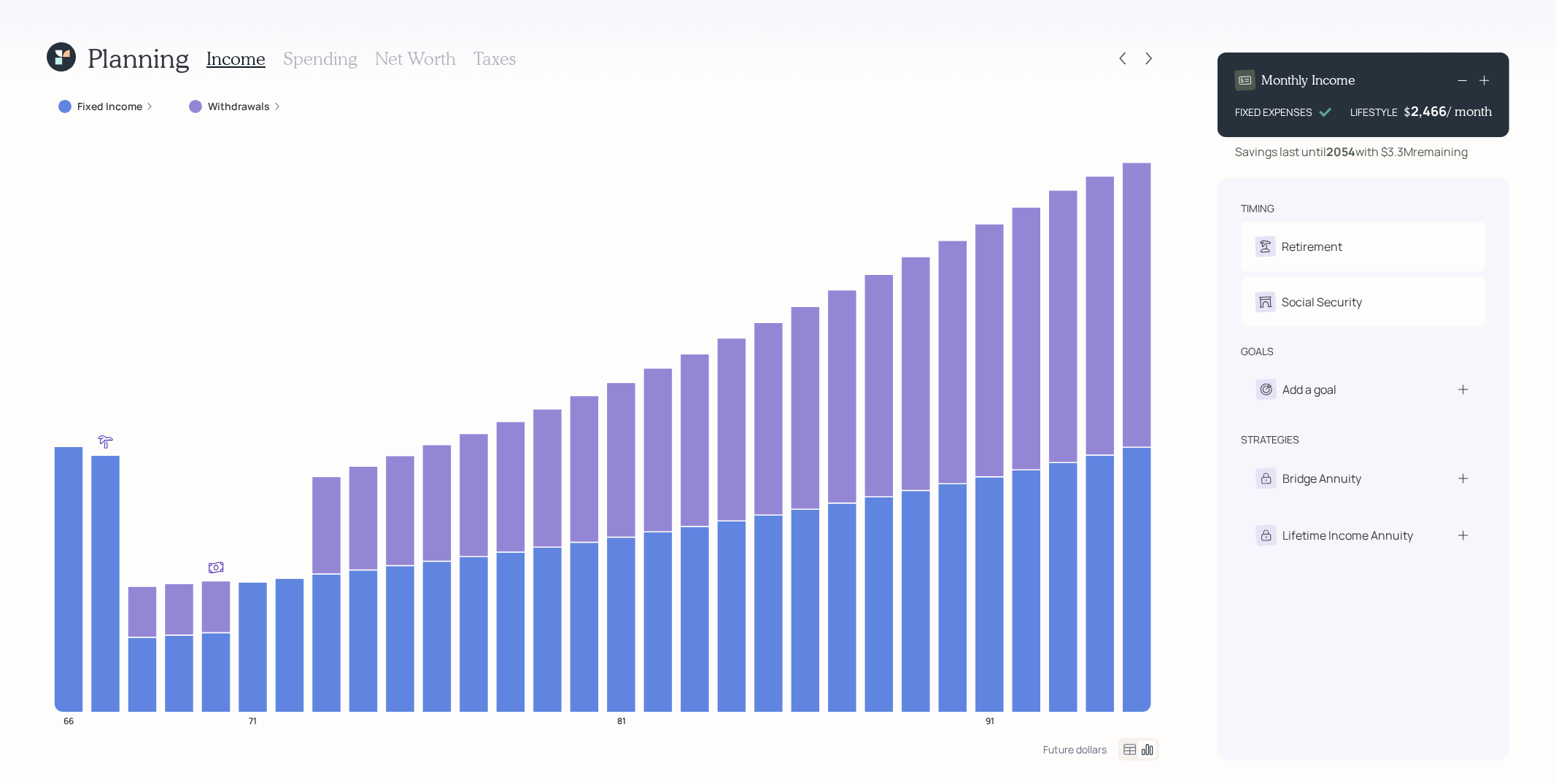
click at [1210, 466] on div "Planning Income Spending Net Worth Taxes Fixed Income Withdrawals 66 71 81 91 F…" at bounding box center [778, 392] width 1556 height 784
click at [319, 63] on h3 "Spending" at bounding box center [320, 58] width 75 height 21
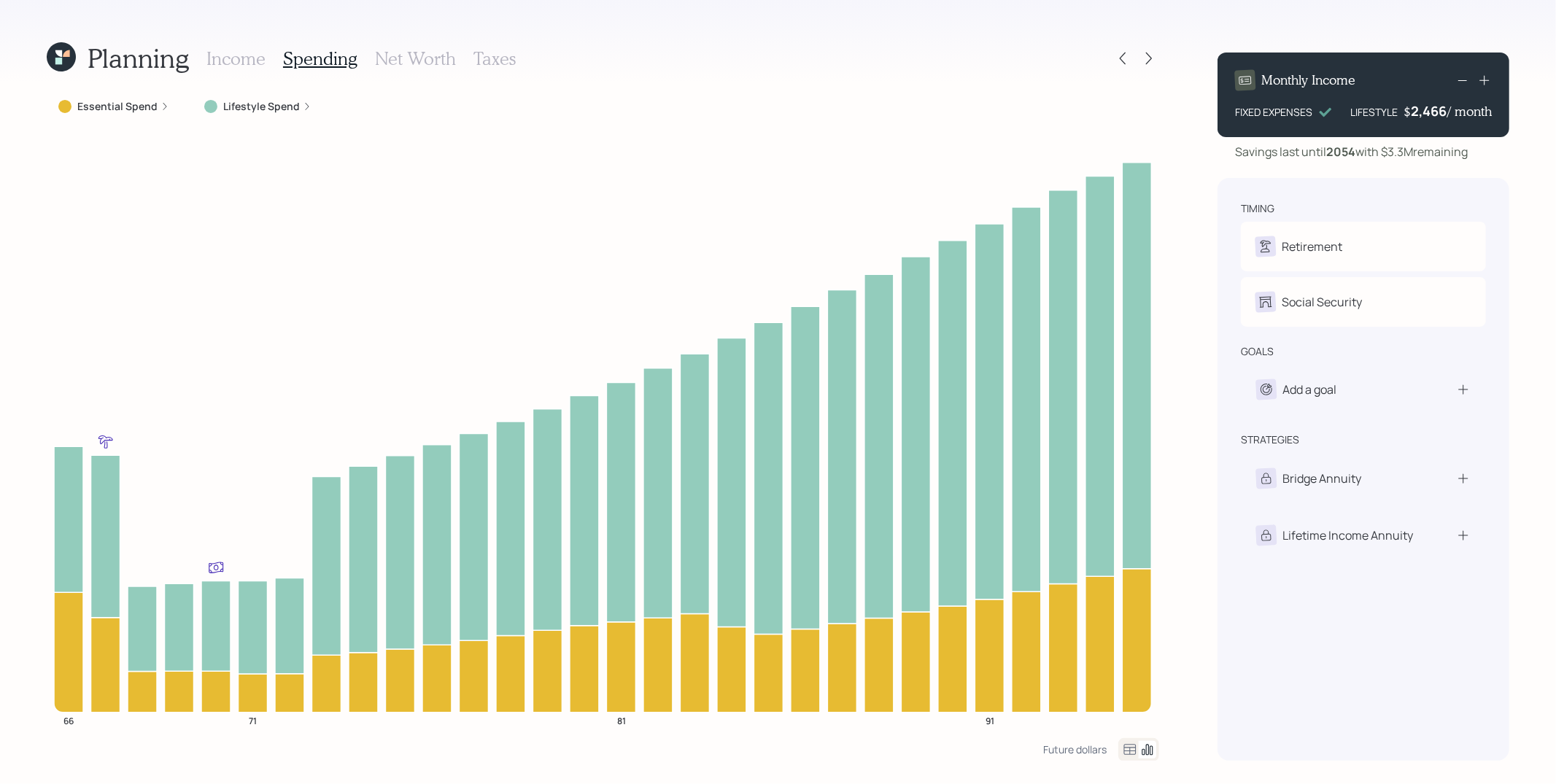
click at [250, 108] on label "Lifestyle Spend" at bounding box center [261, 107] width 77 height 15
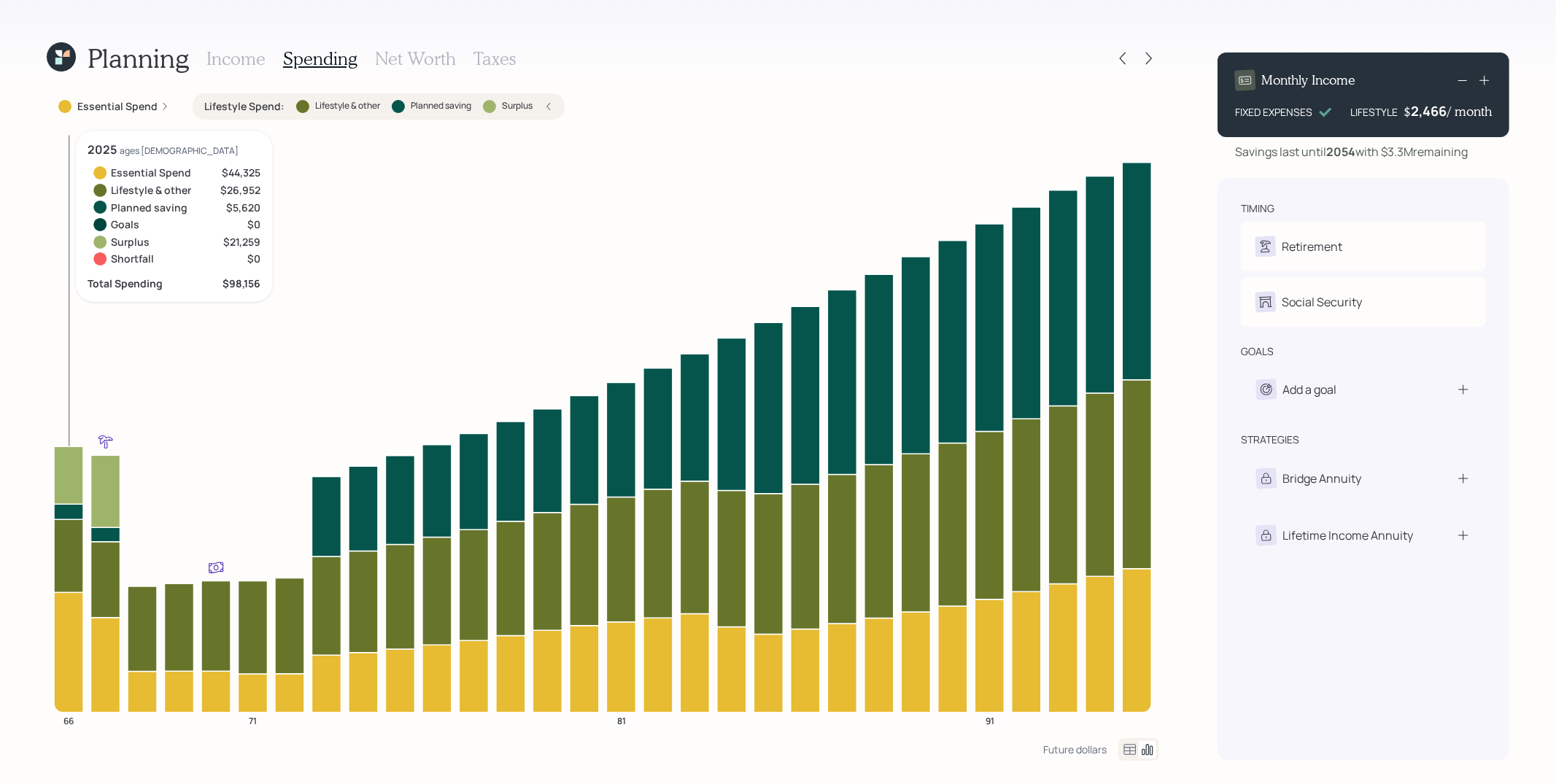
click at [64, 481] on icon at bounding box center [69, 475] width 29 height 58
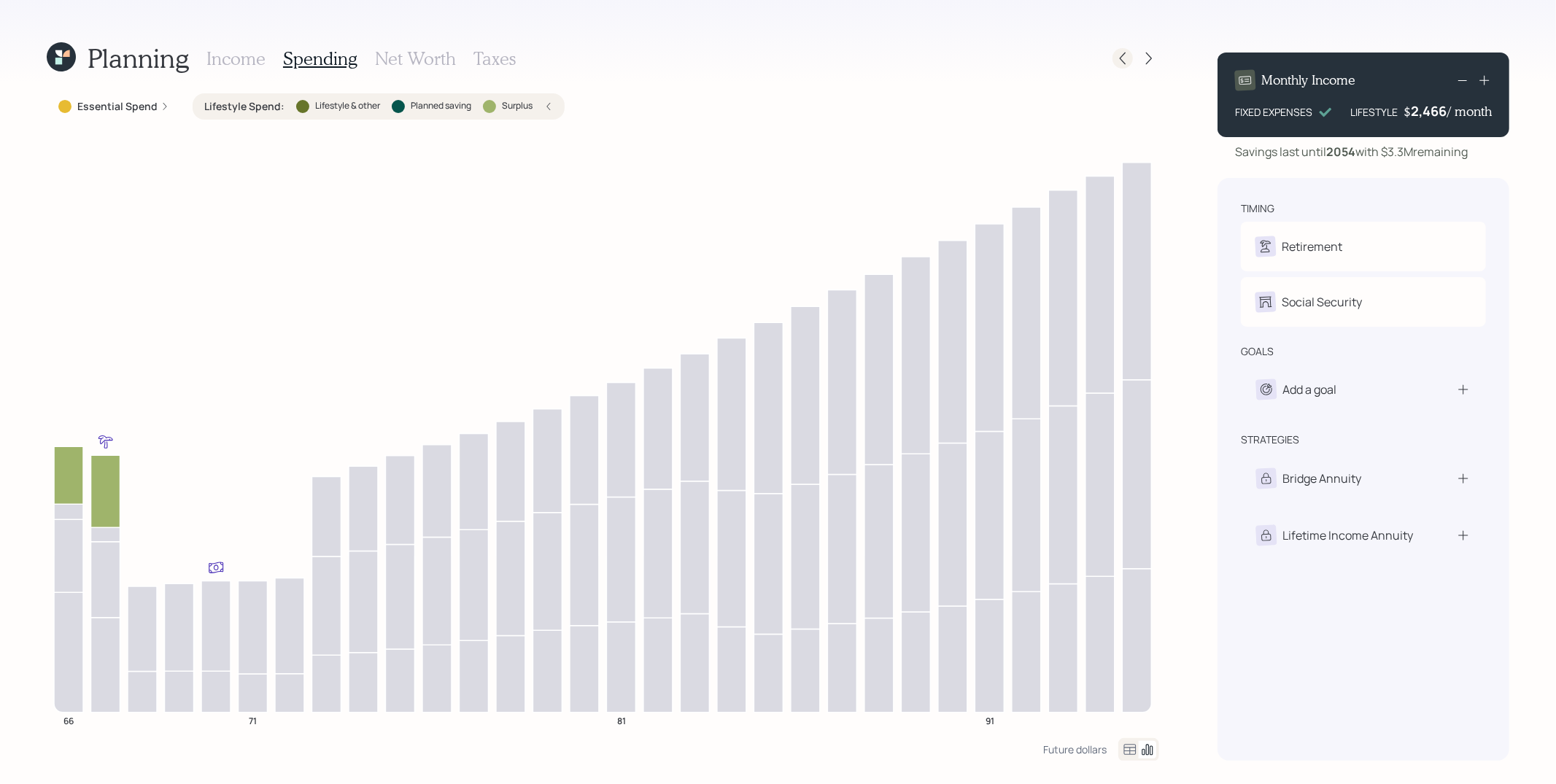
click at [1125, 56] on icon at bounding box center [1123, 58] width 15 height 15
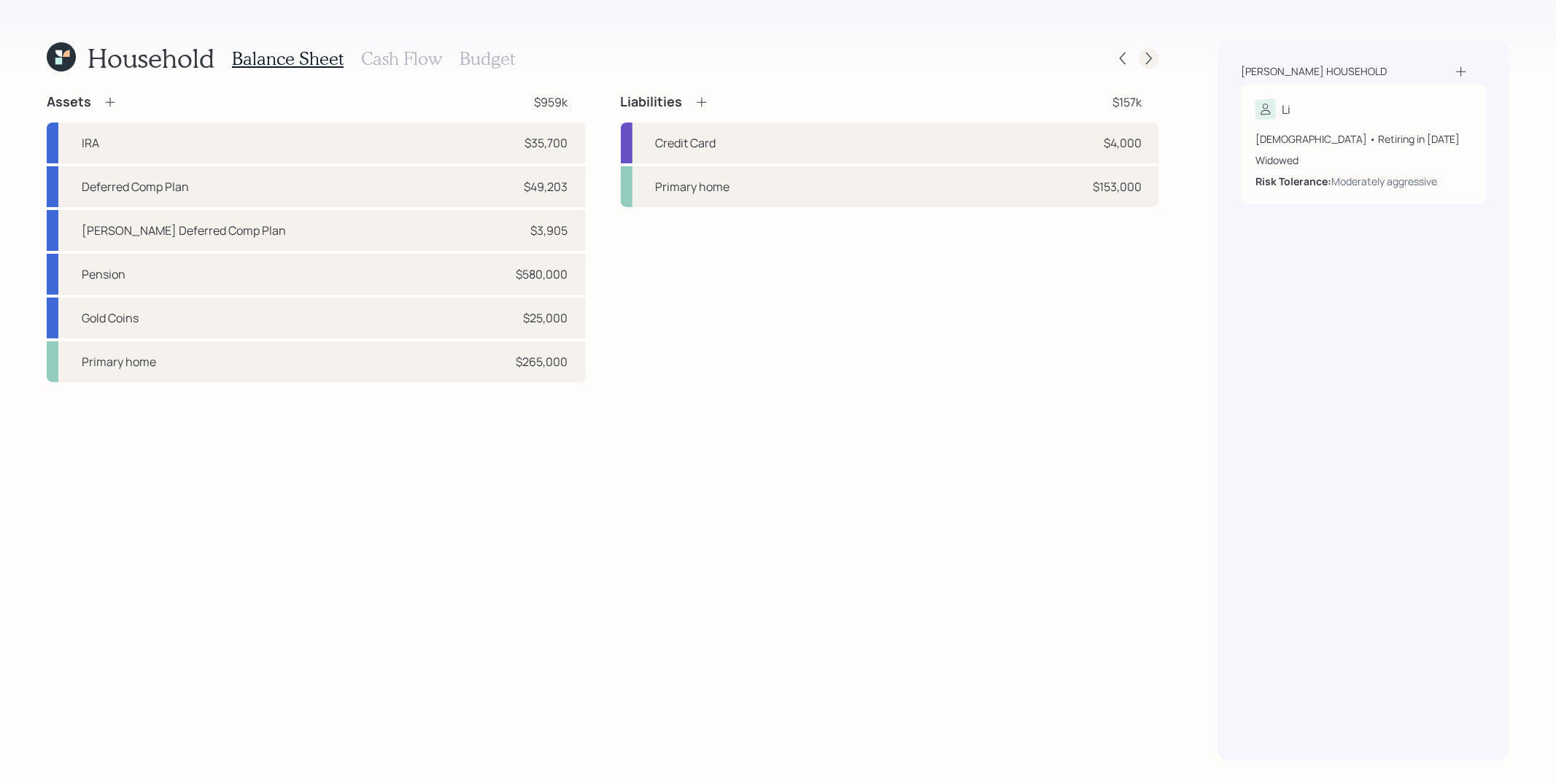
click at [1144, 52] on icon at bounding box center [1149, 58] width 15 height 15
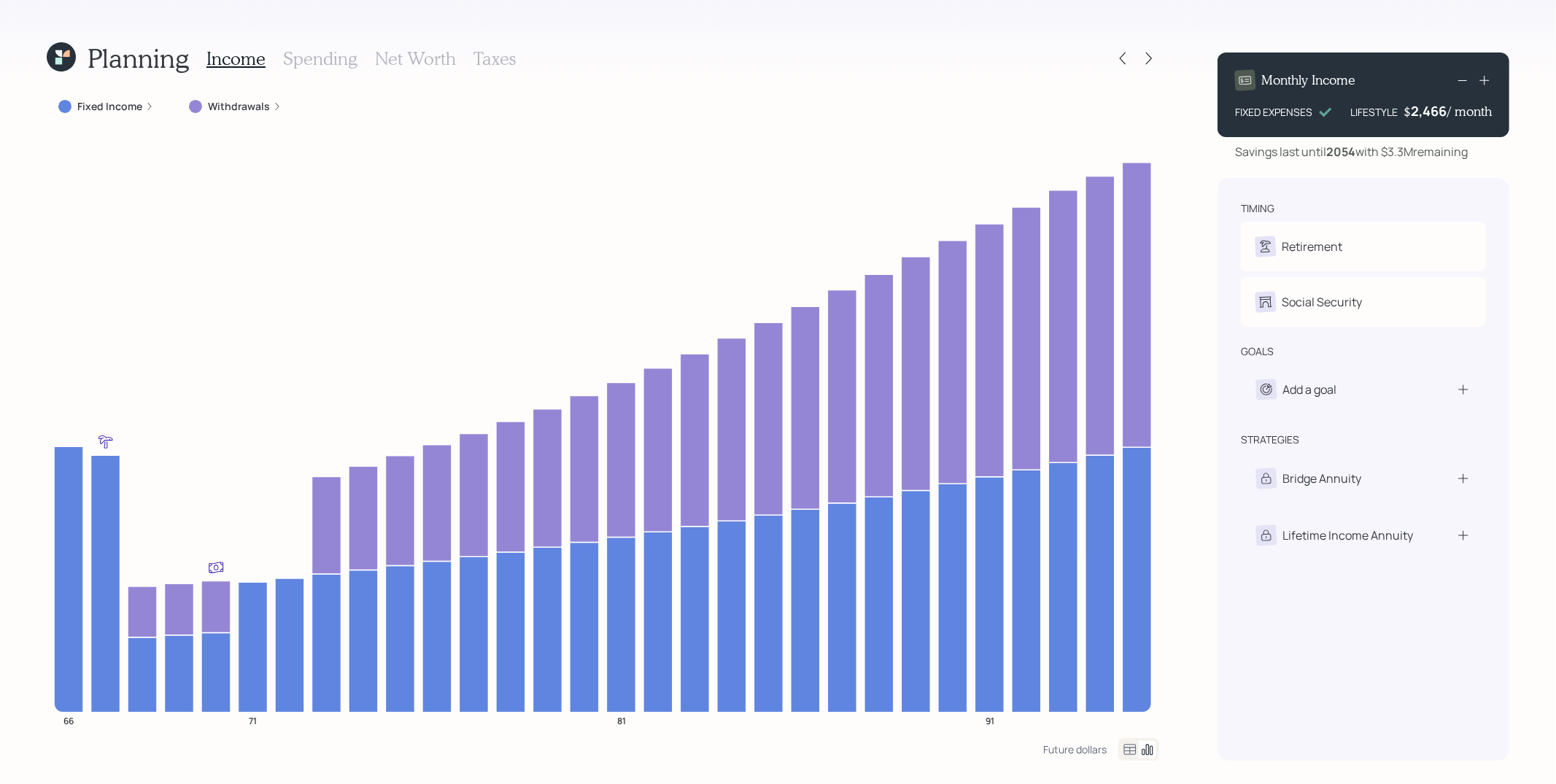
click at [1173, 104] on div "Planning Income Spending Net Worth Taxes Fixed Income Withdrawals 66 71 81 91 F…" at bounding box center [778, 392] width 1556 height 784
click at [1145, 58] on icon at bounding box center [1149, 58] width 15 height 15
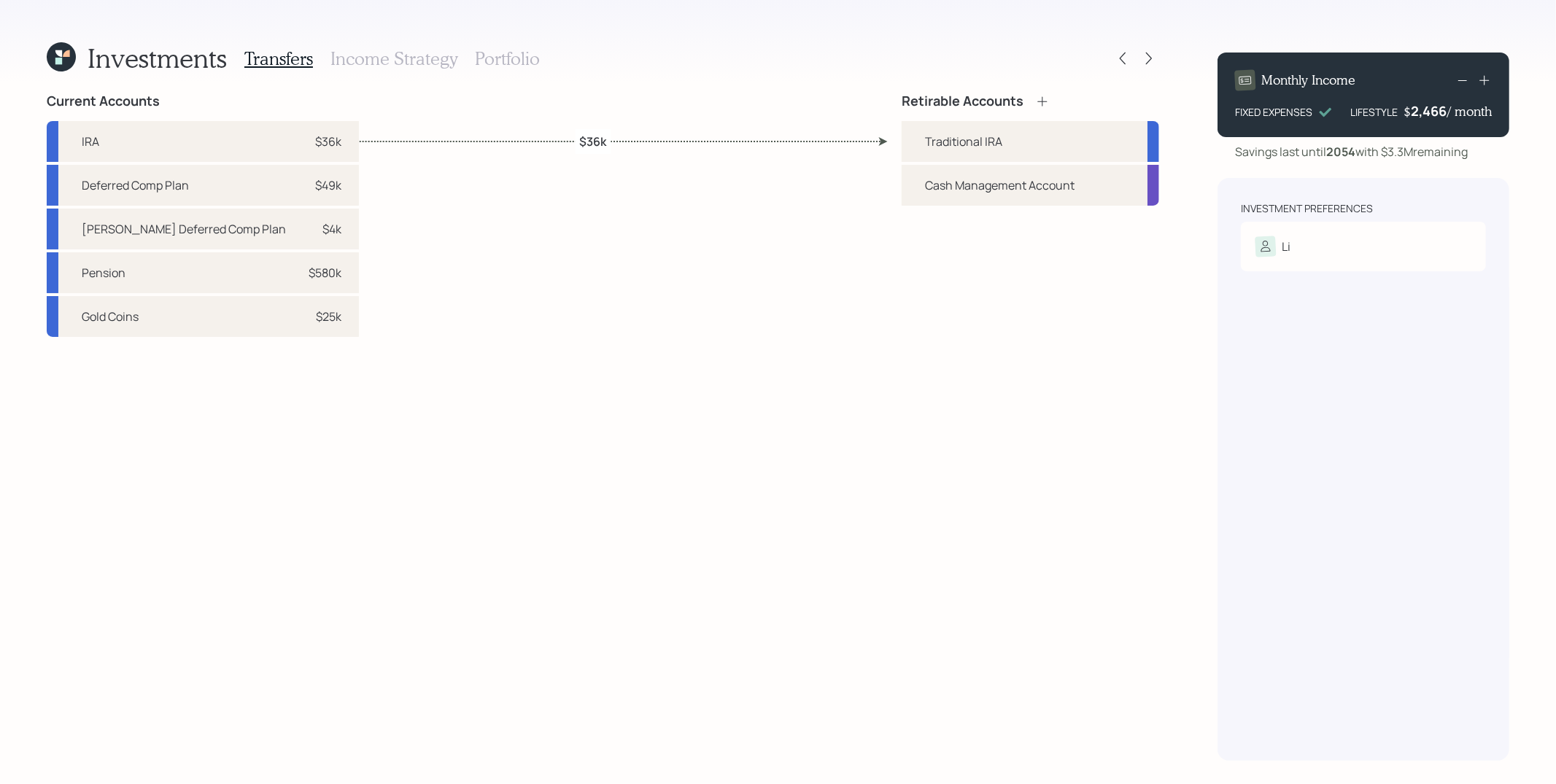
click at [1145, 58] on icon at bounding box center [1149, 58] width 15 height 15
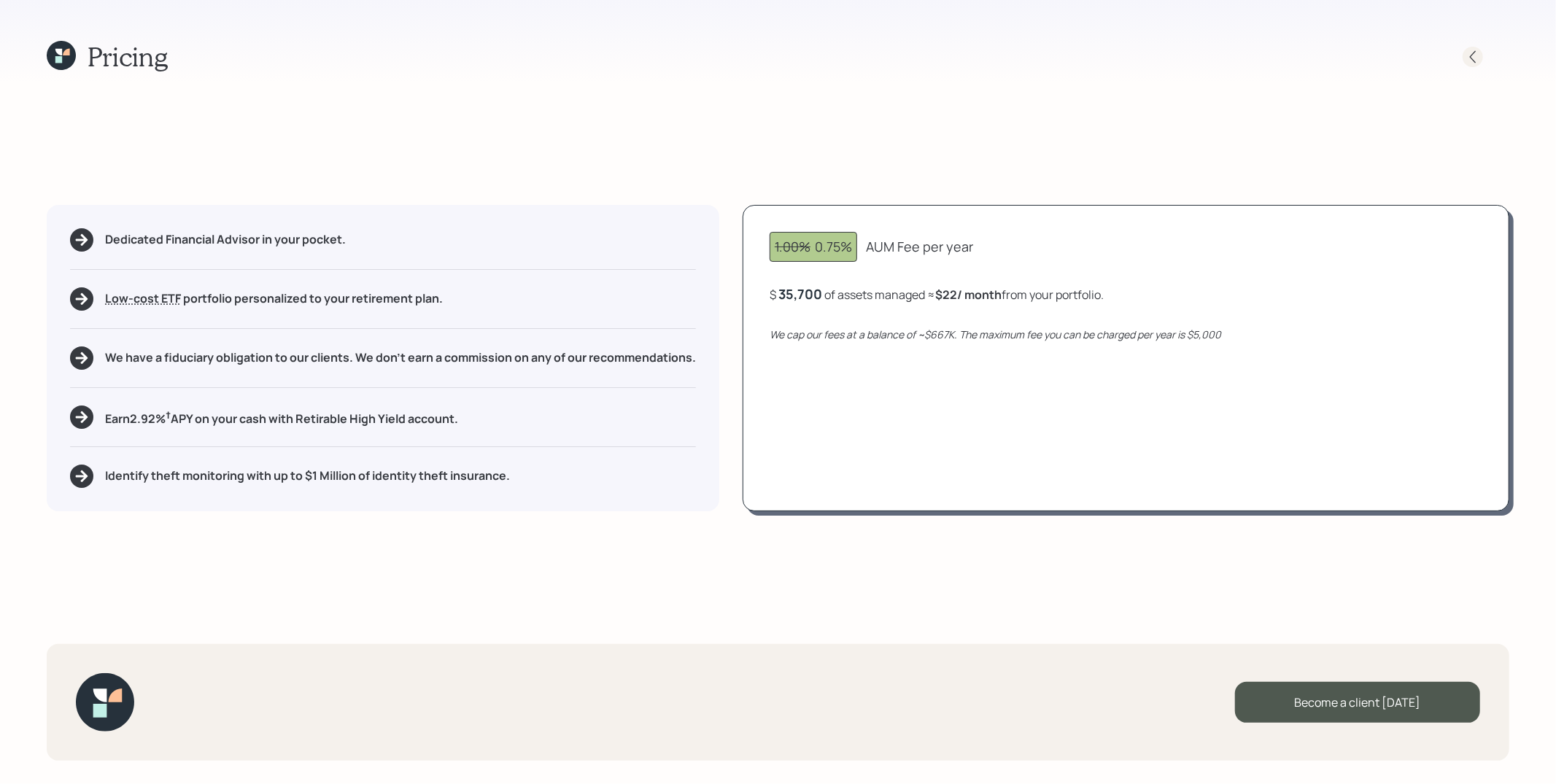
click at [1400, 58] on icon at bounding box center [1473, 57] width 15 height 15
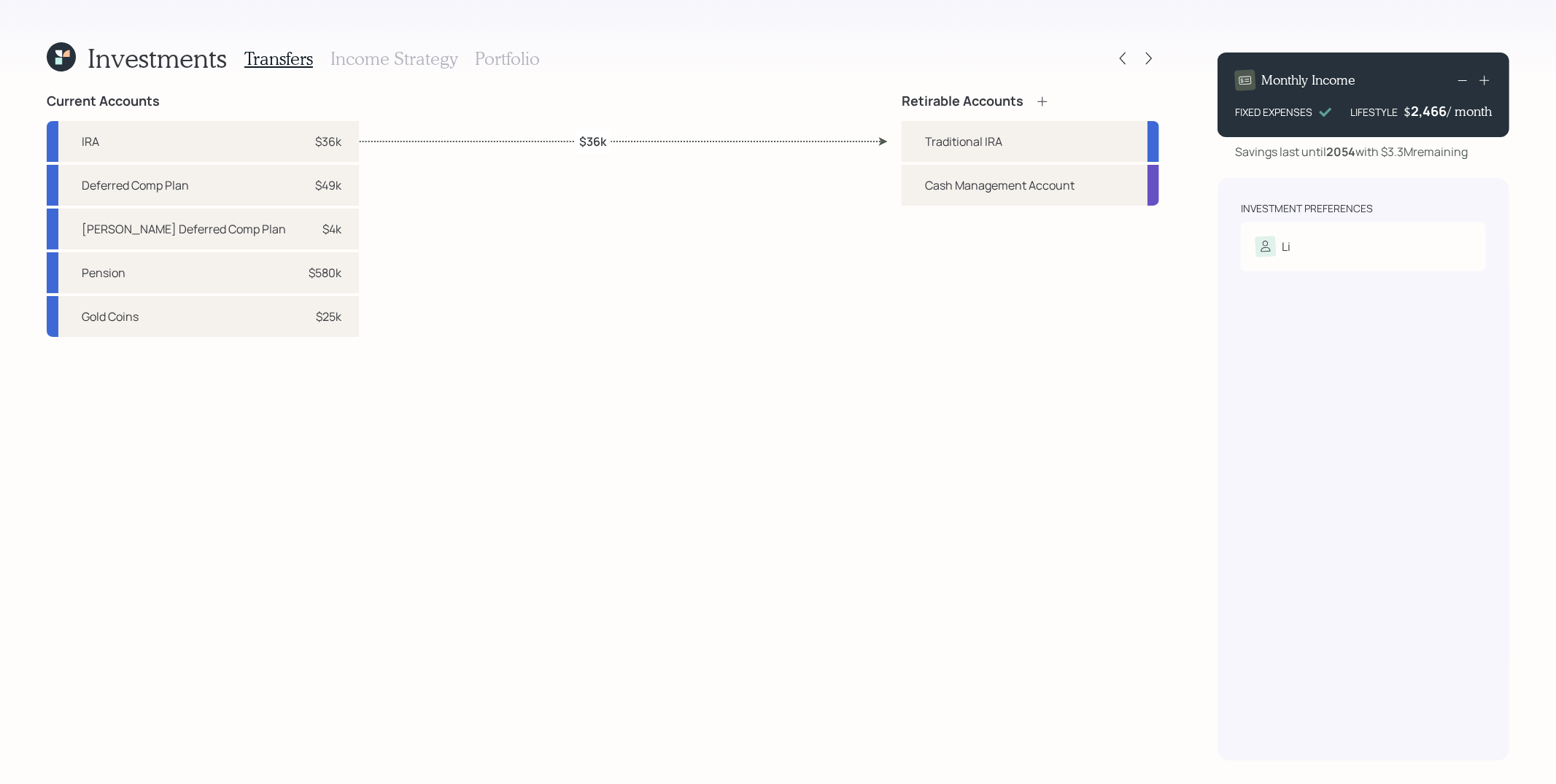
click at [388, 55] on h3 "Income Strategy" at bounding box center [394, 58] width 127 height 21
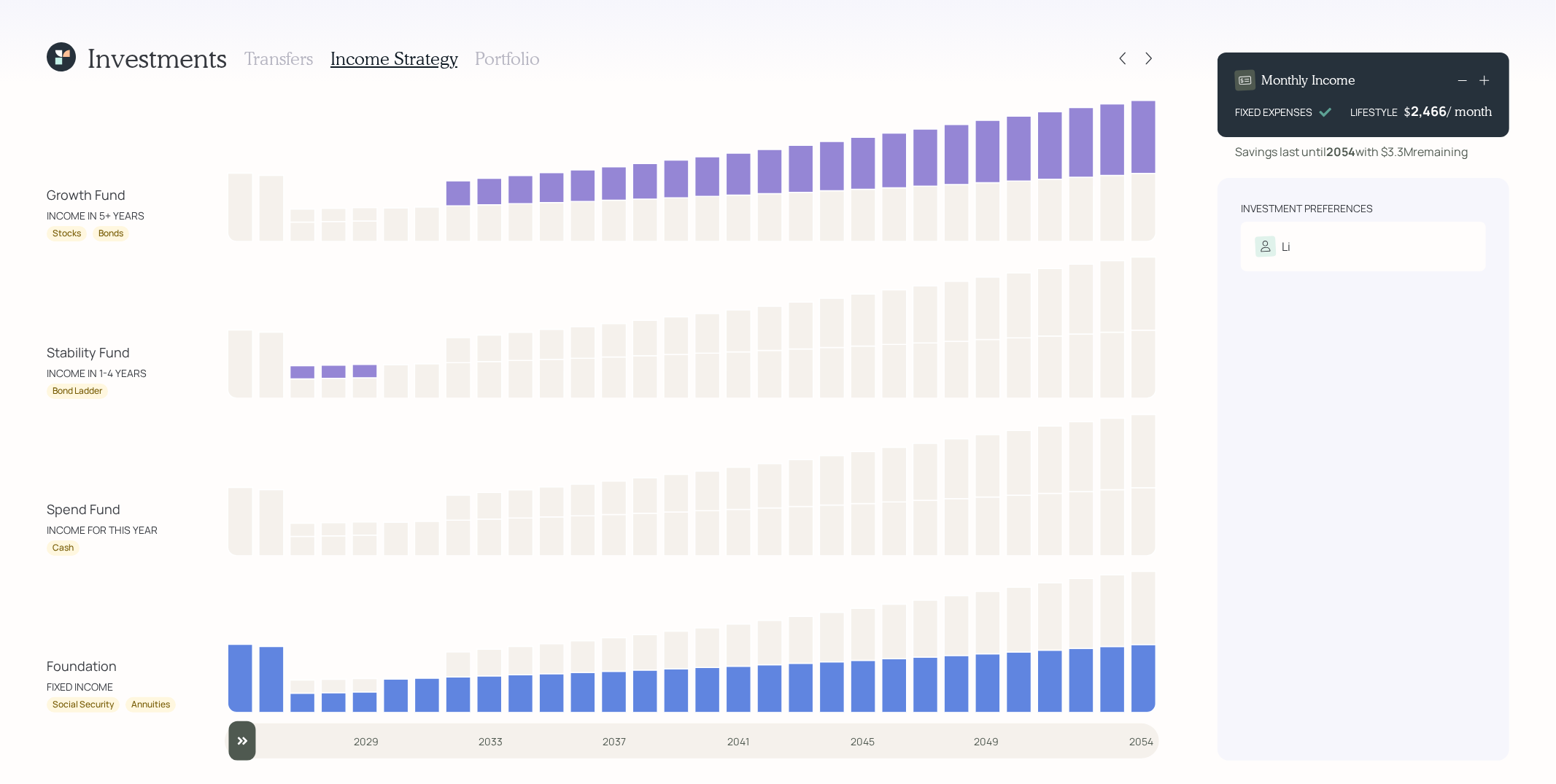
click at [491, 58] on h3 "Portfolio" at bounding box center [507, 58] width 65 height 21
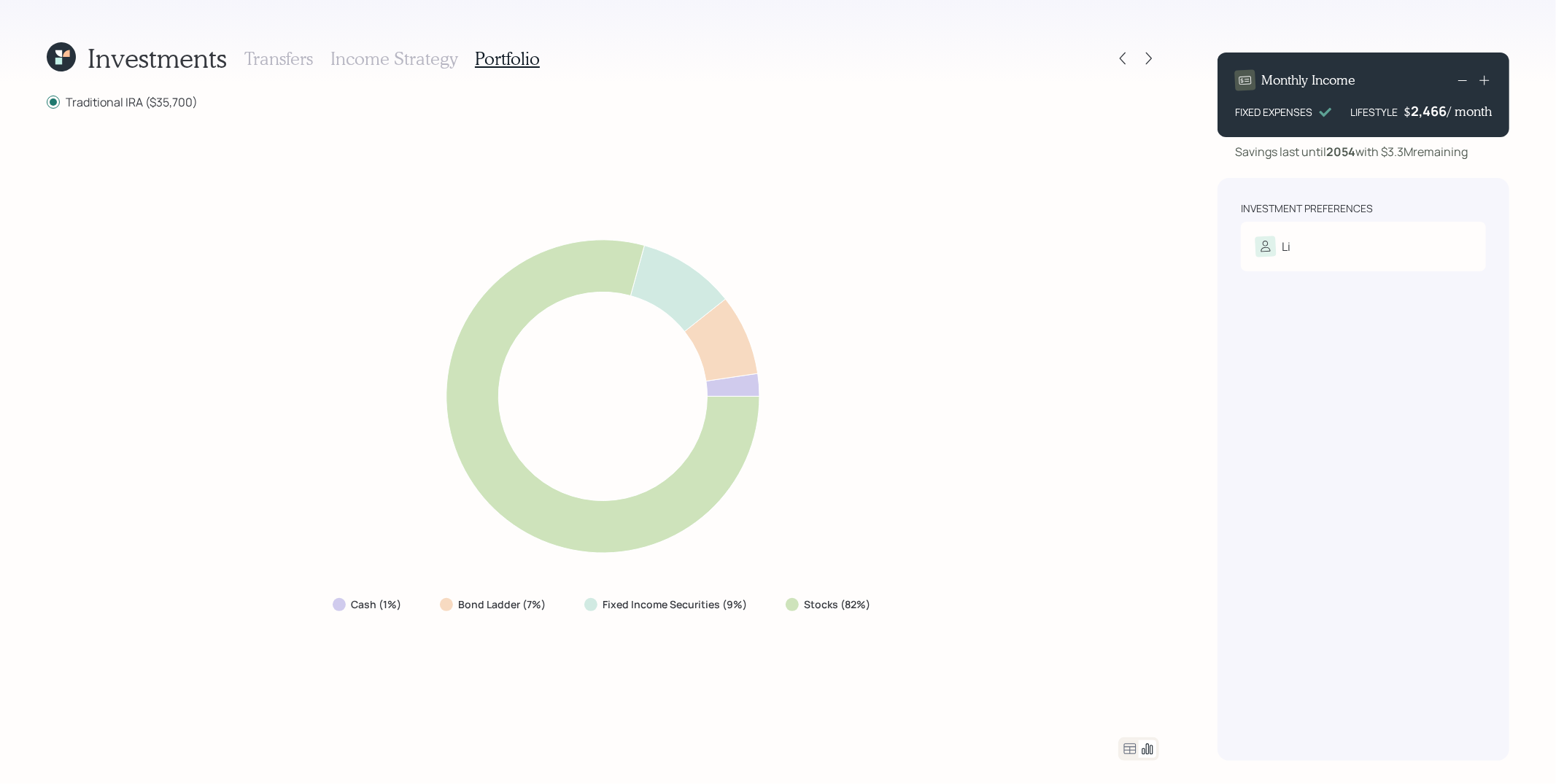
click at [1101, 214] on div "Cash (1%) Bond Ladder (7%) Fixed Income Securities (9%) Stocks (82%)" at bounding box center [603, 424] width 1112 height 593
click at [1120, 64] on icon at bounding box center [1123, 58] width 15 height 15
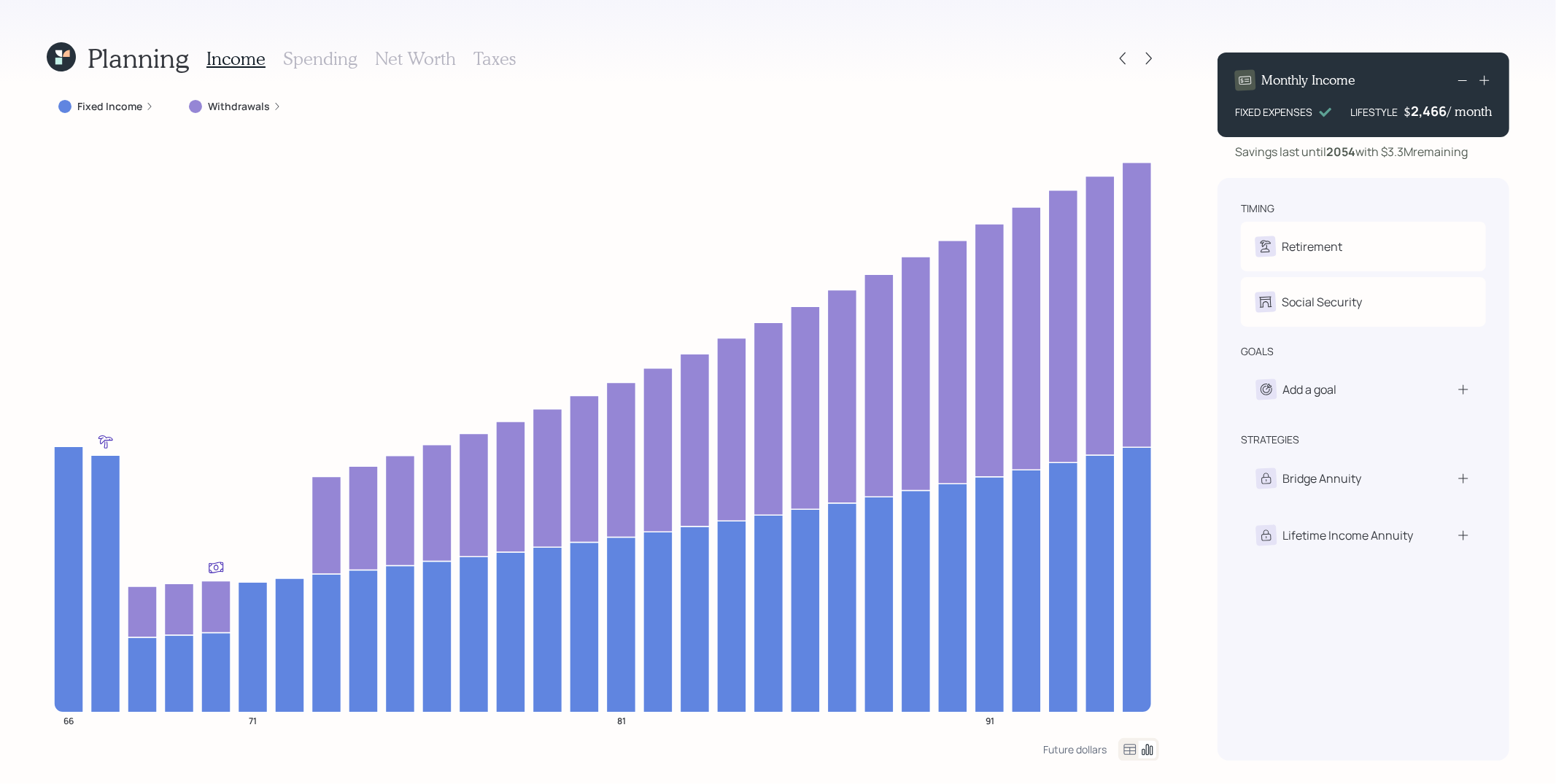
drag, startPoint x: 1403, startPoint y: 110, endPoint x: 1416, endPoint y: 115, distance: 13.9
click at [1400, 111] on h4 "$" at bounding box center [1408, 112] width 7 height 16
click at [1400, 117] on div "2,466" at bounding box center [1430, 111] width 37 height 18
click at [1400, 117] on div "2466" at bounding box center [1430, 111] width 37 height 18
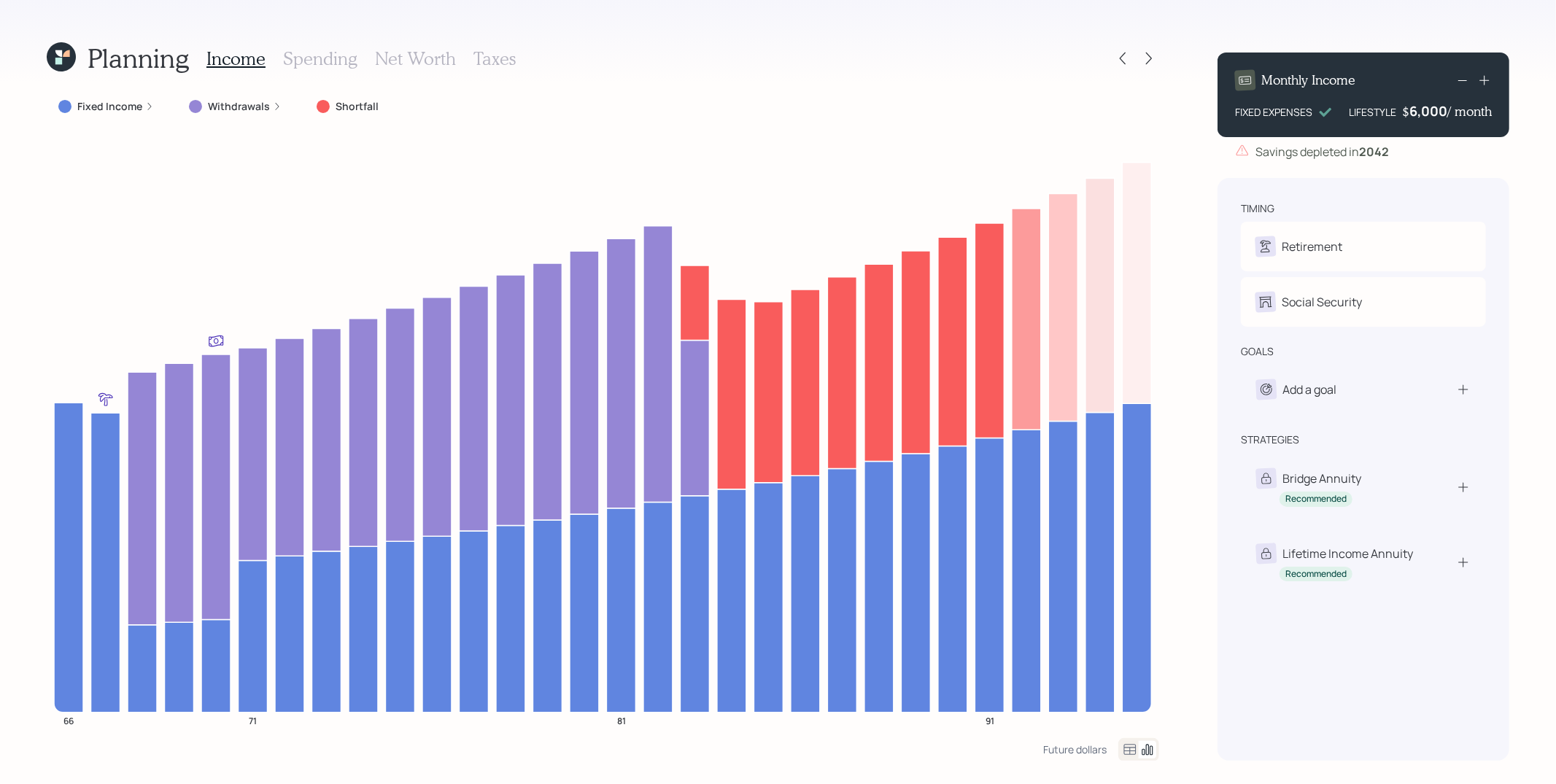
click at [1400, 110] on div "6,000" at bounding box center [1429, 111] width 38 height 18
click at [1400, 110] on div "6000" at bounding box center [1430, 111] width 37 height 18
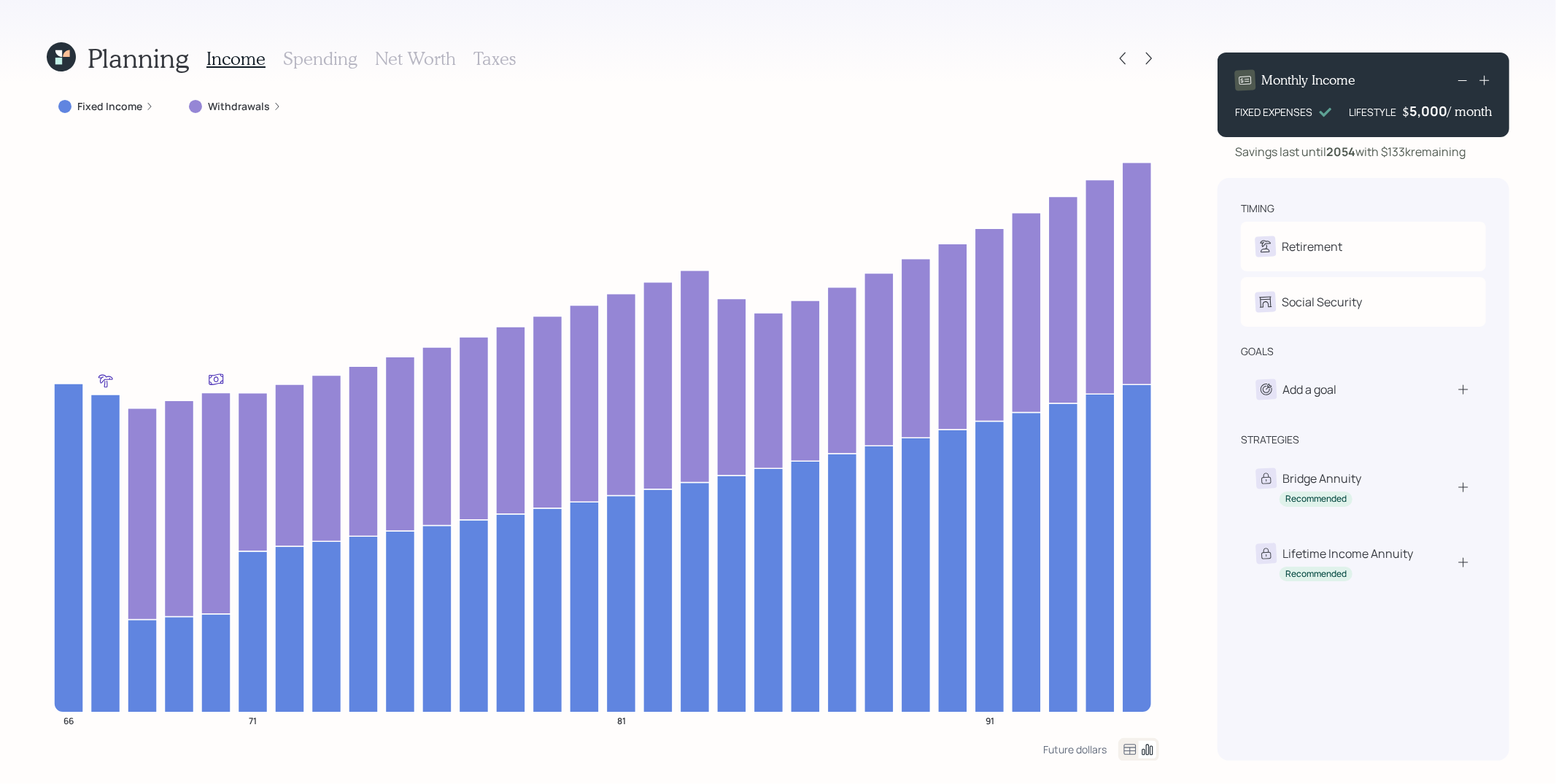
click at [1400, 117] on div "5,000" at bounding box center [1429, 111] width 38 height 18
click at [1400, 117] on div "5000" at bounding box center [1430, 111] width 37 height 18
click at [1315, 199] on div "timing Retirement L Retire at 66y 12m Social Security L Elect at 70y 12m goals …" at bounding box center [1363, 470] width 292 height 583
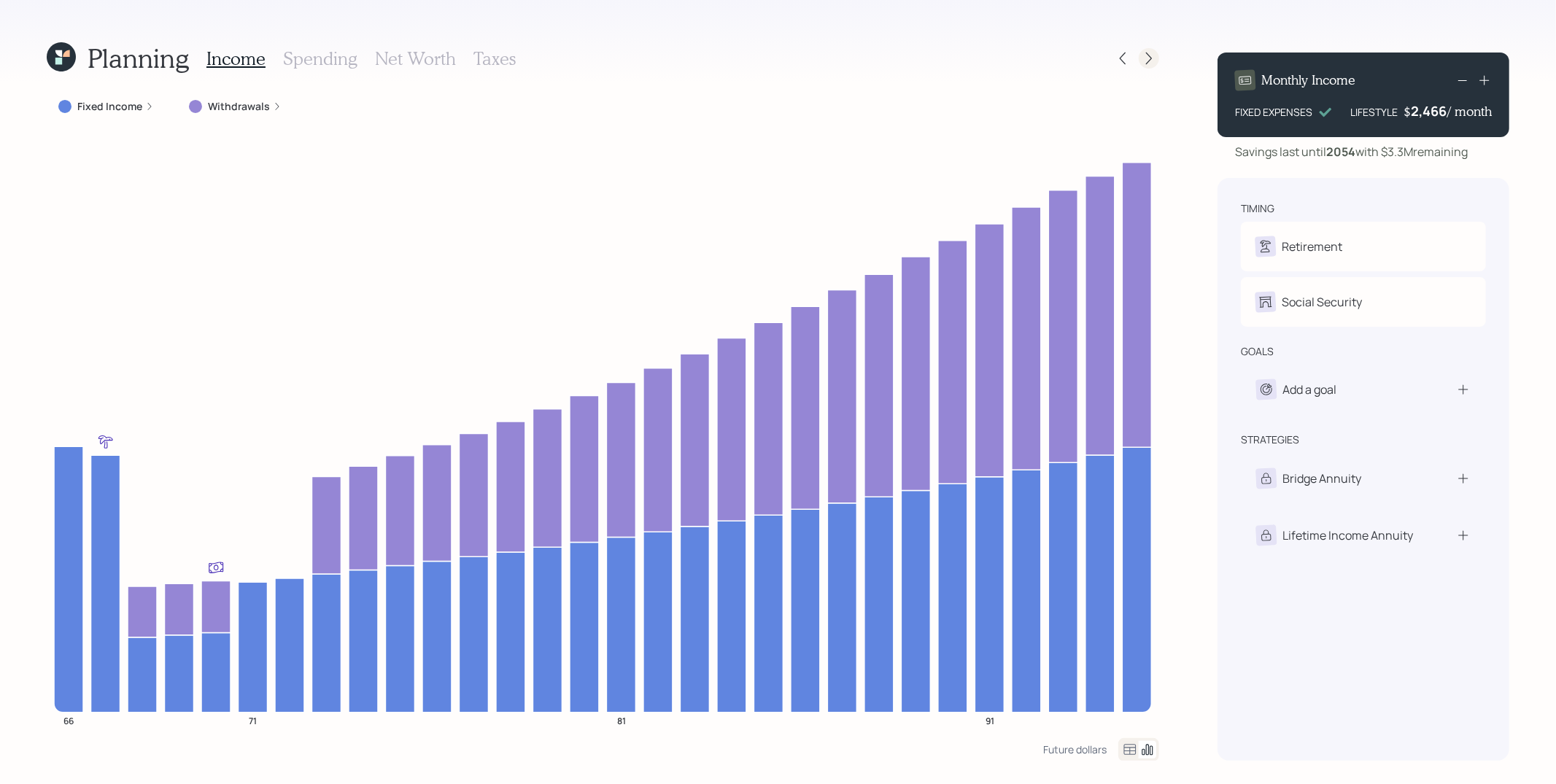
click at [1148, 54] on icon at bounding box center [1149, 58] width 15 height 15
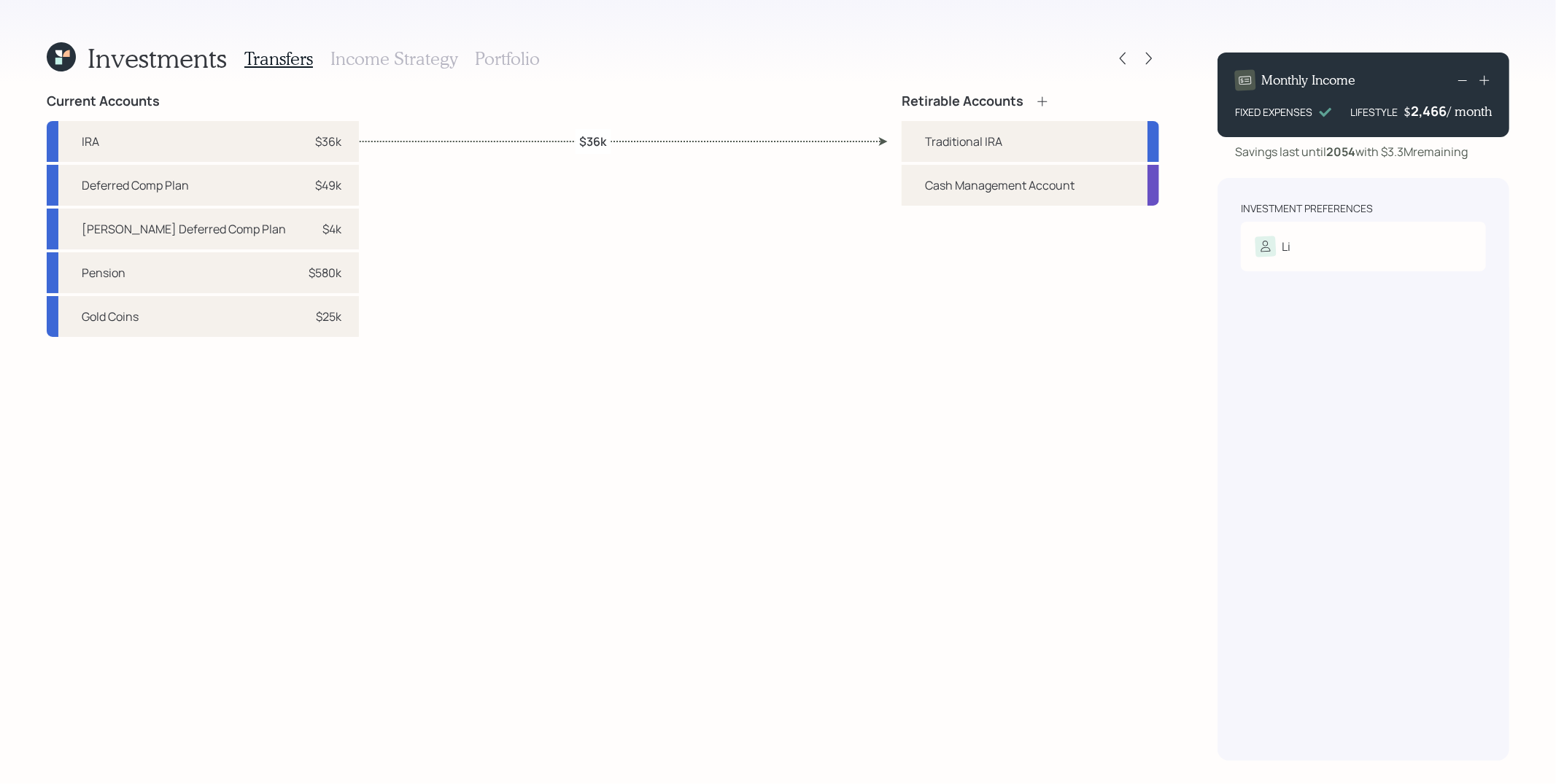
click at [1148, 54] on icon at bounding box center [1149, 58] width 15 height 15
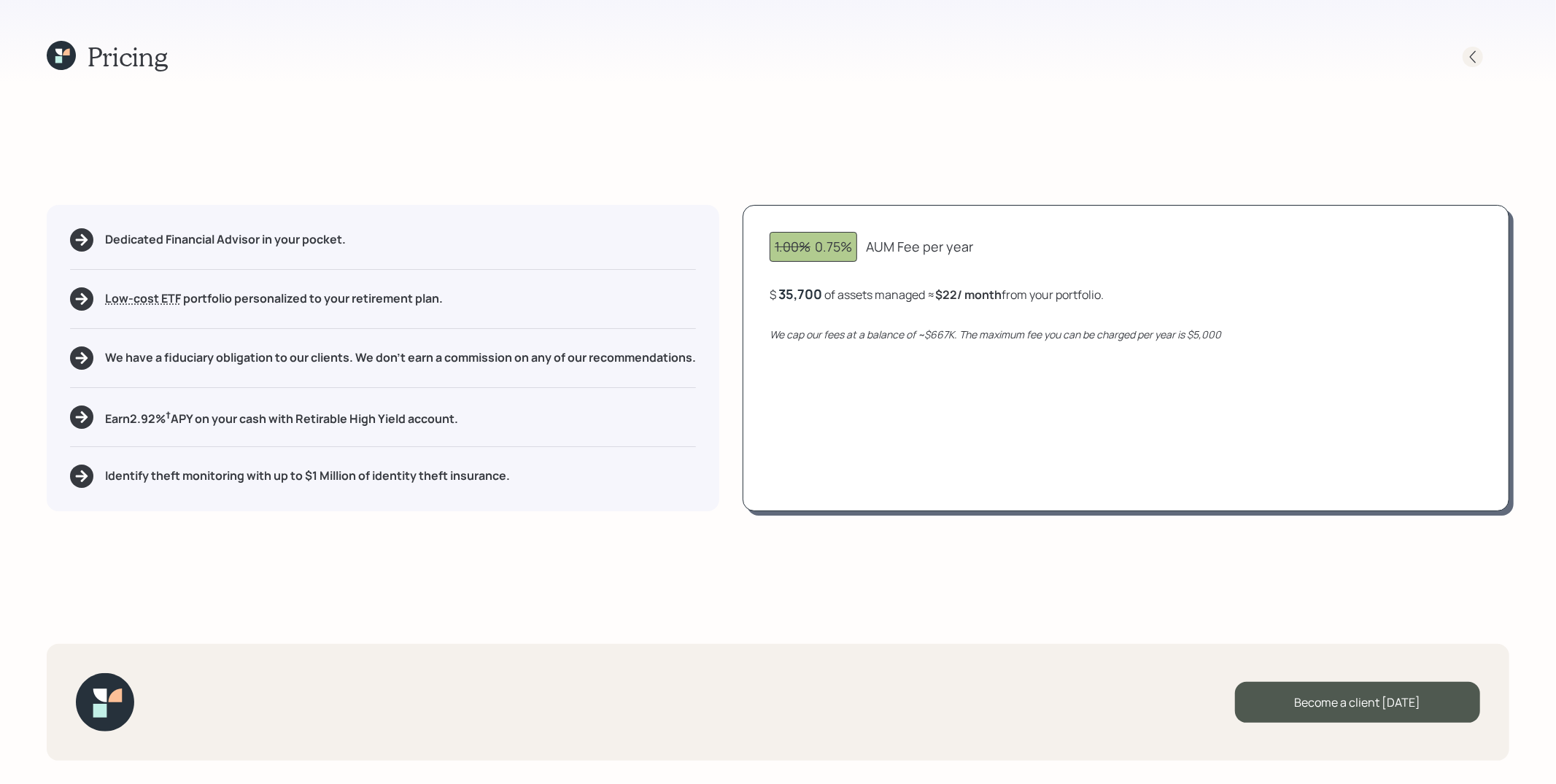
click at [1400, 57] on icon at bounding box center [1473, 57] width 15 height 15
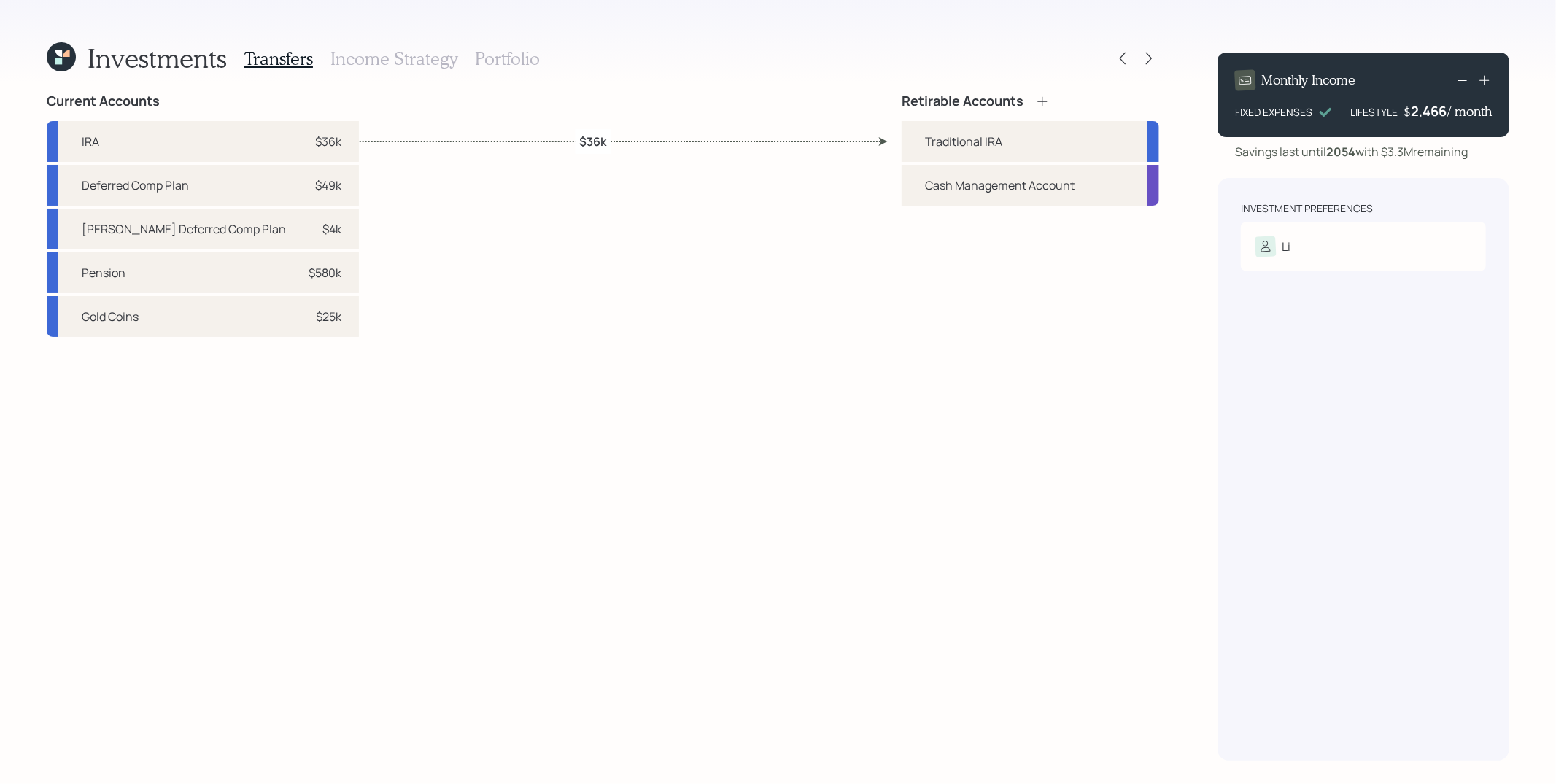
click at [946, 358] on div "Retirable Accounts Traditional [PERSON_NAME] Management Account" at bounding box center [1031, 427] width 257 height 667
click at [1125, 57] on icon at bounding box center [1123, 58] width 15 height 15
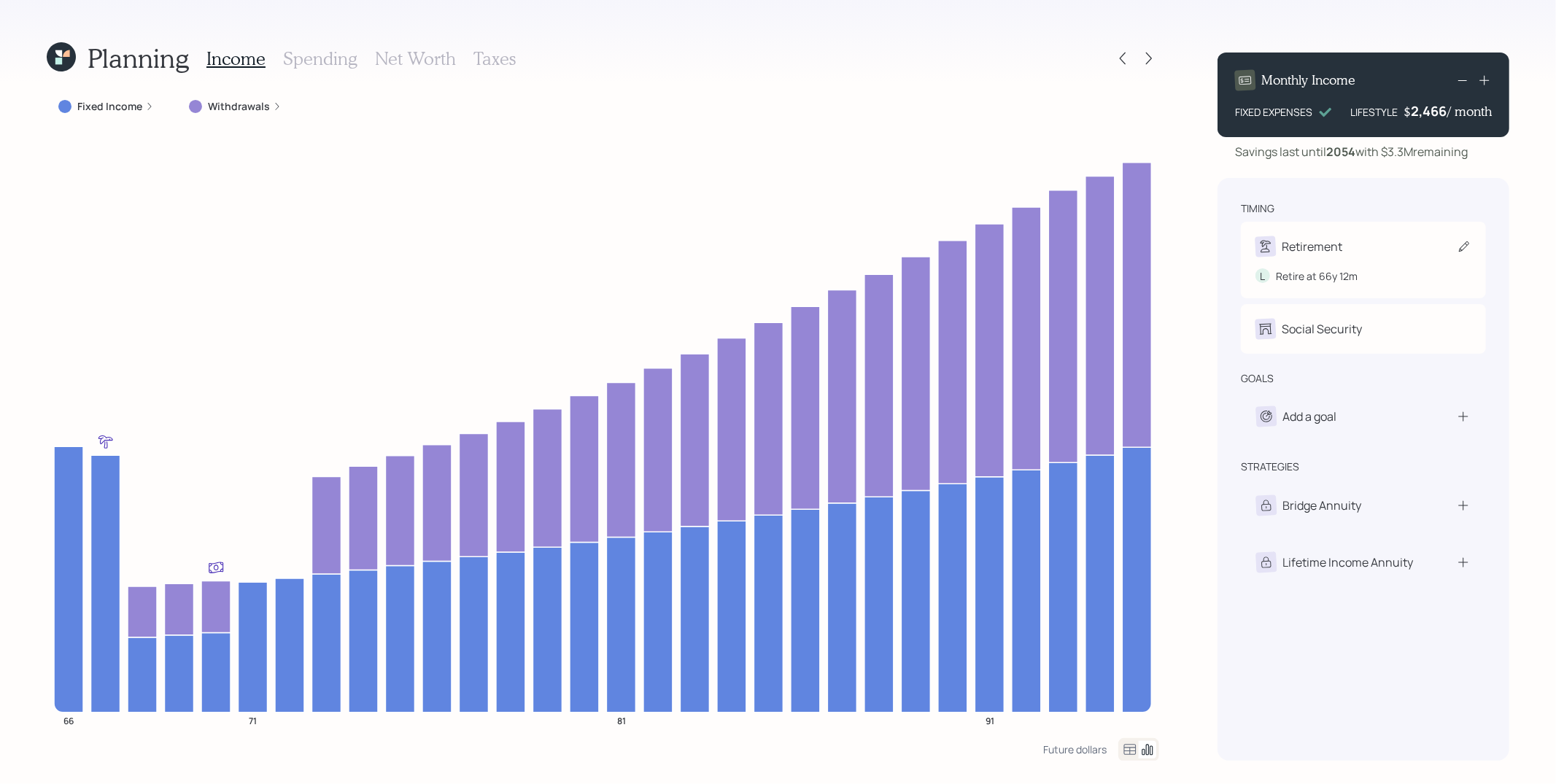
click at [1359, 230] on div "Retirement L Retire at 66y 12m" at bounding box center [1363, 259] width 245 height 77
select select "12"
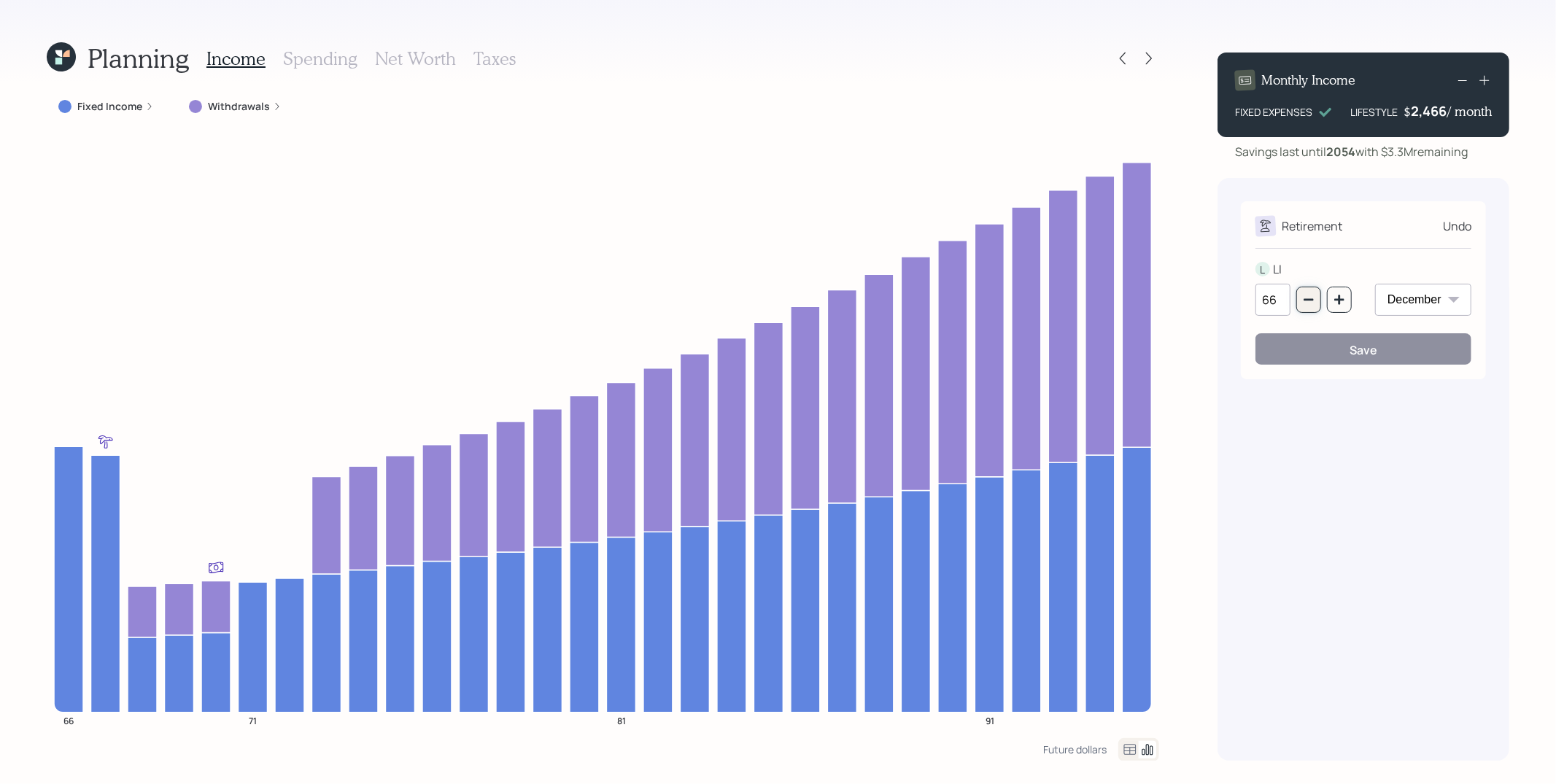
click at [1308, 292] on button "button" at bounding box center [1309, 300] width 25 height 26
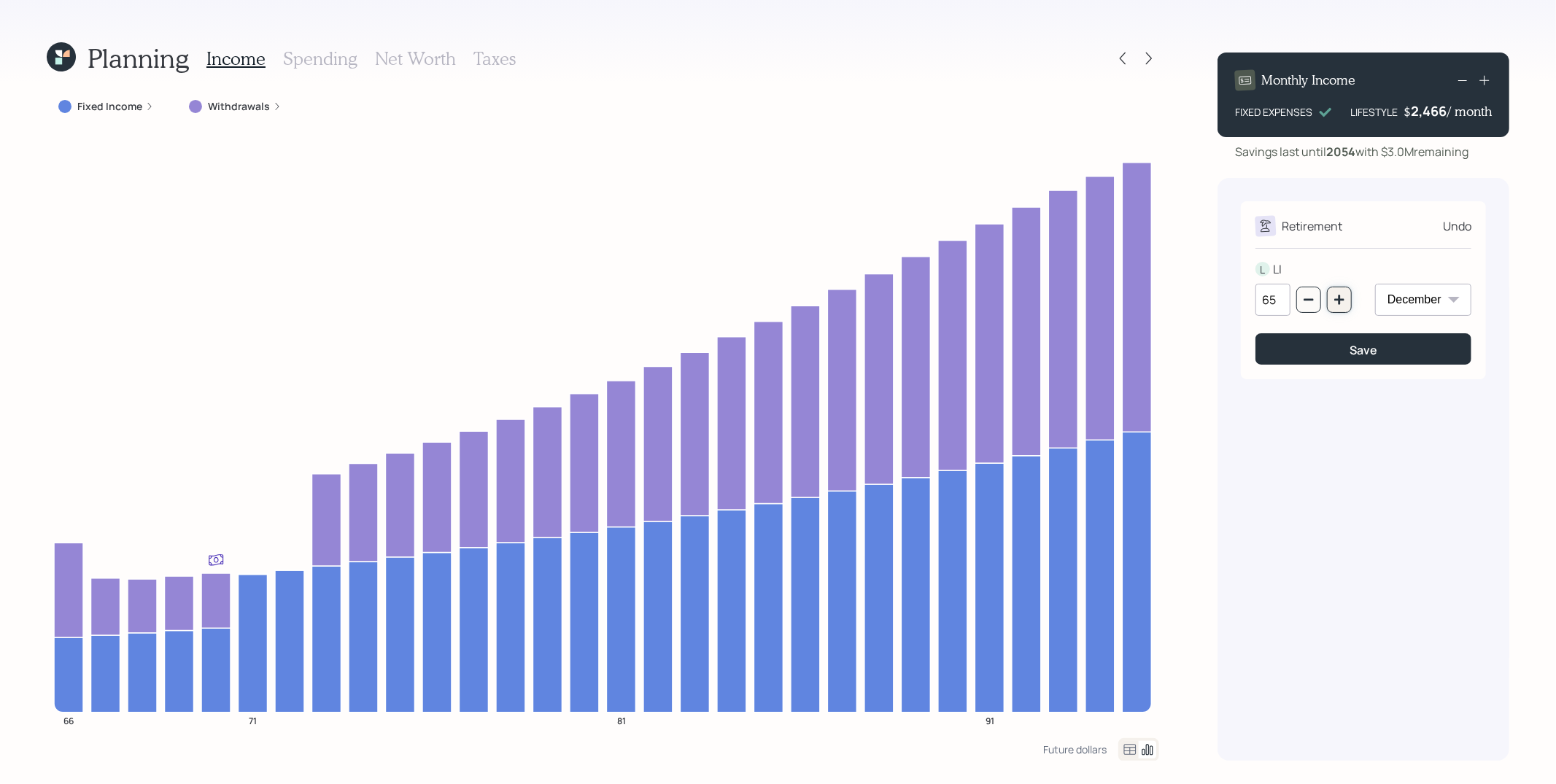
click at [1330, 302] on button "button" at bounding box center [1340, 300] width 25 height 26
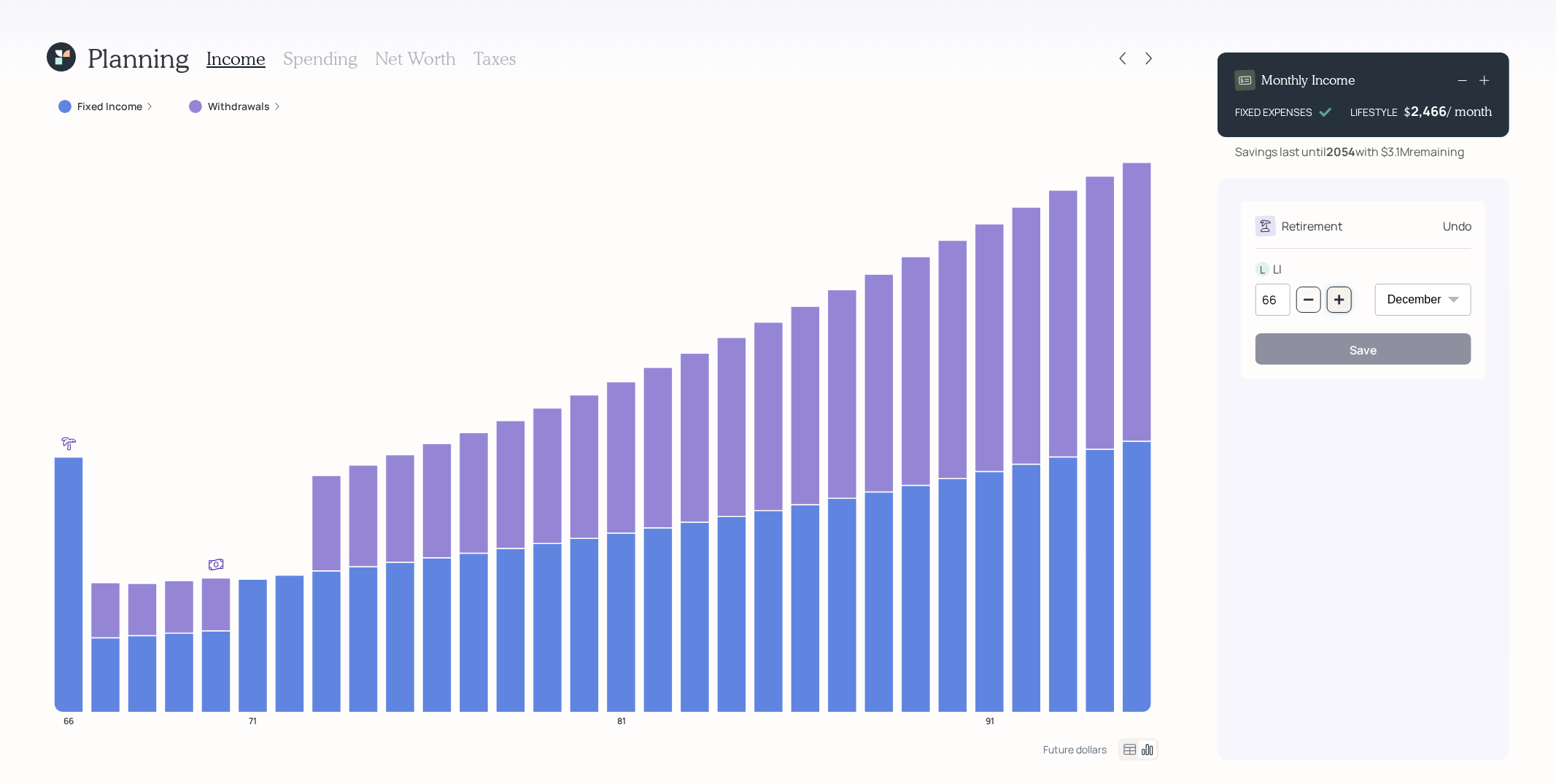
click at [1335, 305] on button "button" at bounding box center [1340, 300] width 25 height 26
type input "67"
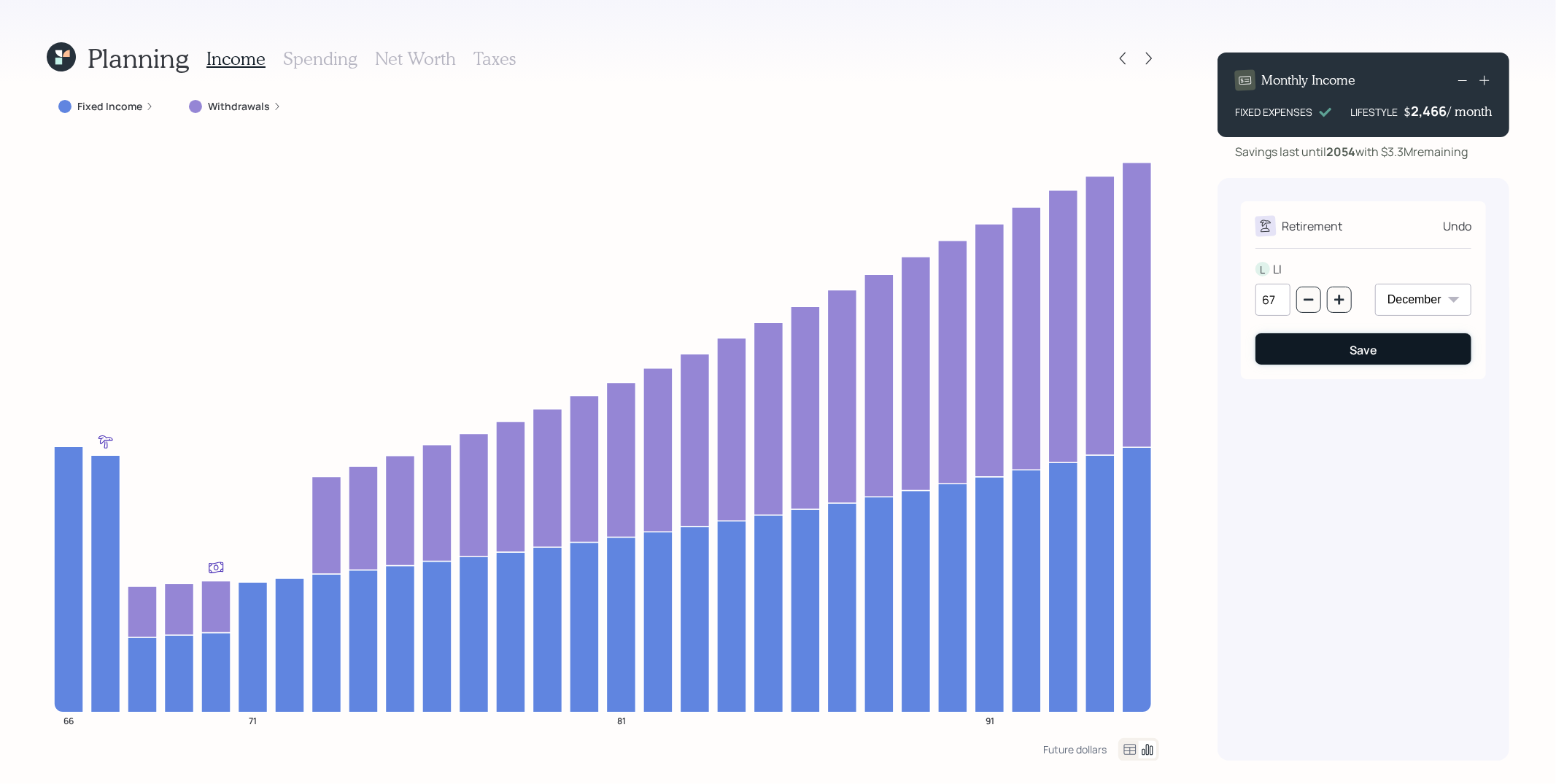
click at [1398, 342] on button "Save" at bounding box center [1364, 349] width 216 height 31
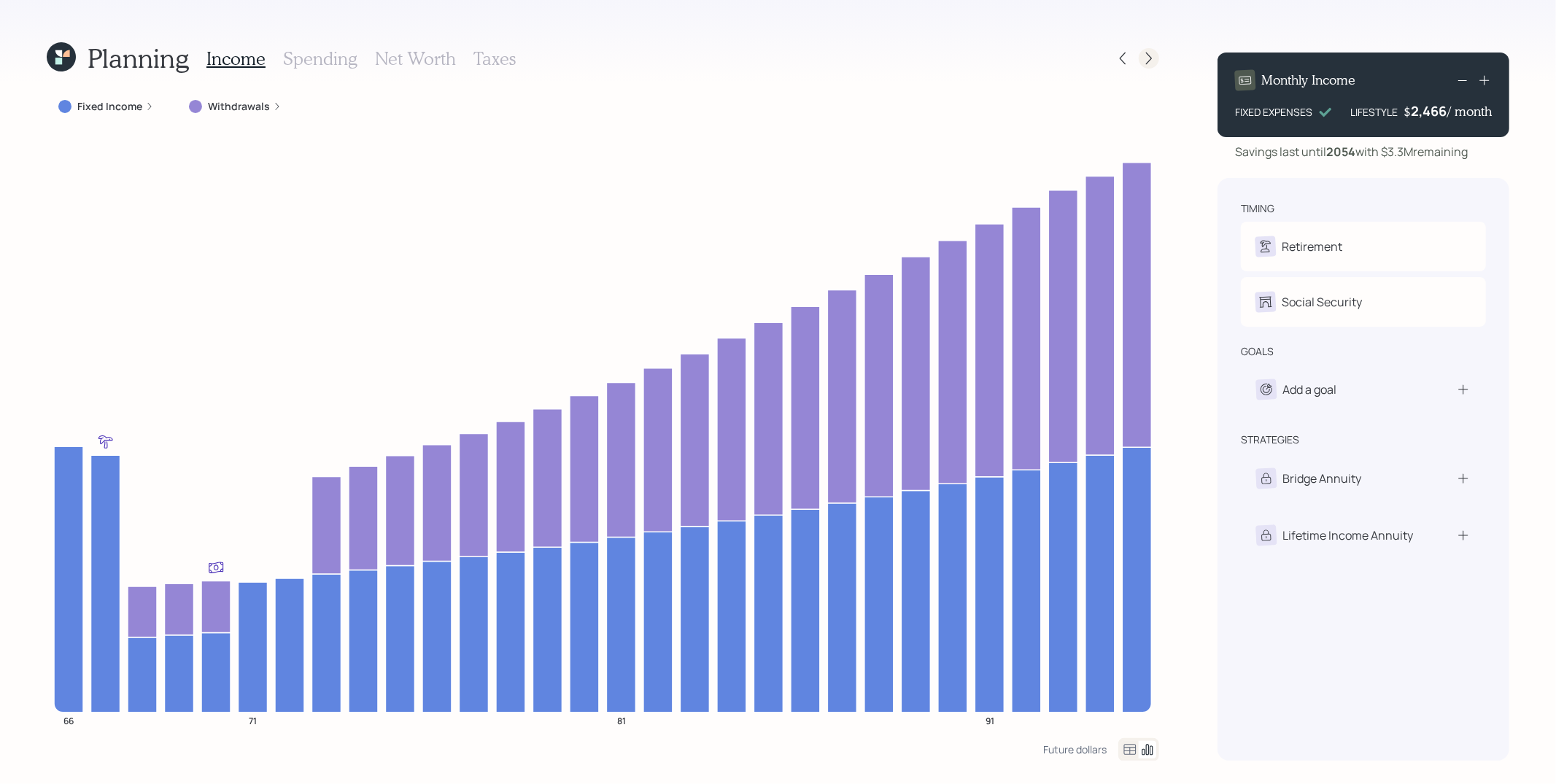
click at [1144, 59] on icon at bounding box center [1149, 58] width 15 height 15
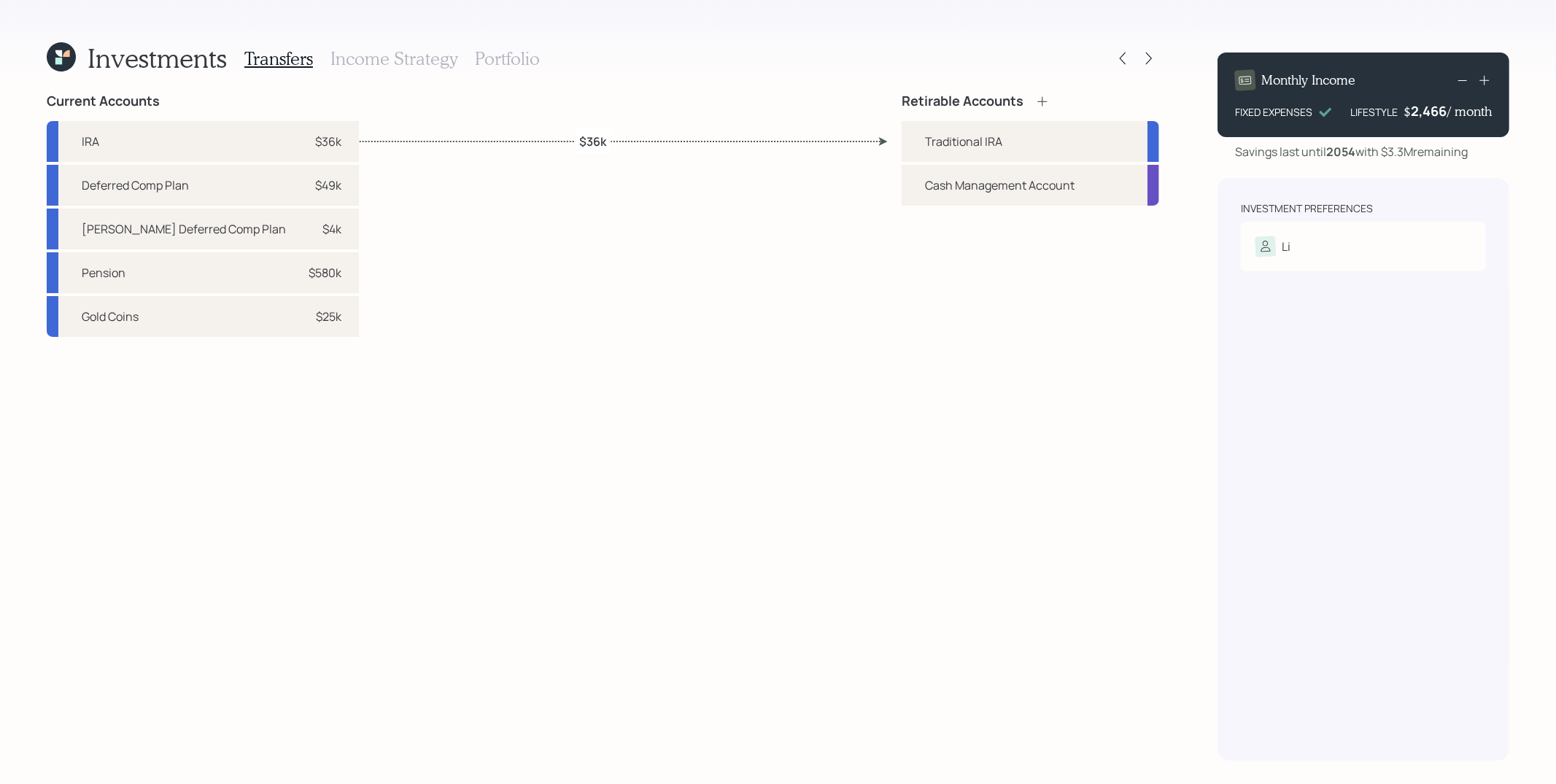
click at [60, 46] on icon at bounding box center [61, 57] width 29 height 29
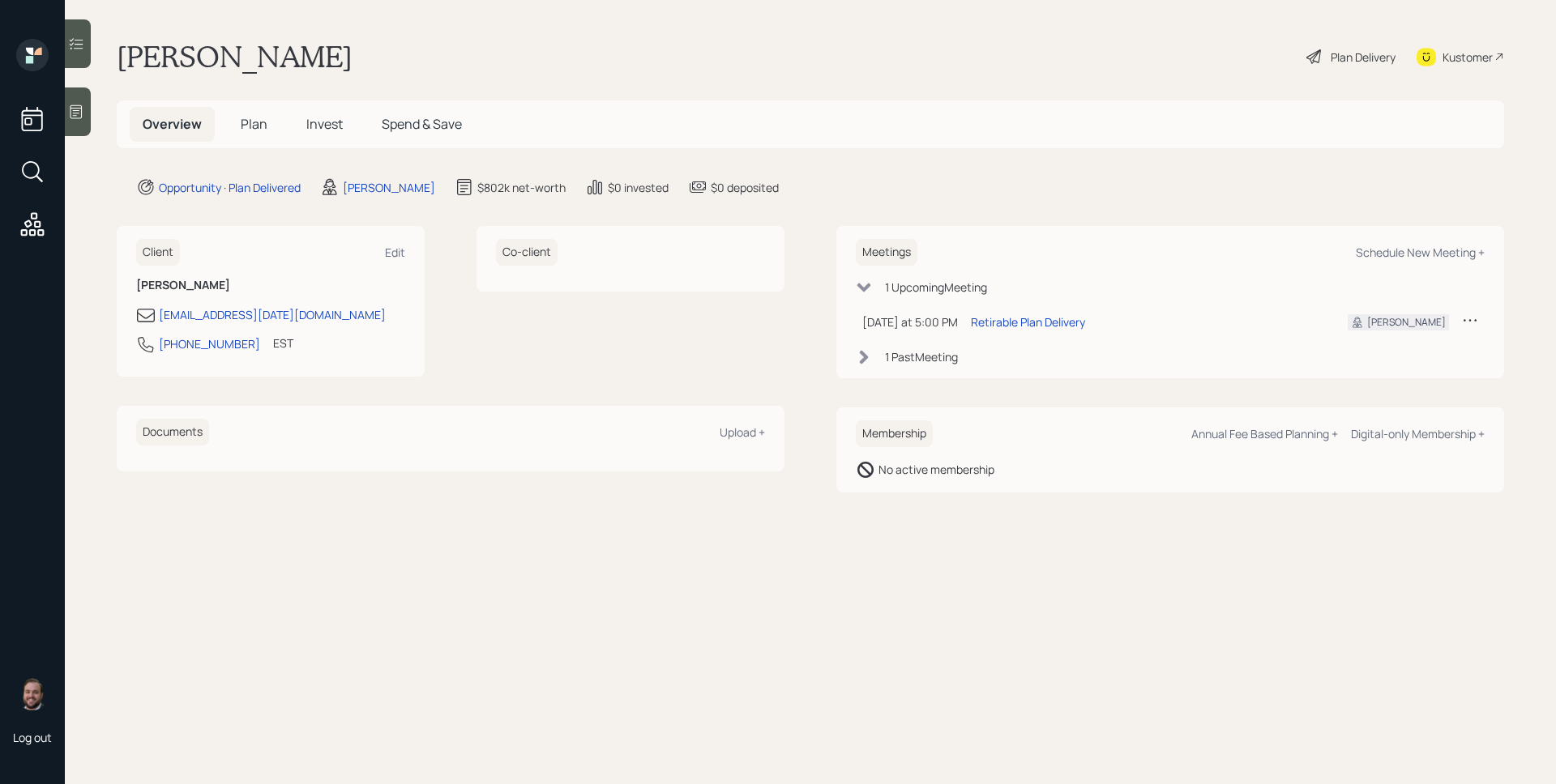
click at [244, 108] on h5 "Plan" at bounding box center [254, 124] width 53 height 35
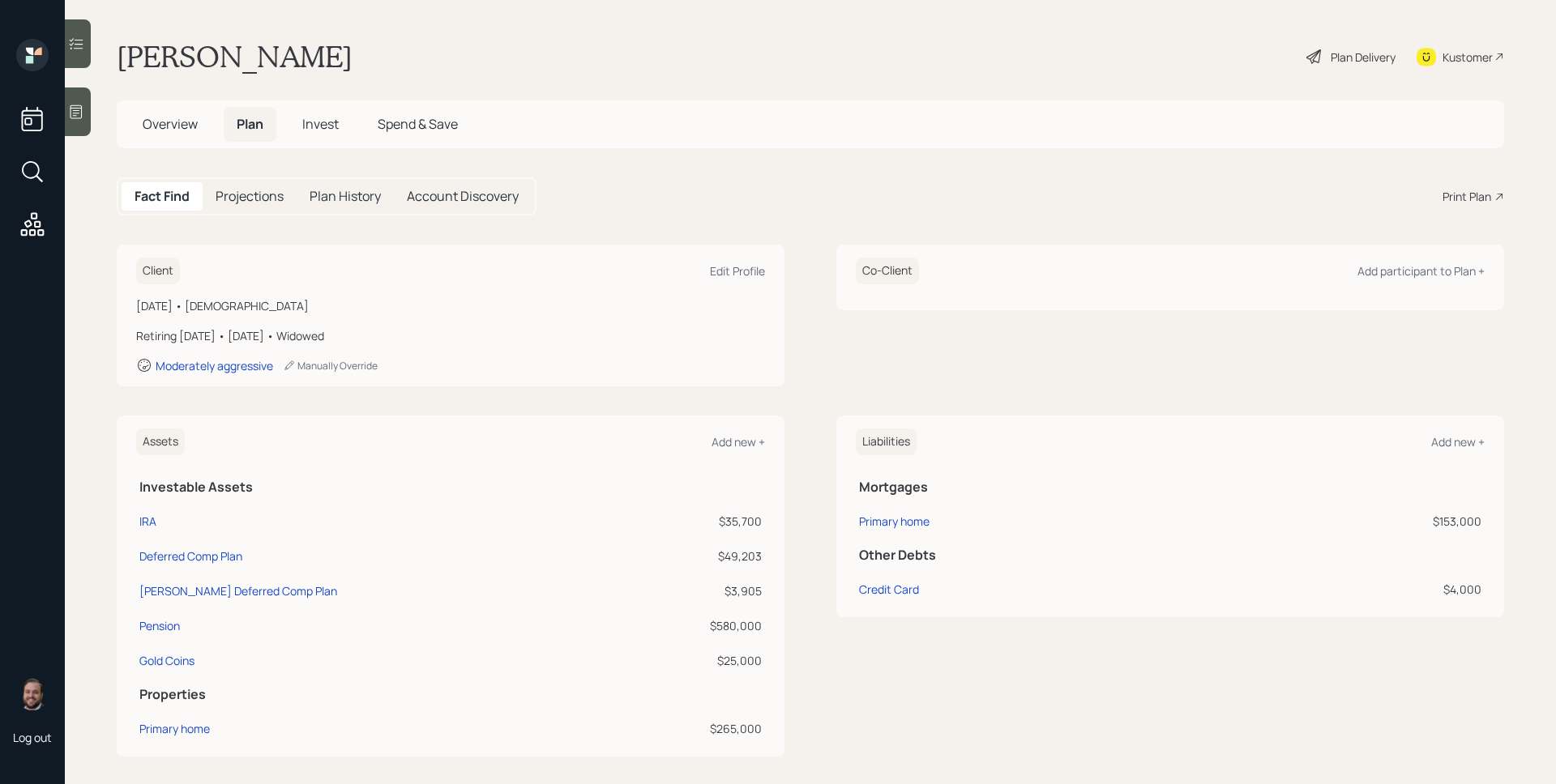
click at [252, 123] on span "Plan" at bounding box center [250, 124] width 27 height 18
click at [1456, 194] on div "Print Plan" at bounding box center [1467, 196] width 49 height 17
